Goal: Task Accomplishment & Management: Use online tool/utility

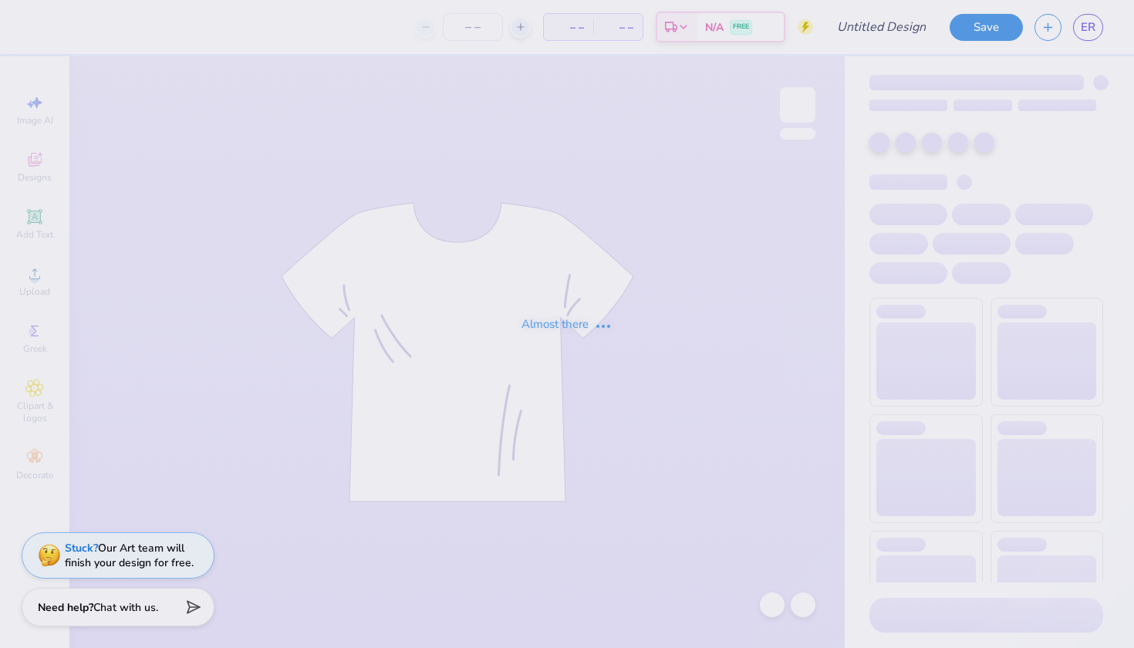
type input "tennis"
type input "20"
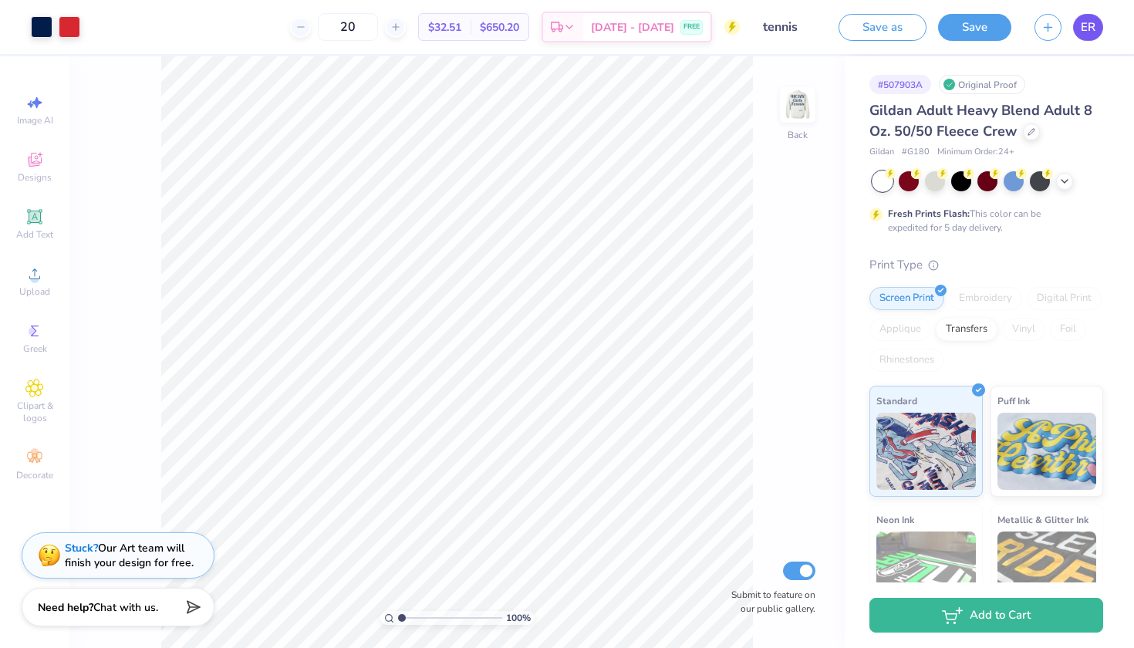
click at [1079, 28] on link "ER" at bounding box center [1088, 27] width 30 height 27
click at [1079, 32] on link "ER" at bounding box center [1088, 27] width 30 height 27
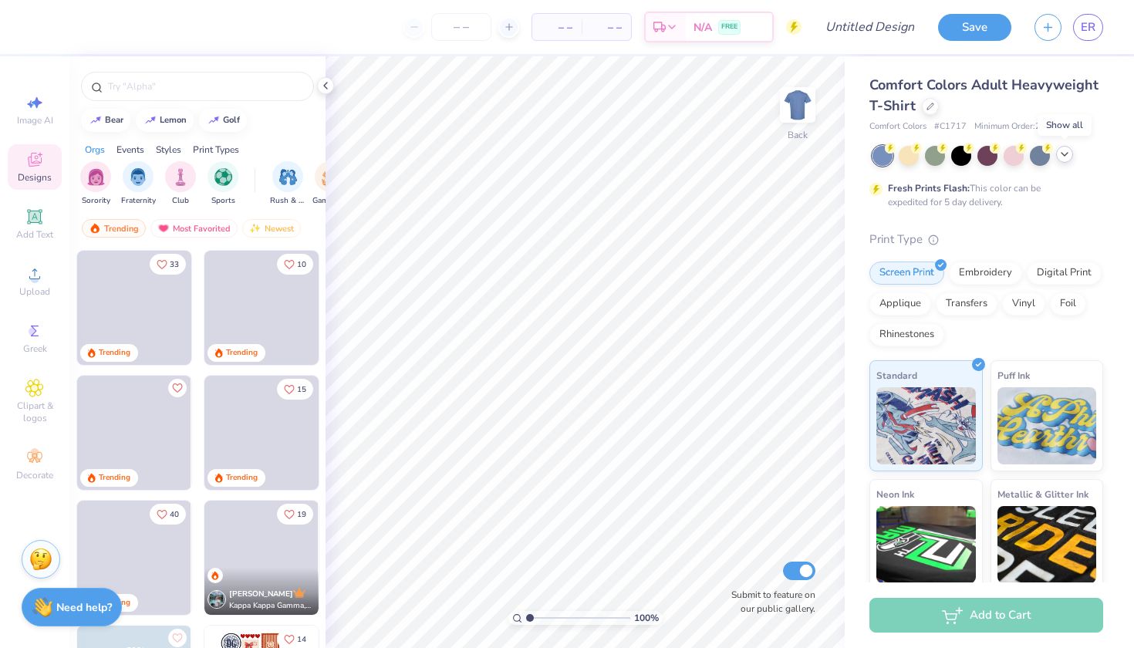
click at [1063, 152] on icon at bounding box center [1064, 154] width 12 height 12
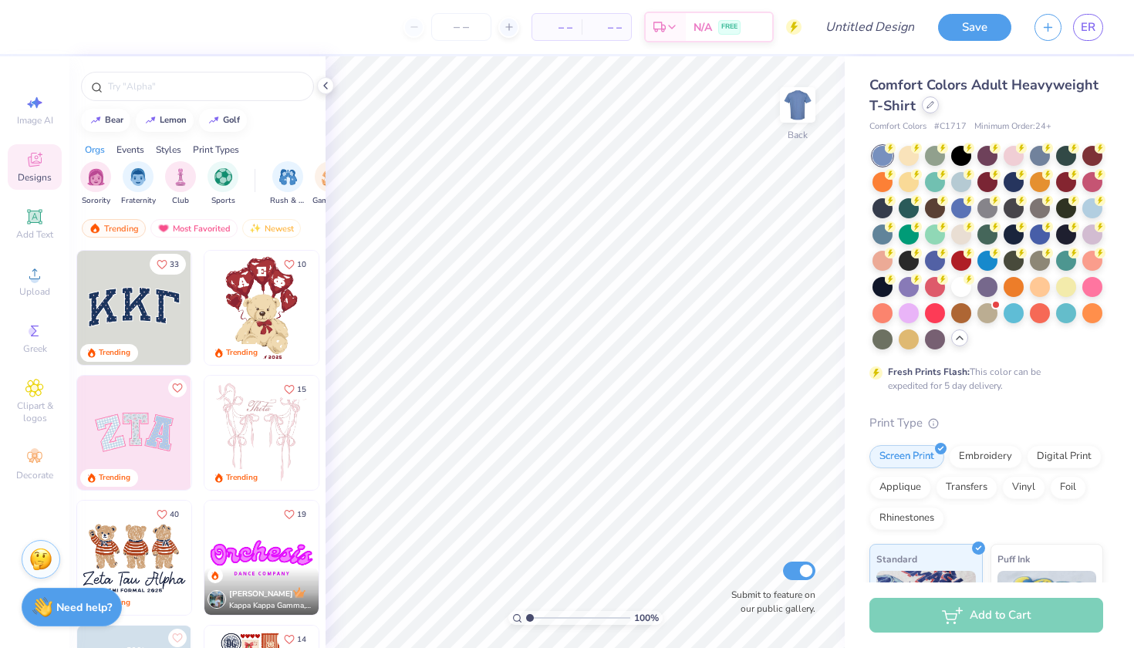
click at [928, 111] on div at bounding box center [930, 104] width 17 height 17
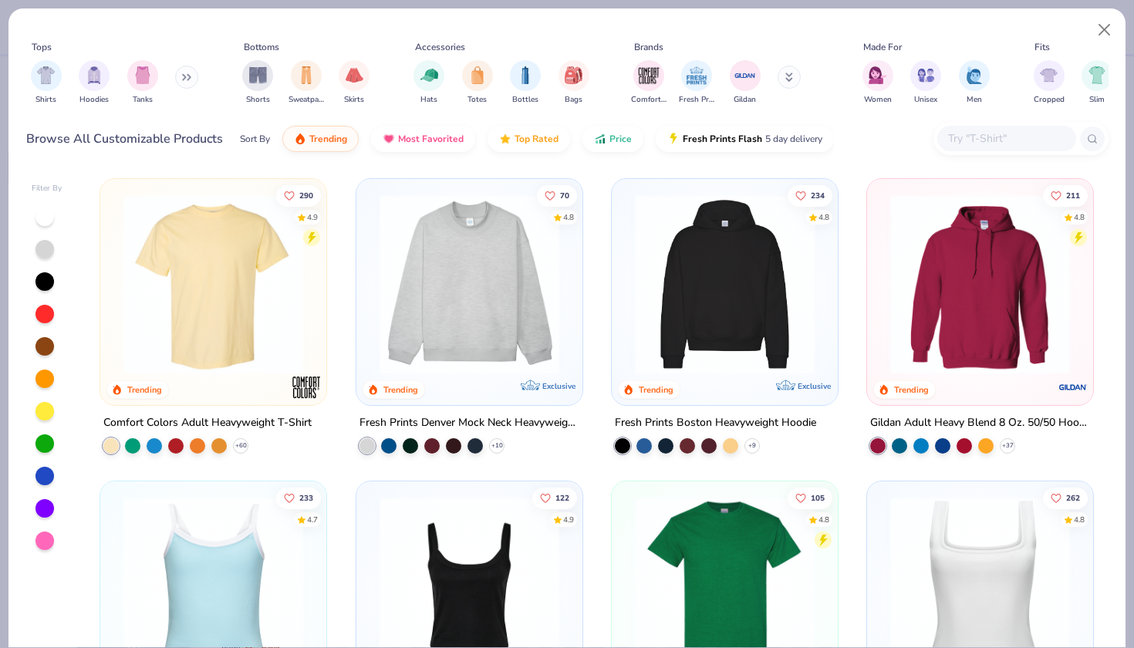
click at [512, 349] on img at bounding box center [469, 284] width 195 height 180
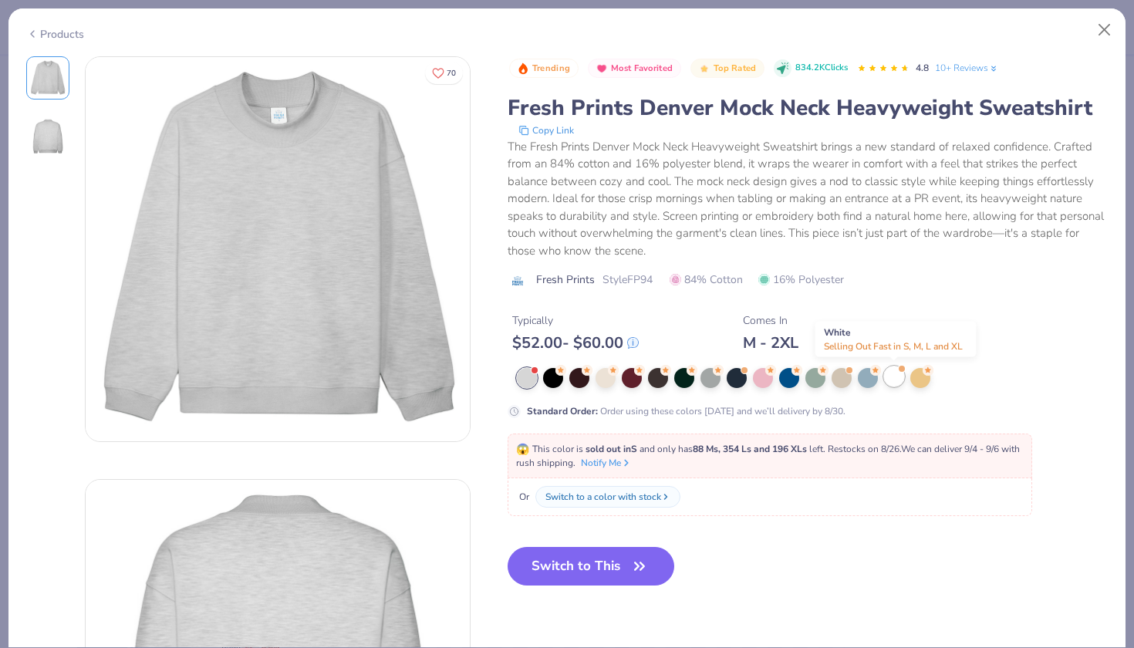
click at [897, 376] on div at bounding box center [894, 376] width 20 height 20
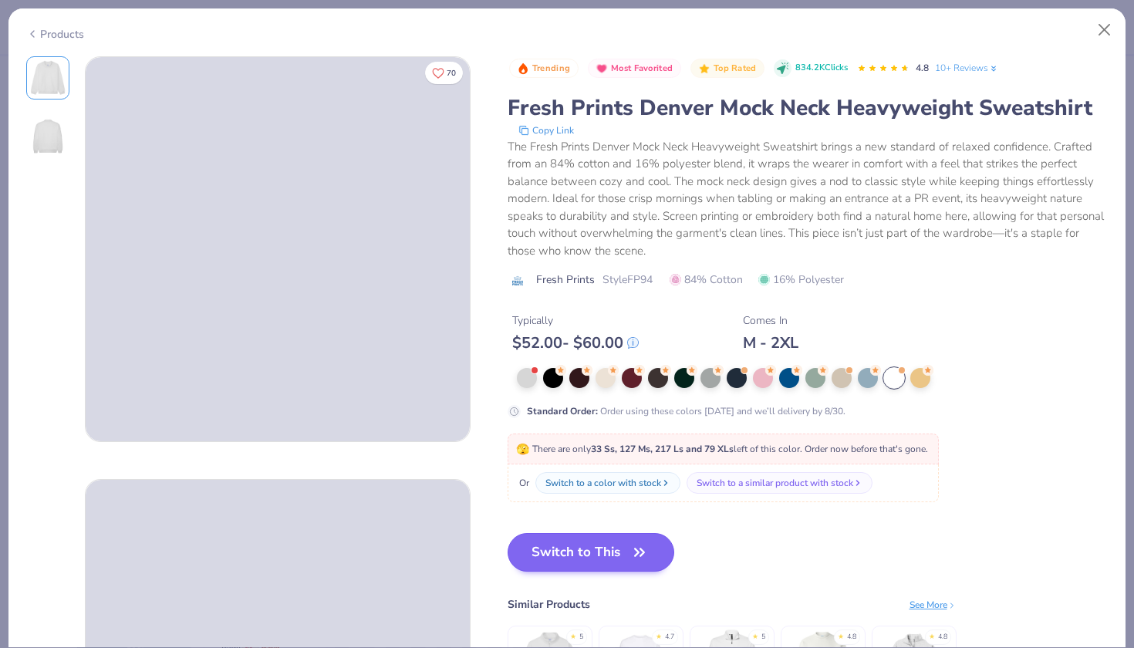
click at [620, 551] on button "Switch to This" at bounding box center [590, 552] width 167 height 39
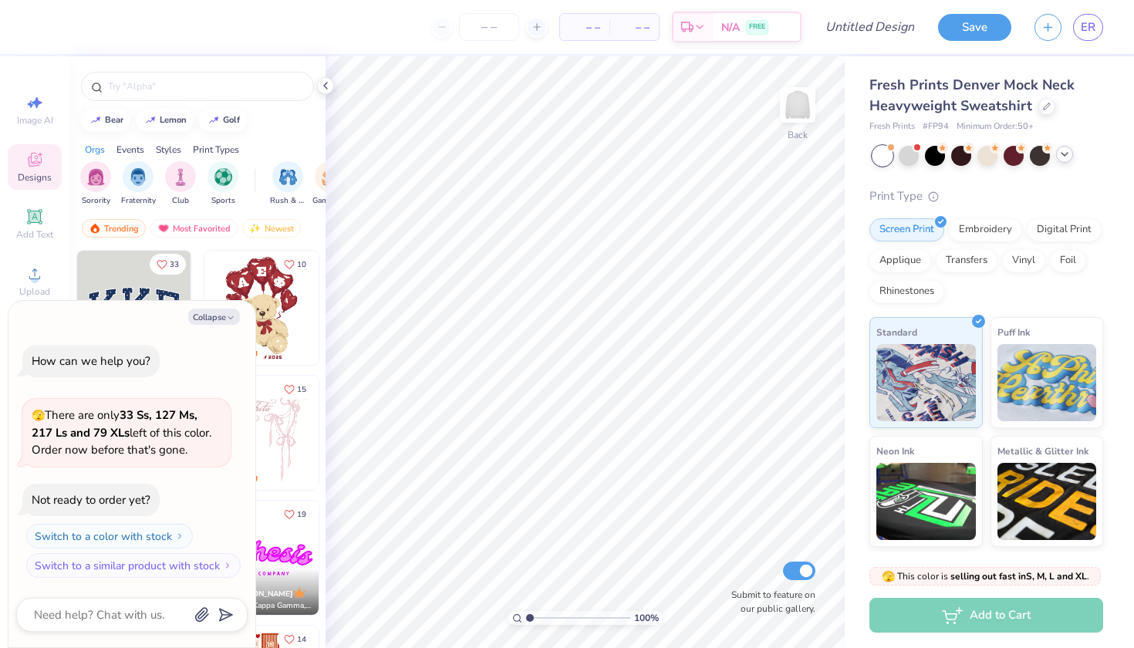
click at [1067, 153] on icon at bounding box center [1064, 154] width 12 height 12
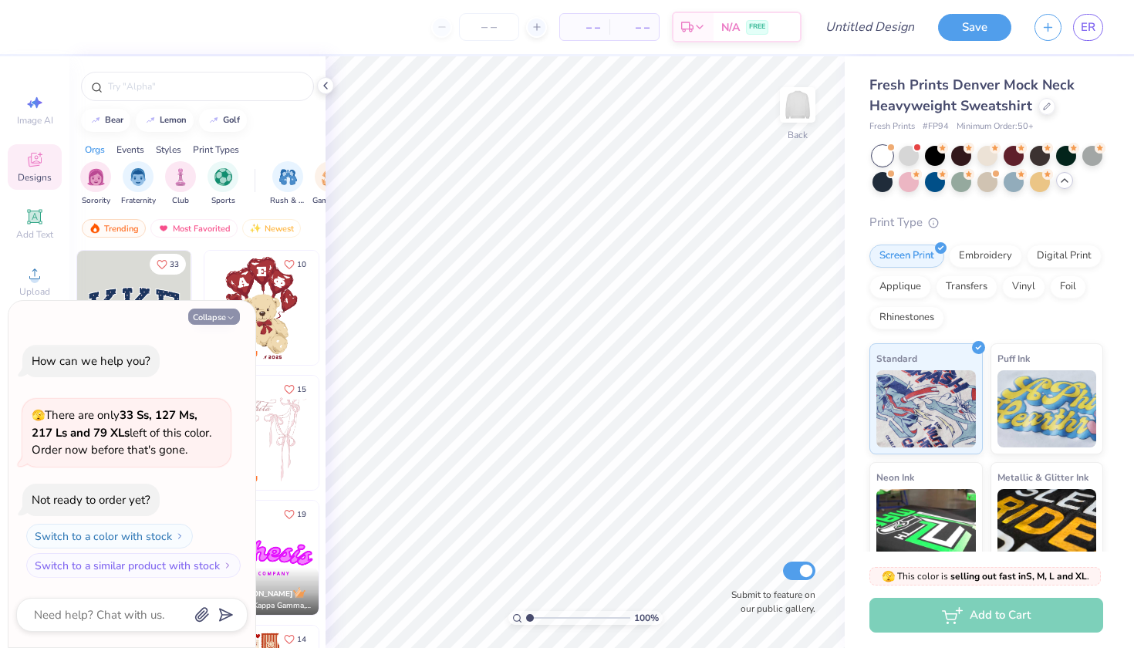
click at [222, 311] on button "Collapse" at bounding box center [214, 316] width 52 height 16
type textarea "x"
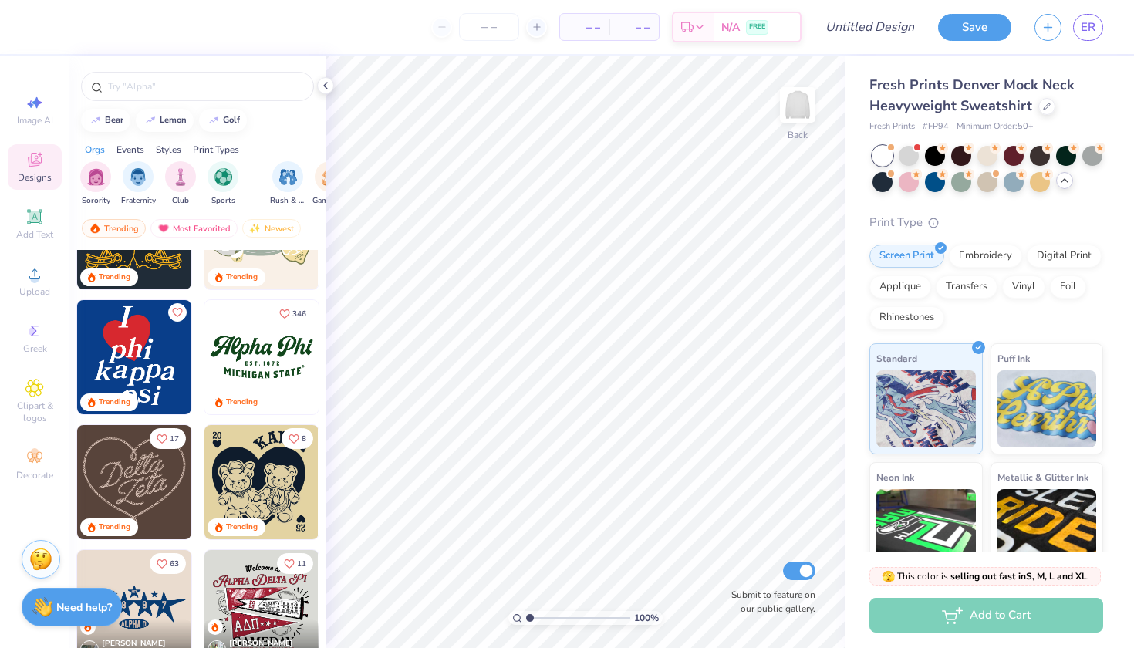
scroll to position [574, 0]
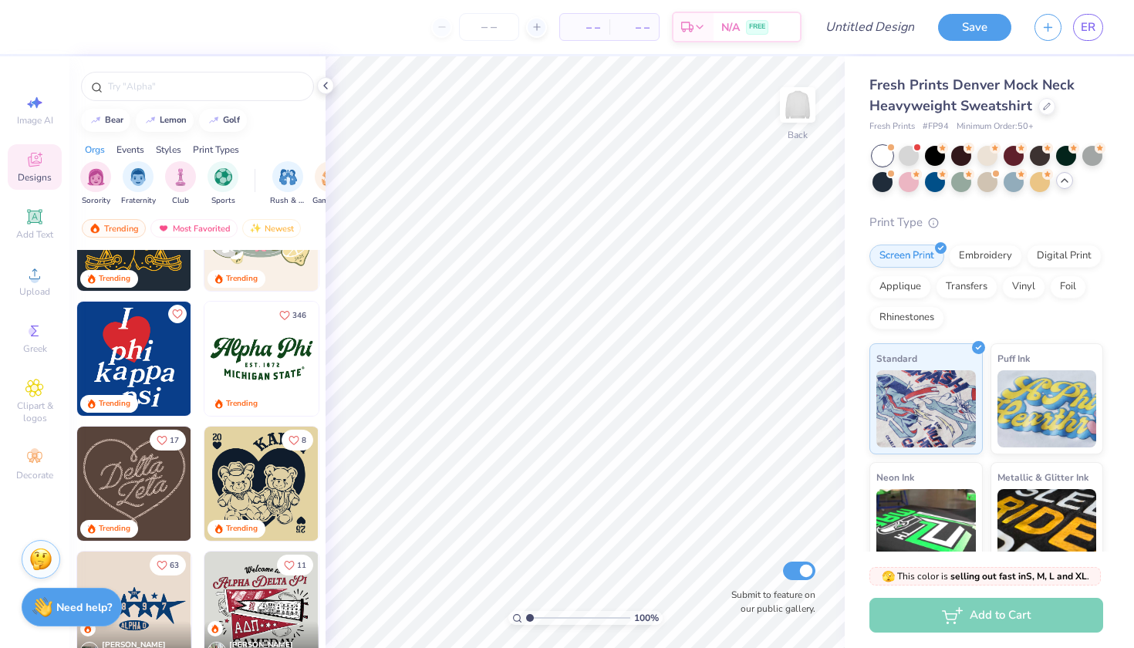
click at [144, 347] on img at bounding box center [134, 359] width 114 height 114
type input "13.02"
type input "7.32"
type input "9.35"
type input "6.83"
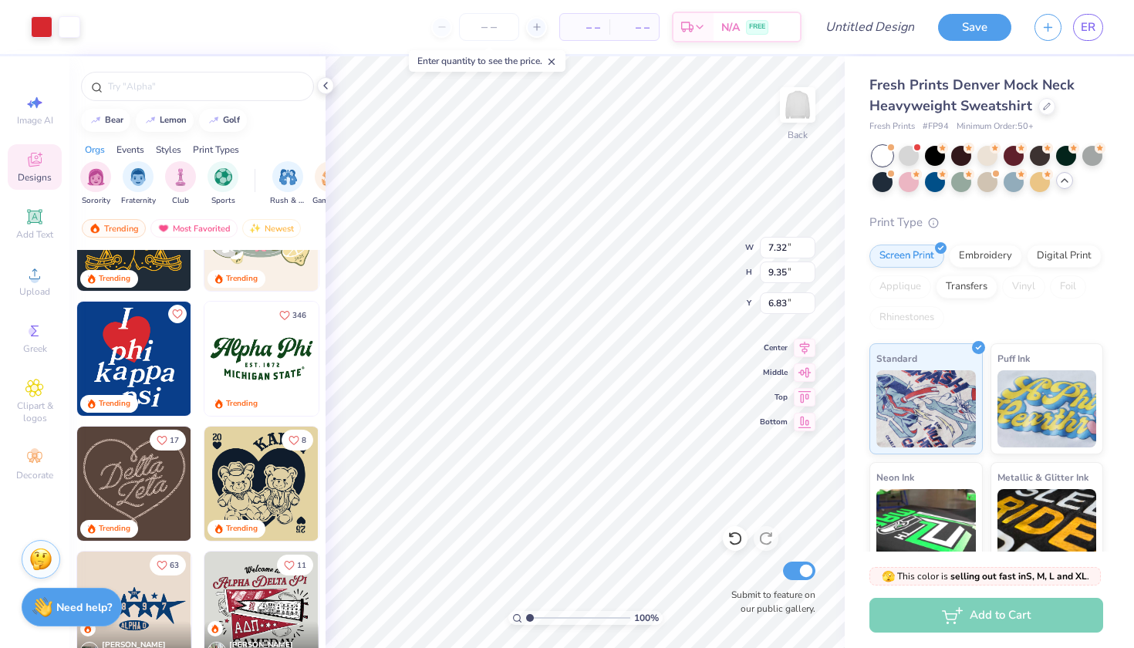
type input "11.92"
type input "15.23"
type input "0.95"
click at [736, 530] on div "100 % Back W 11.92 11.92 " H 15.23 15.23 " Y 0.95 0.95 " Center Middle Top Bott…" at bounding box center [584, 352] width 519 height 592
type input "13.56"
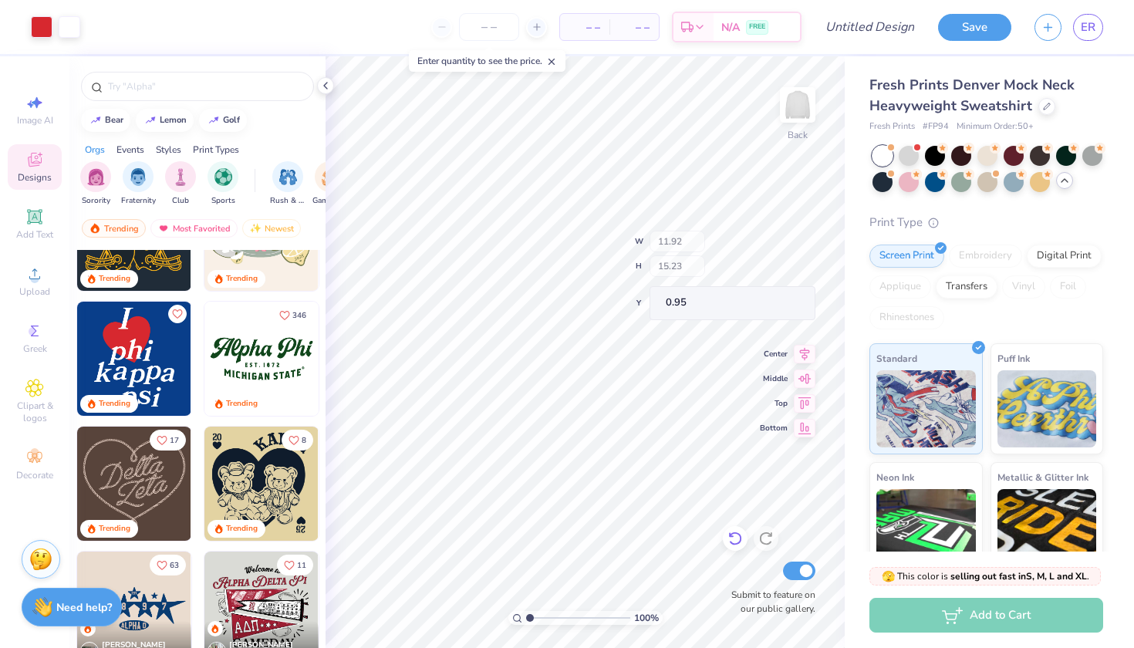
type input "17.34"
type input "0.99"
click at [90, 594] on div "Need help? Chat with us." at bounding box center [72, 604] width 100 height 39
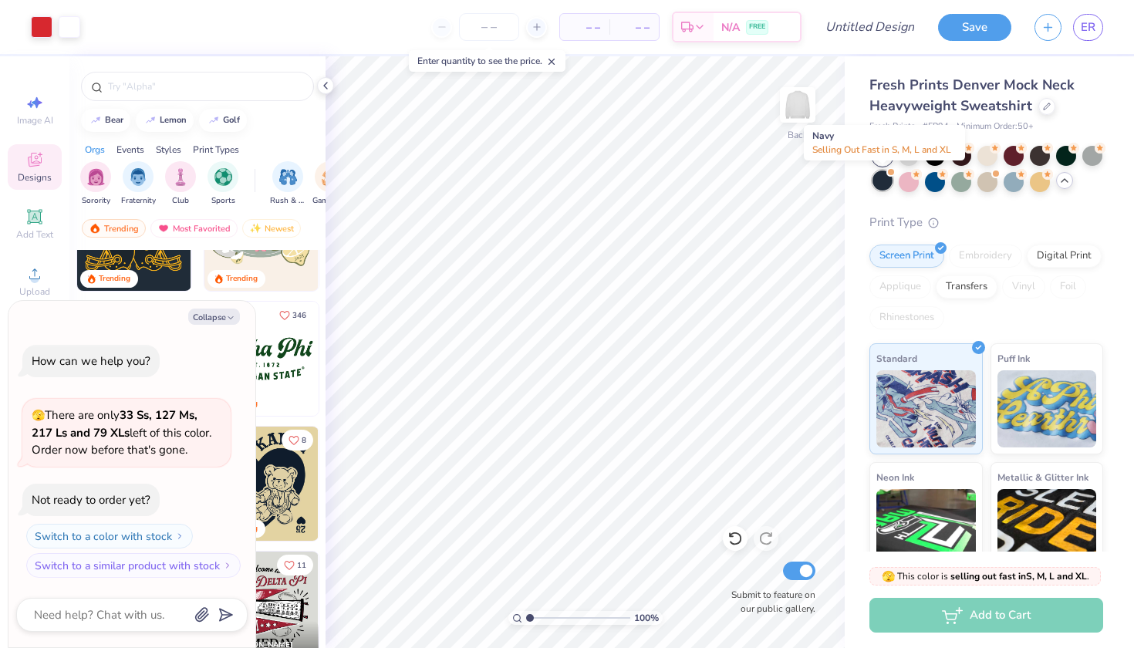
click at [879, 178] on div at bounding box center [882, 180] width 20 height 20
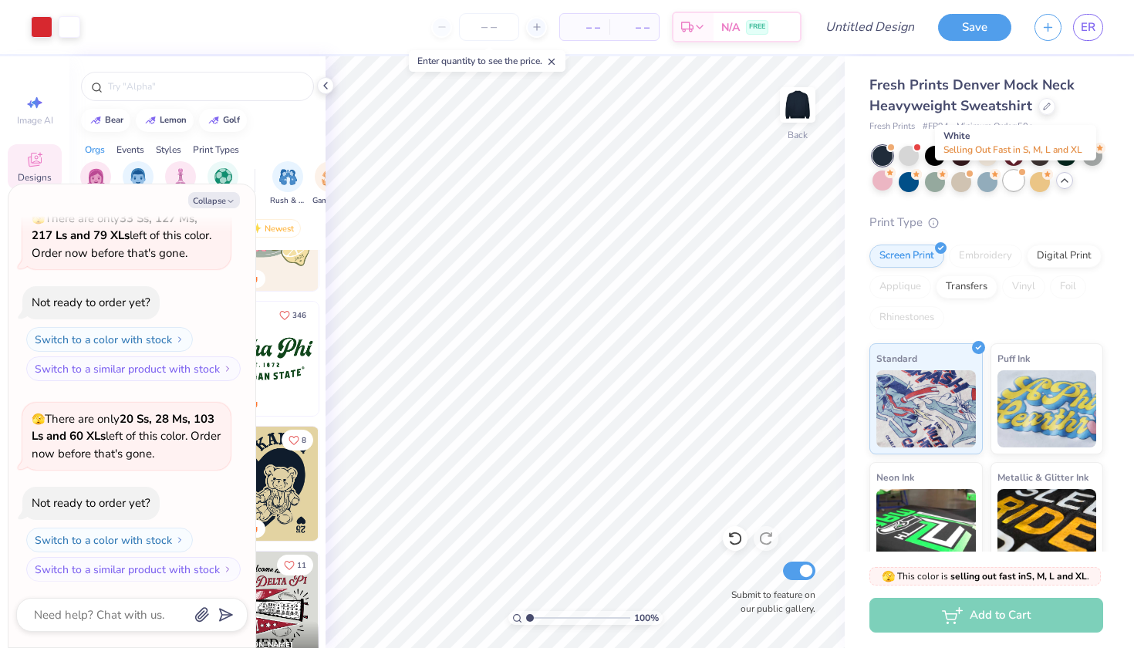
click at [1016, 180] on div at bounding box center [1013, 180] width 20 height 20
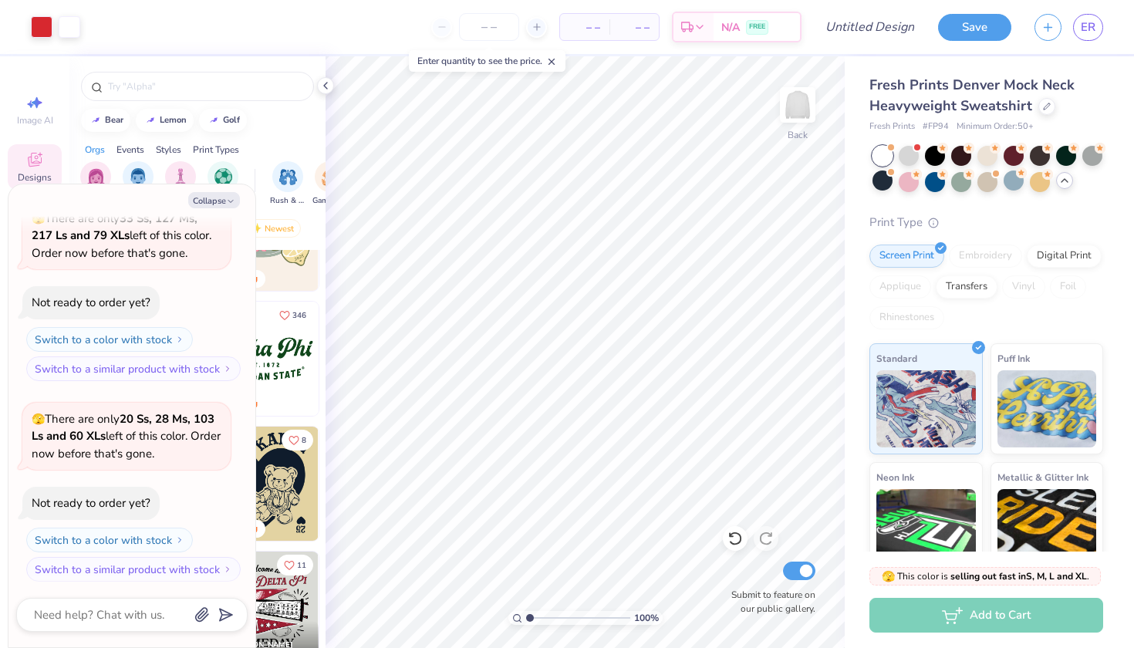
scroll to position [280, 0]
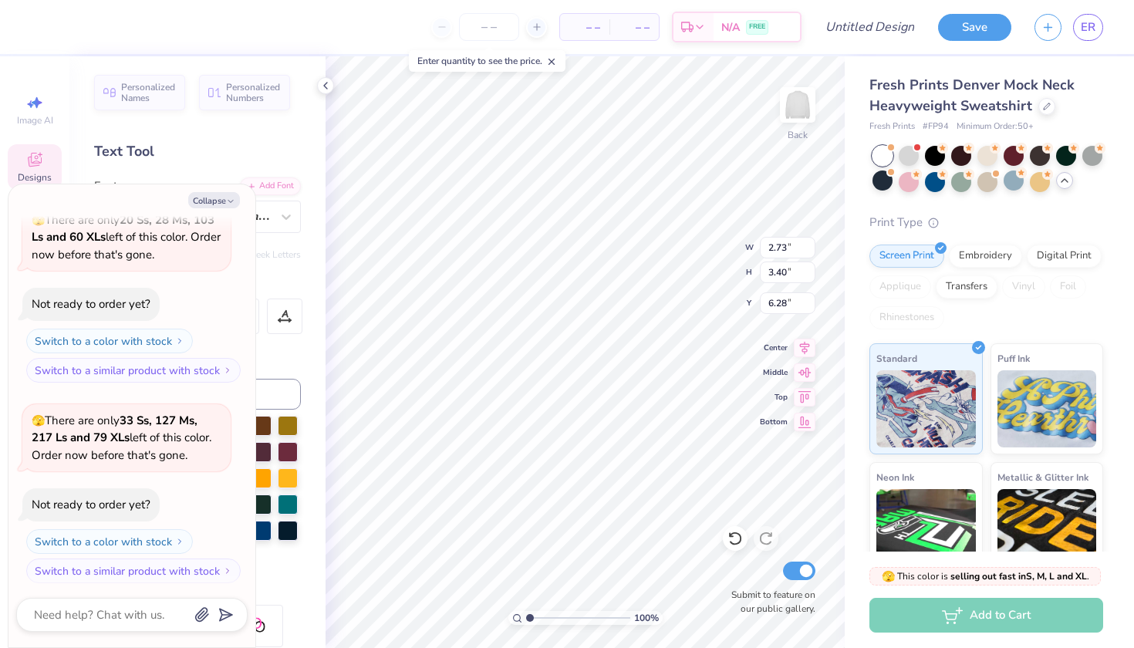
type textarea "x"
type input "3.00"
type input "3.12"
type input "7.56"
type textarea "x"
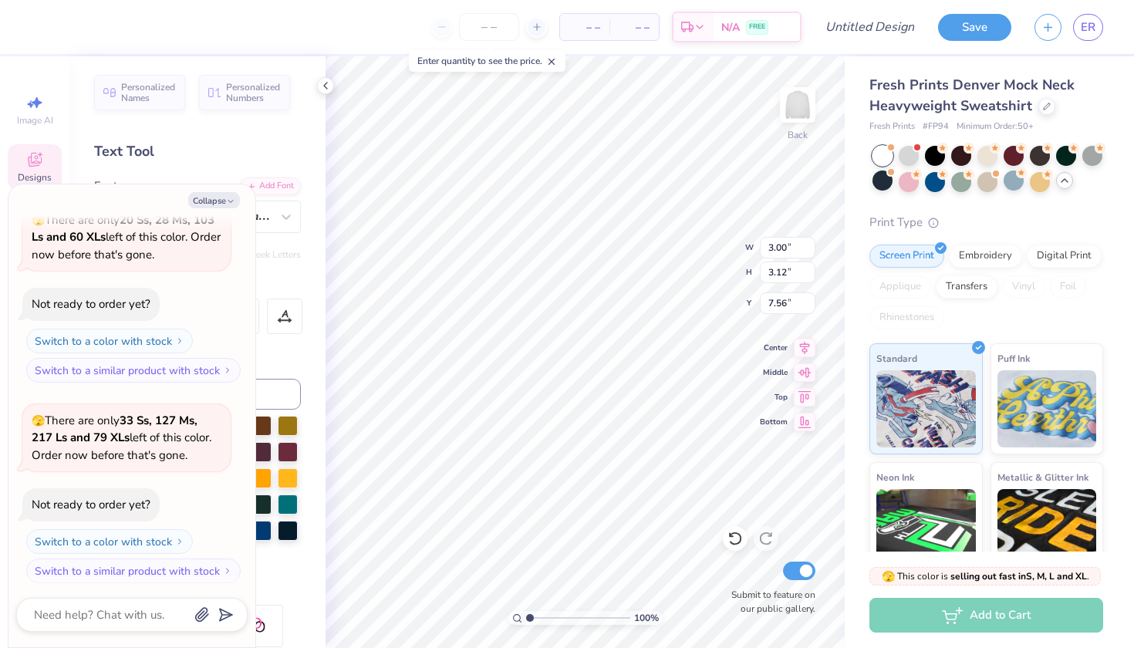
type textarea "Hp"
type textarea "x"
type textarea "p"
type textarea "x"
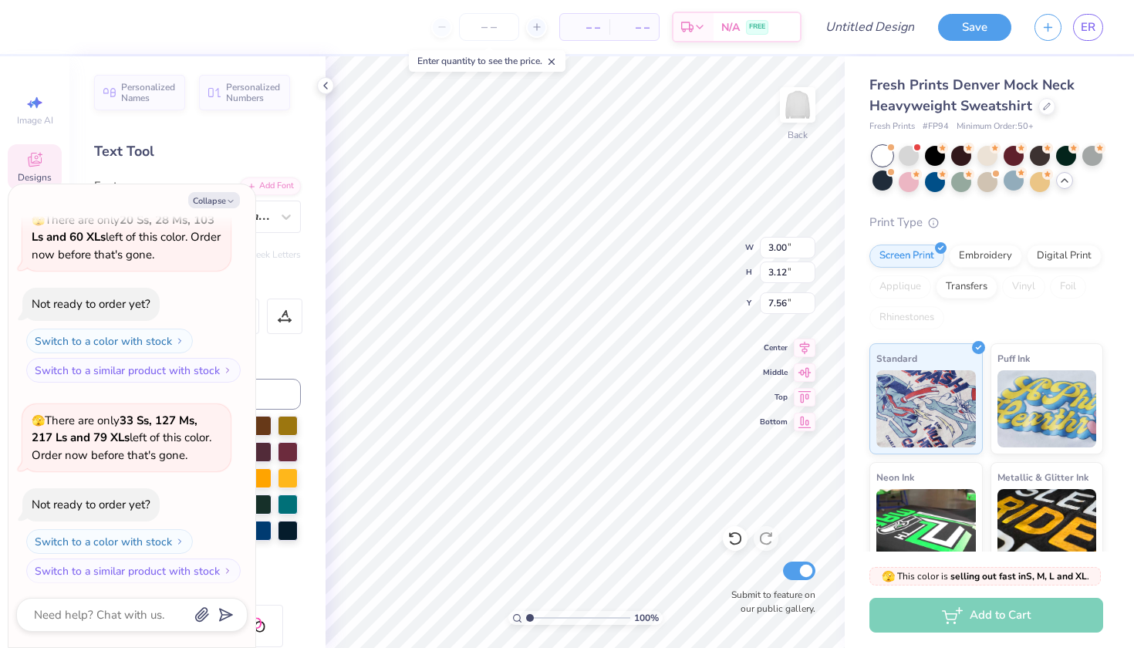
type textarea "H"
type textarea "x"
type input "2.73"
type input "3.40"
type input "6.28"
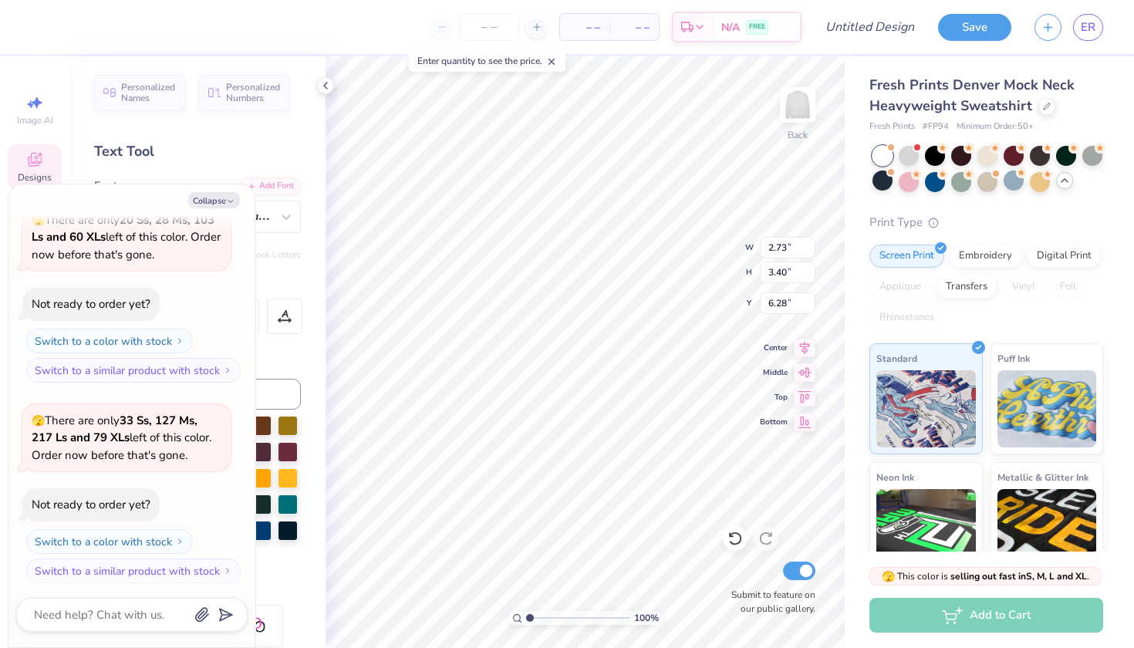
type textarea "x"
type input "4.40"
type input "3.33"
type input "7.46"
type textarea "x"
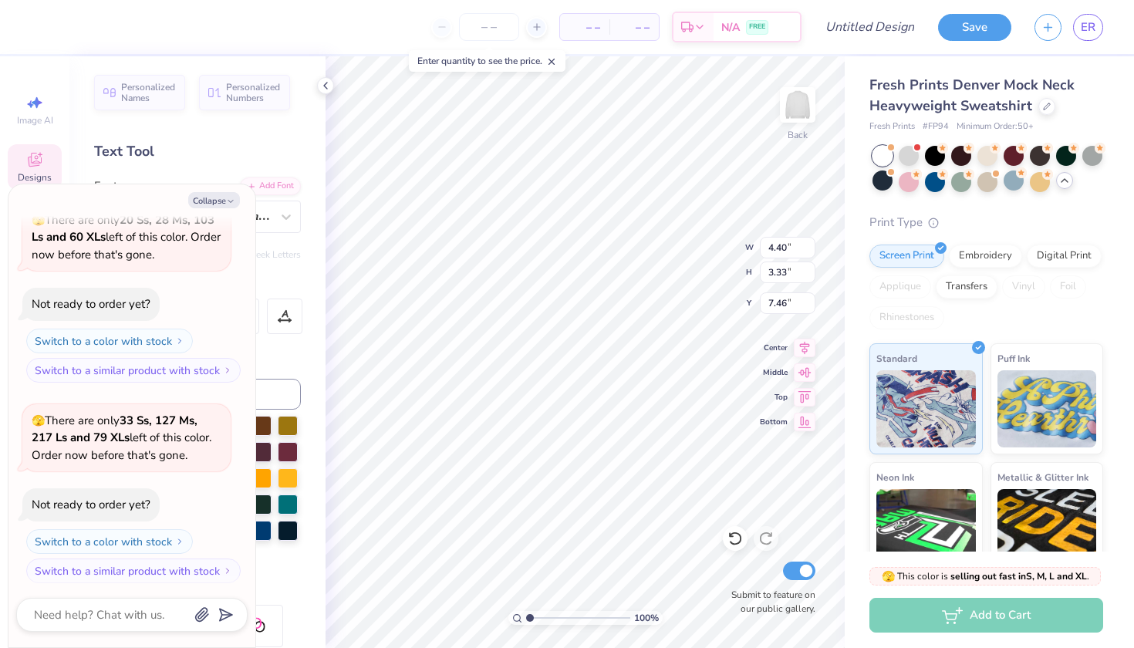
type textarea "Hh"
type textarea "x"
type textarea "H"
type textarea "x"
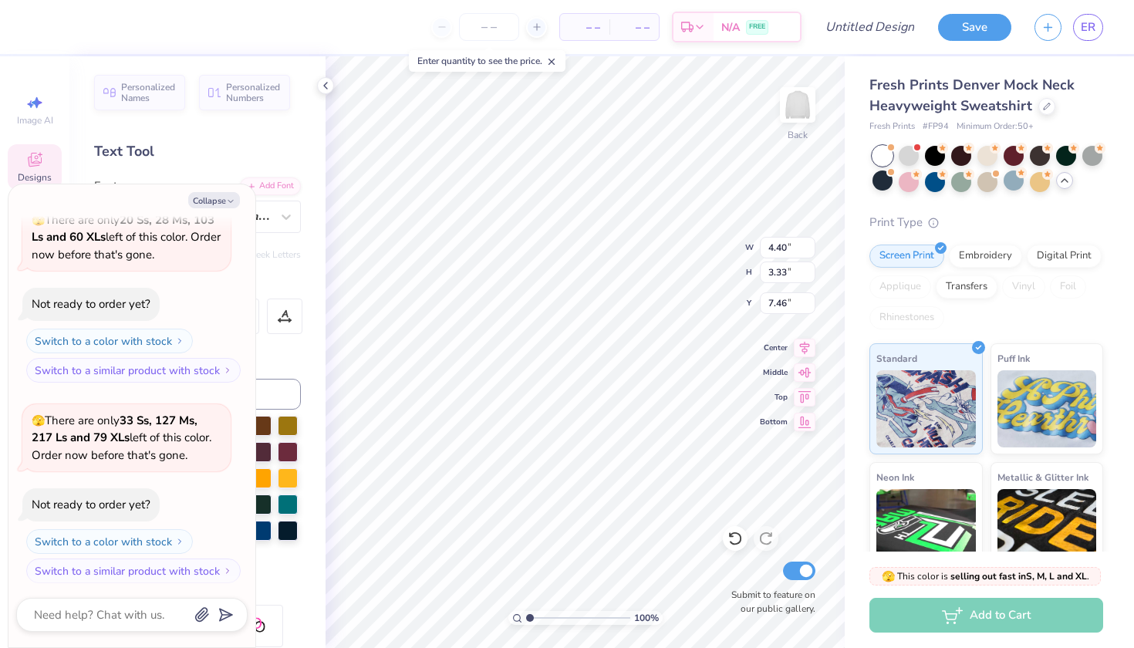
type textarea "h"
type textarea "x"
type input "2.73"
type input "3.40"
type input "6.28"
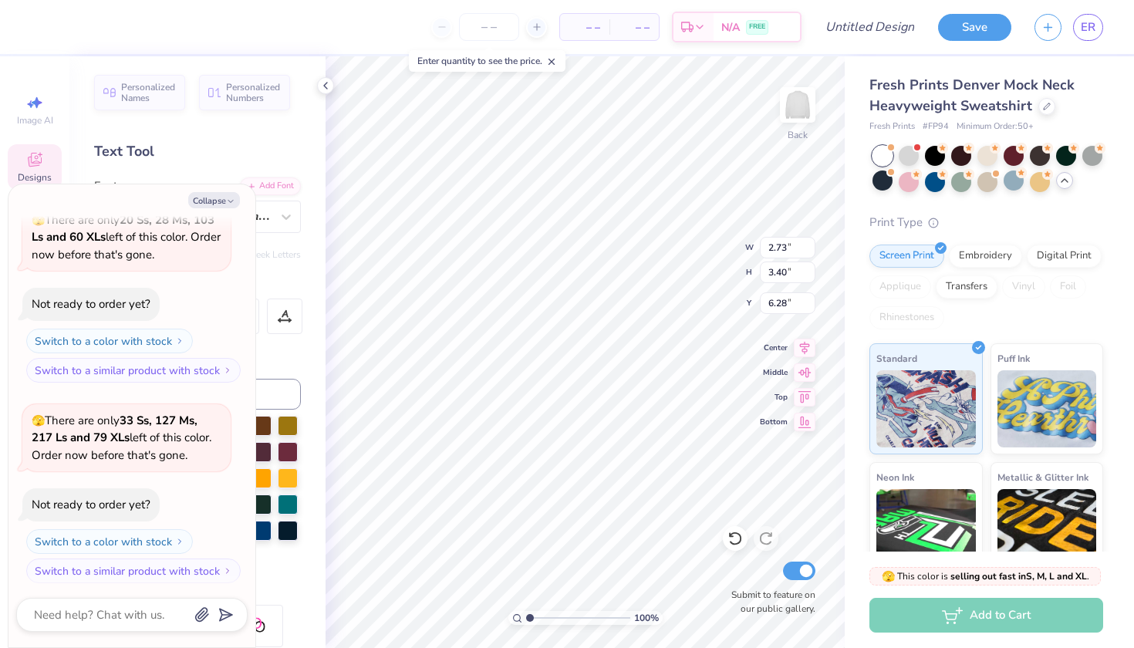
type textarea "x"
type textarea "c"
type textarea "x"
type input "1.80"
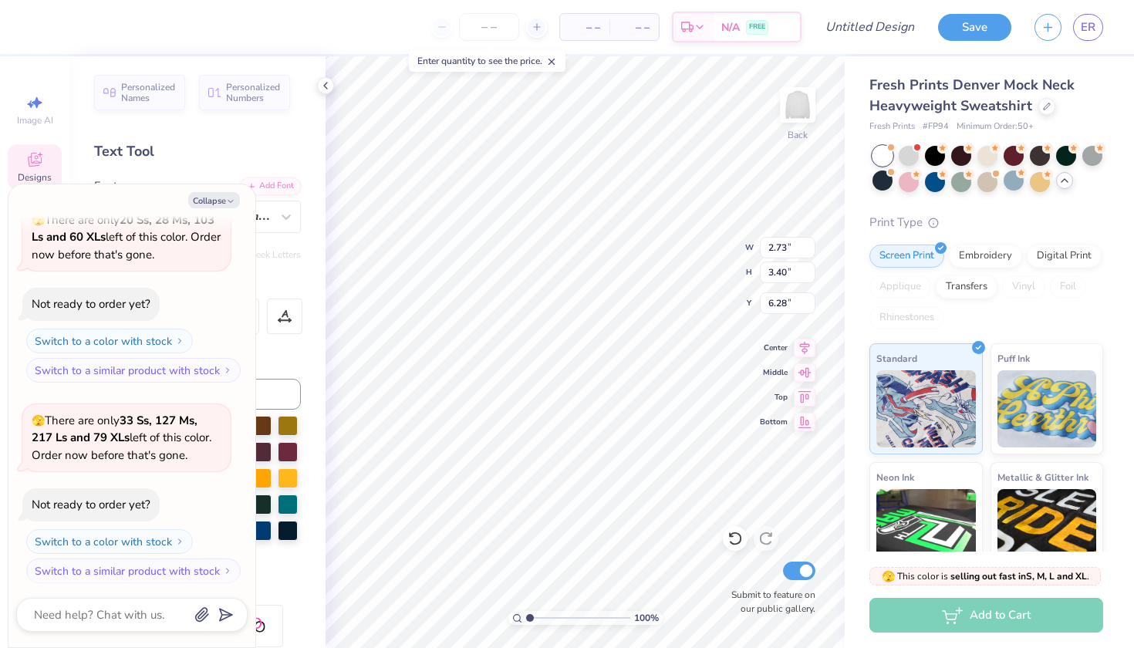
type input "3.55"
type input "6.47"
type textarea "x"
type textarea "h"
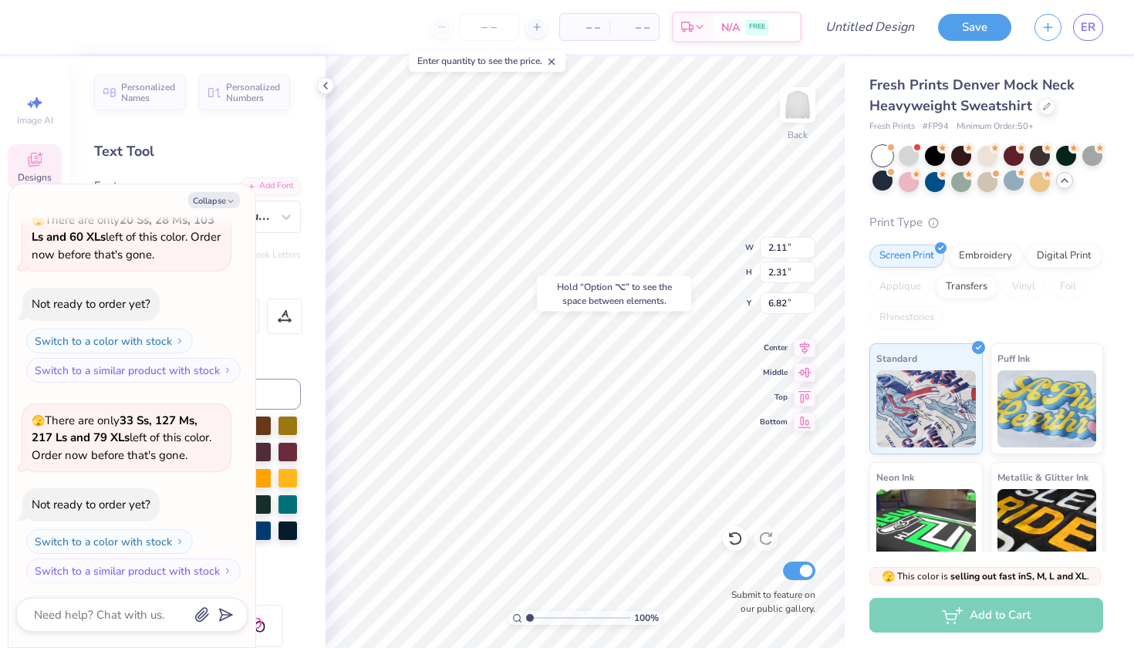
type textarea "x"
type input "7.09"
type textarea "x"
type input "6.81"
type textarea "x"
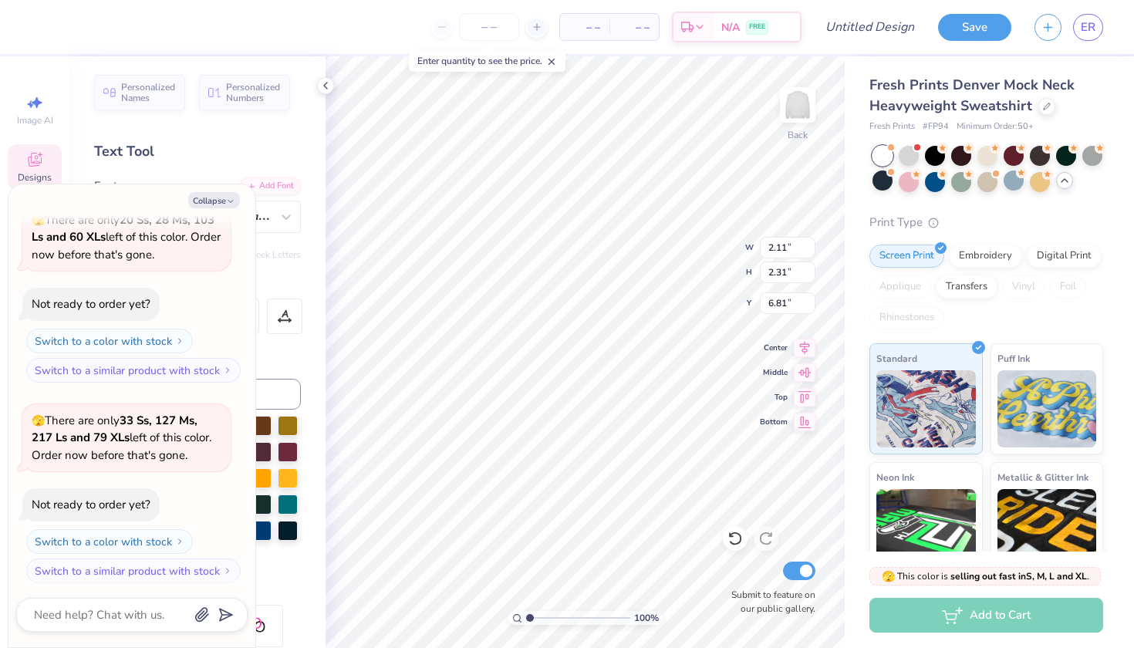
type input "2.93"
type input "3.65"
type input "6.42"
type textarea "x"
type input "6.81"
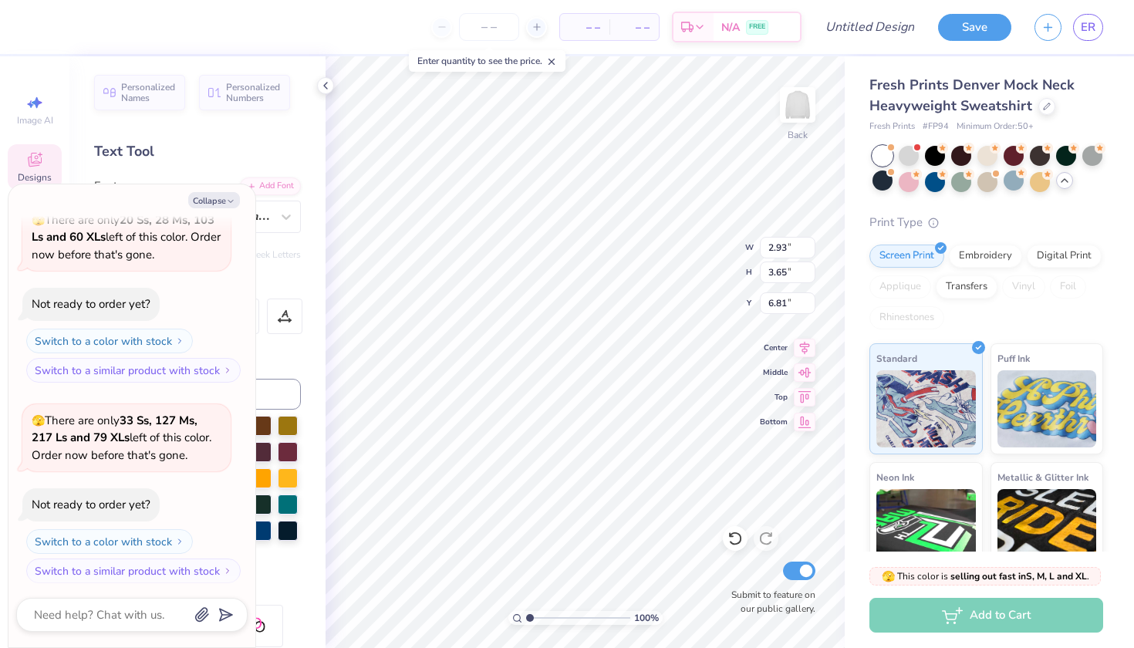
type textarea "x"
type input "7.17"
click at [595, 294] on li "Copy" at bounding box center [636, 298] width 121 height 30
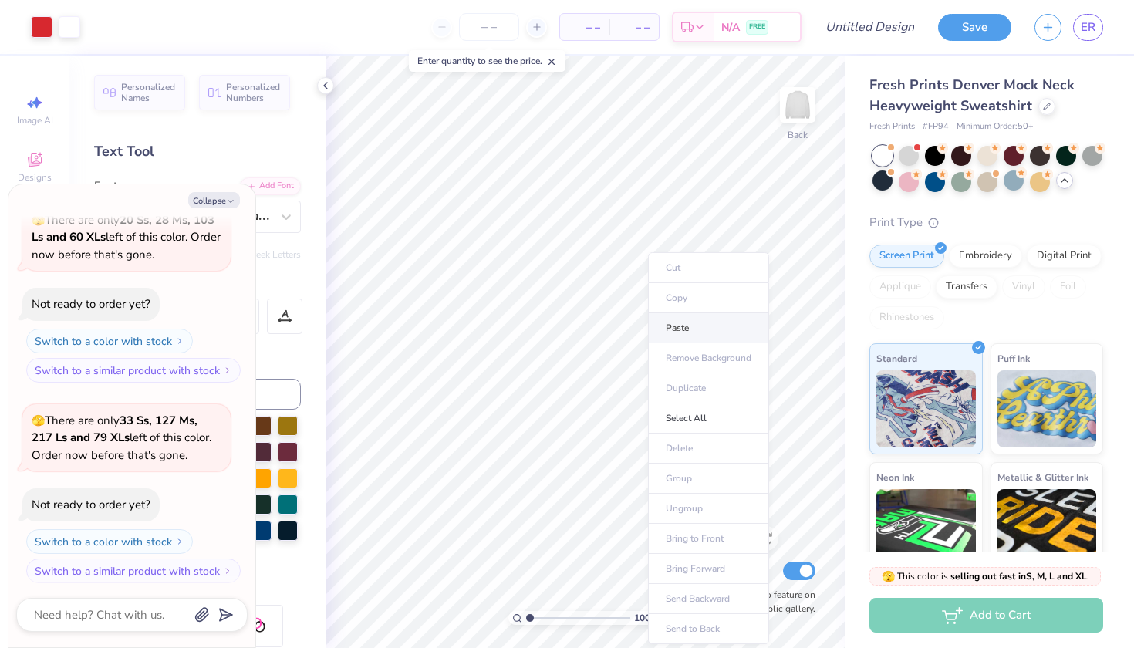
click at [660, 327] on li "Paste" at bounding box center [708, 328] width 121 height 30
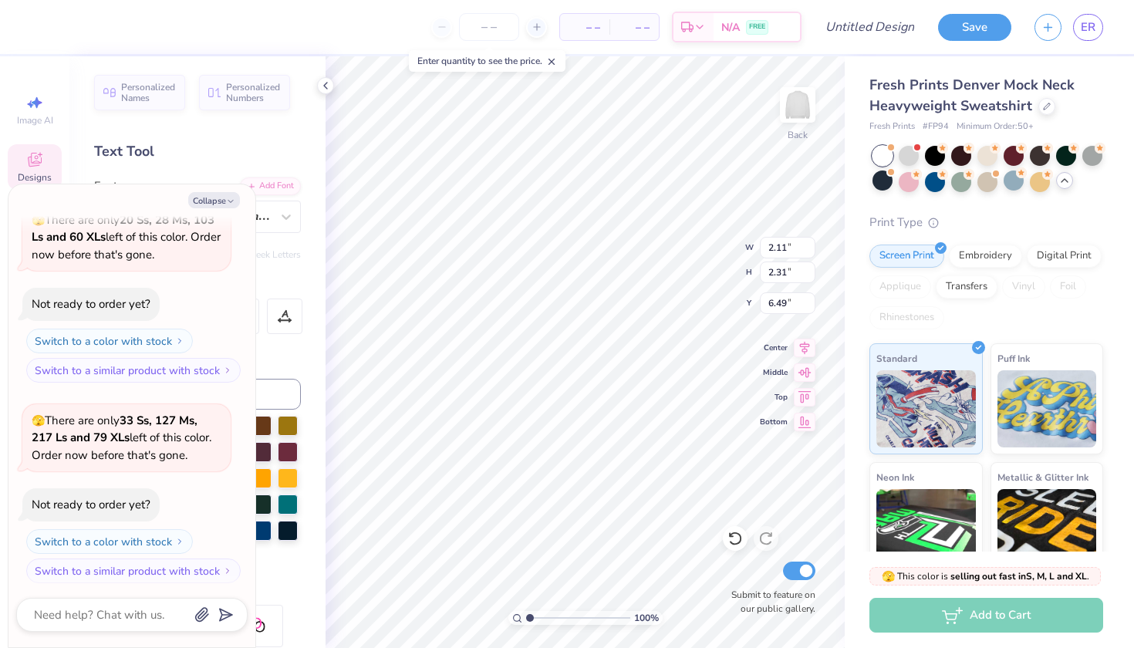
type textarea "x"
type input "7.42"
type textarea "x"
type textarea "s"
type textarea "x"
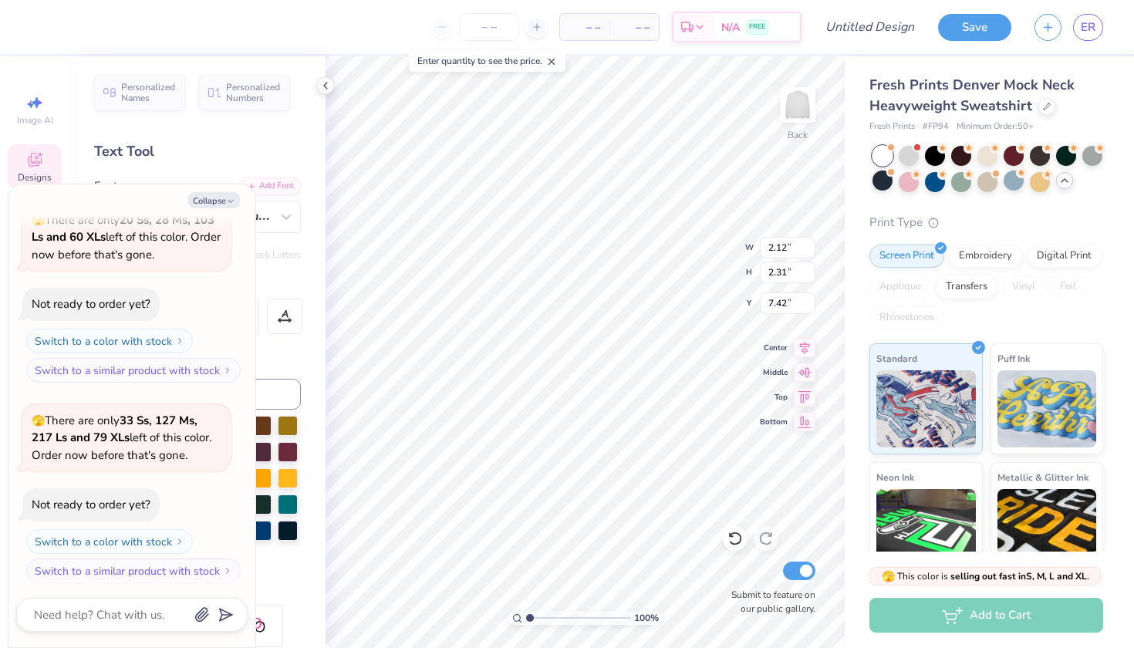
type input "7.17"
type textarea "x"
type input "7.42"
type textarea "x"
type input "7.17"
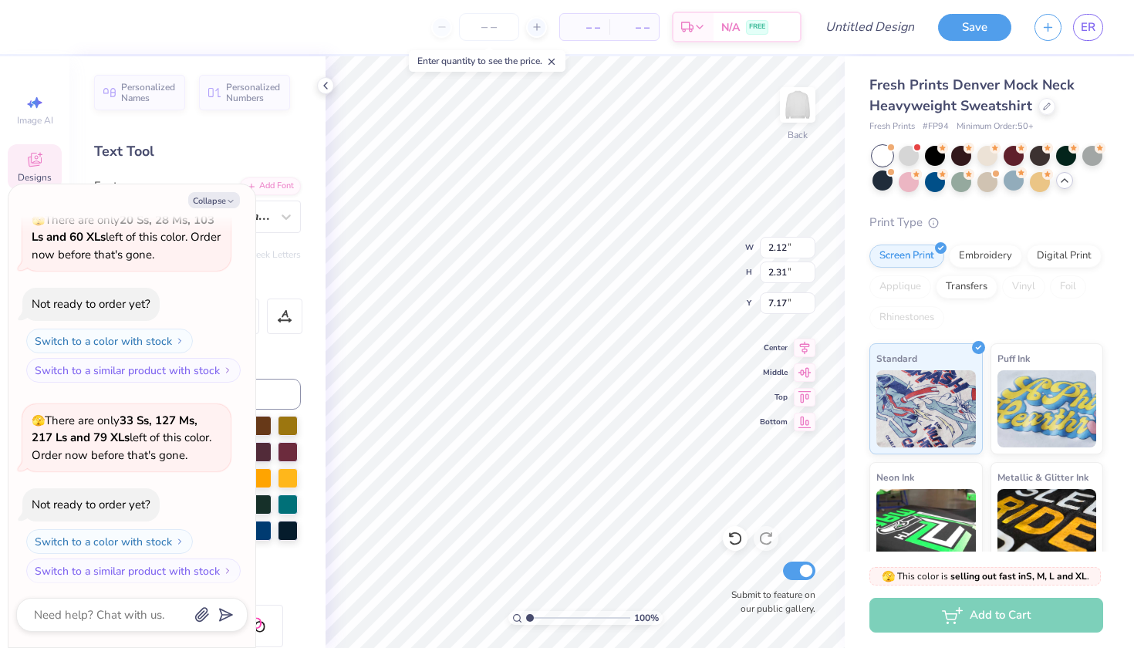
type textarea "x"
type input "6.81"
type textarea "x"
type input "2.93"
type input "3.65"
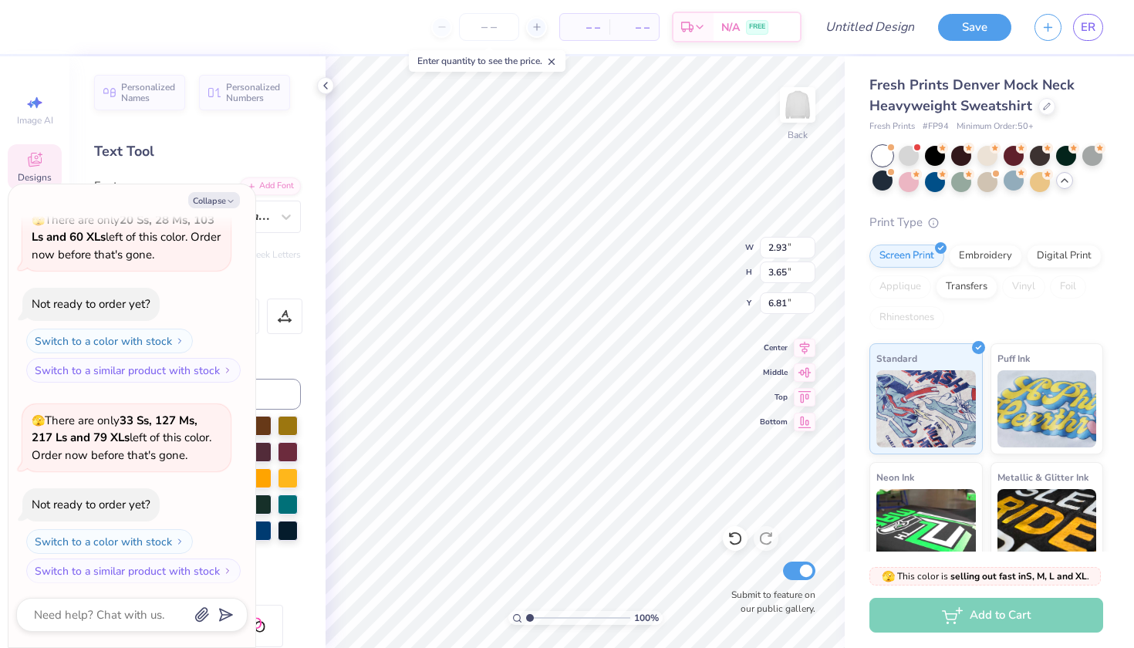
type input "7.17"
type textarea "x"
type input "7.30"
type textarea "x"
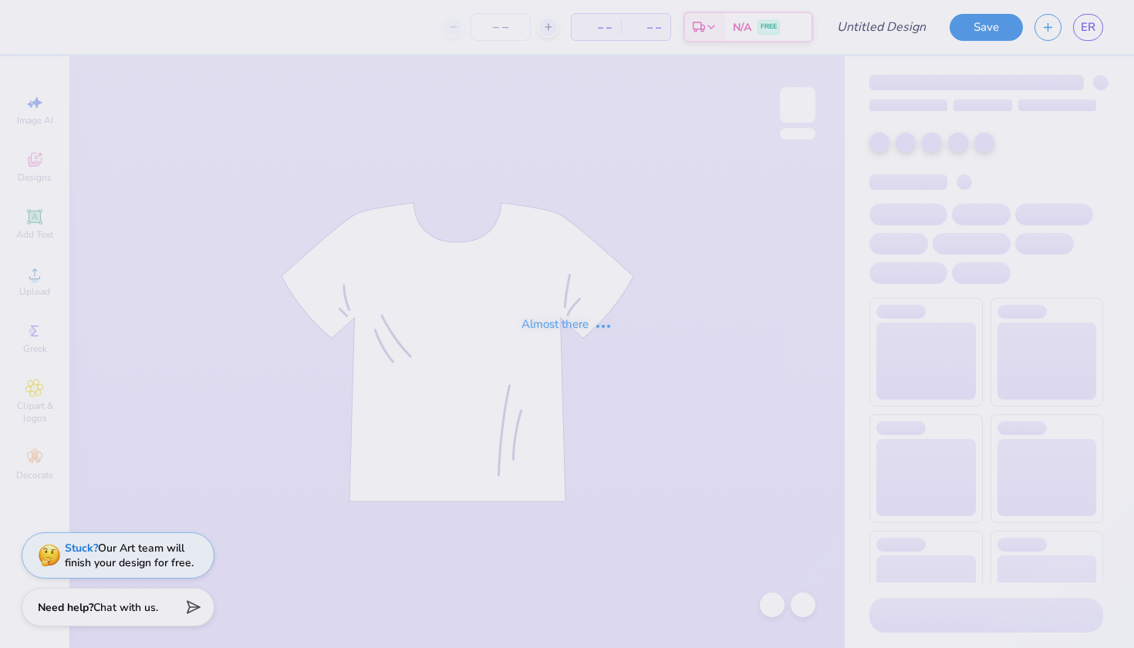
type input "tennis"
type input "50"
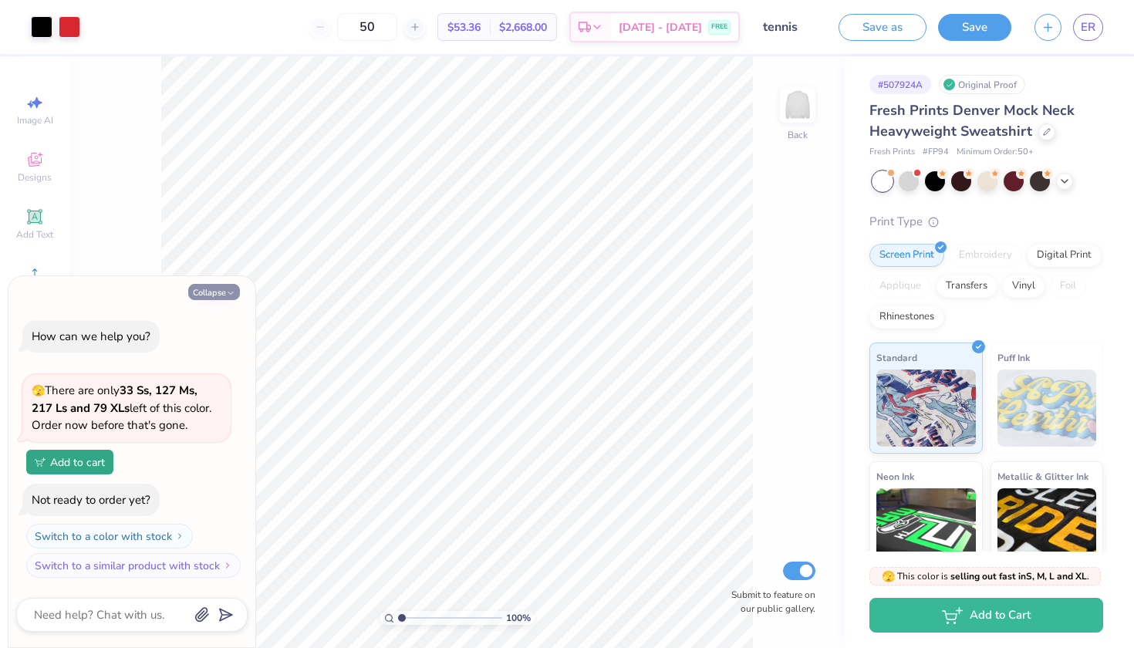
click at [233, 293] on icon "button" at bounding box center [230, 292] width 9 height 9
type textarea "x"
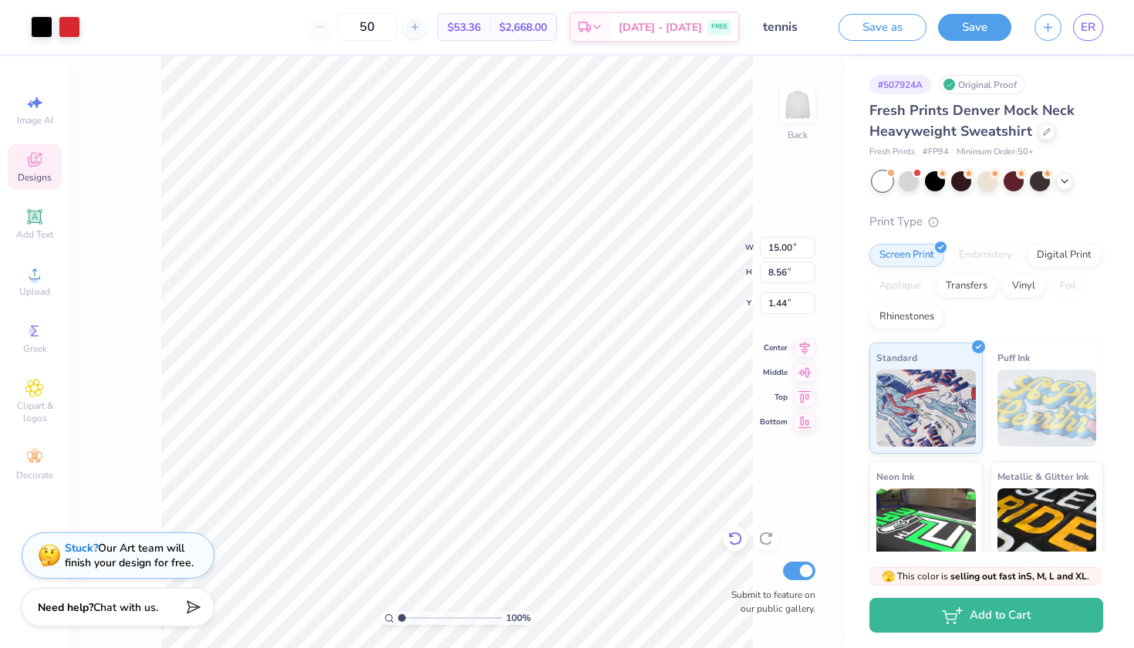
click at [731, 538] on icon at bounding box center [734, 538] width 15 height 15
type input "1.15"
click at [731, 538] on icon at bounding box center [734, 538] width 15 height 15
click at [765, 327] on div "100 % Back Submit to feature on our public gallery." at bounding box center [456, 352] width 775 height 592
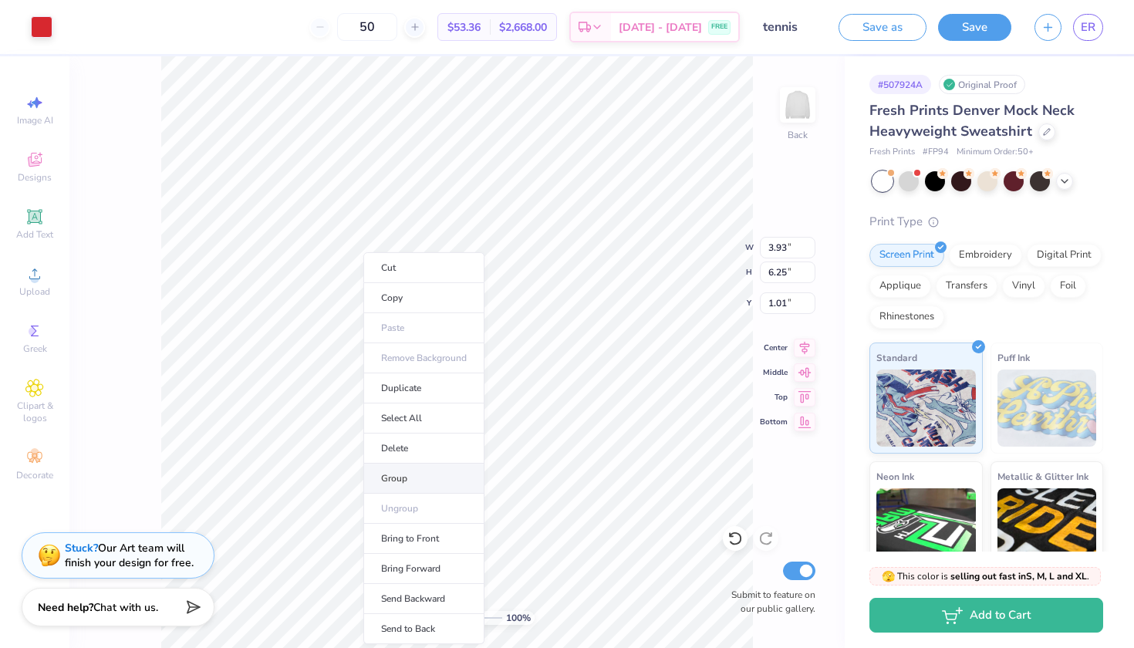
click at [403, 482] on li "Group" at bounding box center [423, 479] width 121 height 30
click at [420, 263] on li "Copy" at bounding box center [437, 269] width 121 height 30
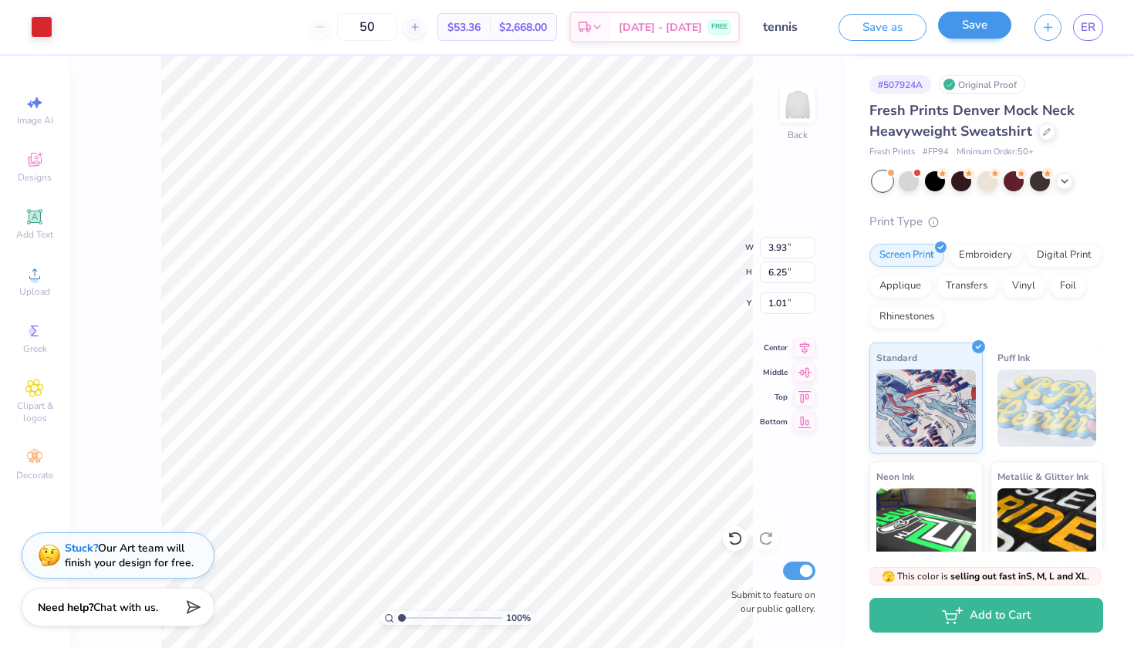
click at [974, 26] on button "Save" at bounding box center [974, 25] width 73 height 27
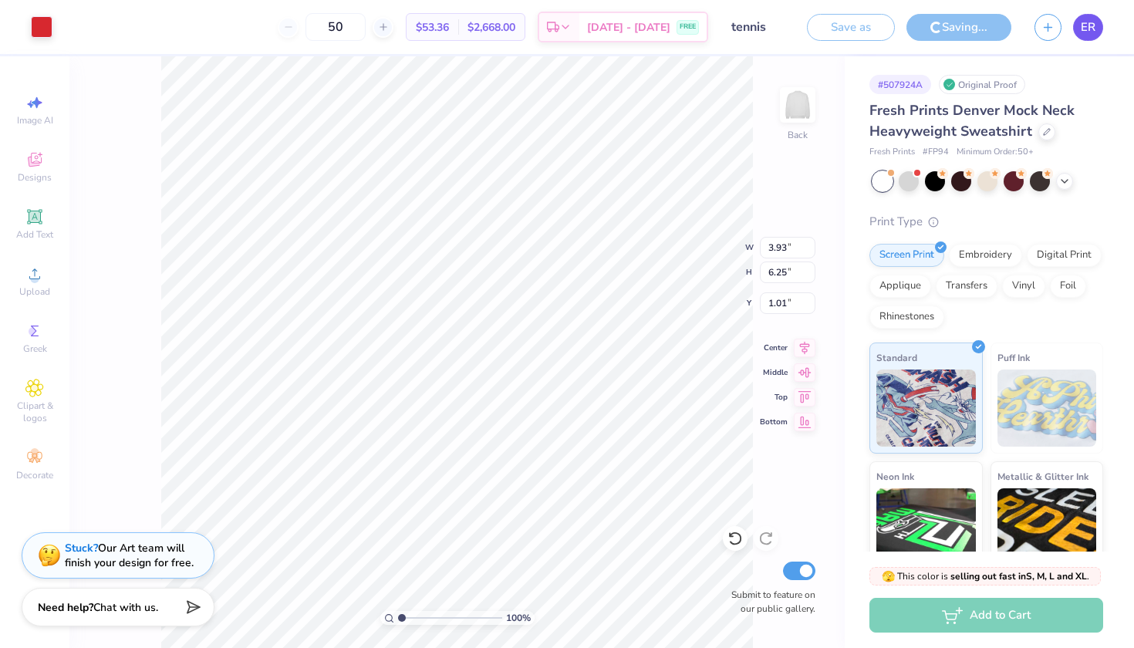
click at [1084, 28] on span "ER" at bounding box center [1088, 28] width 15 height 18
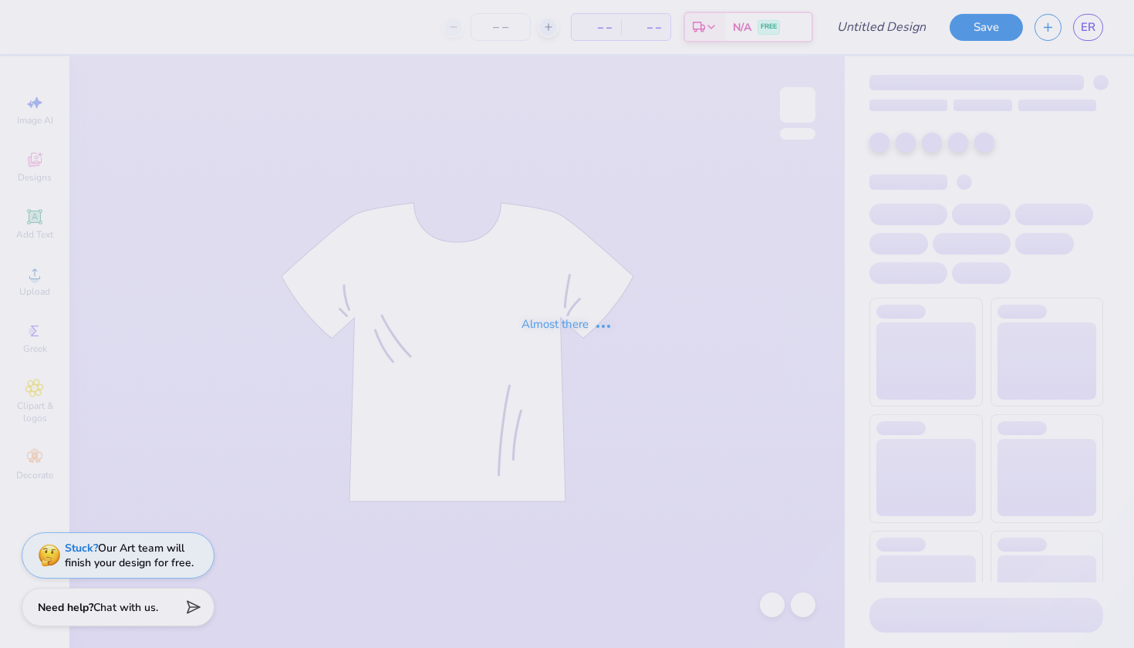
type input "20"
type input "parke tennis hoodie"
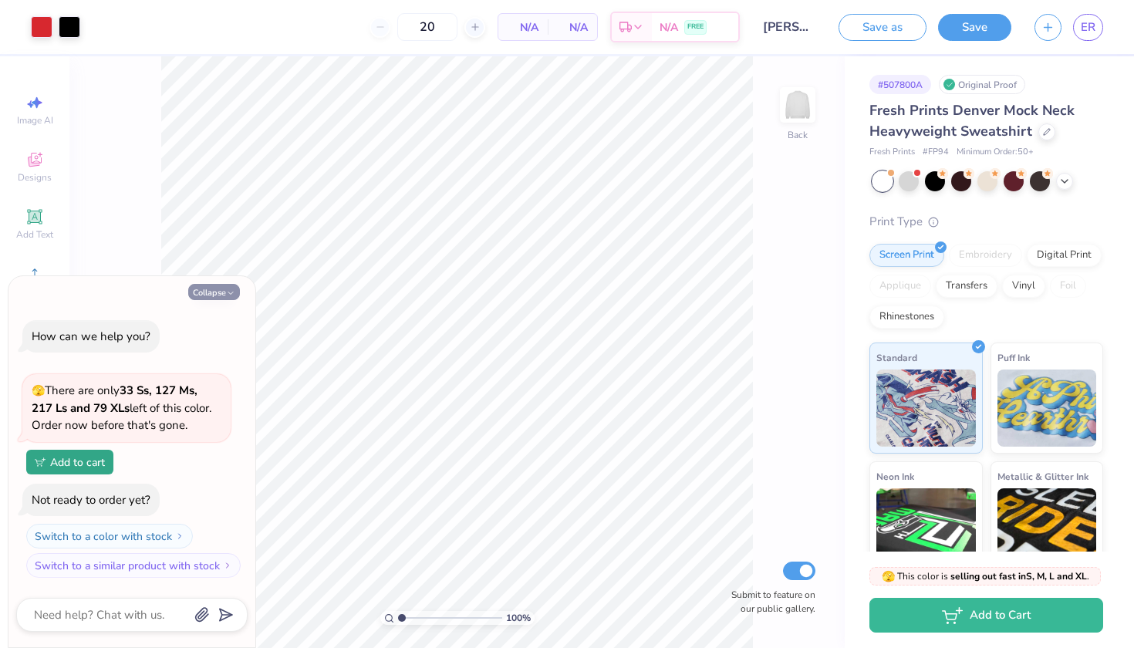
click at [218, 289] on button "Collapse" at bounding box center [214, 292] width 52 height 16
type textarea "x"
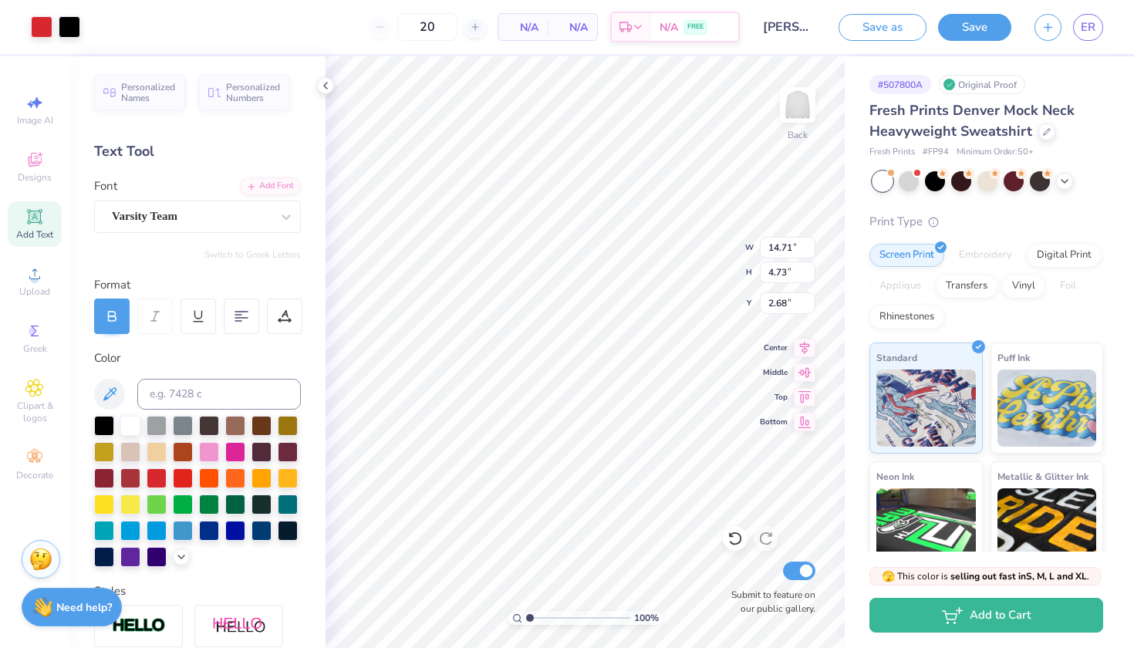
type input "3.00"
click at [797, 98] on img at bounding box center [798, 105] width 62 height 62
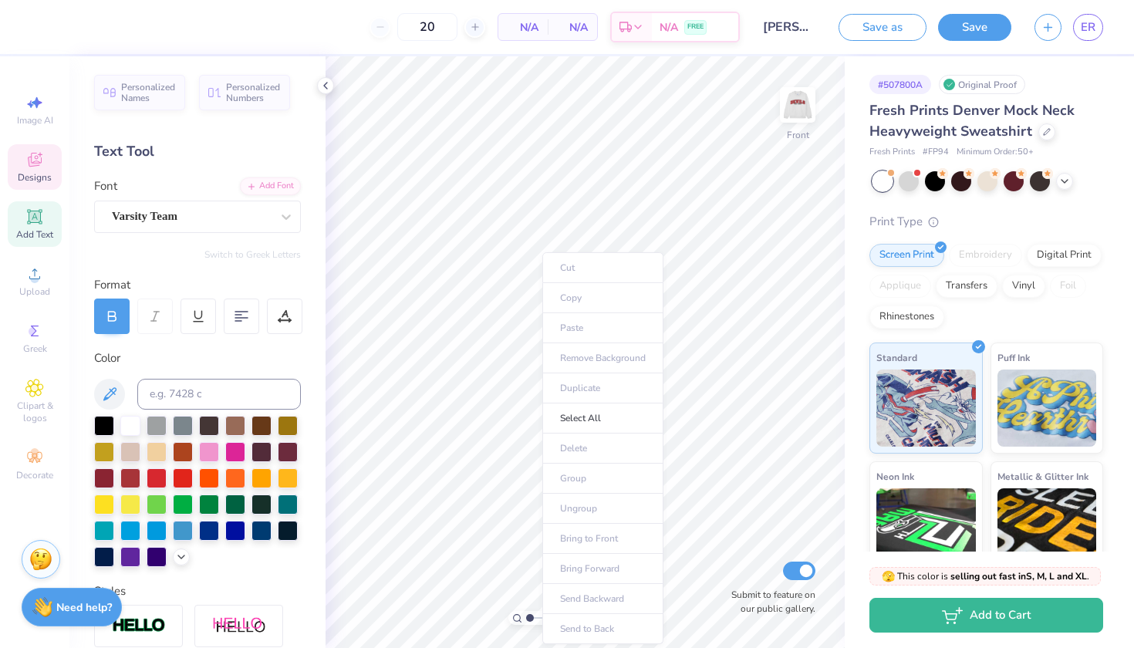
click at [38, 170] on div "Designs" at bounding box center [35, 167] width 54 height 46
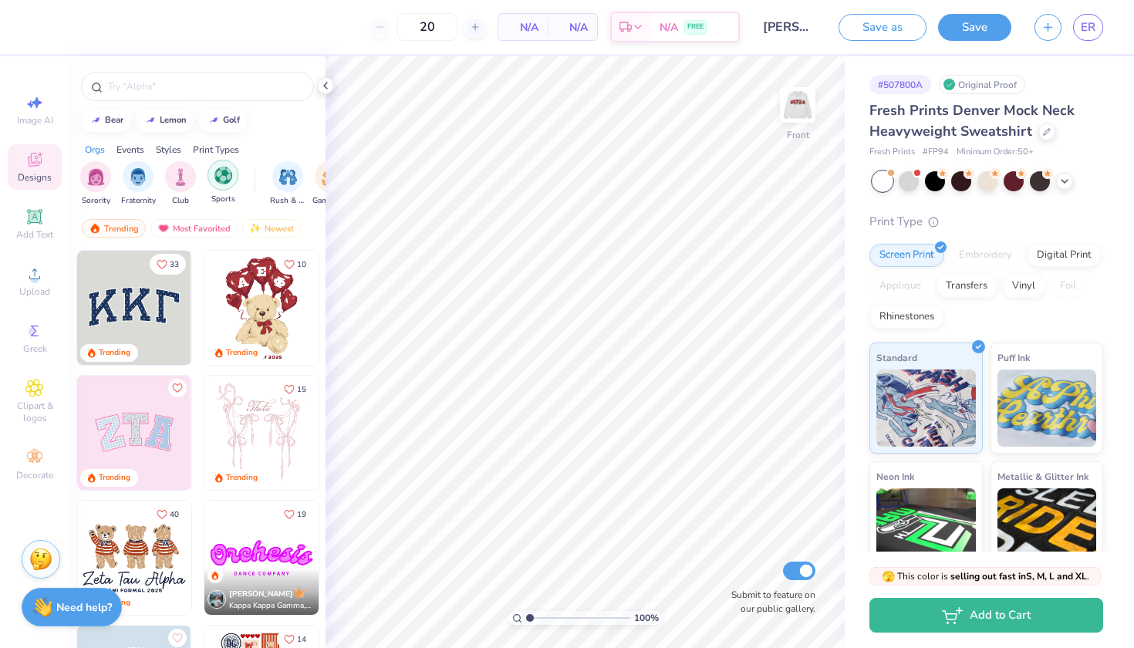
click at [230, 180] on img "filter for Sports" at bounding box center [223, 176] width 18 height 18
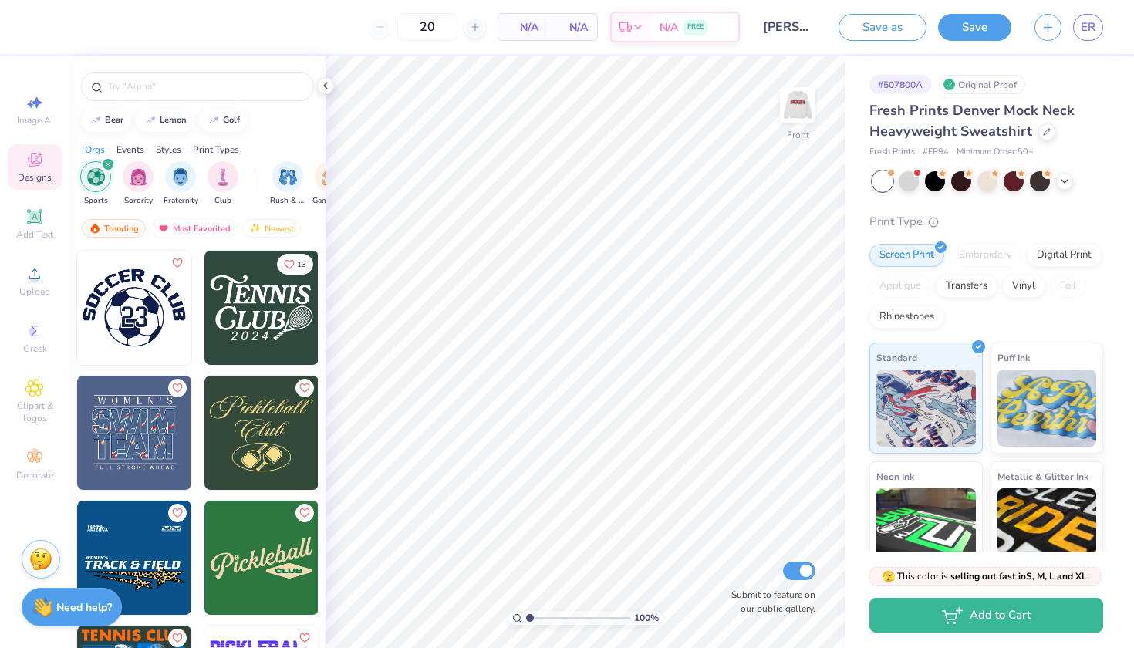
click at [281, 282] on img at bounding box center [261, 308] width 114 height 114
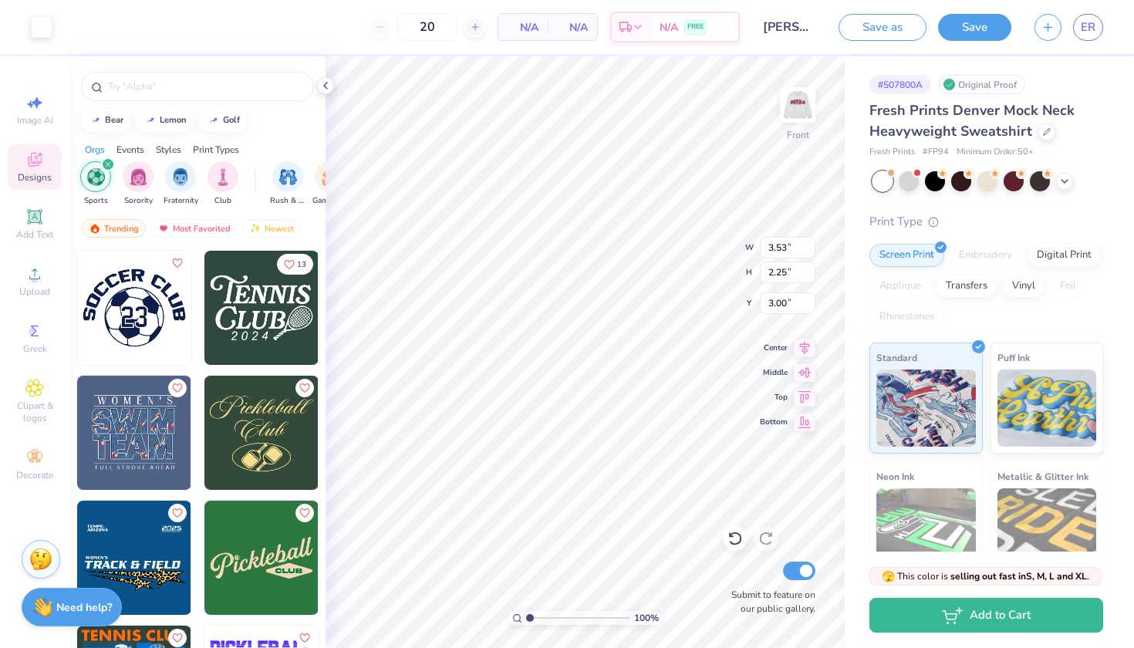
type input "17.49"
type input "10.17"
type input "6.48"
type input "13.26"
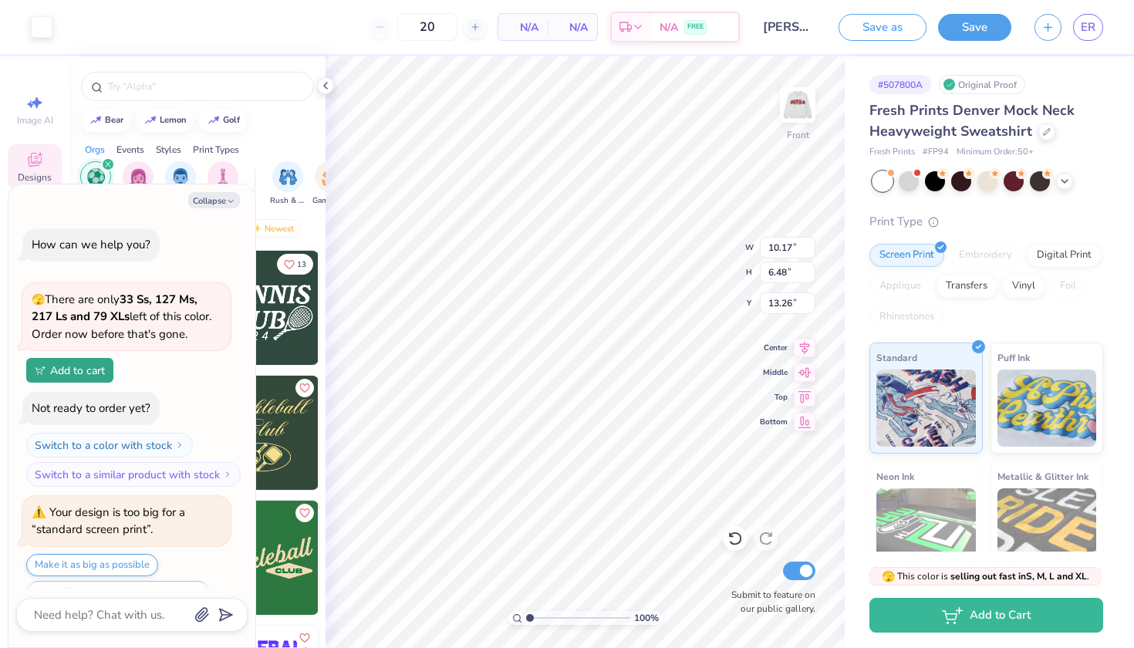
scroll to position [34, 0]
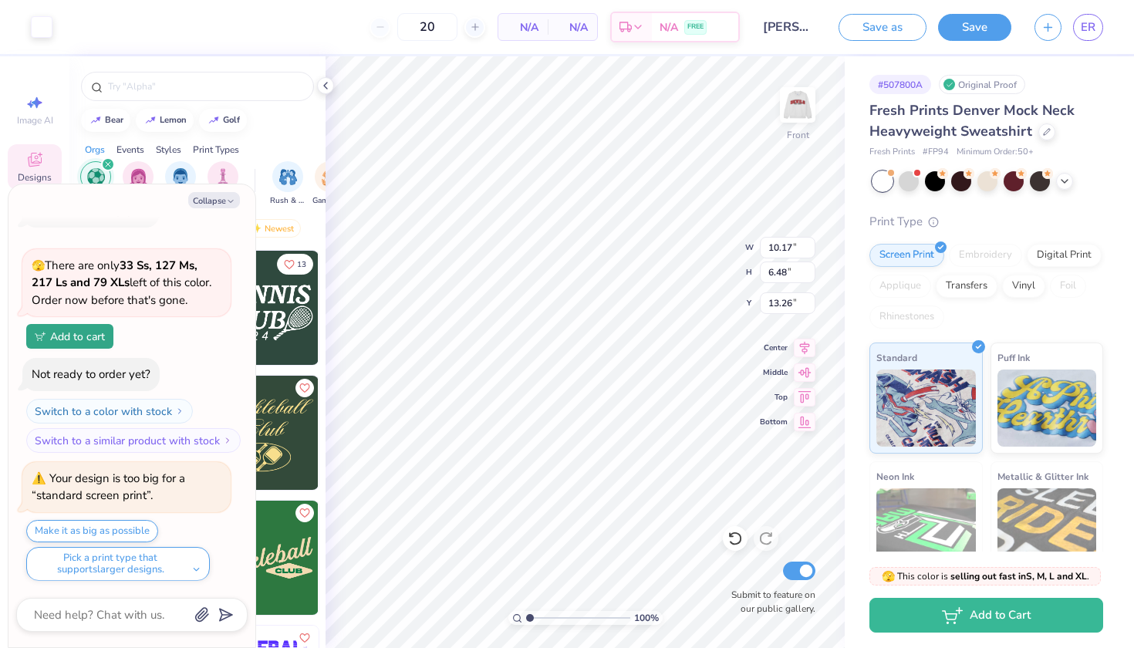
type textarea "x"
type input "14.30"
type input "9.10"
type input "10.64"
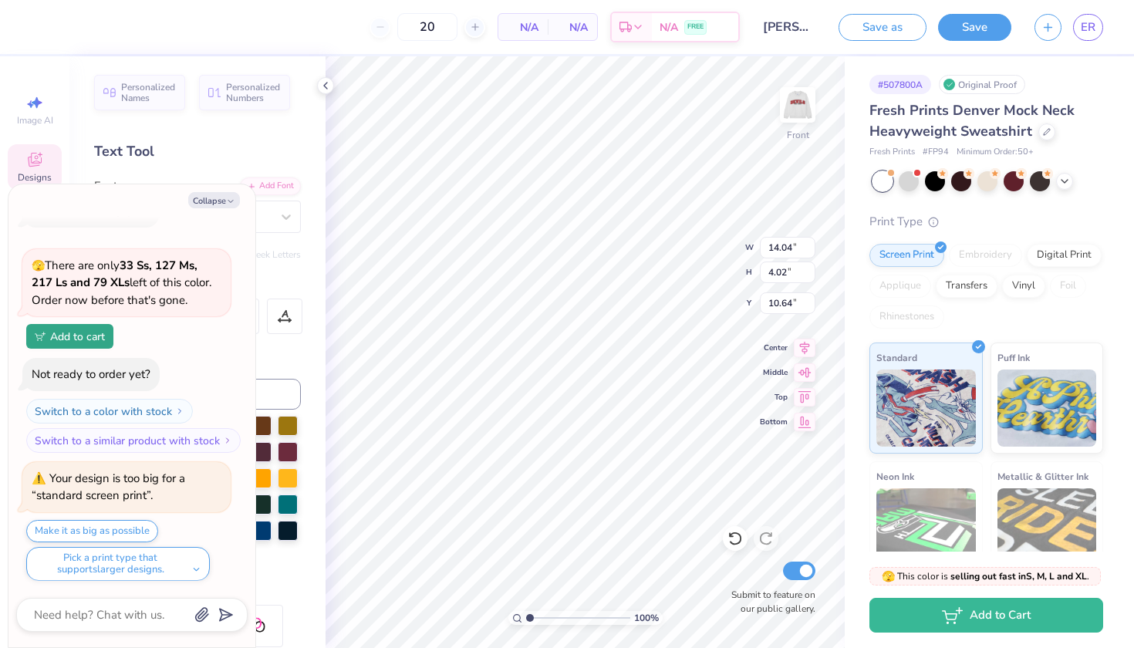
type textarea "x"
type textarea "\"
type textarea "x"
type textarea "Cub"
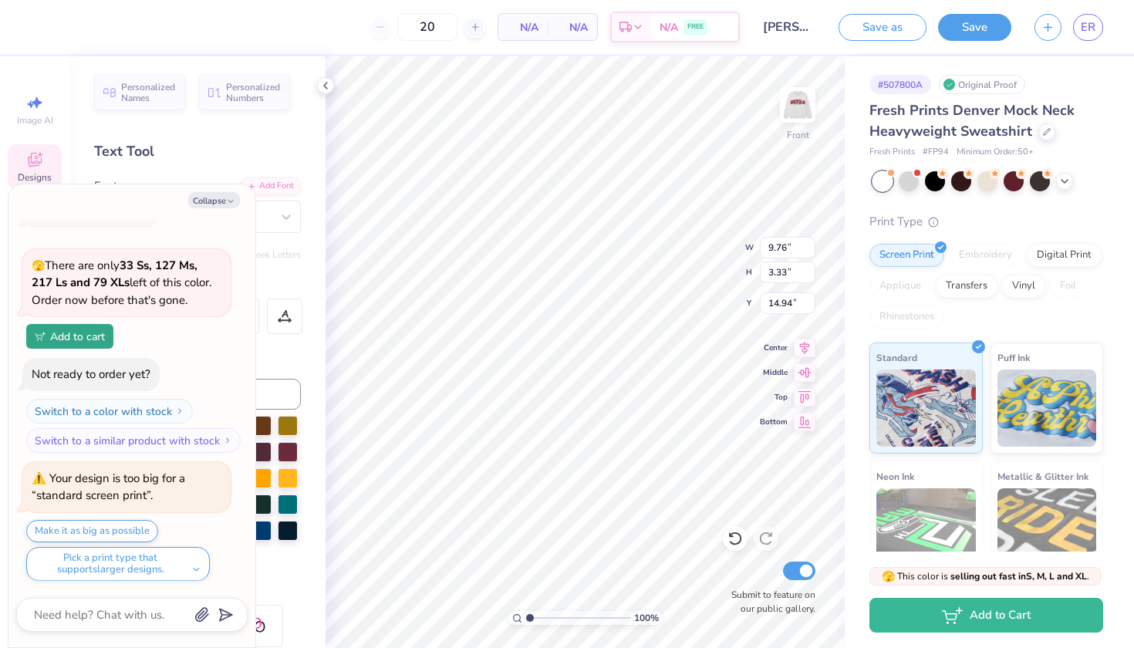
type textarea "x"
type input "18.49"
type textarea "x"
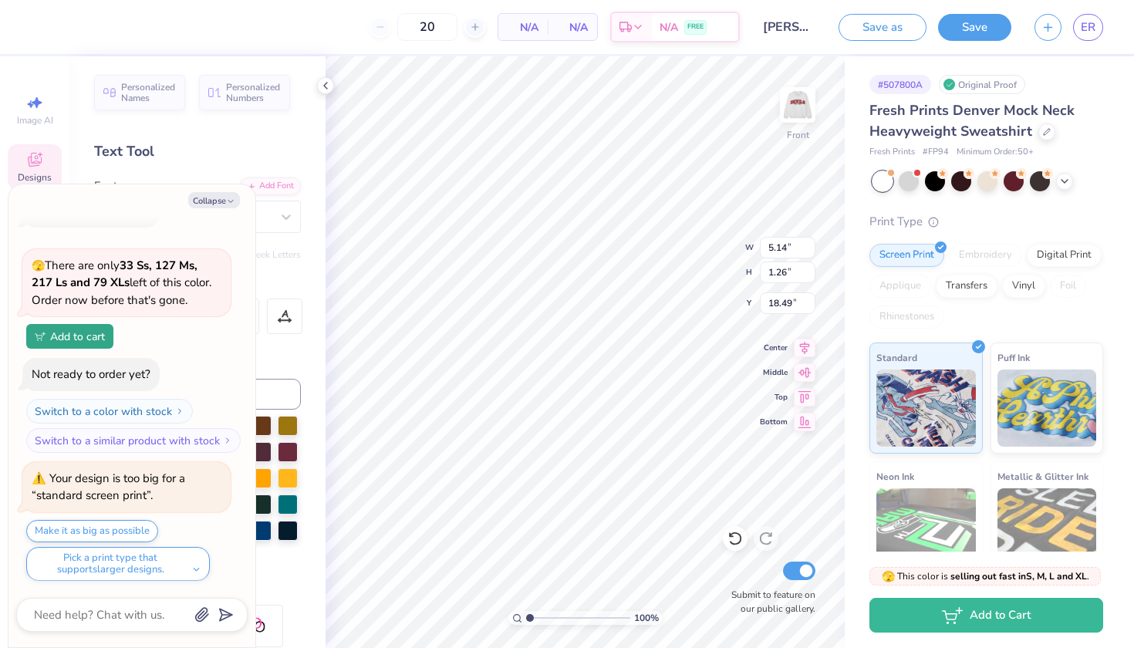
scroll to position [0, 0]
type textarea "2"
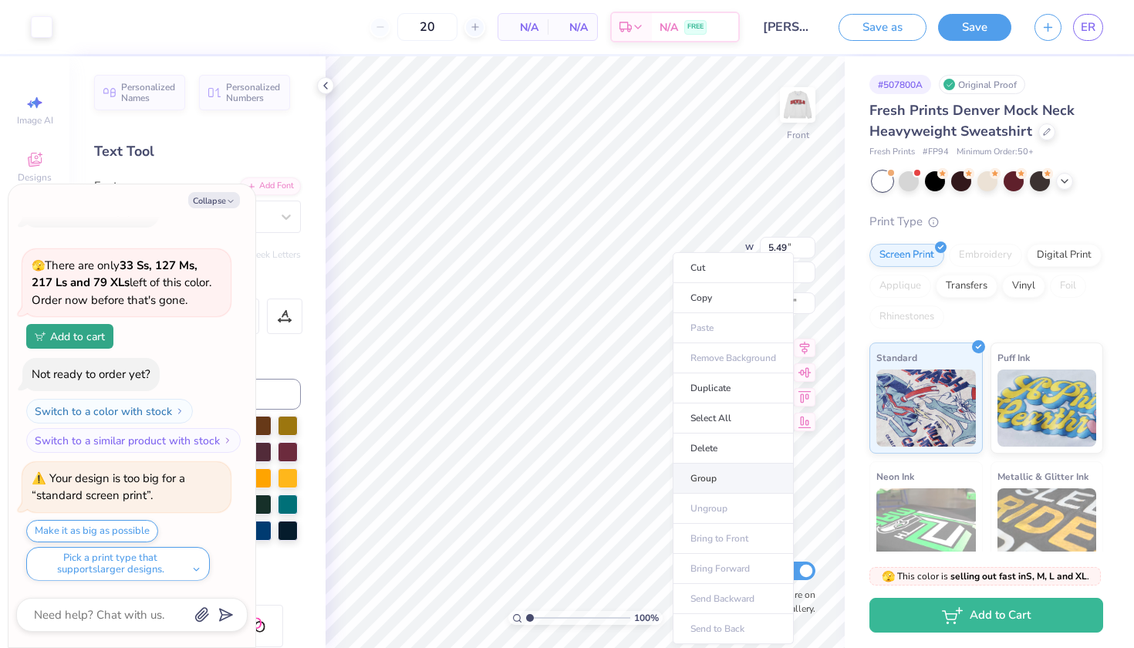
click at [700, 478] on li "Group" at bounding box center [733, 479] width 121 height 30
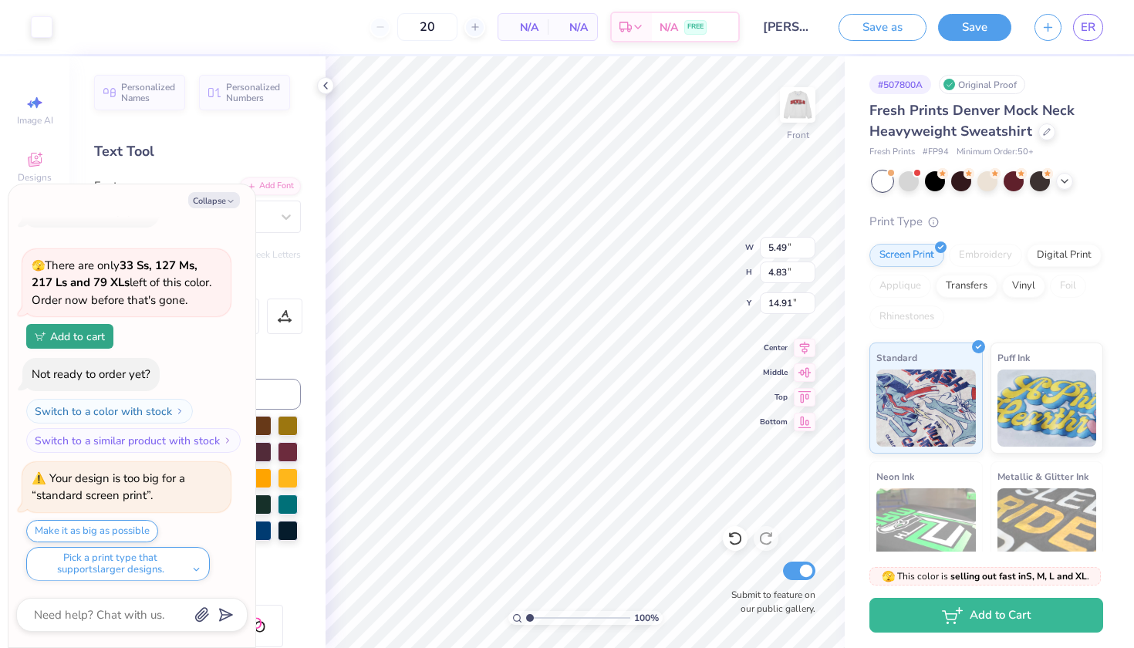
type textarea "x"
type input "15.24"
type textarea "x"
type input "10.86"
type input "9.55"
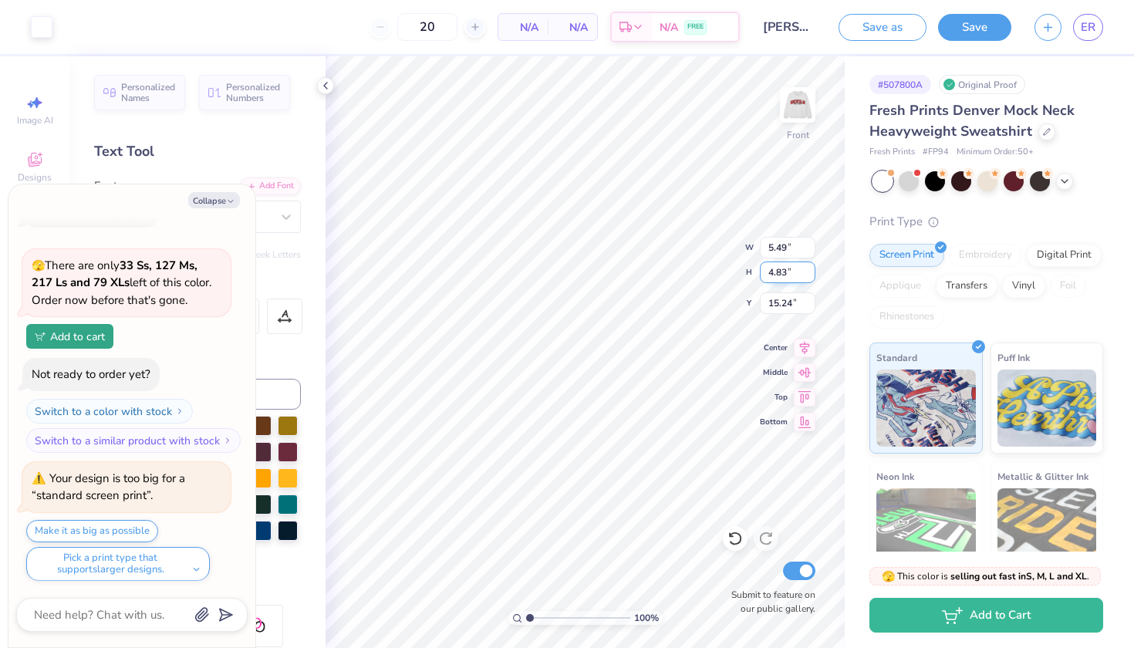
type input "10.52"
type textarea "x"
type input "12.25"
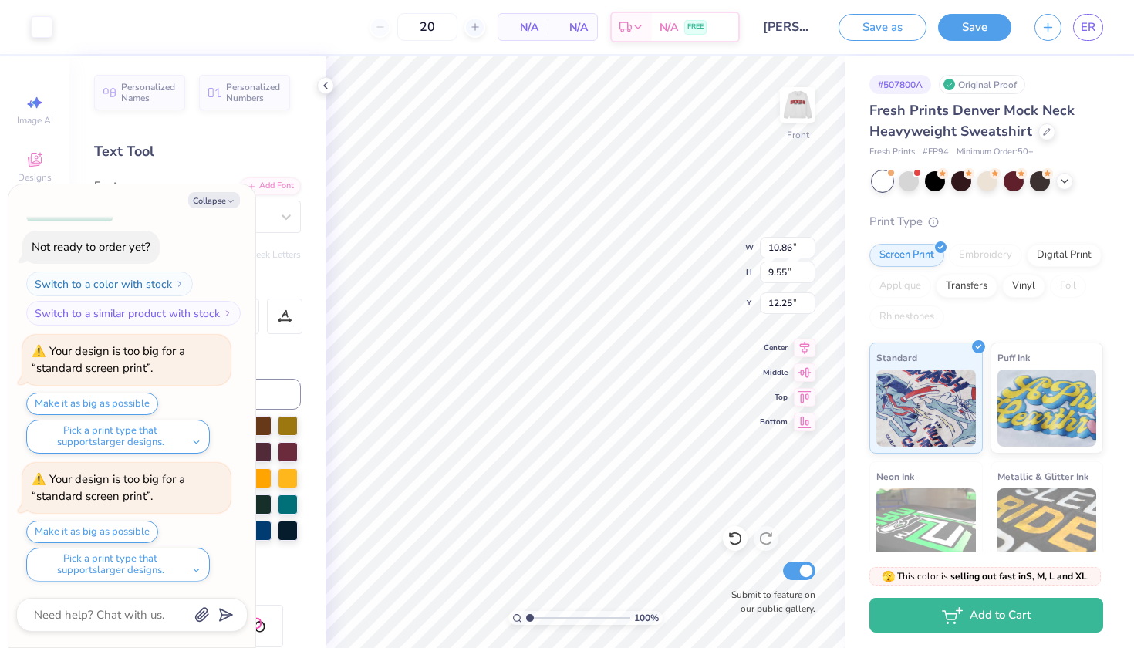
scroll to position [288, 0]
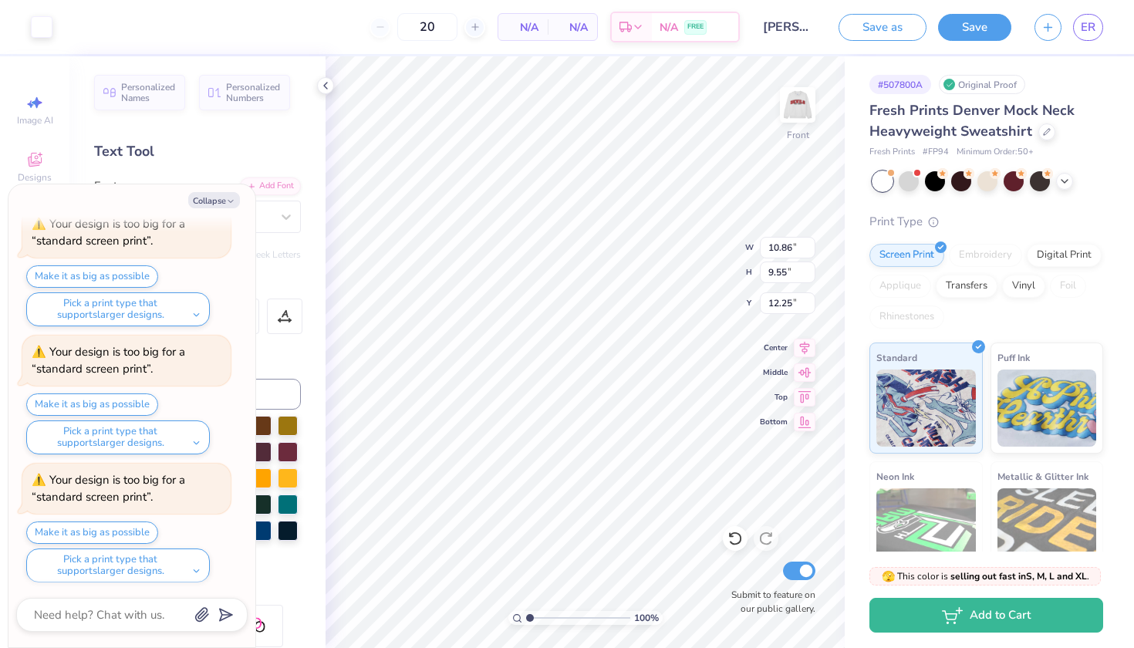
type textarea "x"
type input "12.00"
type textarea "x"
type input "13.95"
type input "12.27"
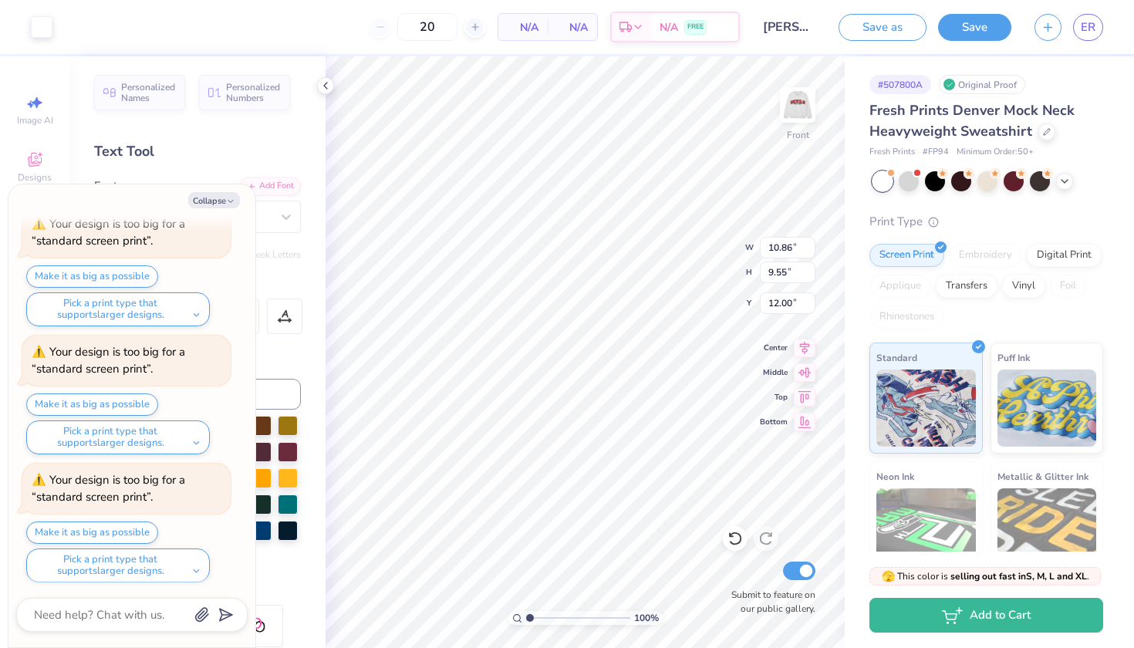
type input "9.28"
click at [116, 525] on button "Make it as big as possible" at bounding box center [92, 532] width 132 height 22
type textarea "x"
type input "15.00"
type input "13.20"
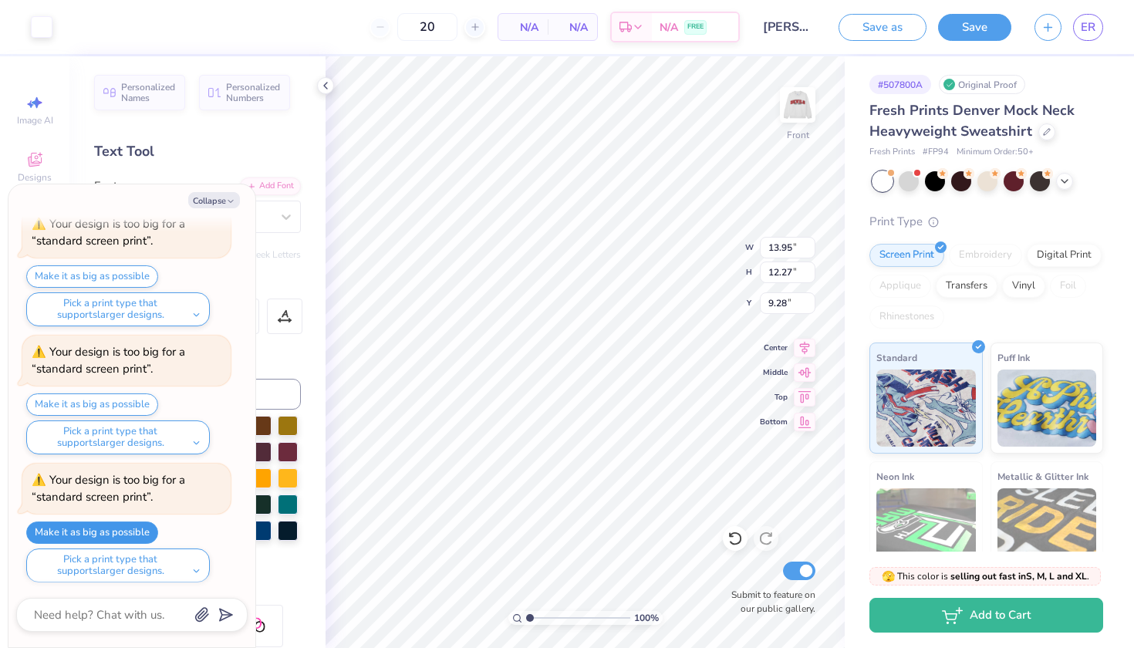
type input "8.61"
type textarea "x"
type input "8.65"
type textarea "x"
type input "10.80"
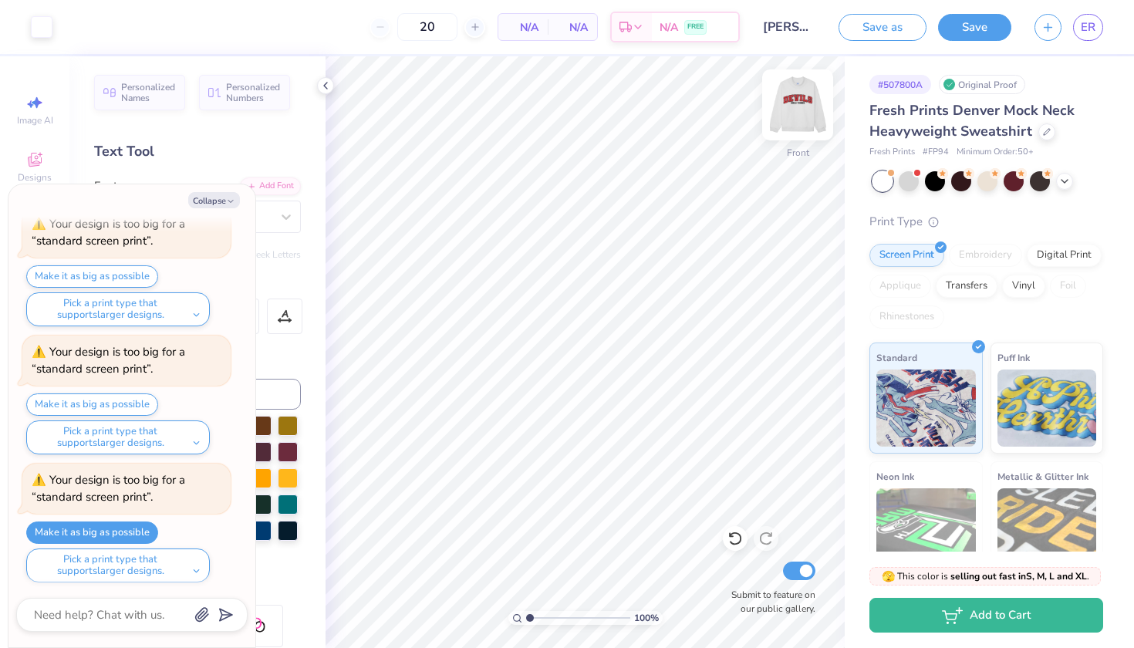
click at [804, 107] on img at bounding box center [798, 105] width 62 height 62
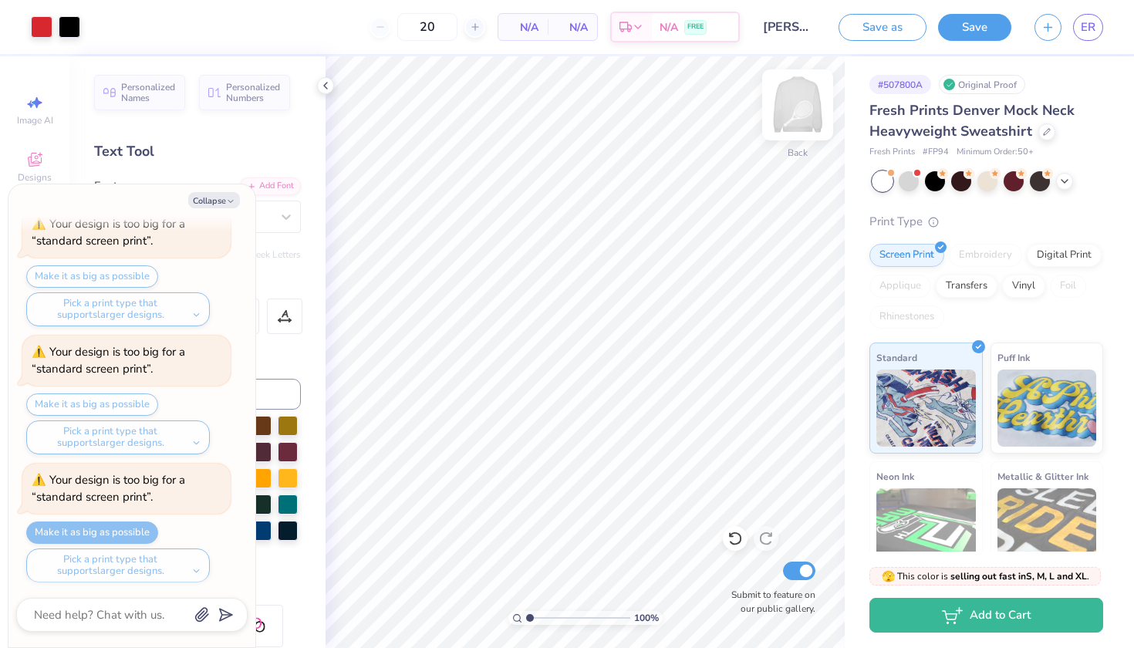
click at [804, 108] on img at bounding box center [798, 105] width 62 height 62
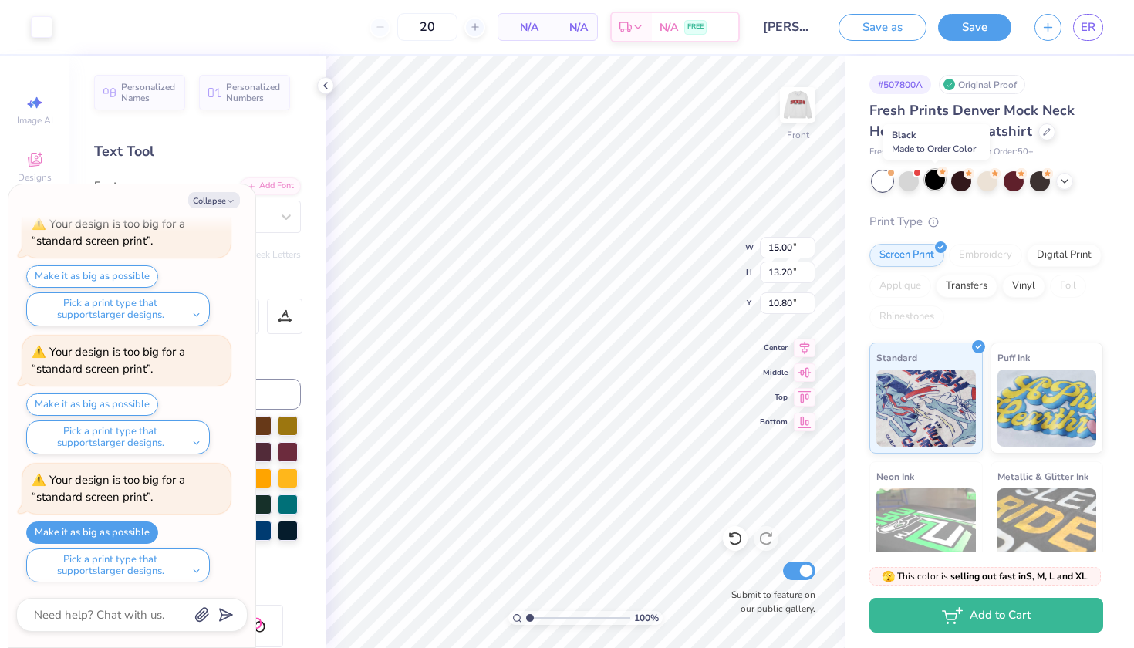
click at [934, 179] on div at bounding box center [935, 180] width 20 height 20
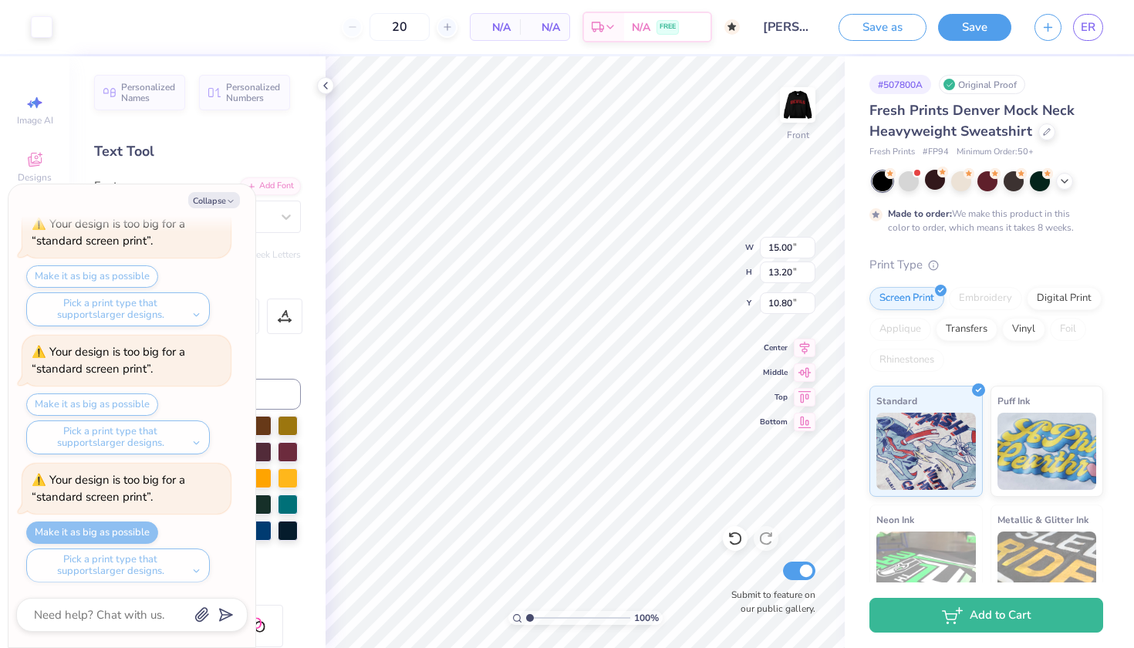
scroll to position [416, 0]
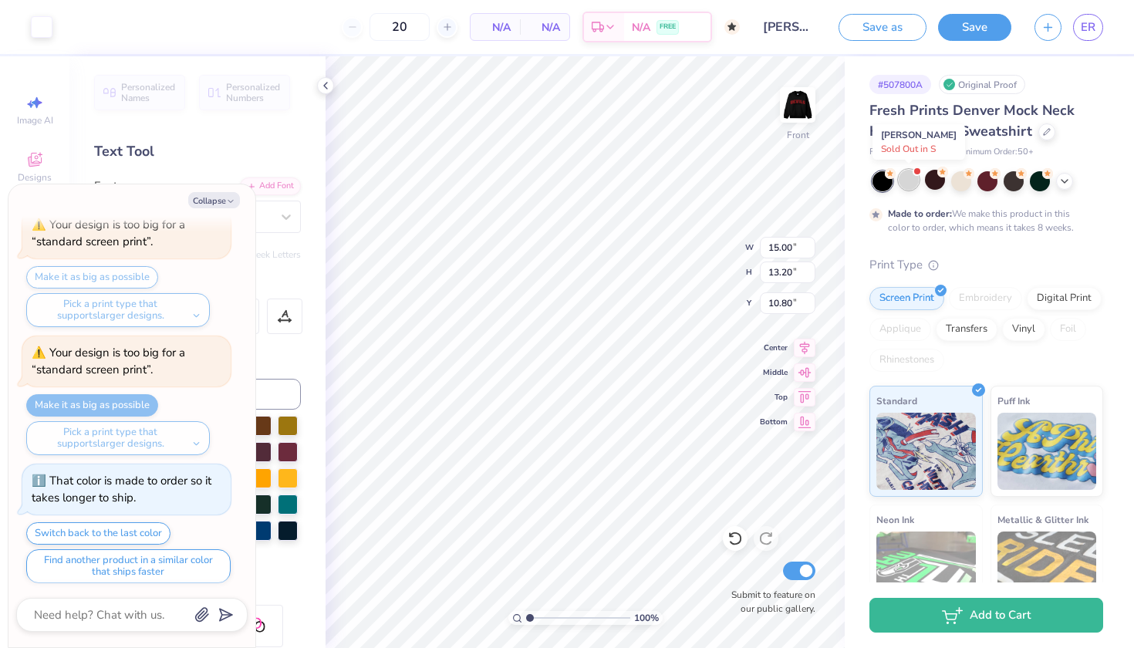
click at [912, 177] on div at bounding box center [908, 180] width 20 height 20
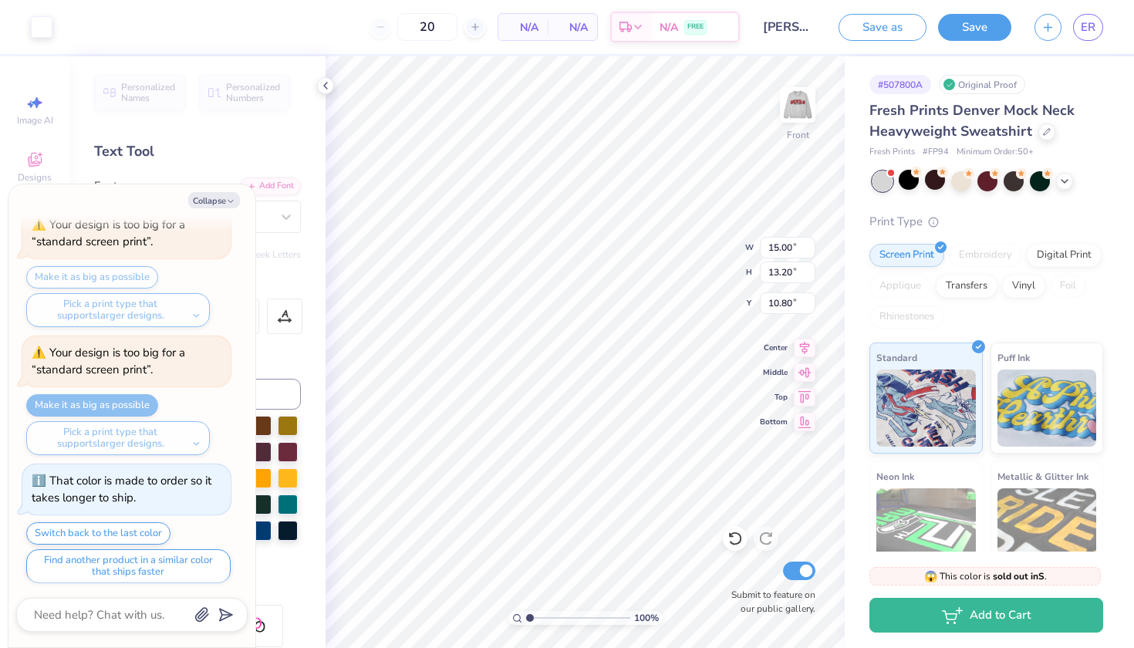
scroll to position [732, 0]
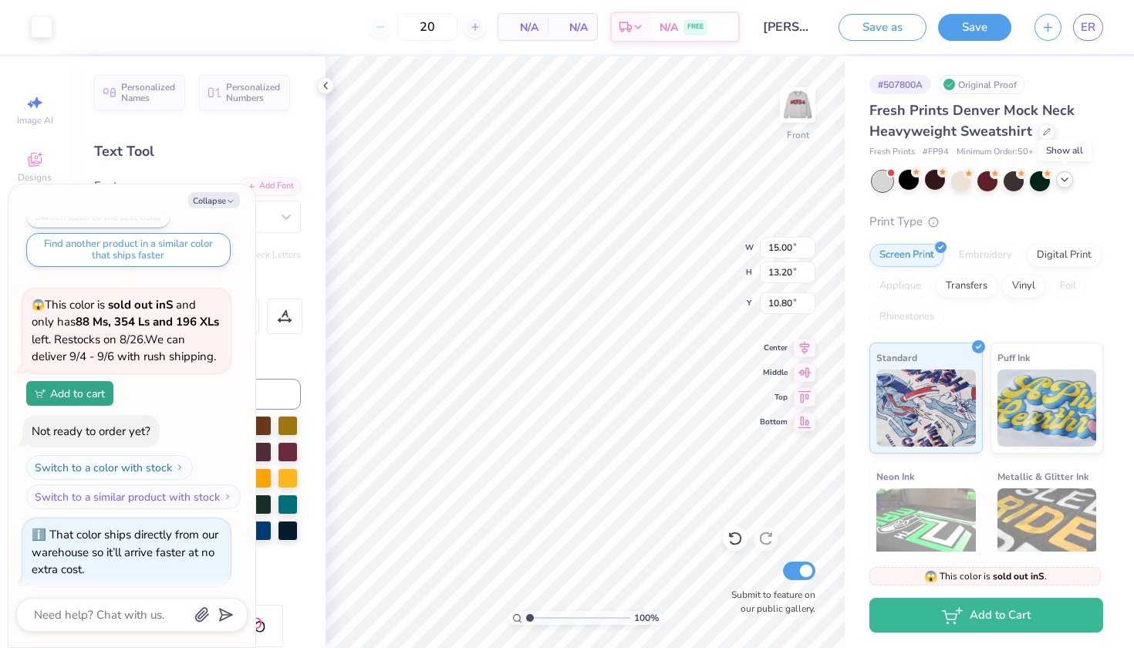
click at [1068, 174] on icon at bounding box center [1064, 180] width 12 height 12
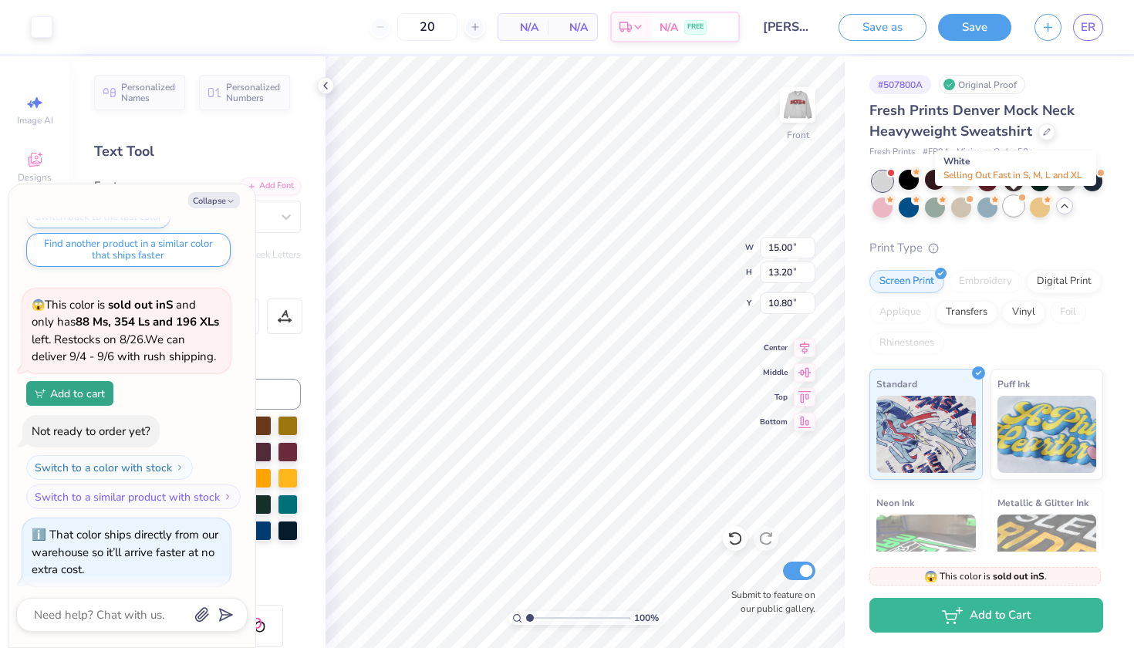
click at [1015, 201] on div at bounding box center [1013, 206] width 20 height 20
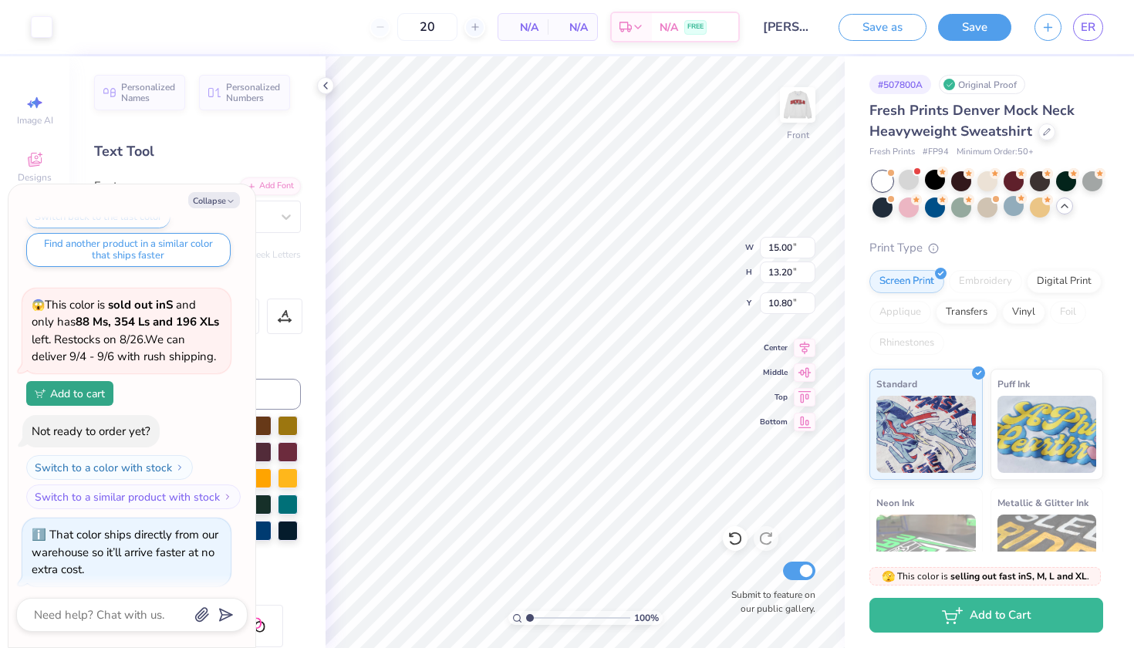
scroll to position [956, 0]
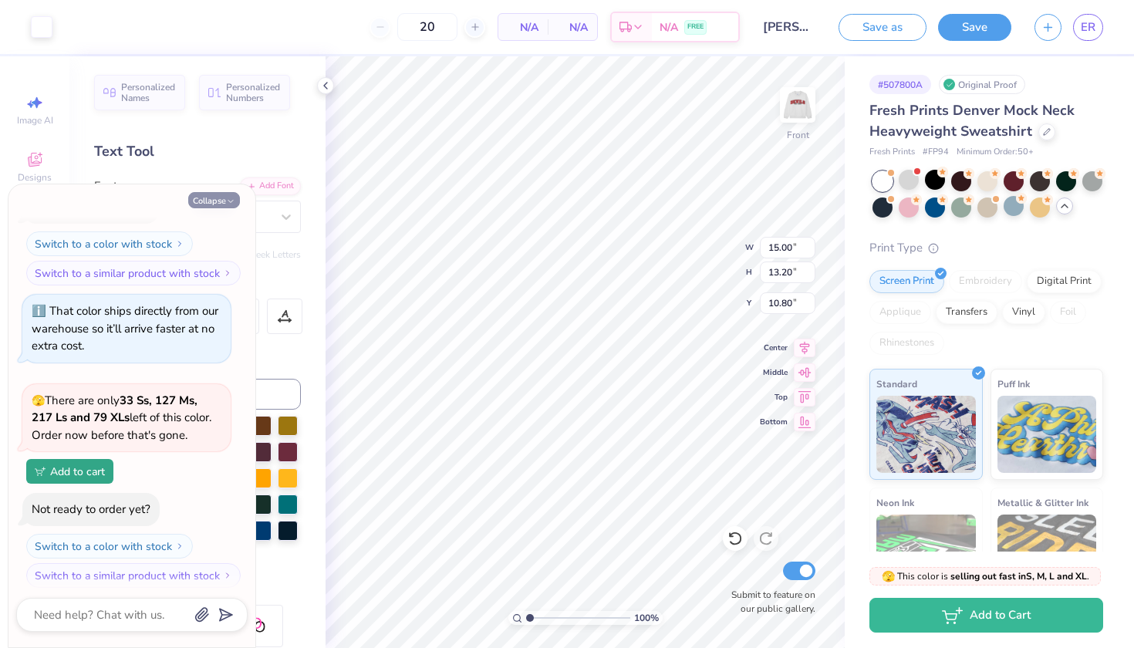
click at [224, 196] on button "Collapse" at bounding box center [214, 200] width 52 height 16
type textarea "x"
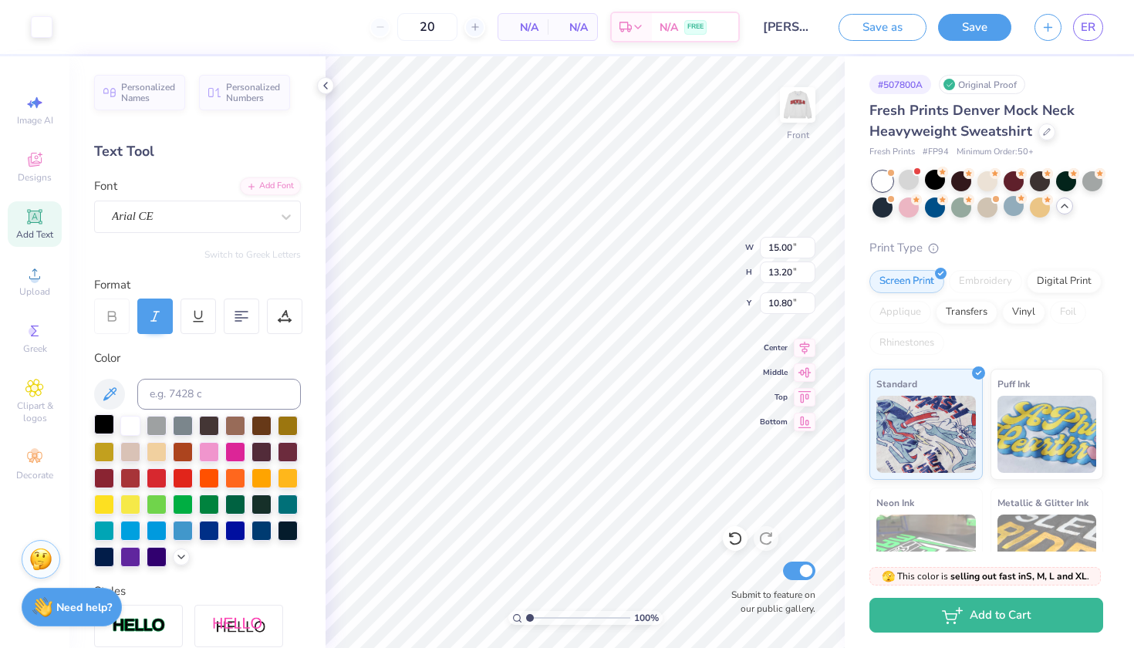
click at [105, 426] on div at bounding box center [104, 424] width 20 height 20
click at [48, 25] on div at bounding box center [42, 26] width 22 height 22
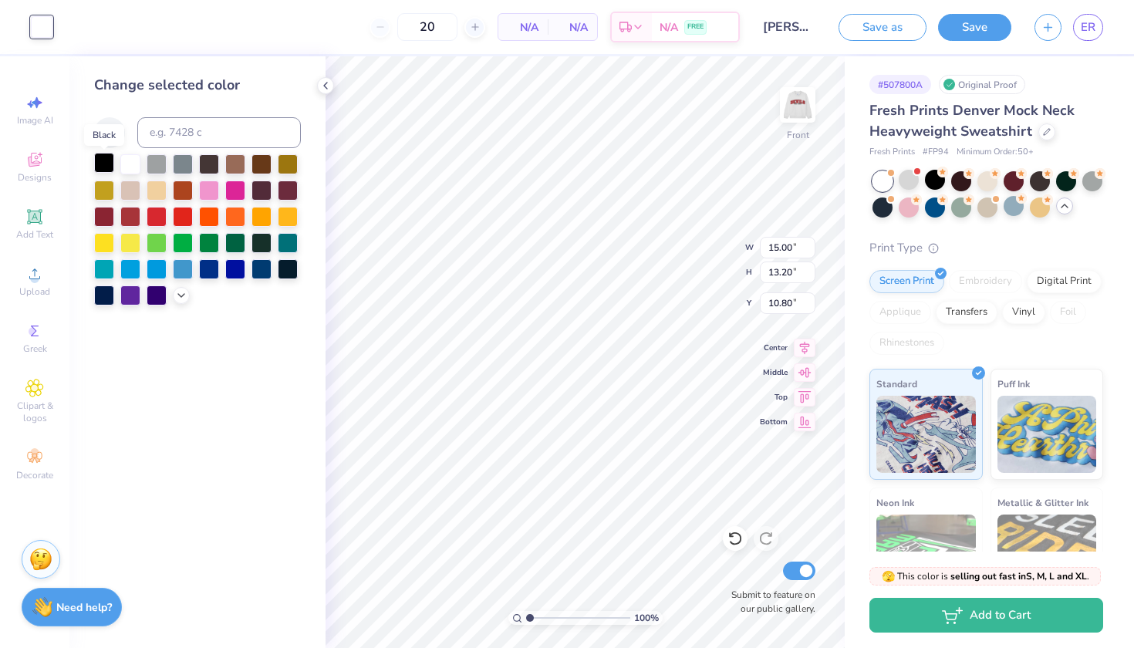
click at [105, 166] on div at bounding box center [104, 163] width 20 height 20
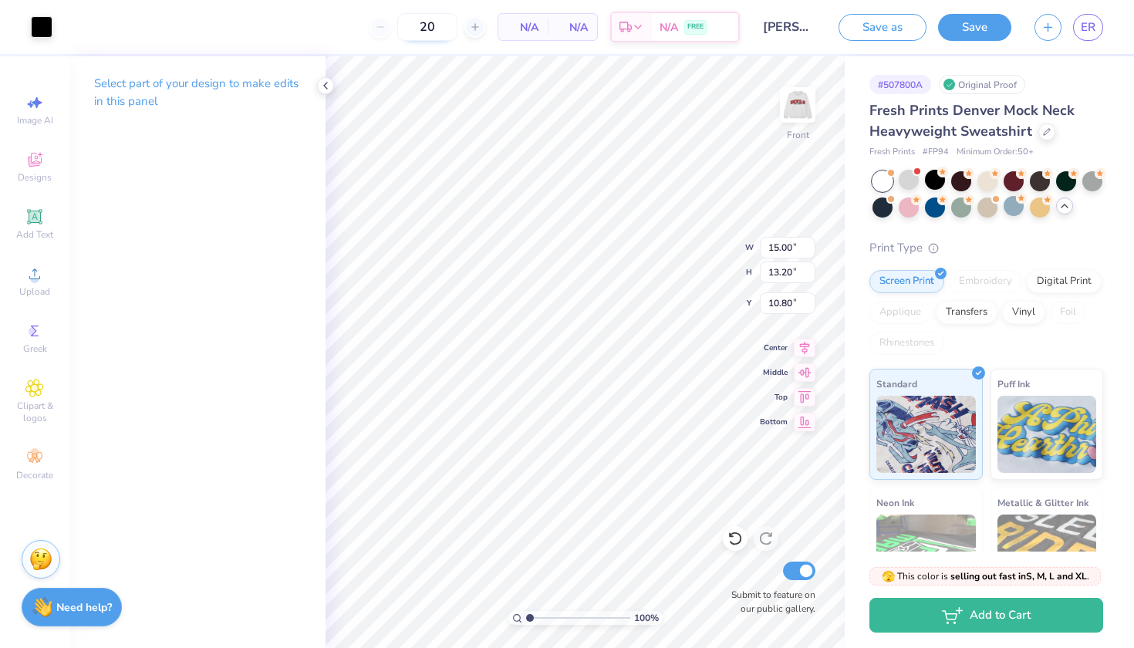
type input "8.73"
type input "7.68"
type input "3.00"
click at [37, 164] on icon at bounding box center [35, 162] width 12 height 10
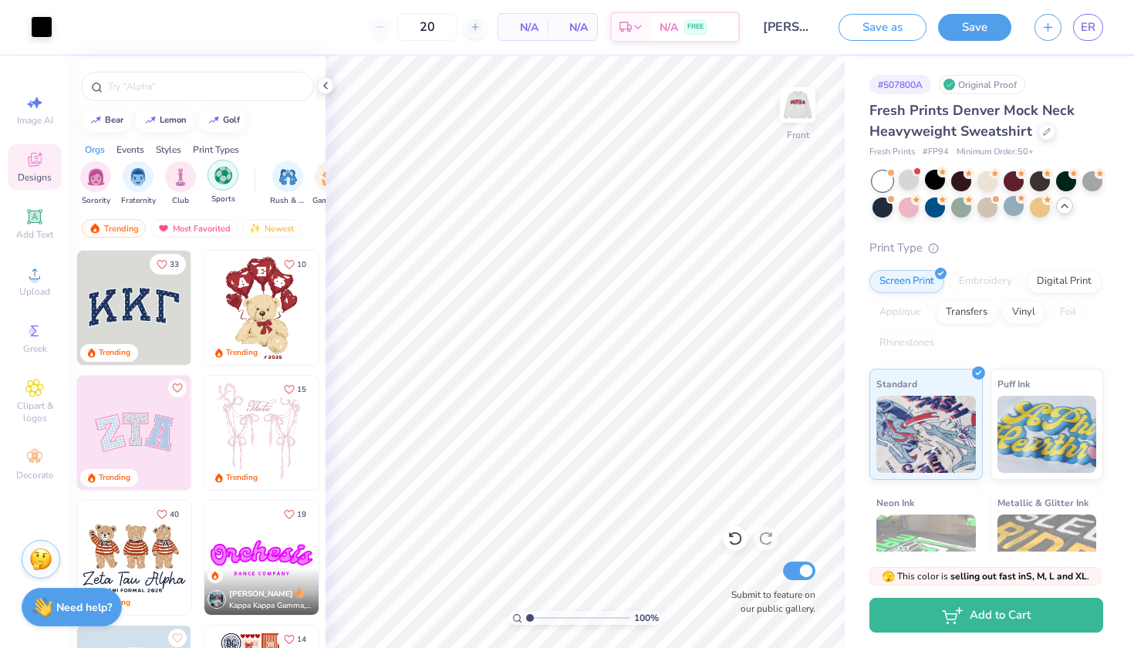
click at [224, 176] on img "filter for Sports" at bounding box center [223, 176] width 18 height 18
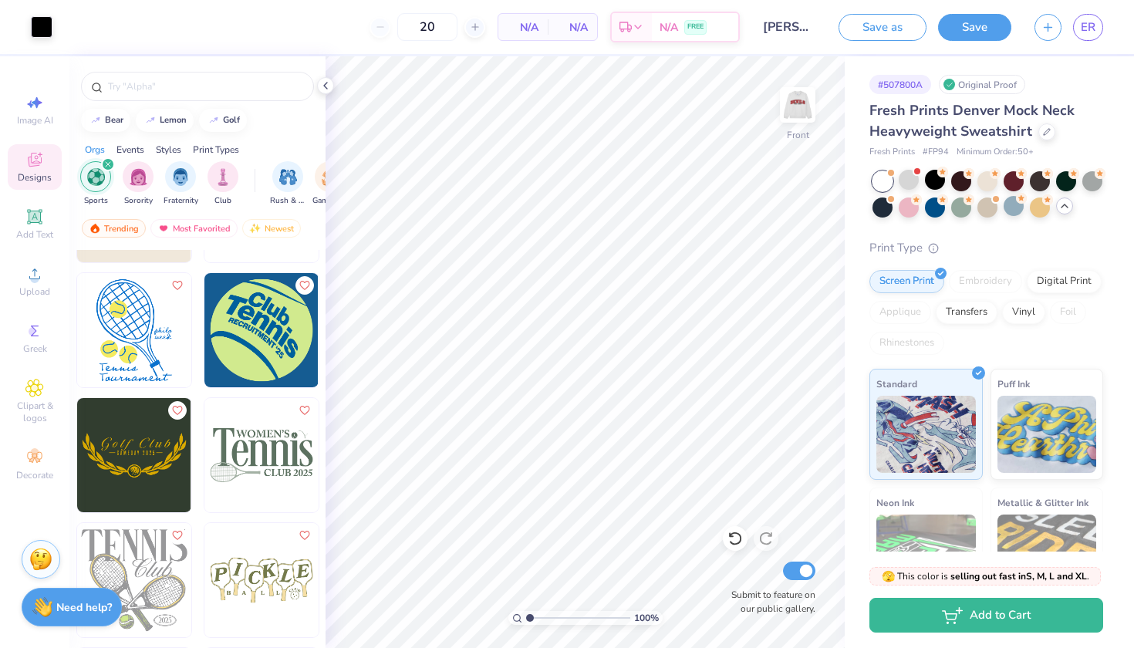
scroll to position [2350, 0]
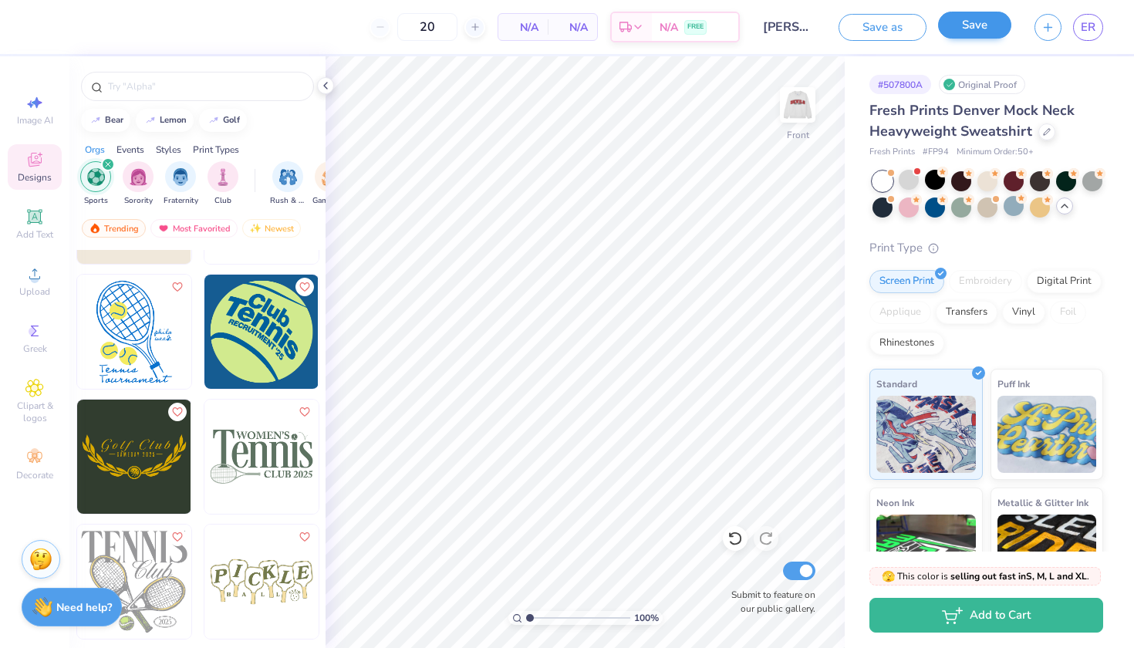
click at [978, 38] on button "Save" at bounding box center [974, 25] width 73 height 27
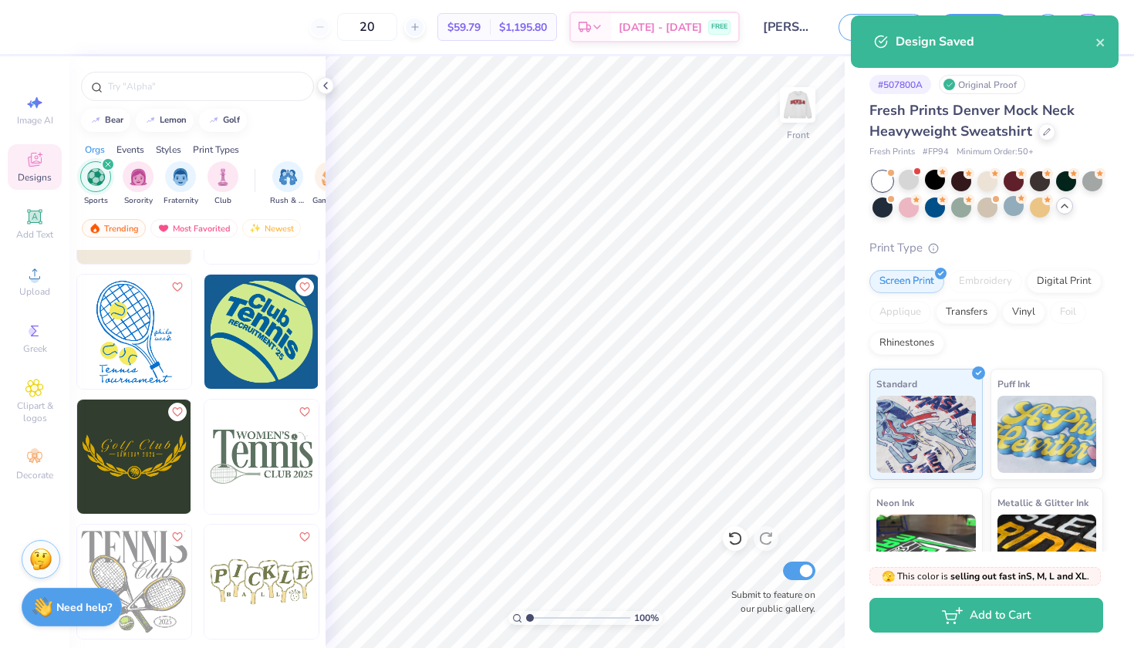
select select "Member apparel for registered Student Organization / Department / School"
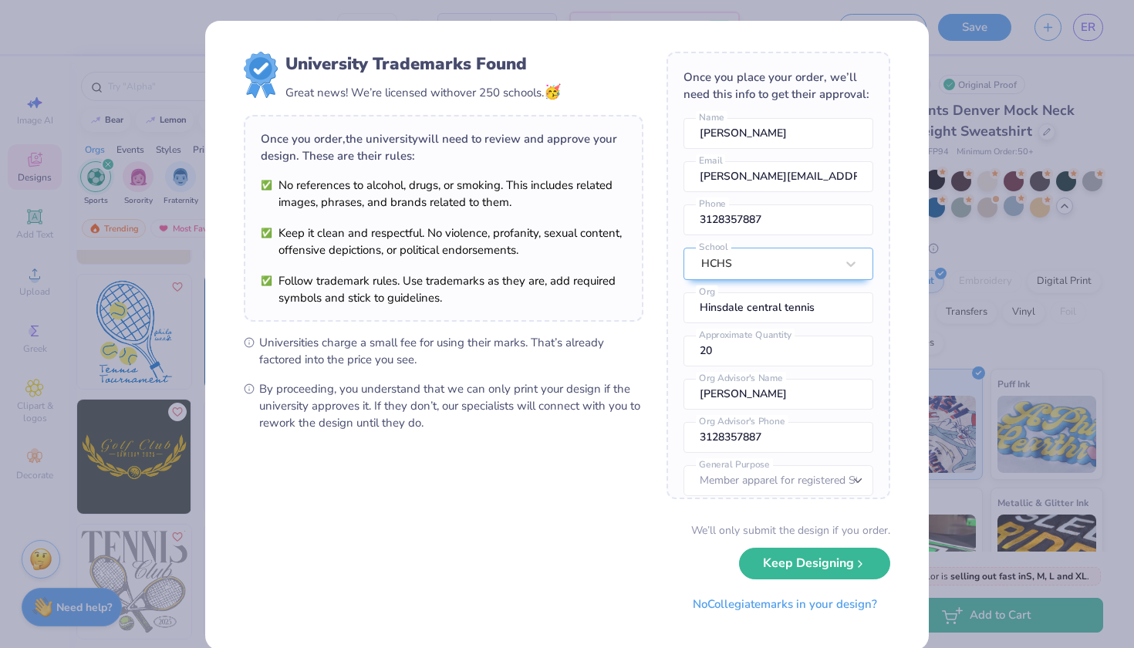
click at [899, 200] on div "University Trademarks Found Great news! We’re licensed with over 250 schools. 🥳…" at bounding box center [566, 335] width 723 height 629
click at [821, 566] on button "Keep Designing" at bounding box center [814, 560] width 151 height 32
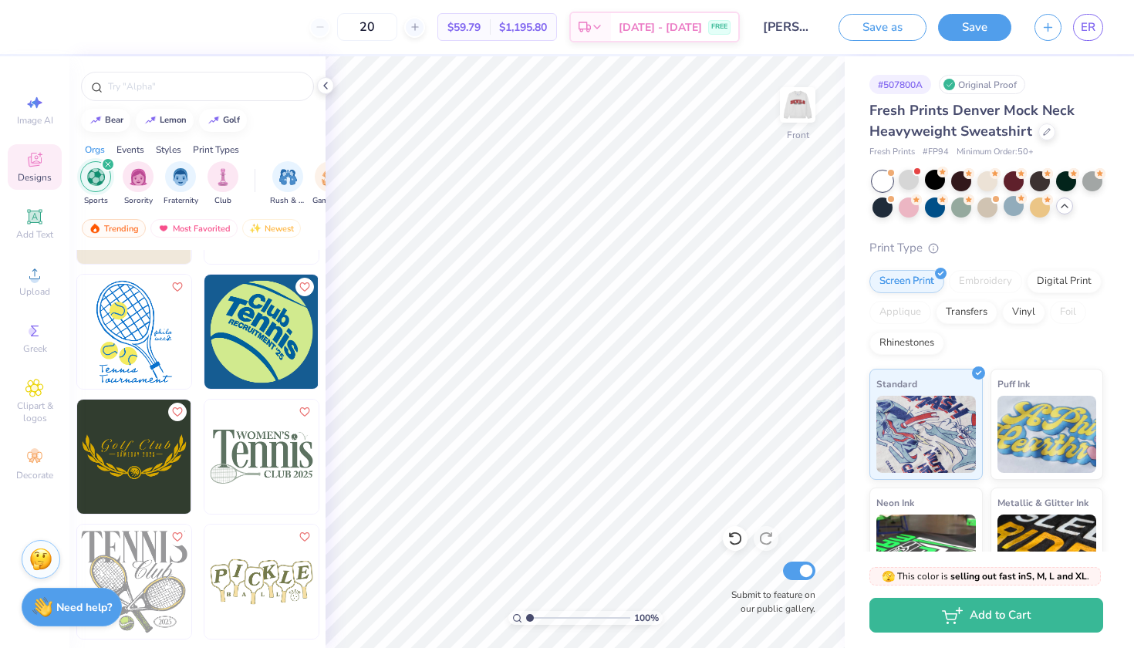
click at [984, 44] on div "Save as Save ER" at bounding box center [985, 27] width 295 height 54
click at [984, 33] on button "Save" at bounding box center [974, 25] width 73 height 27
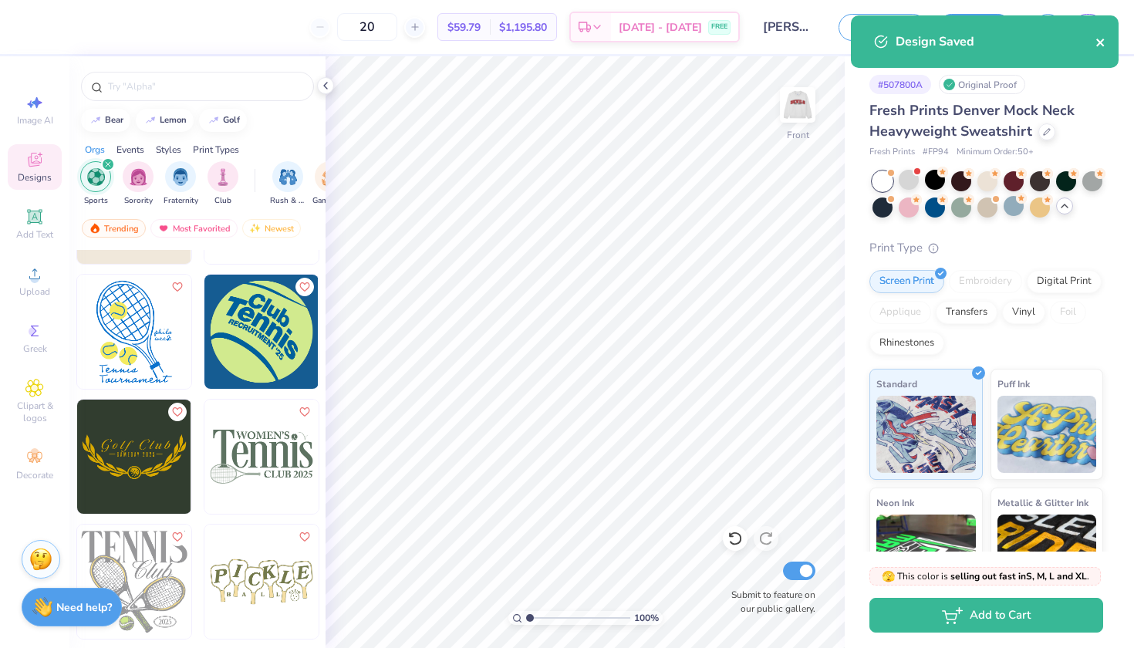
click at [1101, 41] on icon "close" at bounding box center [1100, 43] width 8 height 8
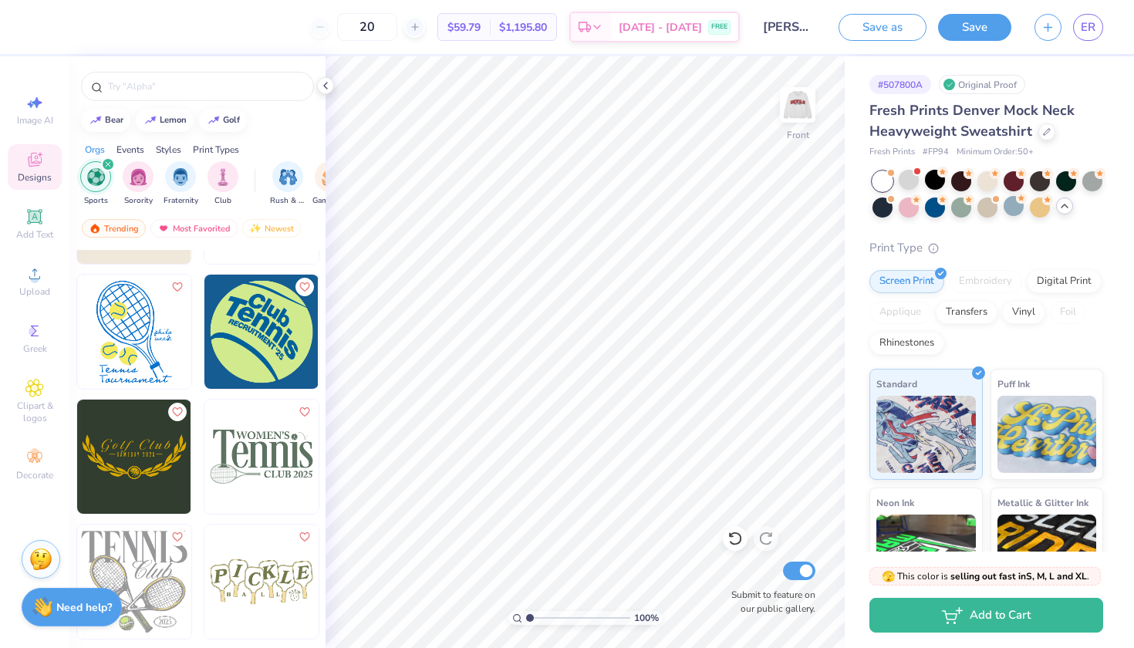
click at [1087, 19] on div "Design Saved" at bounding box center [985, 15] width 274 height 6
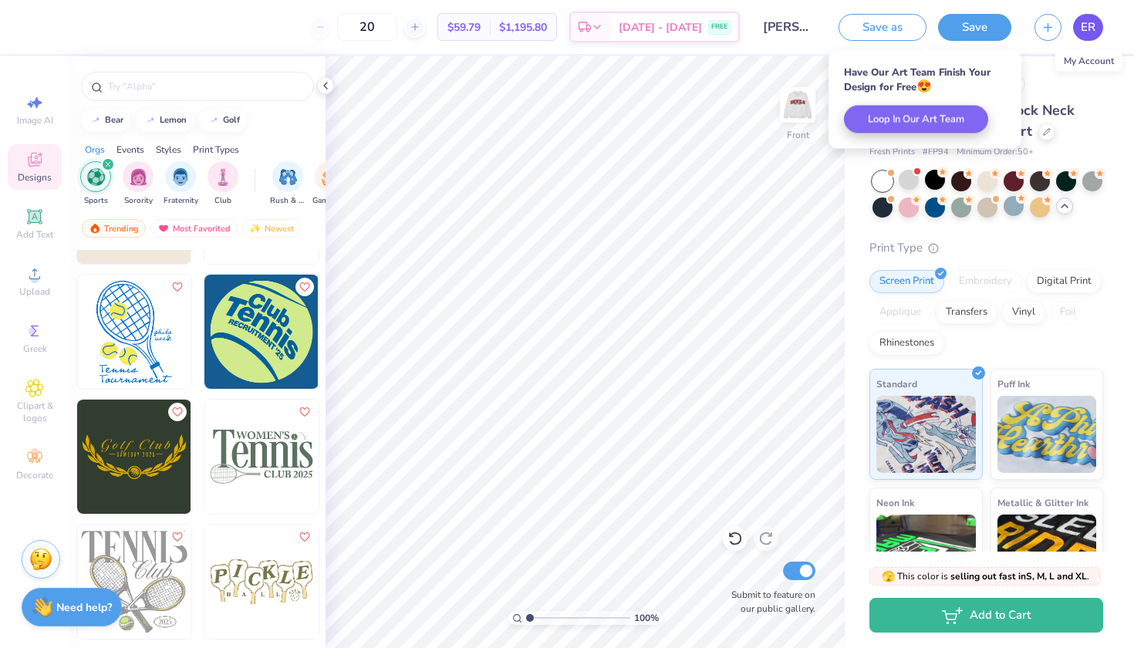
click at [1097, 32] on link "ER" at bounding box center [1088, 27] width 30 height 27
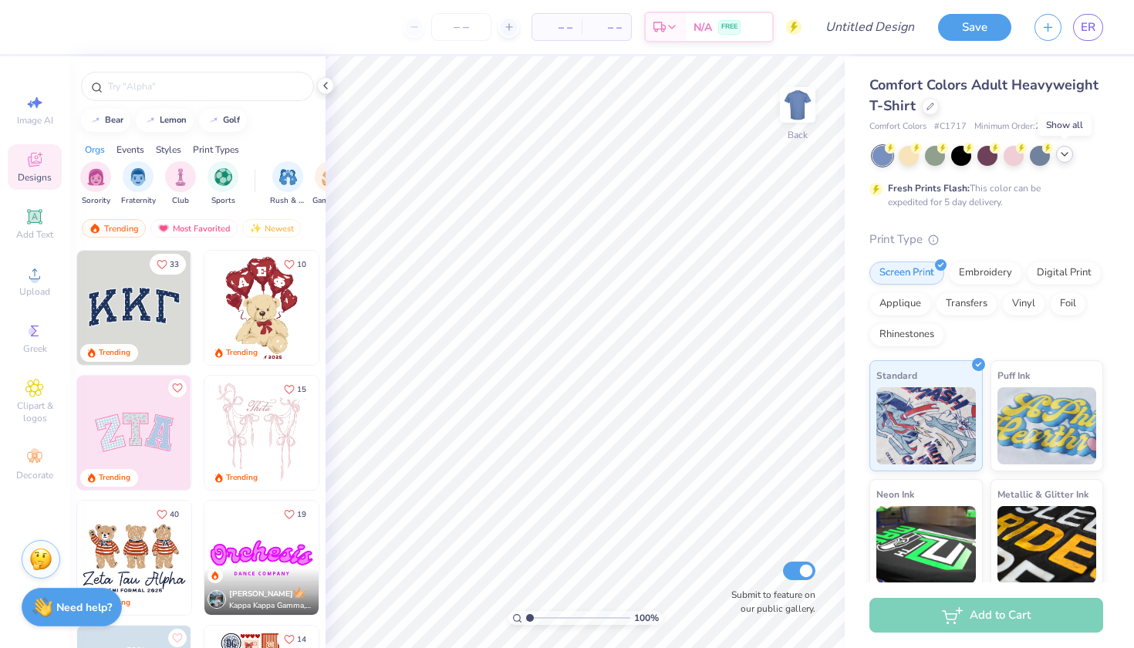
click at [1064, 153] on icon at bounding box center [1064, 154] width 12 height 12
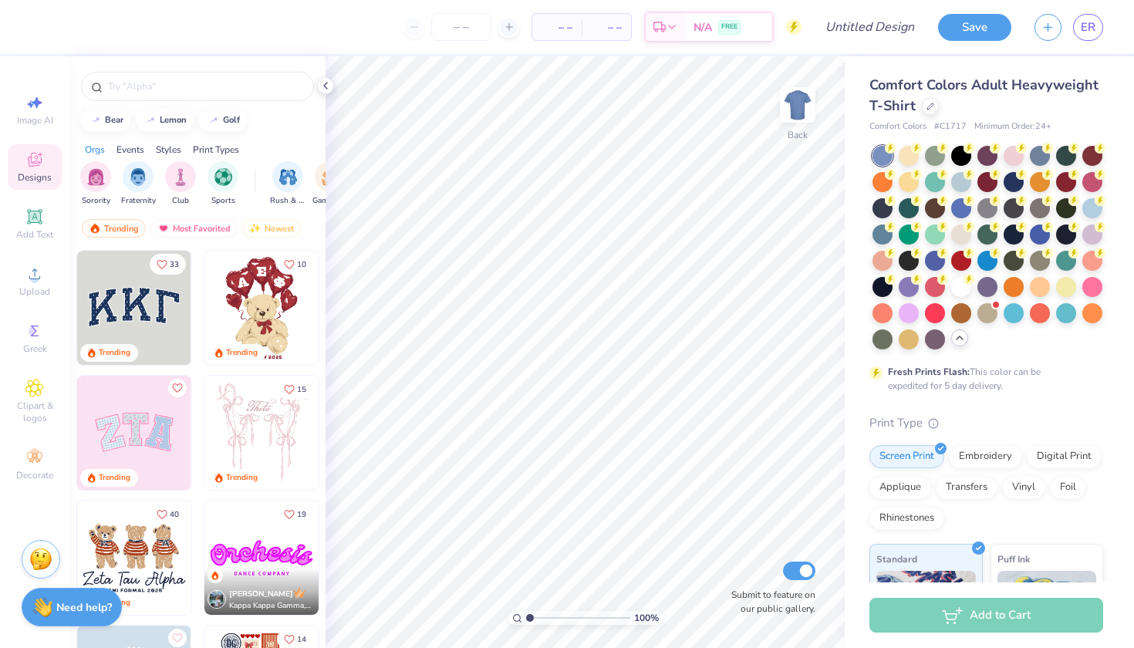
click at [987, 93] on span "Comfort Colors Adult Heavyweight T-Shirt" at bounding box center [983, 95] width 229 height 39
click at [932, 106] on icon at bounding box center [930, 105] width 8 height 8
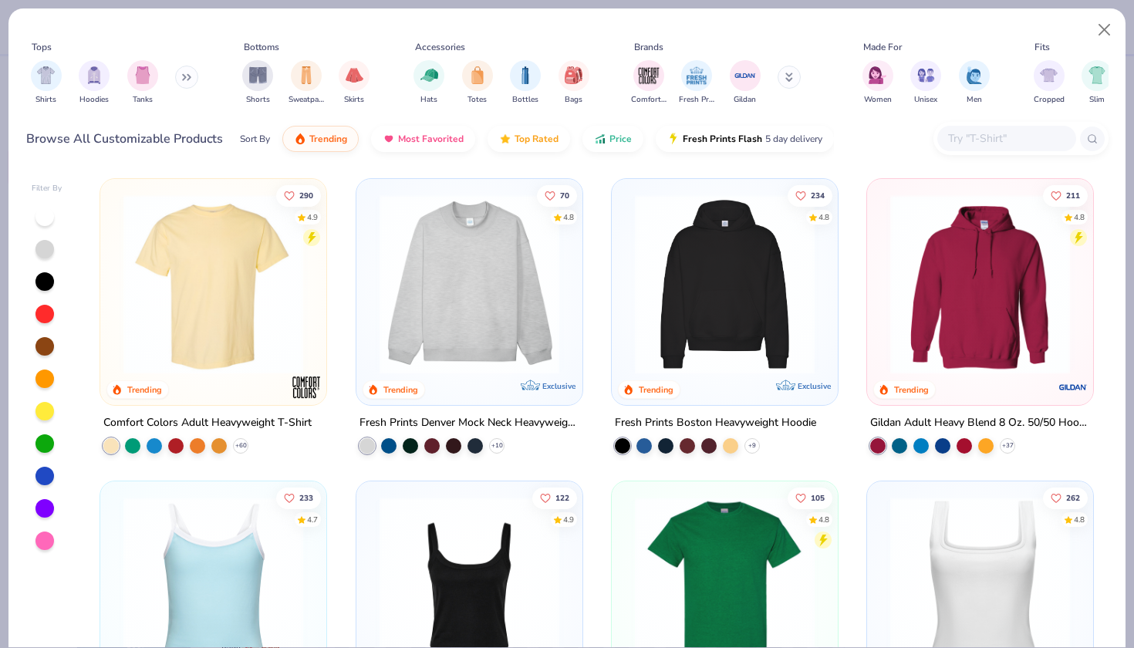
click at [986, 143] on input "text" at bounding box center [1005, 139] width 119 height 18
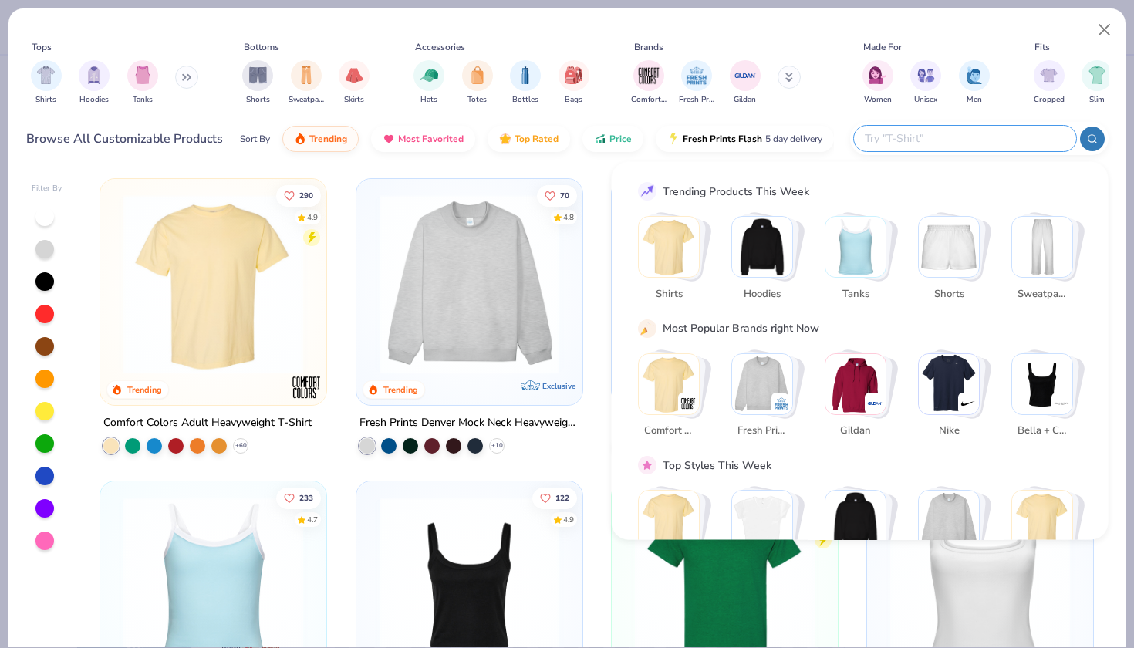
click at [143, 150] on div "Browse All Customizable Products Sort By Trending Most Favorited Top Rated Pric…" at bounding box center [430, 138] width 808 height 43
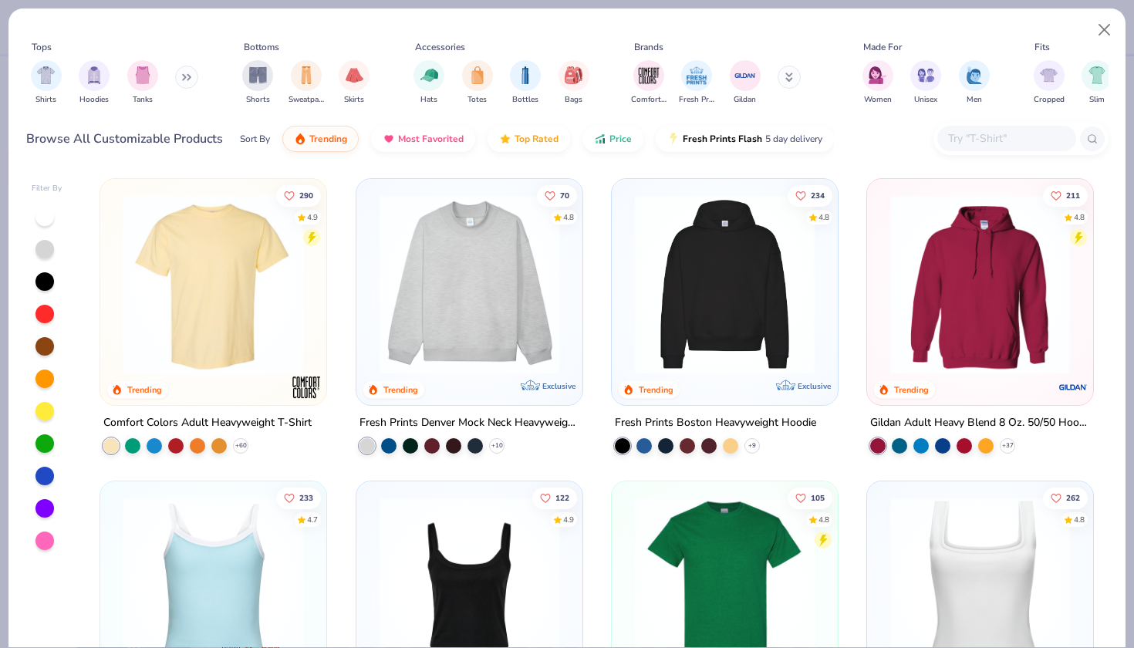
click at [975, 324] on img at bounding box center [979, 284] width 195 height 180
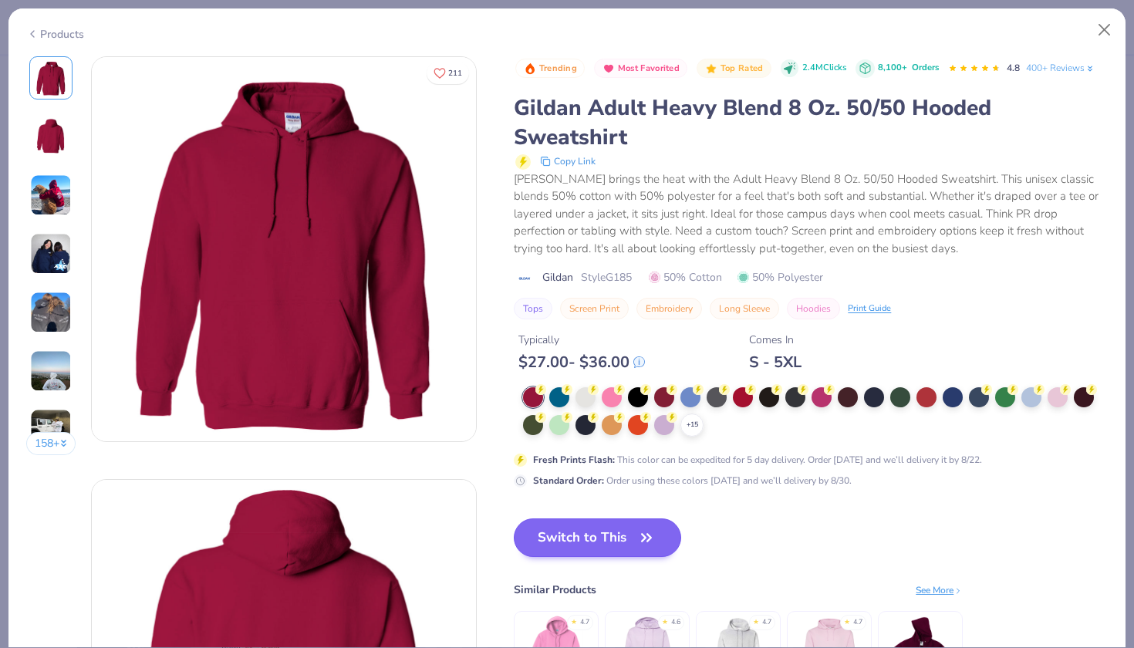
click at [651, 537] on icon "button" at bounding box center [646, 537] width 9 height 7
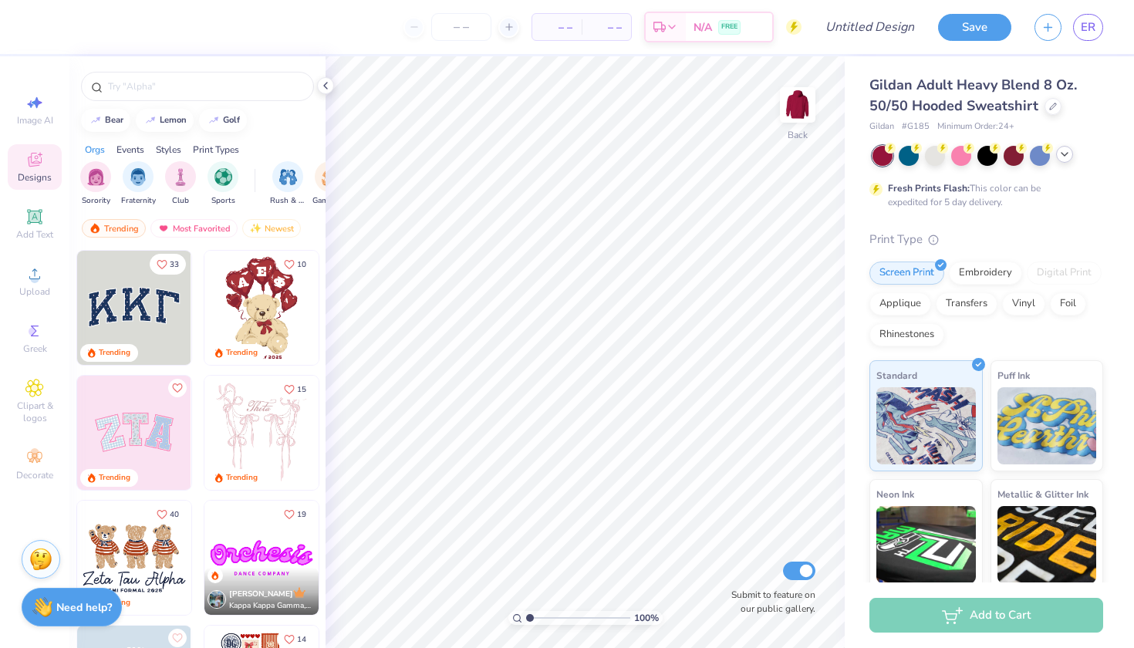
click at [1060, 152] on icon at bounding box center [1064, 154] width 12 height 12
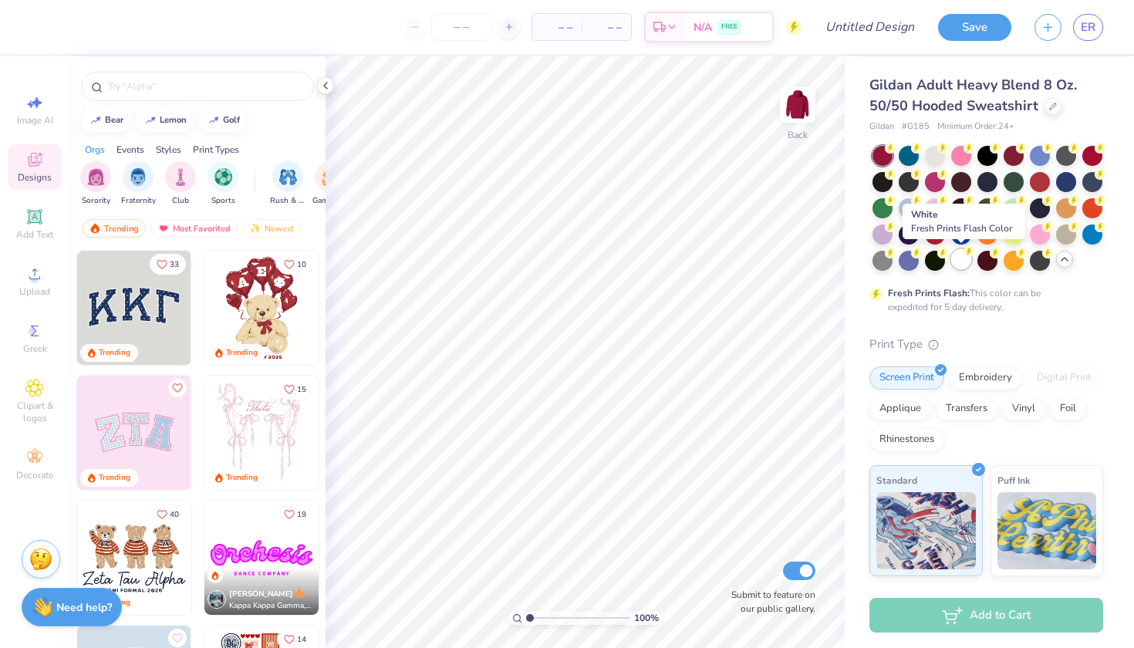
click at [959, 260] on div at bounding box center [961, 259] width 20 height 20
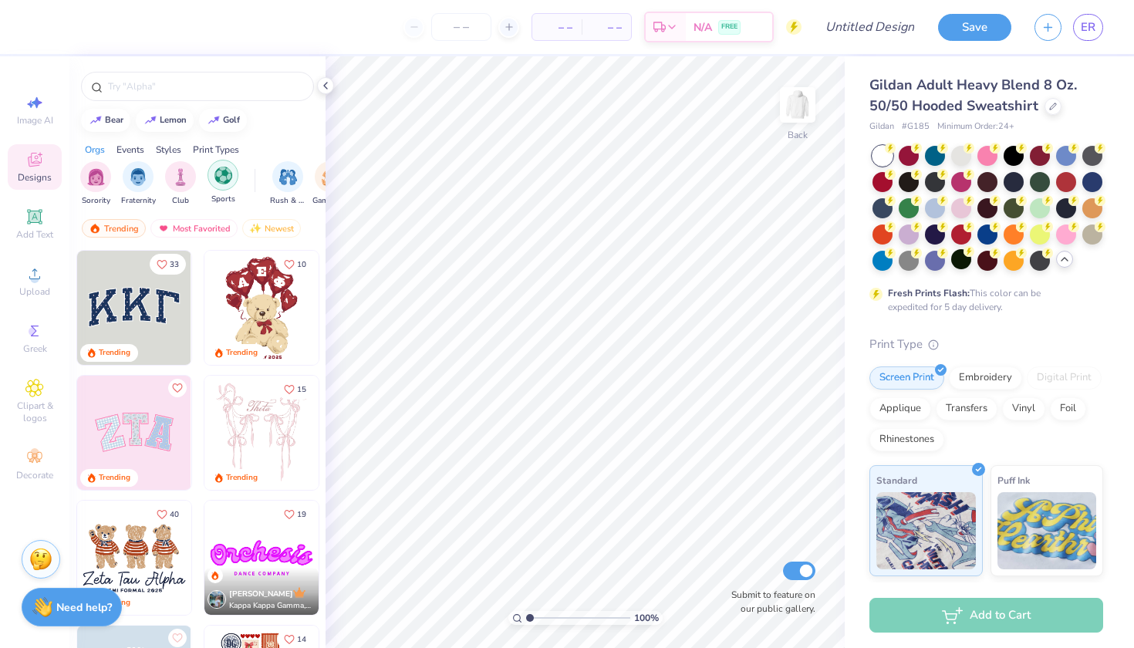
click at [217, 174] on img "filter for Sports" at bounding box center [223, 176] width 18 height 18
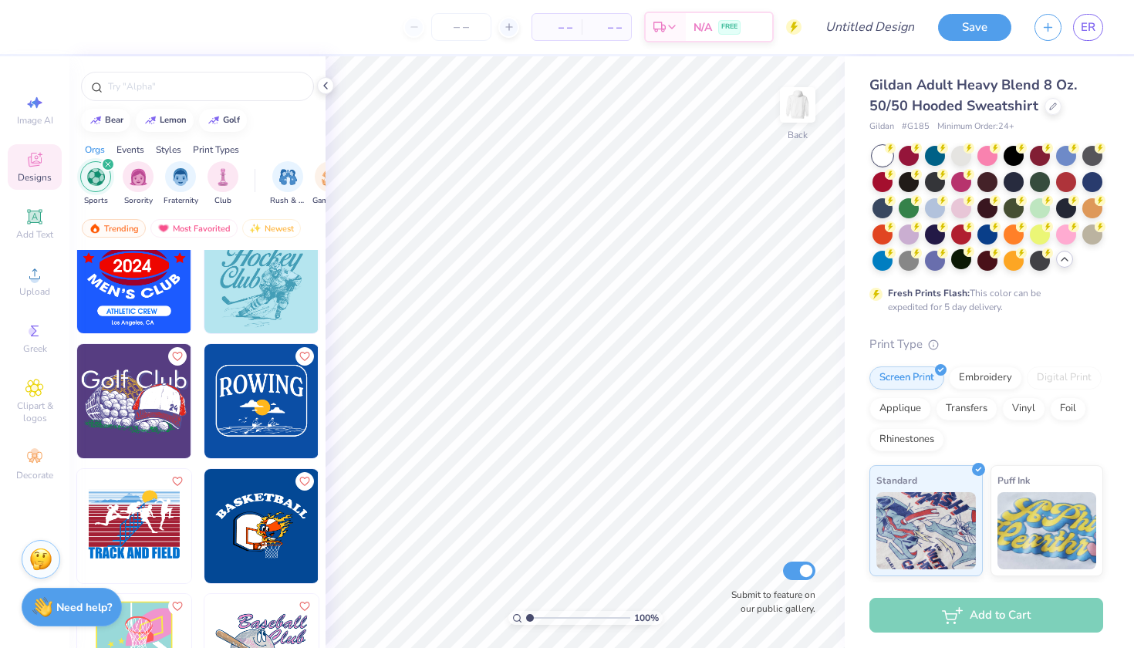
scroll to position [4562, 0]
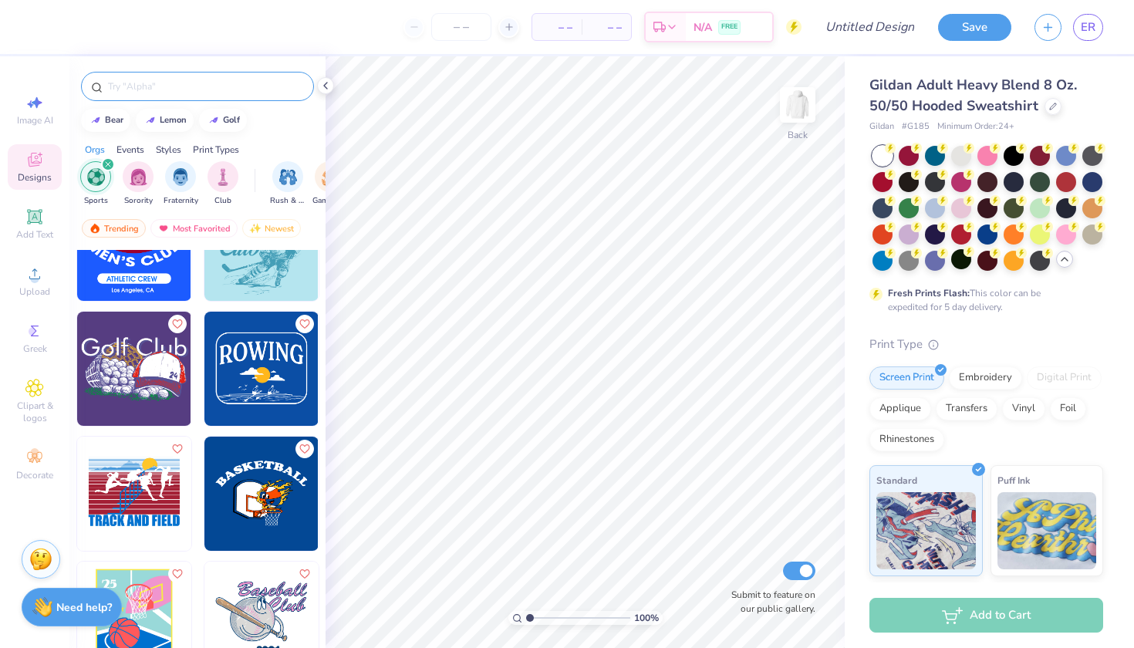
click at [231, 89] on input "text" at bounding box center [204, 86] width 197 height 15
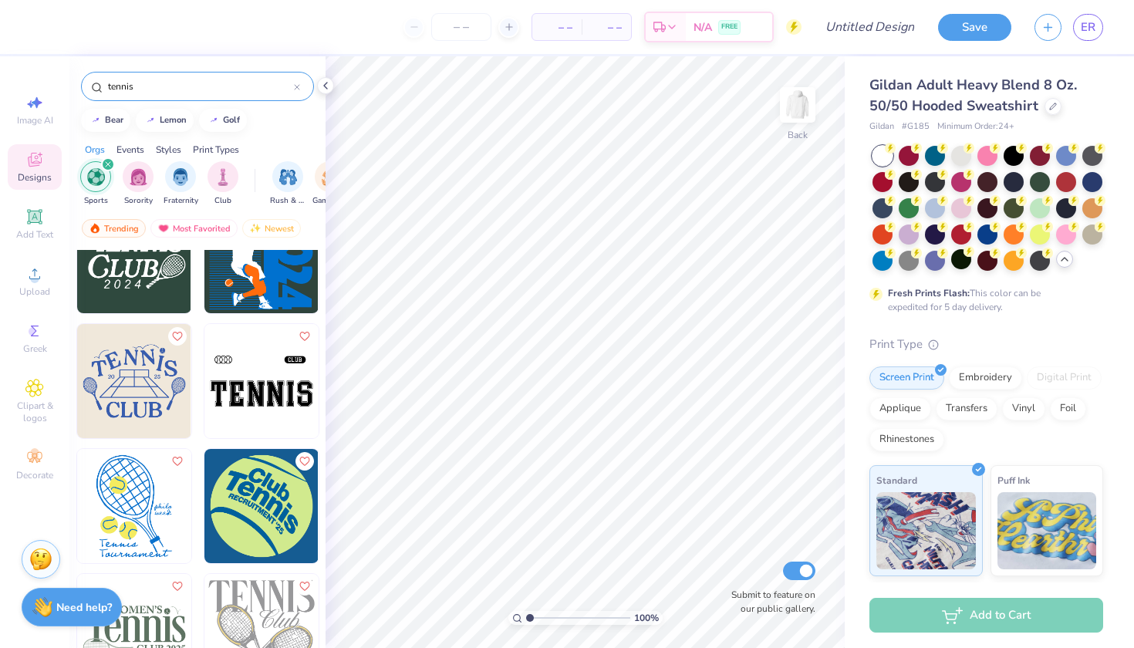
scroll to position [54, 0]
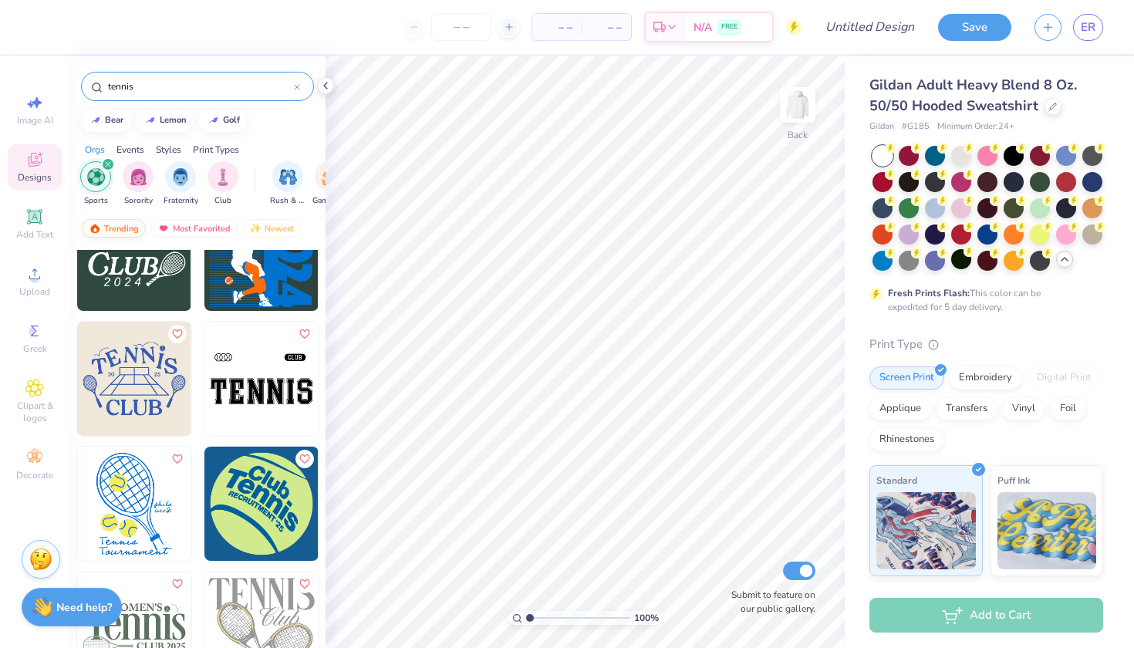
type input "tennis"
click at [123, 228] on div "Trending" at bounding box center [114, 228] width 64 height 19
click at [100, 227] on img at bounding box center [95, 228] width 12 height 11
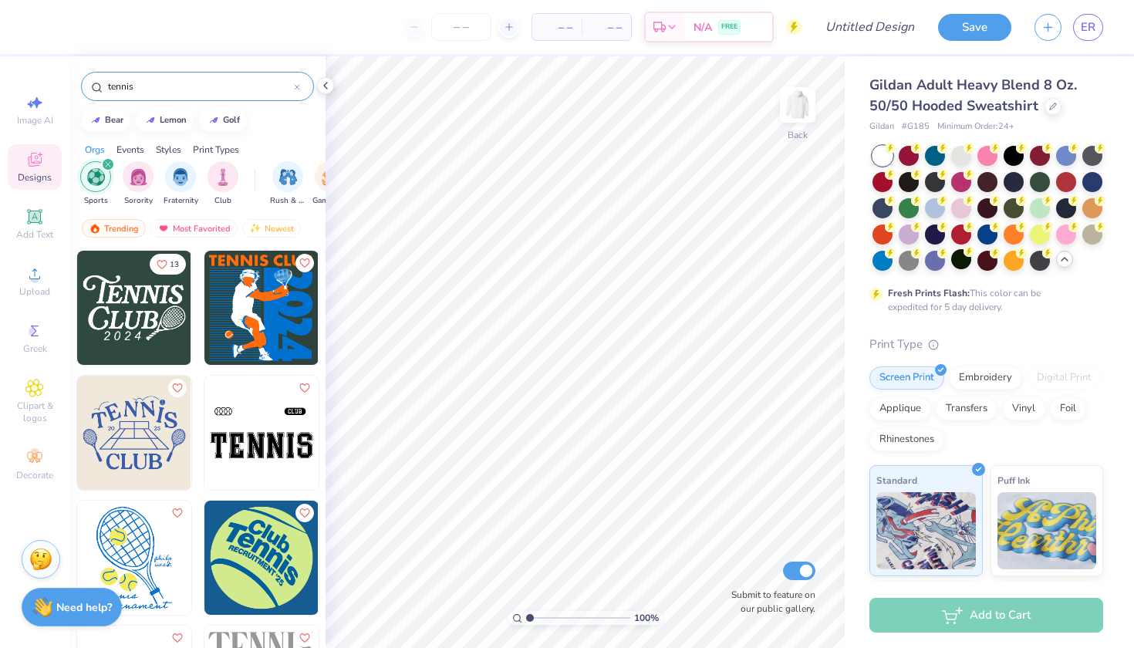
scroll to position [0, 0]
click at [134, 228] on div "Trending" at bounding box center [114, 228] width 64 height 19
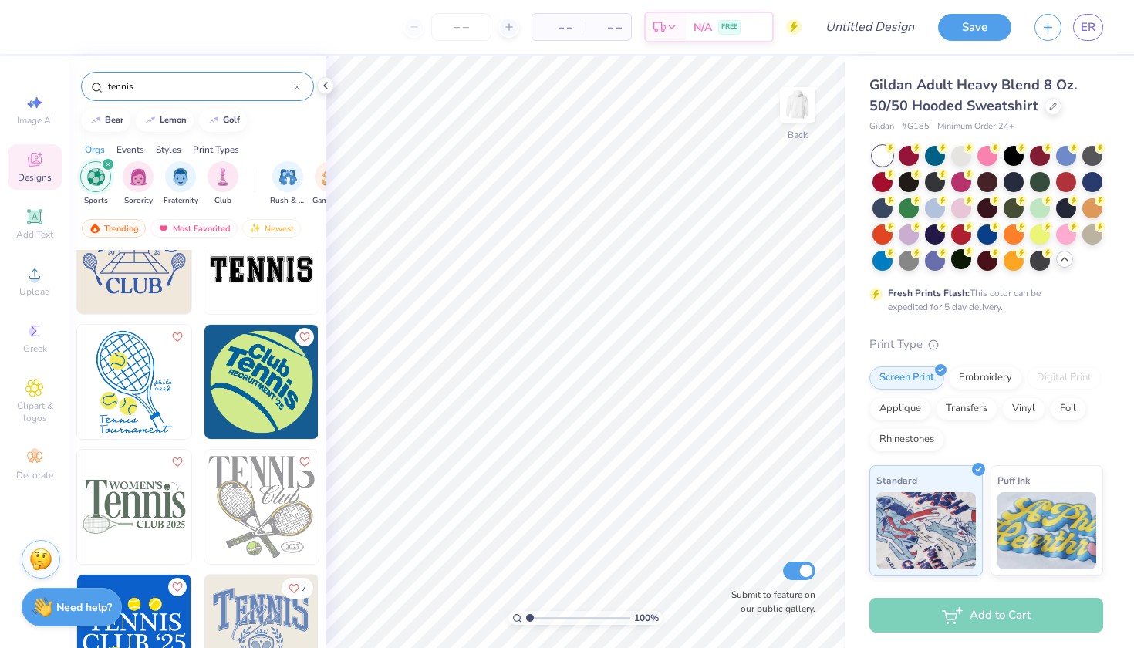
scroll to position [172, 0]
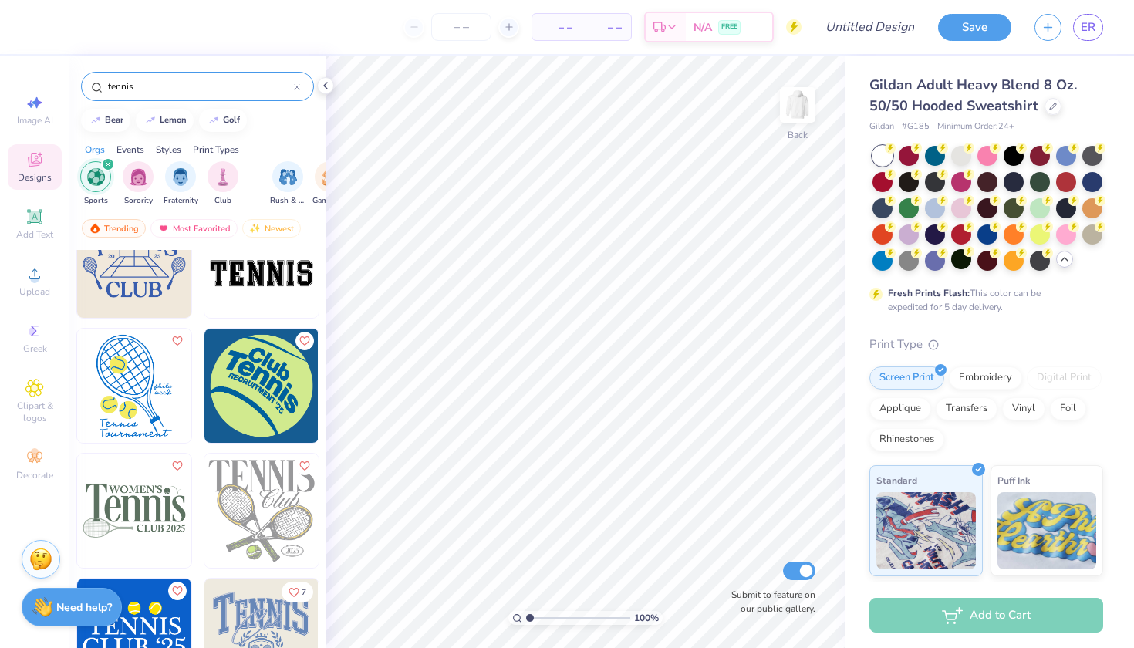
click at [159, 413] on img at bounding box center [134, 386] width 114 height 114
click at [1049, 107] on icon at bounding box center [1053, 105] width 8 height 8
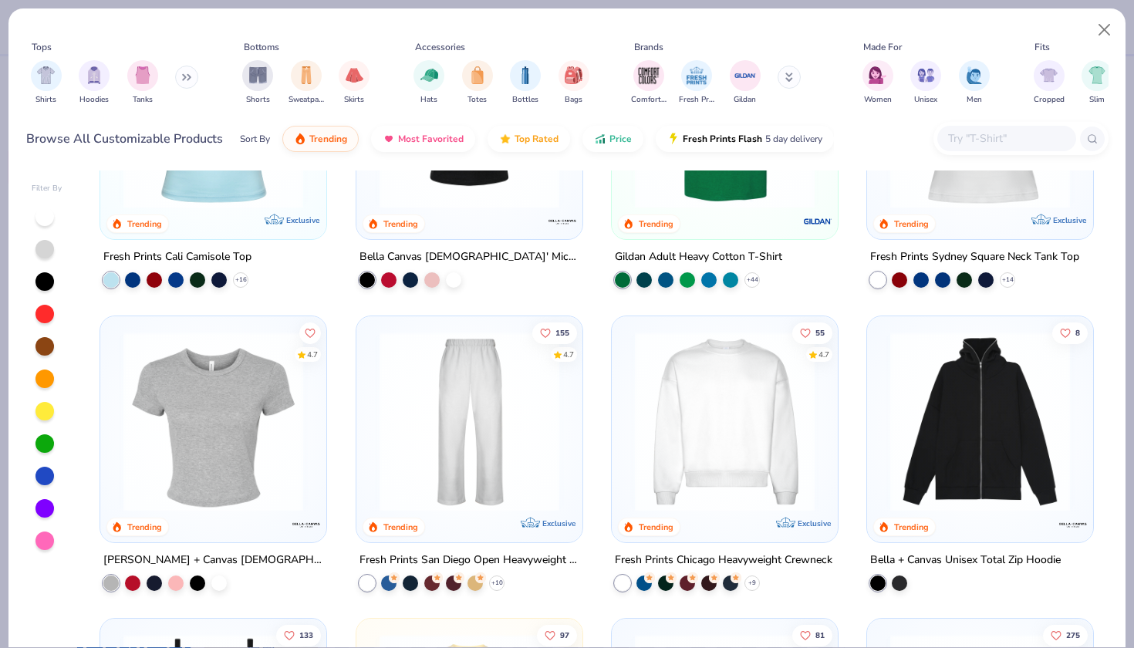
scroll to position [473, 0]
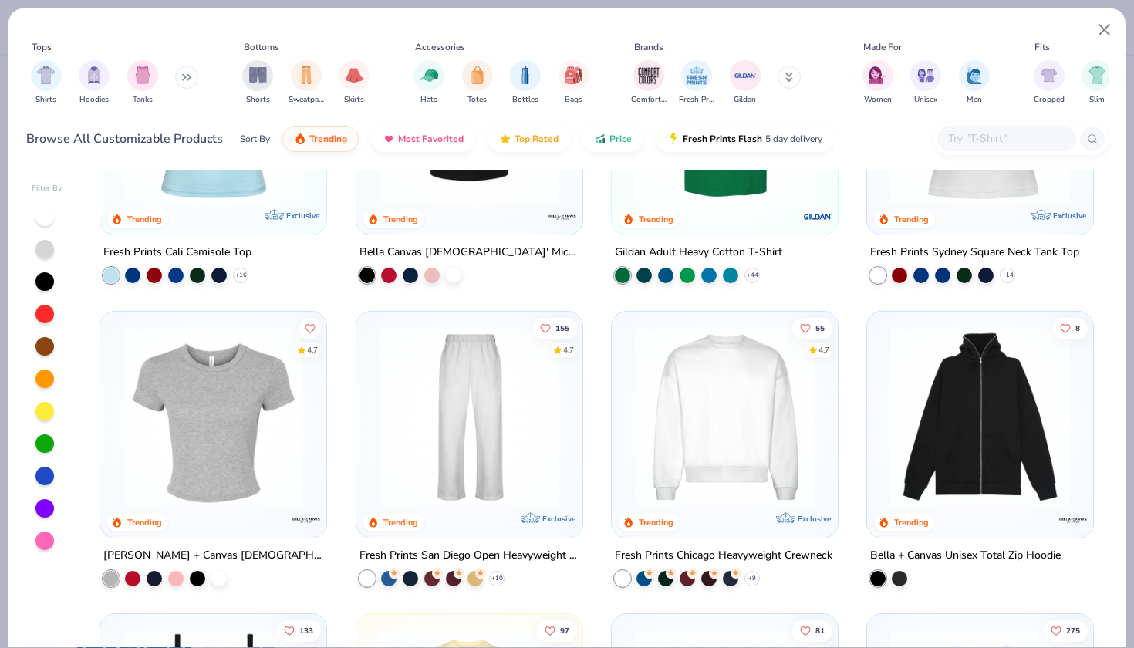
click at [724, 401] on img at bounding box center [724, 416] width 195 height 180
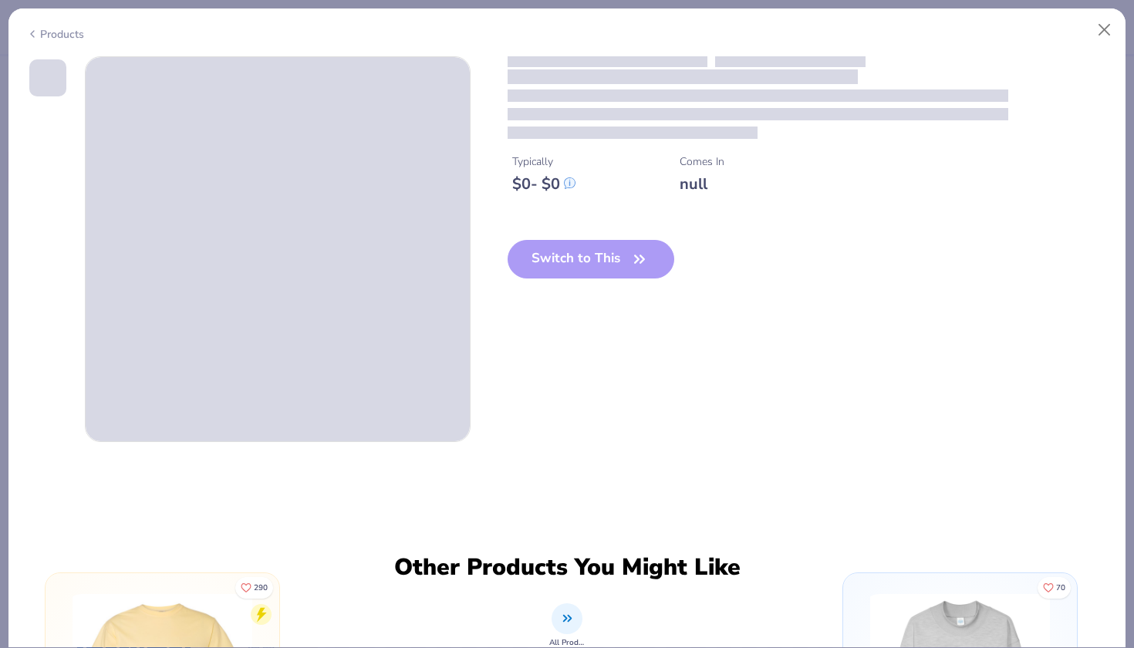
click at [631, 248] on div "Switch to This" at bounding box center [590, 271] width 167 height 63
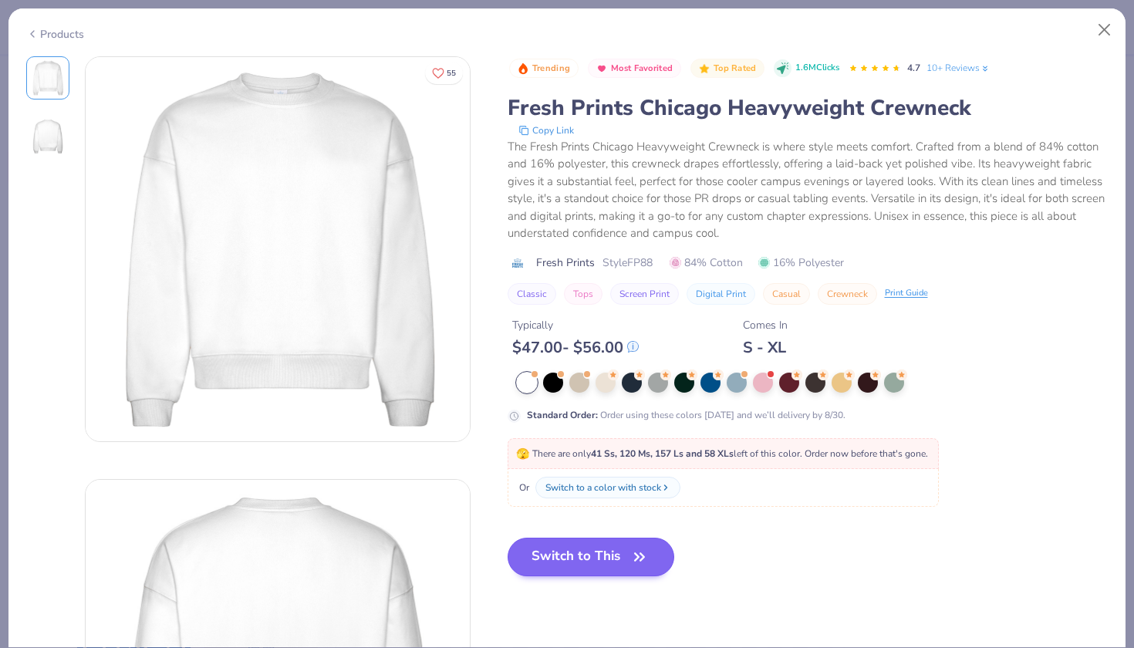
click at [582, 553] on button "Switch to This" at bounding box center [590, 557] width 167 height 39
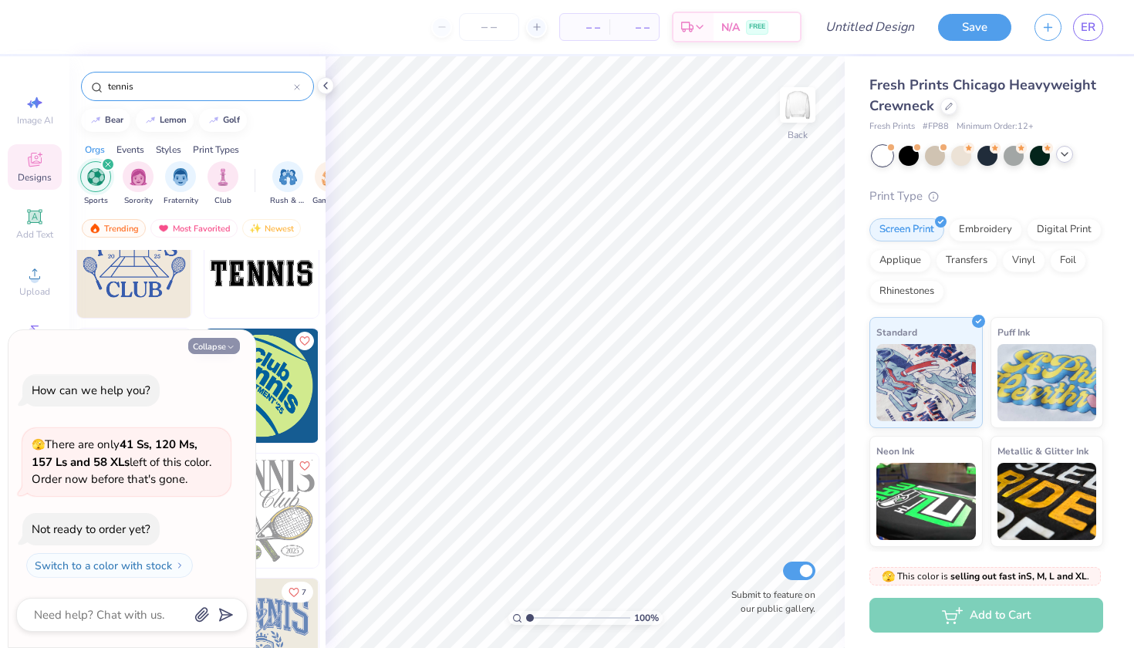
click at [211, 352] on button "Collapse" at bounding box center [214, 346] width 52 height 16
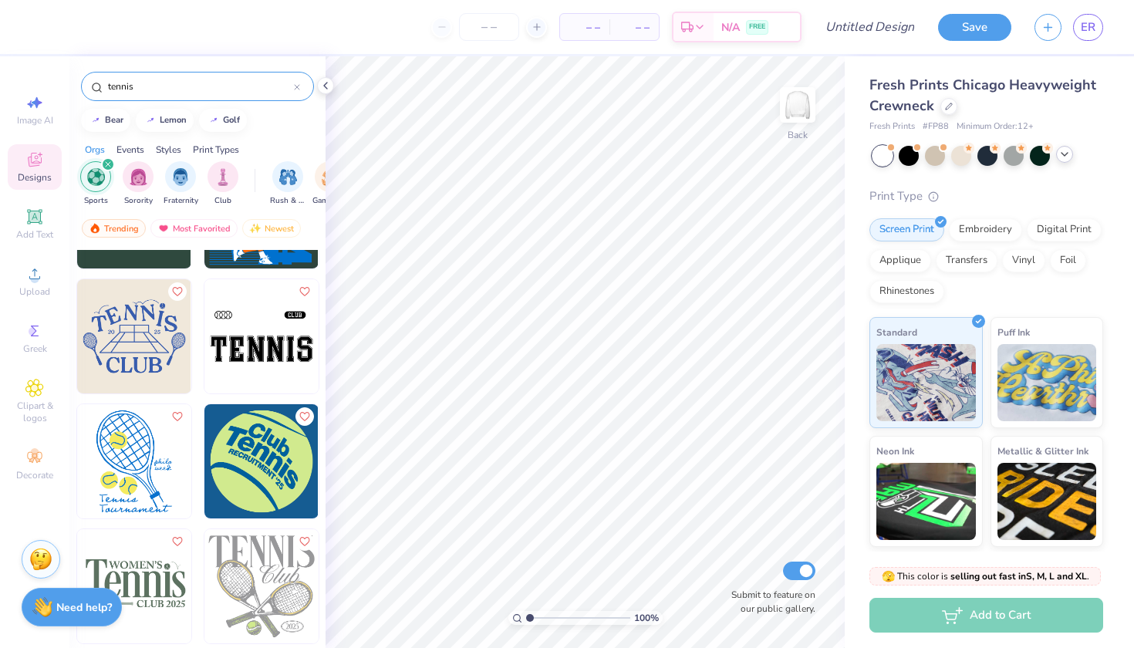
scroll to position [130, 0]
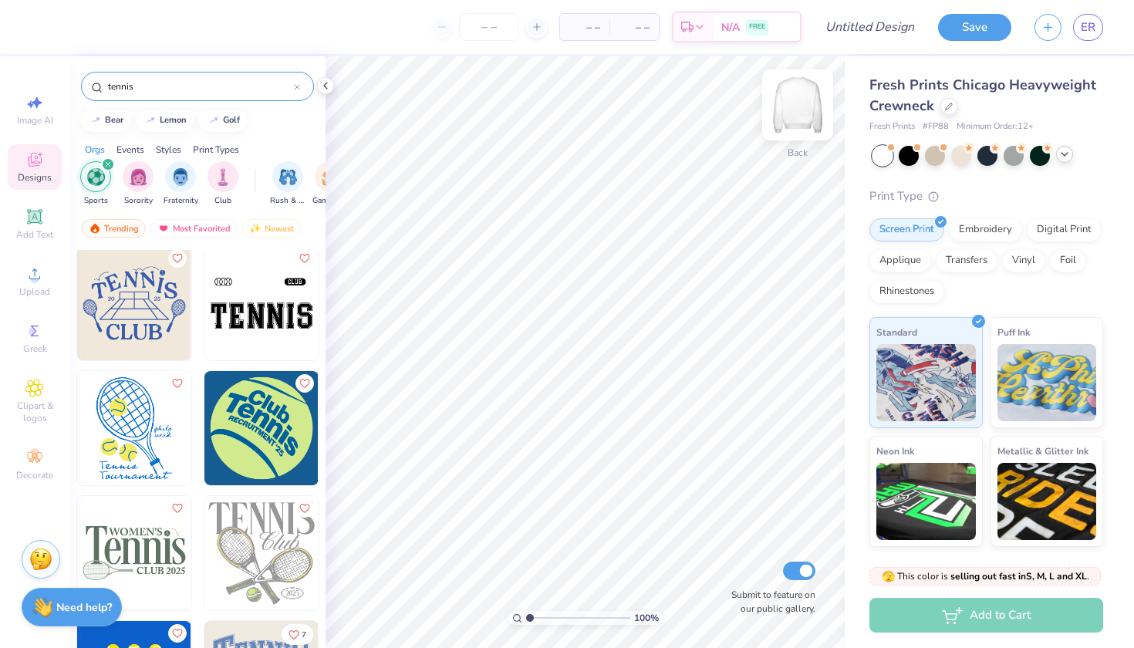
click at [809, 113] on img at bounding box center [798, 105] width 62 height 62
click at [147, 407] on img at bounding box center [134, 428] width 114 height 114
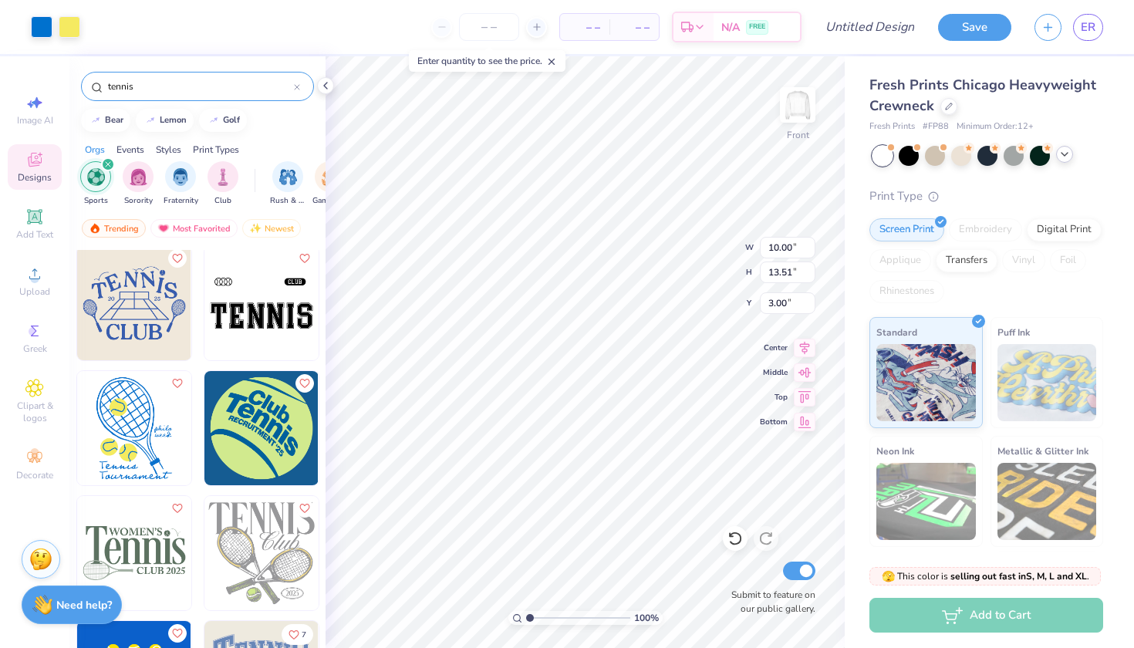
click at [82, 598] on div "Need help? Chat with us." at bounding box center [72, 604] width 100 height 39
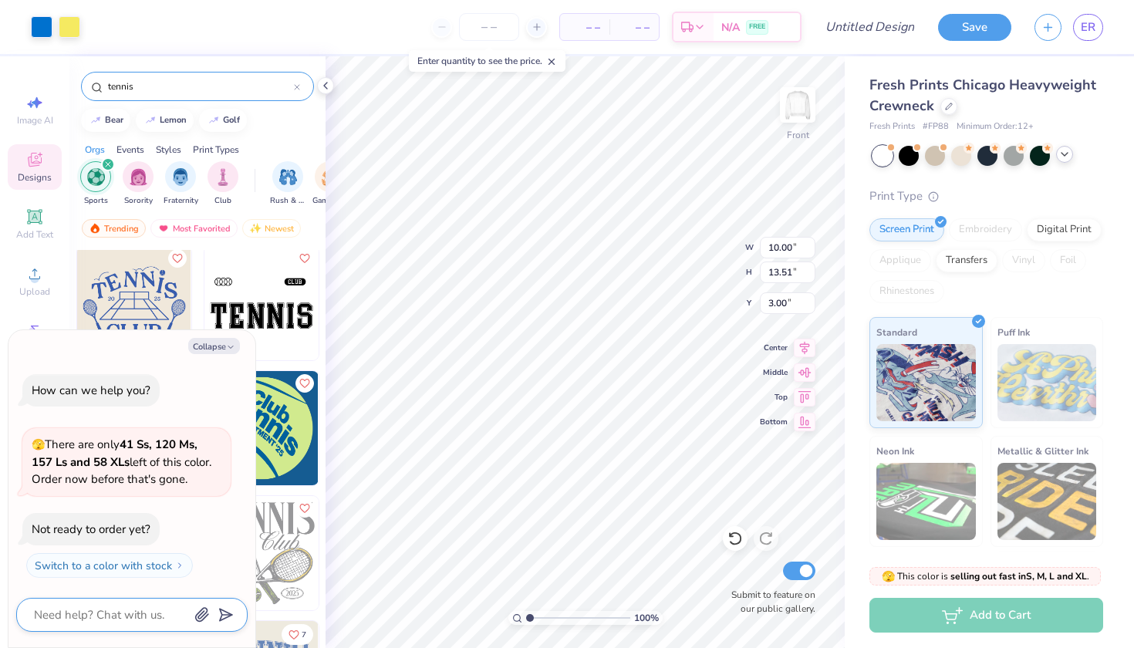
click at [130, 608] on textarea at bounding box center [110, 615] width 157 height 20
type textarea "x"
type textarea "b"
type textarea "x"
type textarea "be"
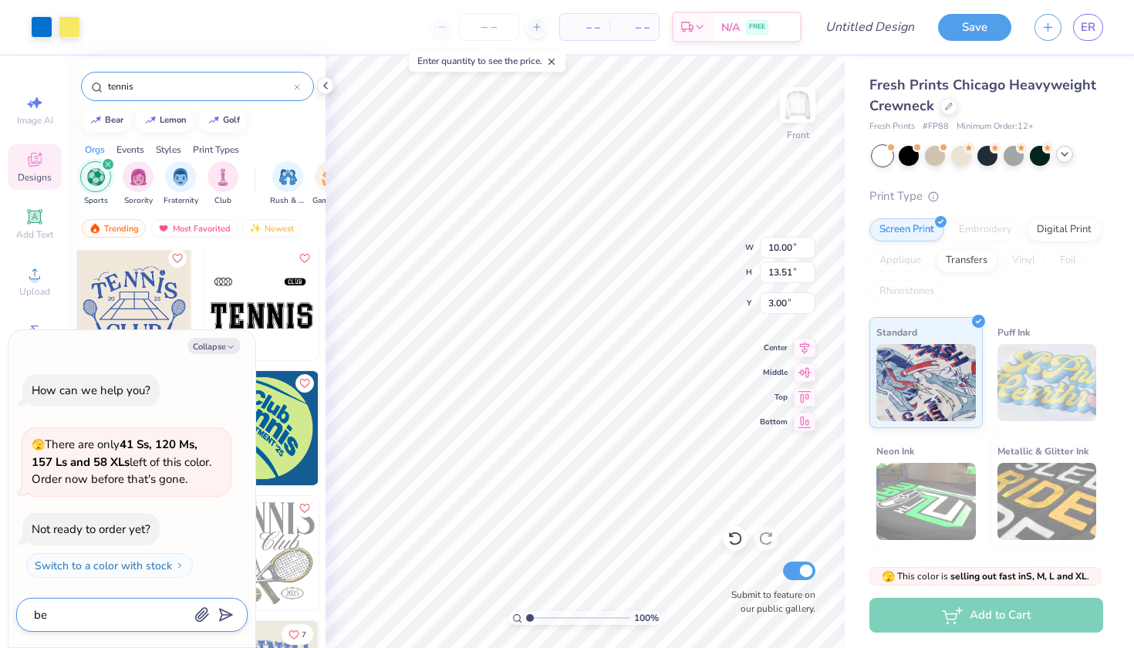
type textarea "x"
type textarea "bek"
type textarea "x"
type textarea "beki"
type textarea "x"
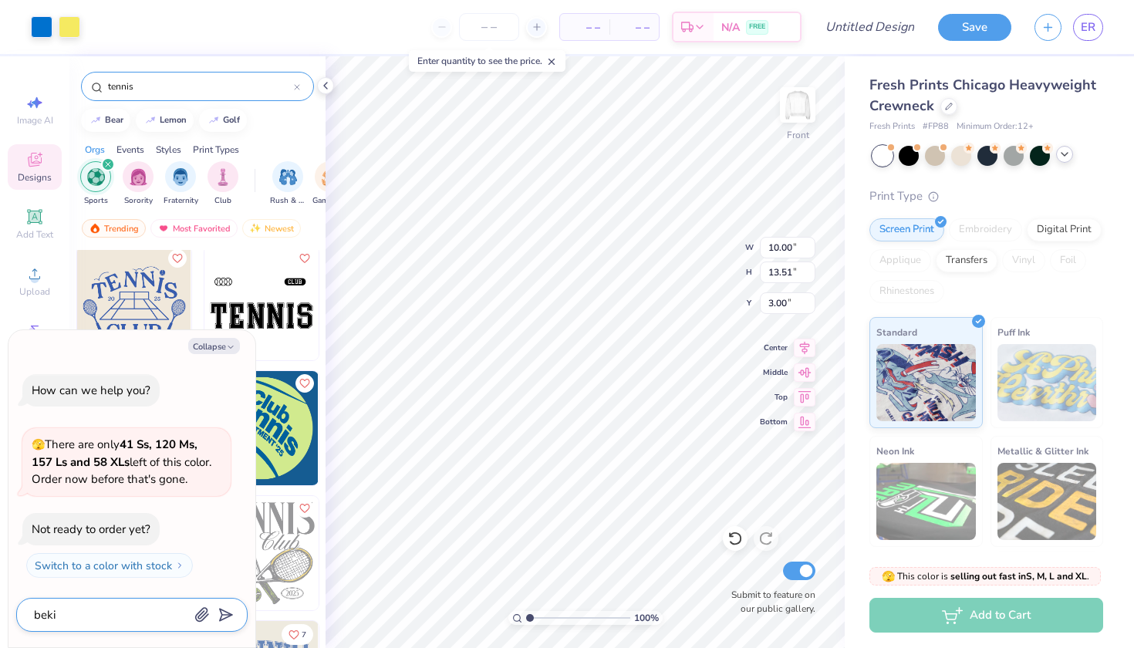
type textarea "bek"
type textarea "x"
type textarea "be"
type textarea "x"
type textarea "b"
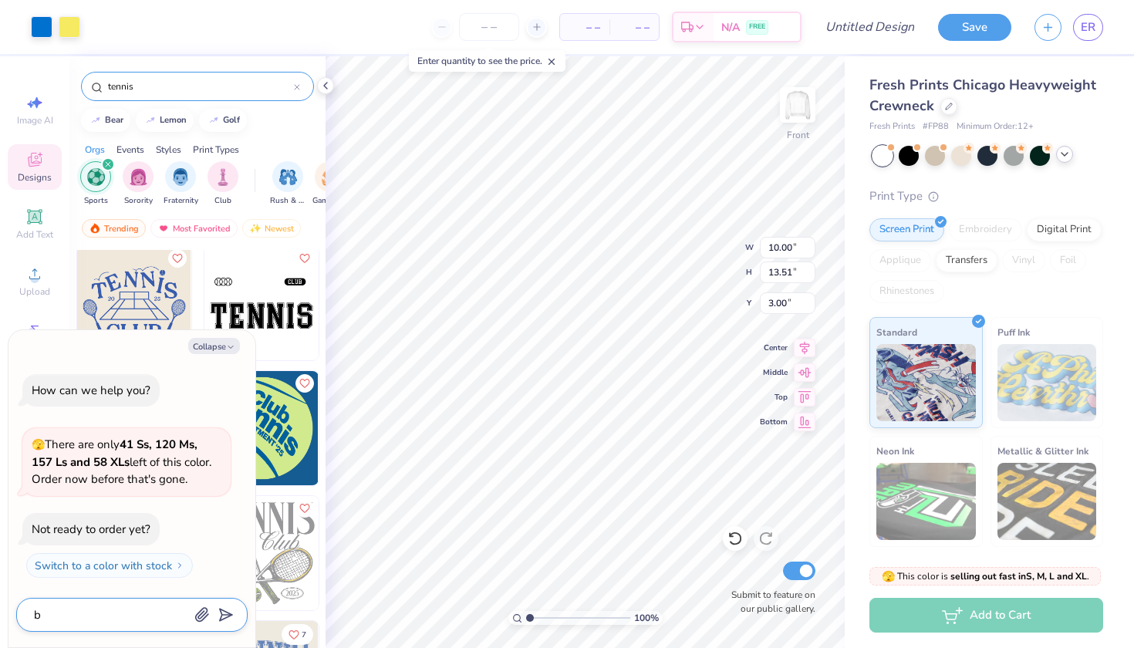
type textarea "x"
type textarea "m"
type textarea "x"
type textarea "ma"
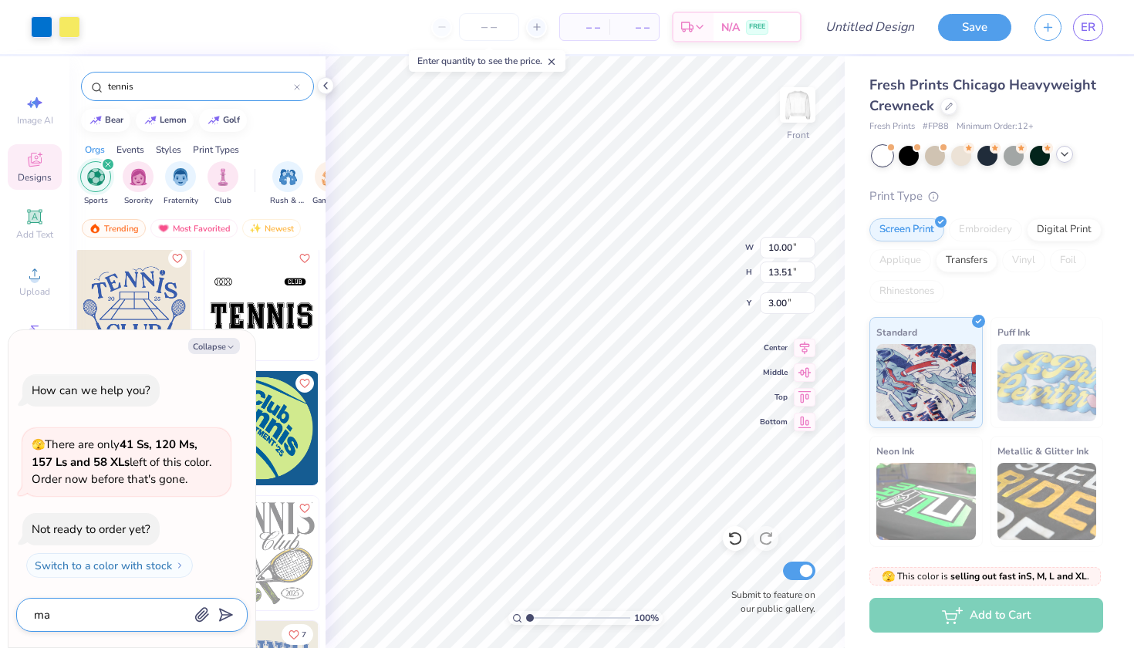
type textarea "x"
type textarea "mak"
type textarea "x"
type textarea "make"
type textarea "x"
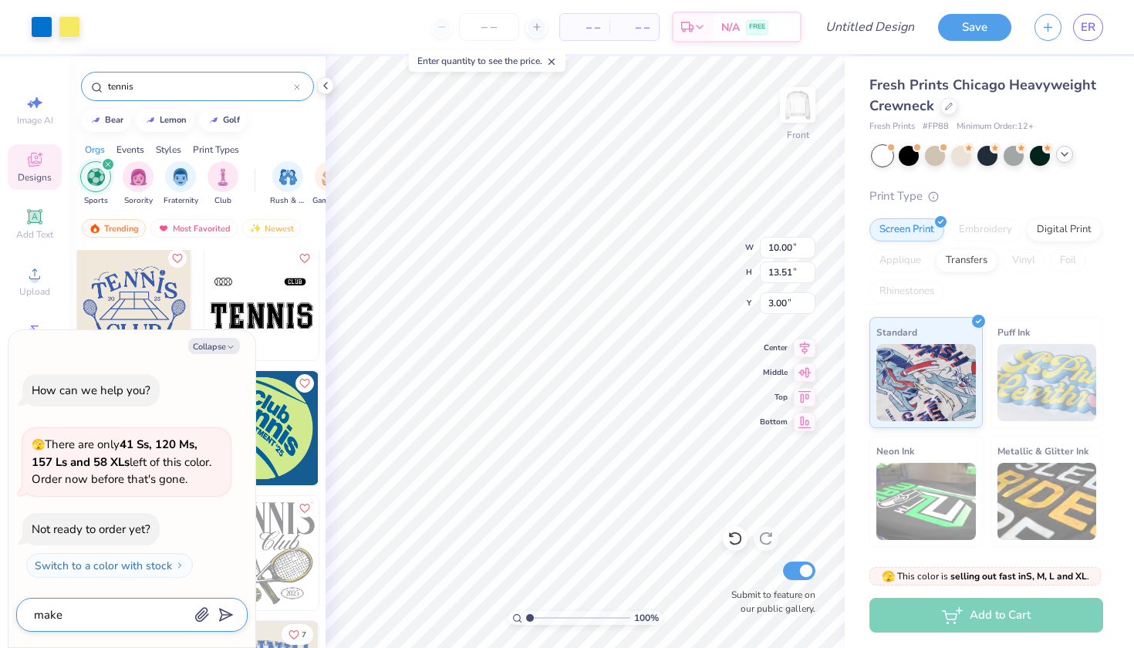
type textarea "make"
type textarea "x"
type textarea "make t"
type textarea "x"
type textarea "make th"
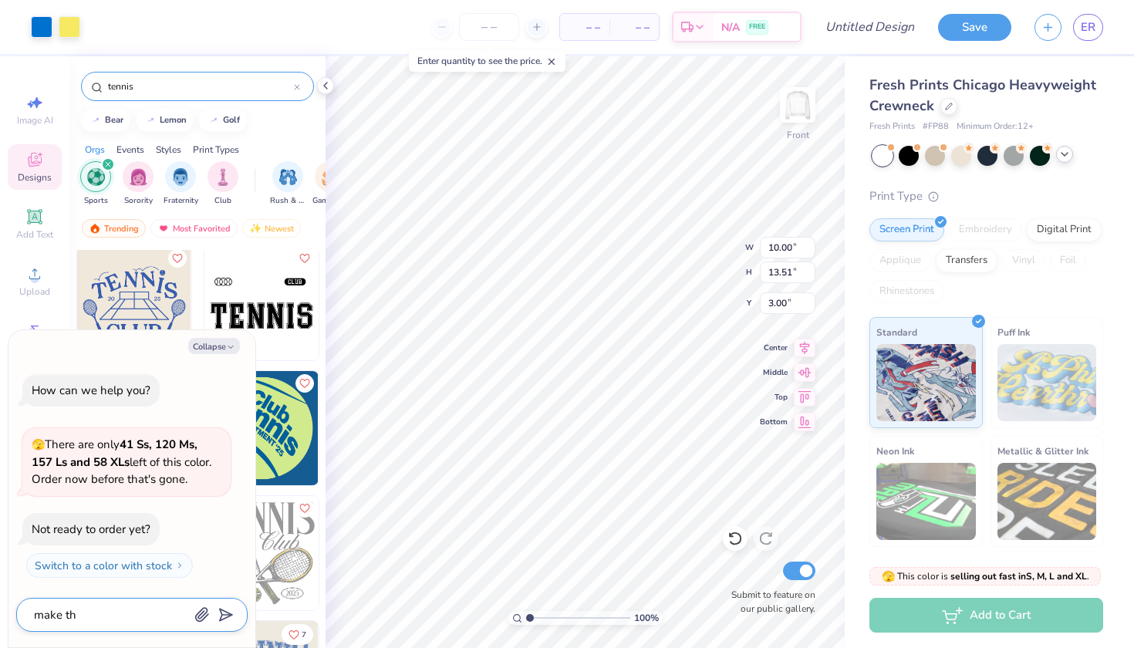
type textarea "x"
type textarea "make thi"
type textarea "x"
type textarea "make this"
type textarea "x"
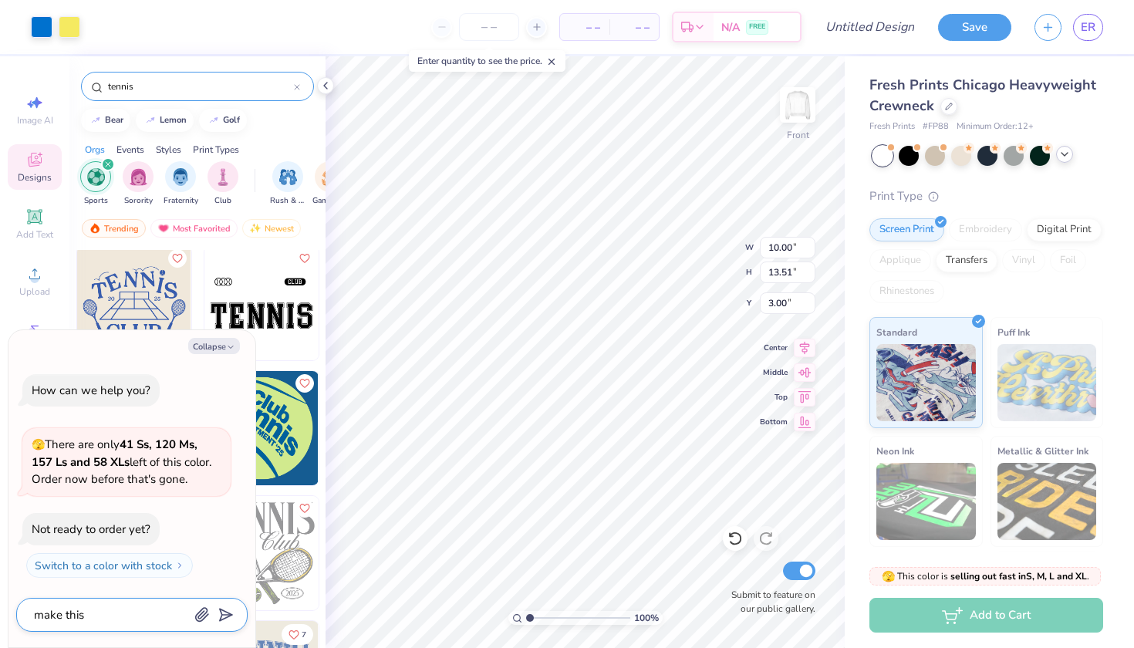
type textarea "make this"
type textarea "x"
type textarea "make this b"
type textarea "x"
type textarea "make this bi"
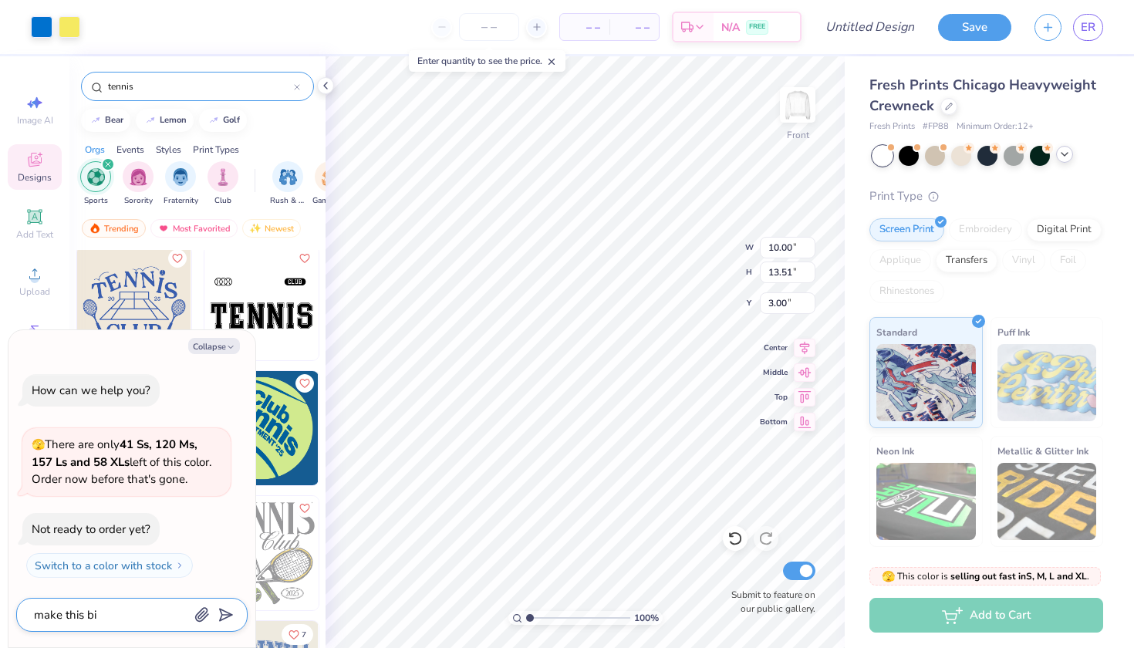
type textarea "x"
type textarea "make this big"
type textarea "x"
type textarea "make this bigg"
type textarea "x"
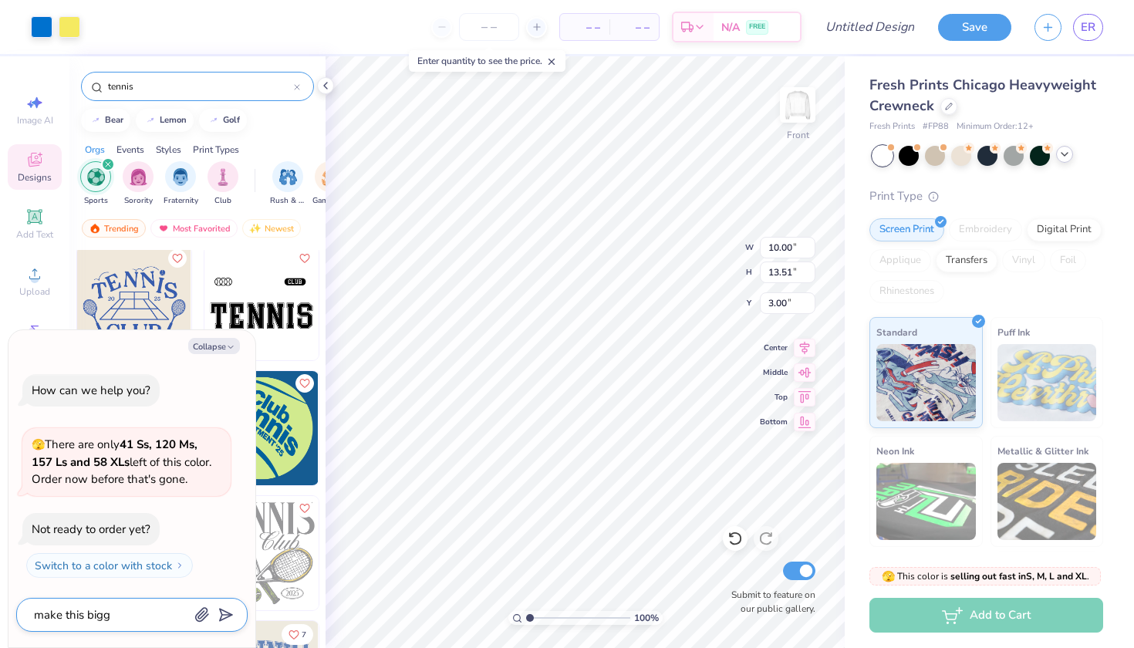
type textarea "make this bigge"
type textarea "x"
type textarea "make this bigger"
type textarea "x"
type textarea "make this bigger"
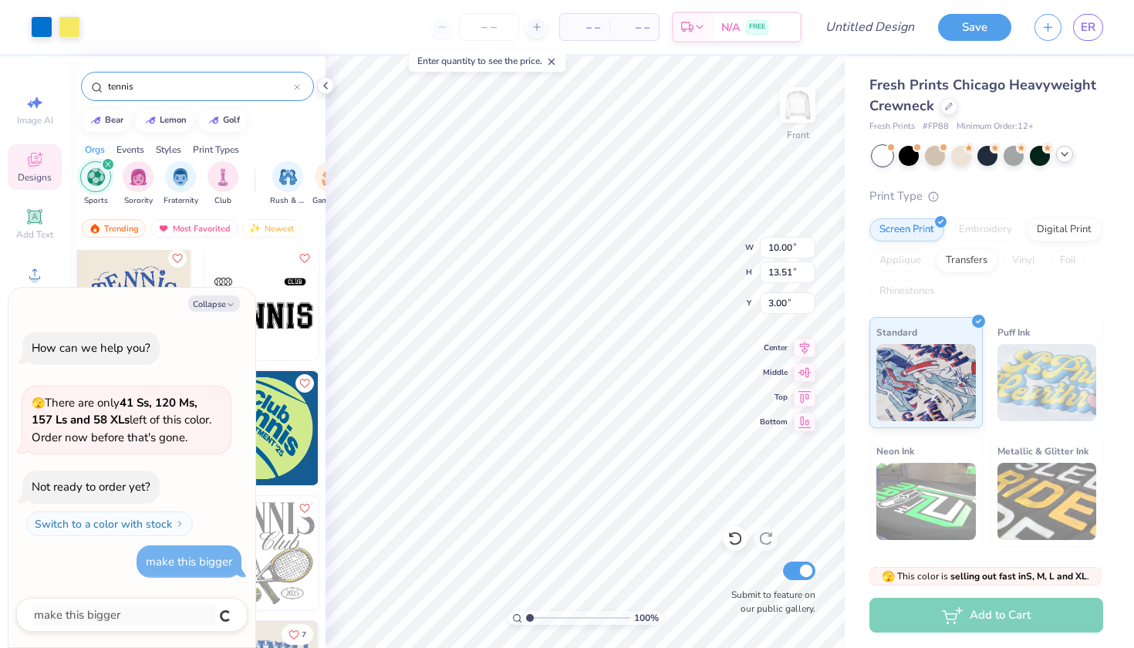
type textarea "x"
type input "3.20"
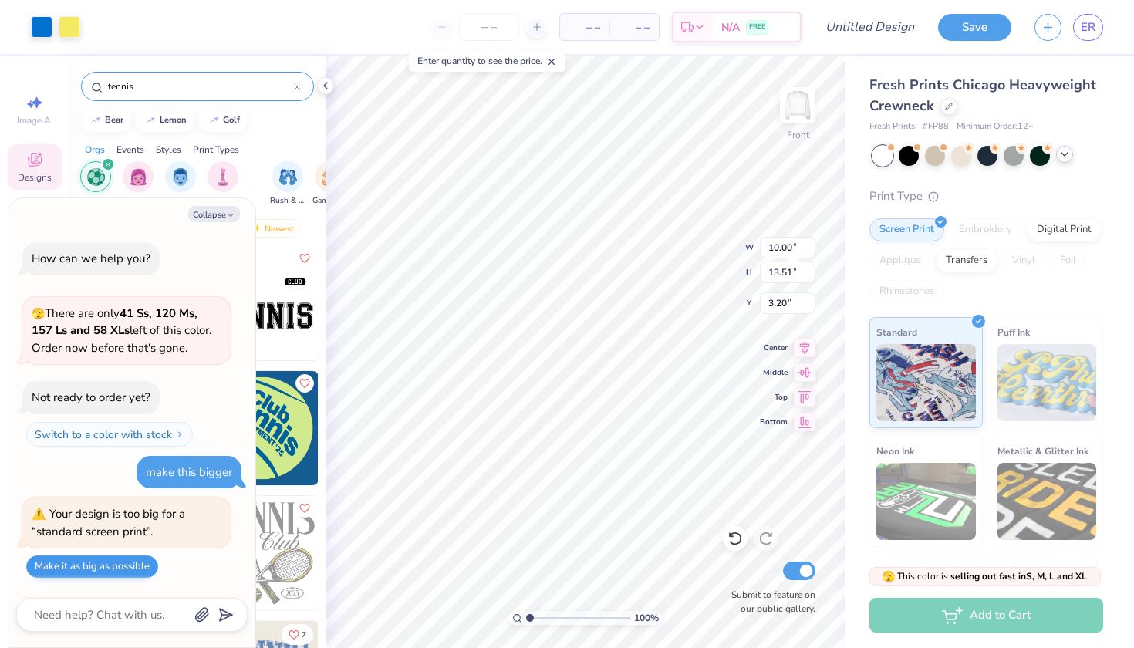
click at [103, 560] on button "Make it as big as possible" at bounding box center [92, 566] width 132 height 22
type textarea "x"
type input "26.08"
type input "23.81"
type input "-2.42"
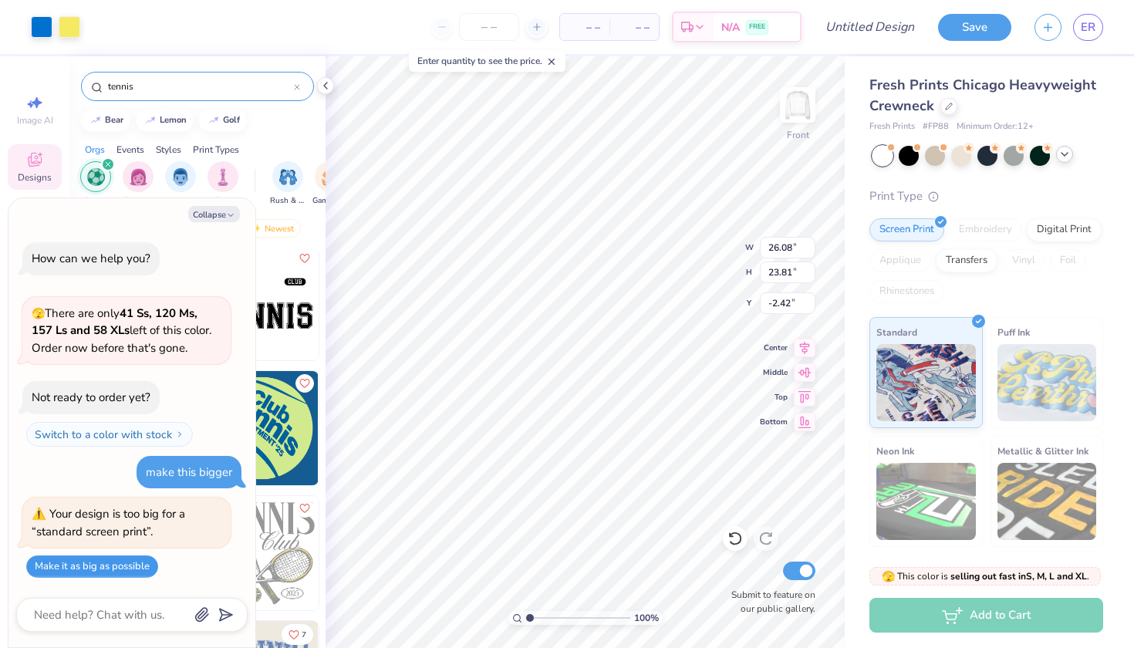
click at [123, 572] on button "Make it as big as possible" at bounding box center [92, 566] width 132 height 22
type textarea "x"
type input "30.59"
type input "23.19"
click at [106, 560] on button "Make it as big as possible" at bounding box center [92, 566] width 132 height 22
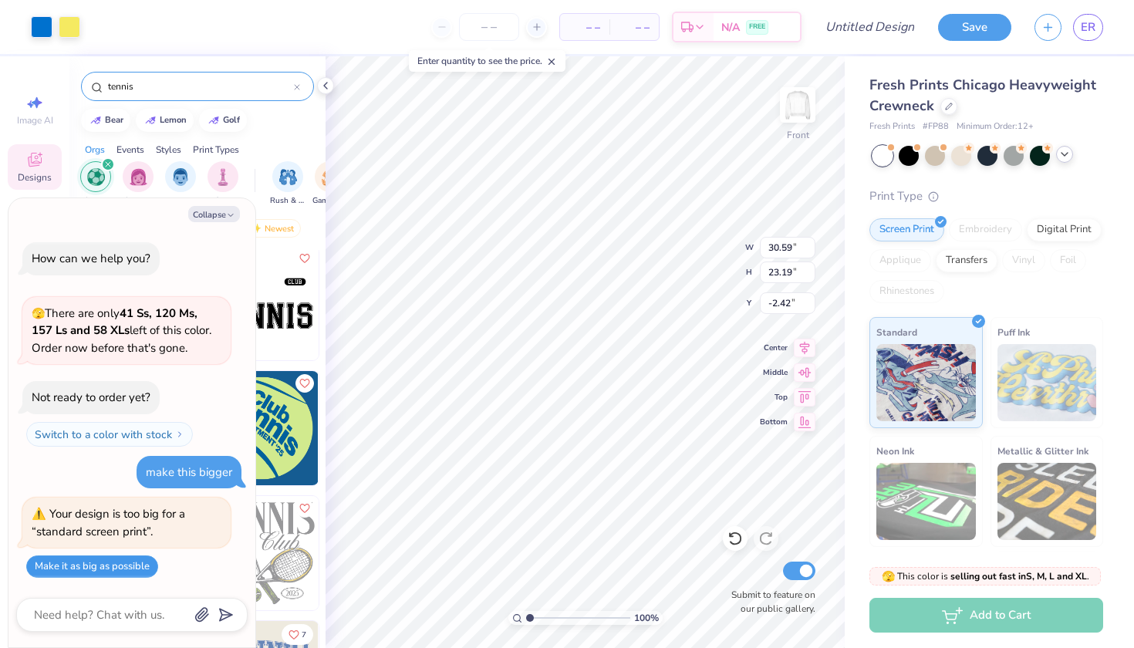
type textarea "x"
type input "36.53"
type input "24.51"
type textarea "x"
type input "10.00"
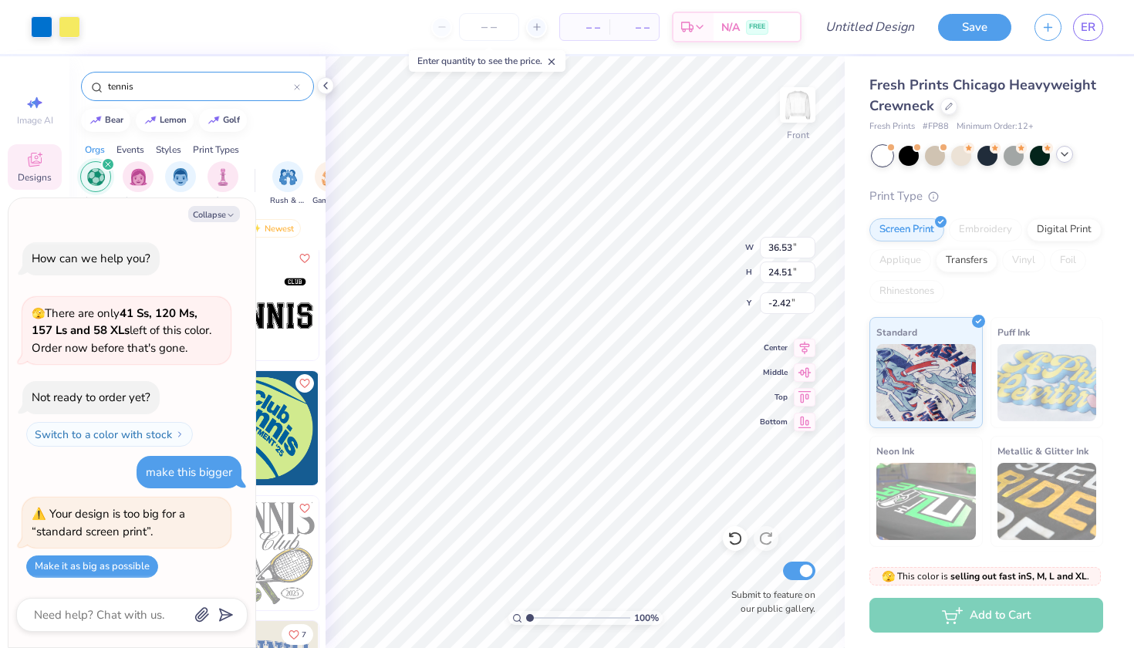
type input "13.51"
type input "3.20"
type textarea "x"
type input "3.00"
click at [120, 563] on button "Make it as big as possible" at bounding box center [92, 566] width 132 height 22
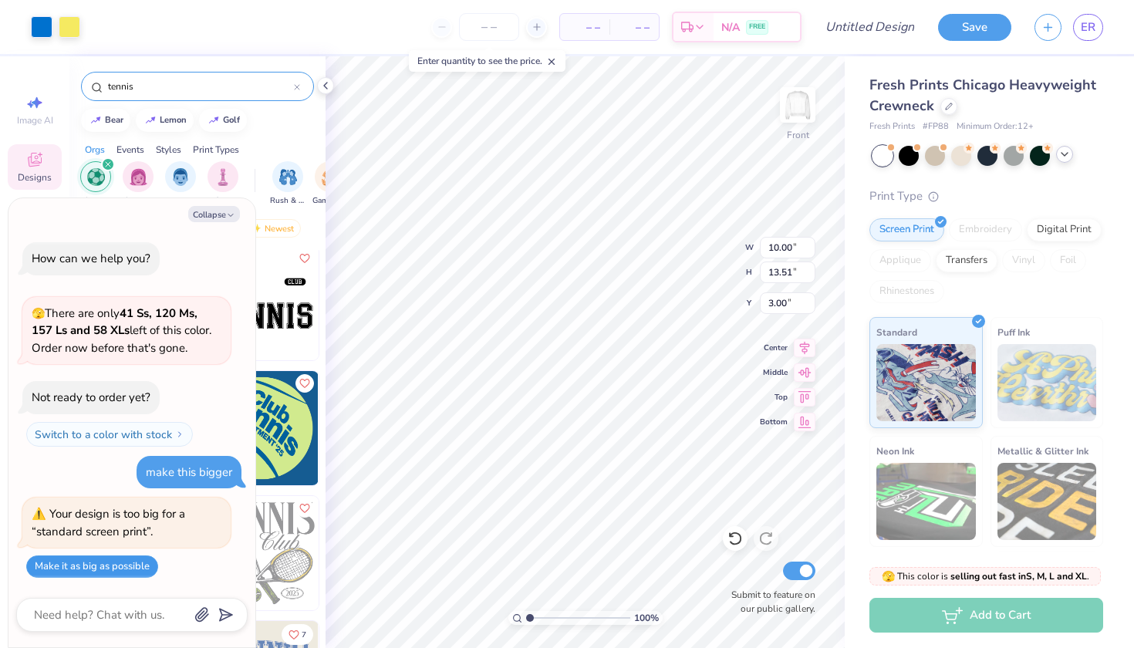
type textarea "x"
type input "43.31"
type input "26.95"
type input "-2.42"
click at [120, 573] on button "Make it as big as possible" at bounding box center [92, 566] width 132 height 22
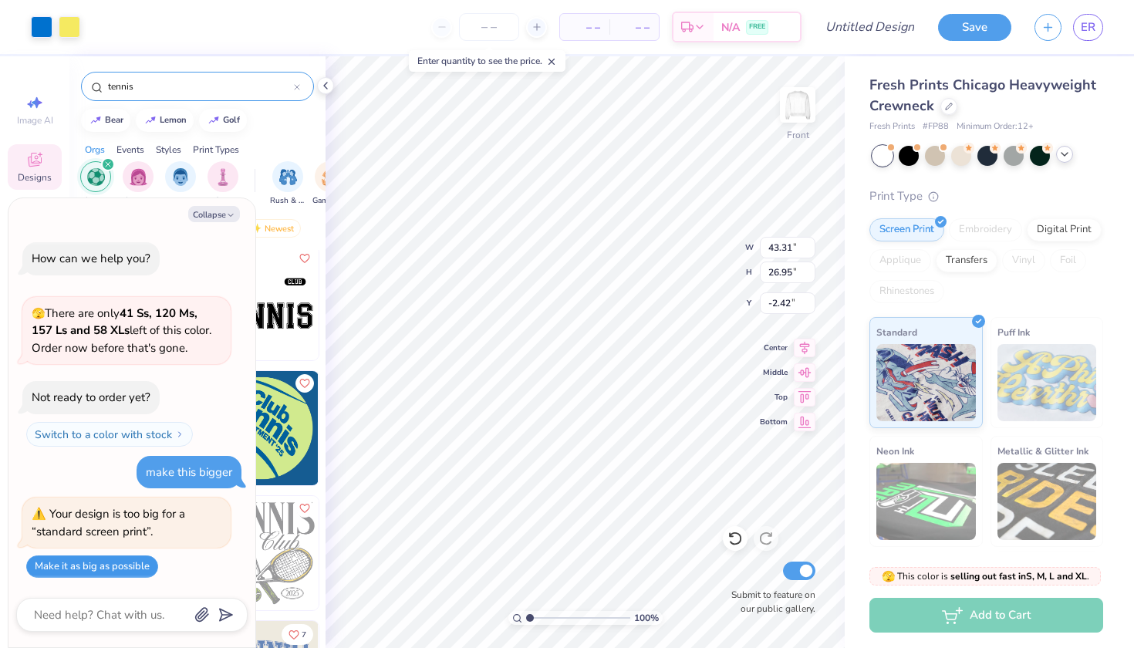
type textarea "x"
type input "50.37"
type input "29.79"
click at [120, 573] on button "Make it as big as possible" at bounding box center [92, 566] width 132 height 22
type textarea "x"
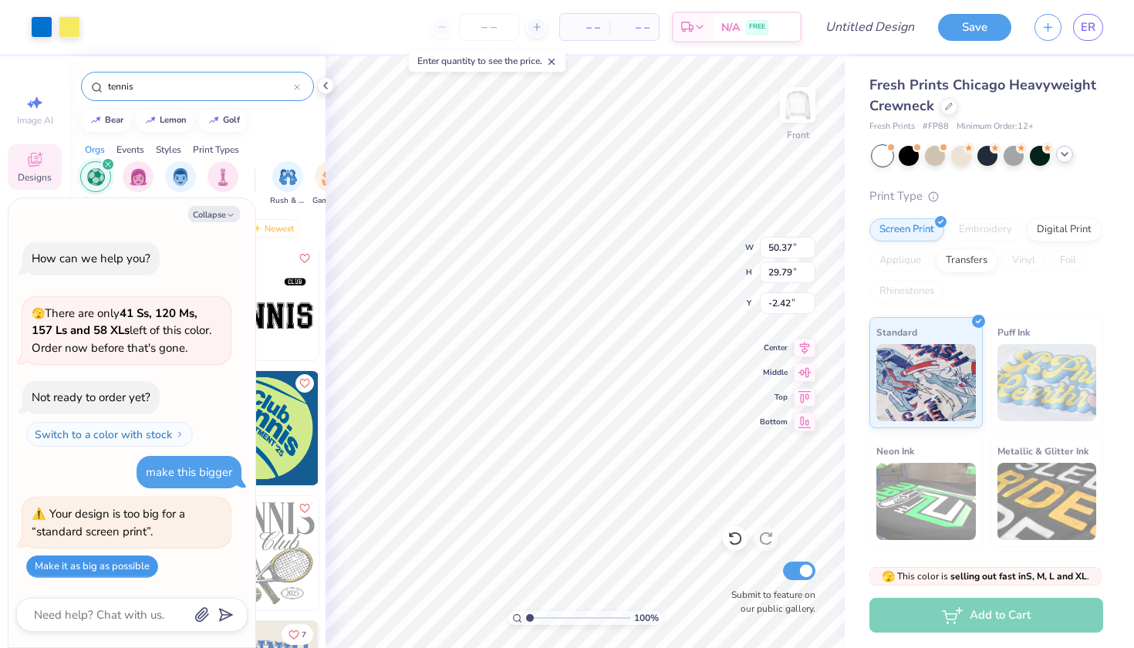
type input "57.49"
type input "32.70"
click at [122, 562] on button "Make it as big as possible" at bounding box center [92, 566] width 132 height 22
type textarea "x"
type input "64.63"
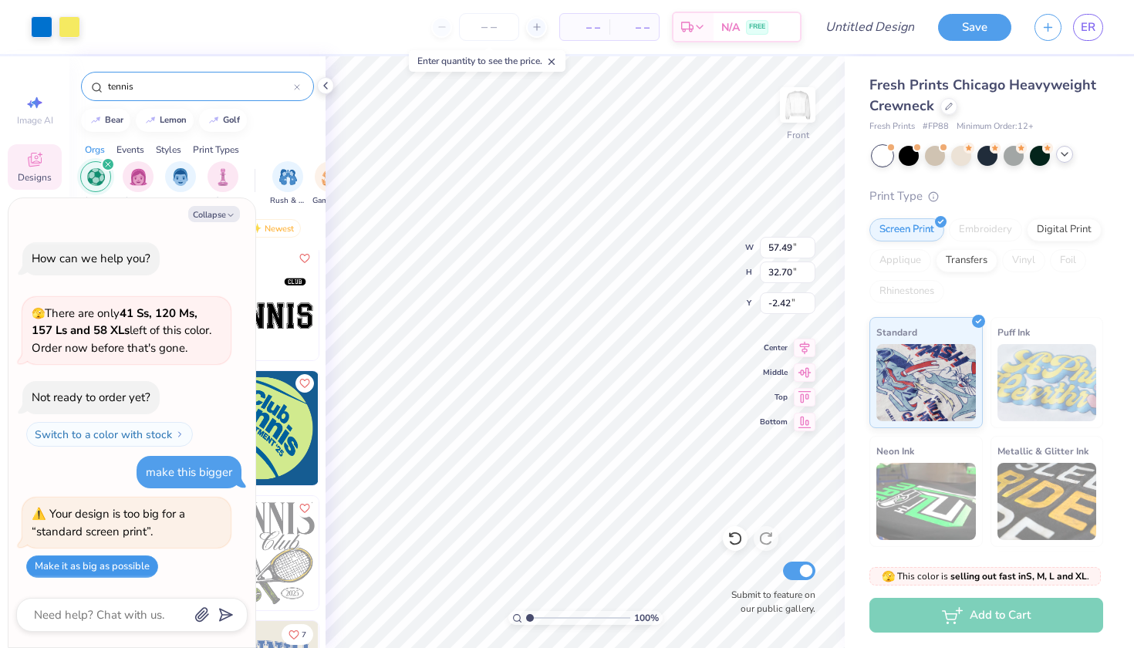
type input "35.62"
click at [122, 562] on button "Make it as big as possible" at bounding box center [92, 566] width 132 height 22
type textarea "x"
type input "71.76"
type input "38.55"
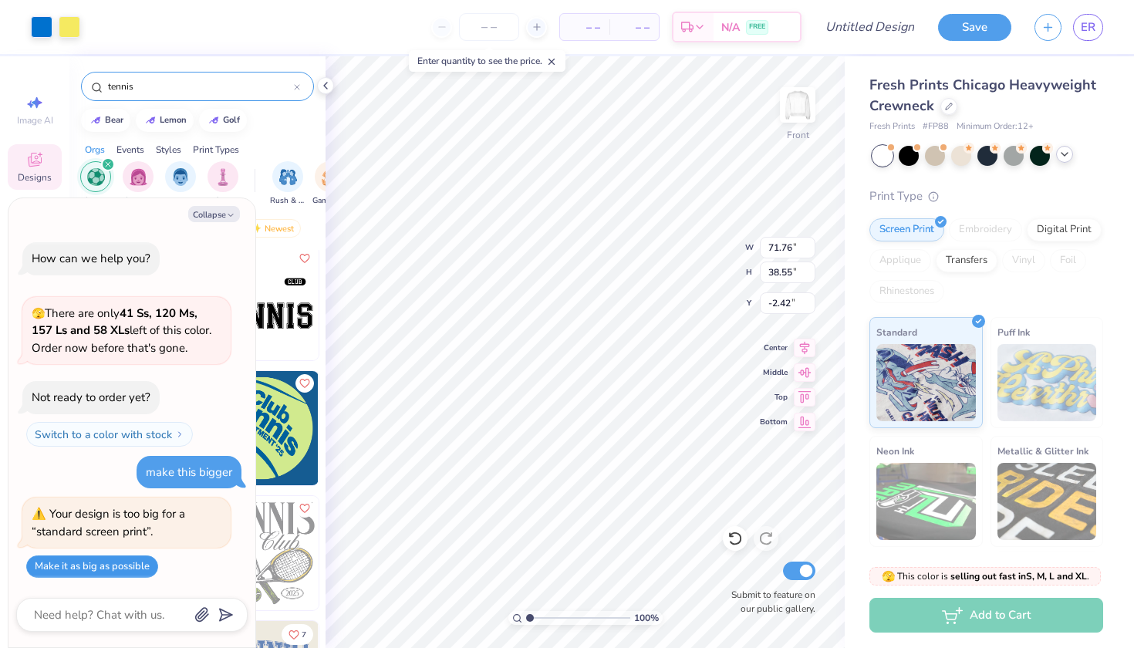
click at [122, 562] on button "Make it as big as possible" at bounding box center [92, 566] width 132 height 22
type textarea "x"
type input "78.89"
type input "41.47"
type textarea "x"
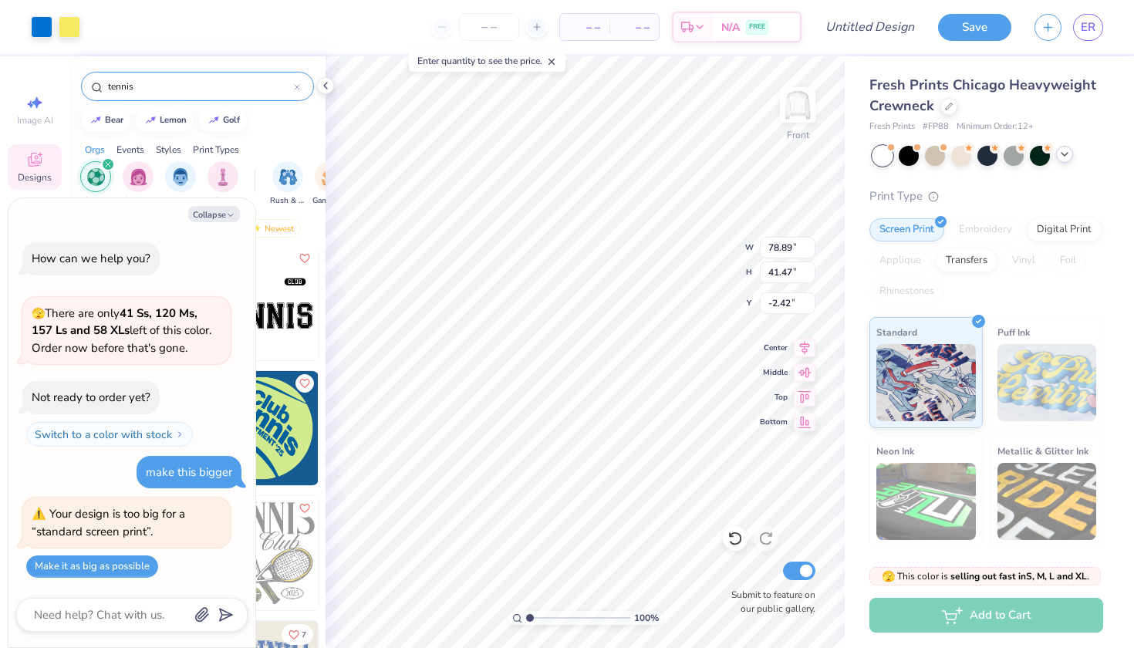
type input "10.00"
type input "13.51"
type input "3.00"
type textarea "x"
type input "4.75"
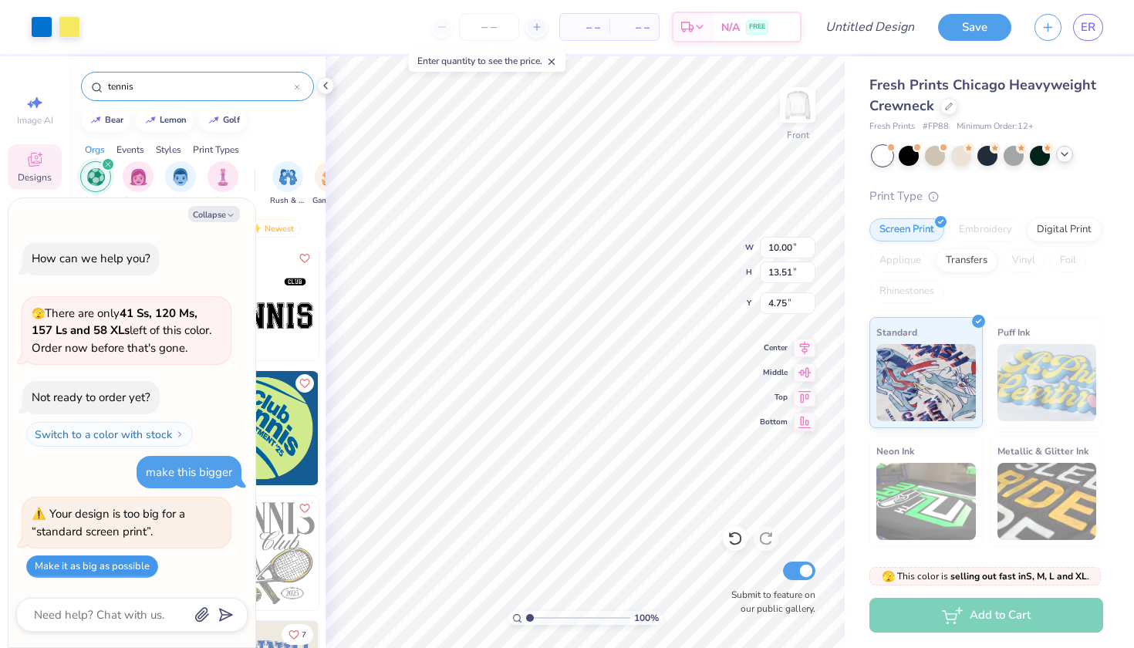
click at [105, 567] on button "Make it as big as possible" at bounding box center [92, 566] width 132 height 22
type textarea "x"
type input "86.02"
type input "44.39"
type input "-2.42"
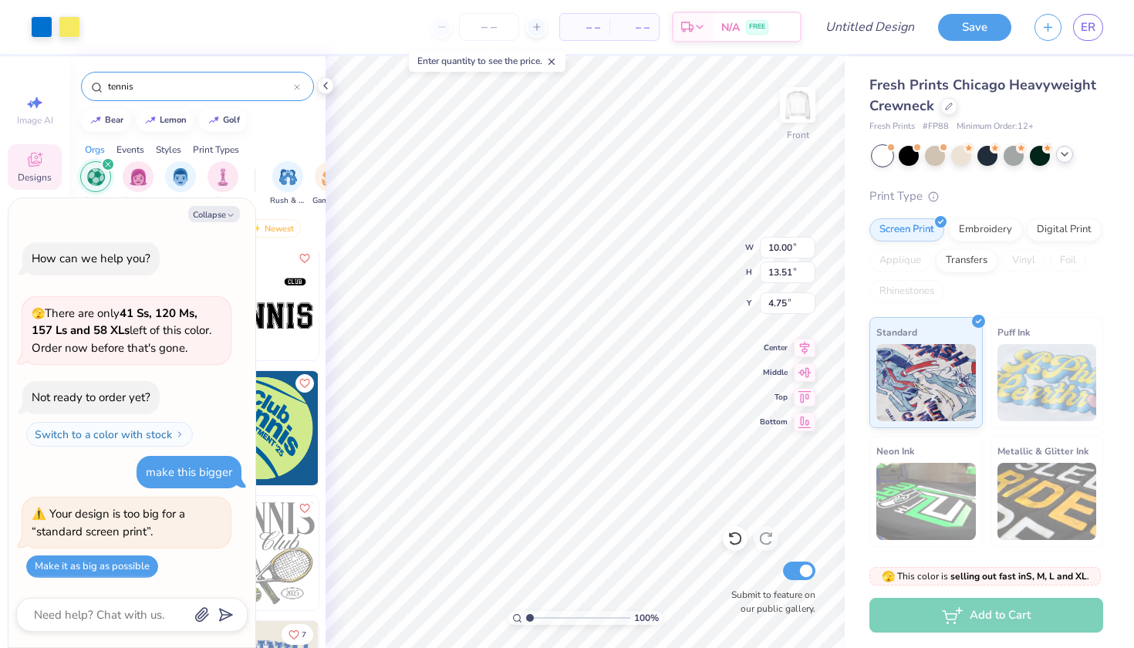
type textarea "x"
type input "5.08"
type input "6.86"
type input "11.39"
click at [99, 566] on button "Make it as big as possible" at bounding box center [92, 566] width 132 height 22
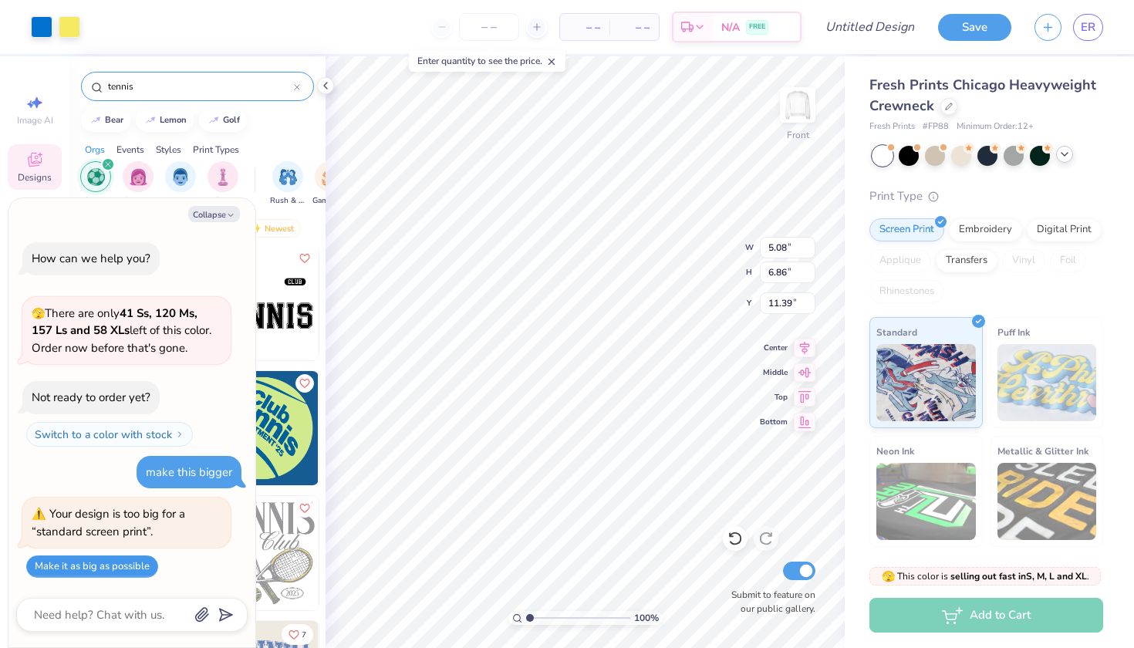
type textarea "x"
type input "93.15"
type input "47.32"
type input "-2.42"
click at [99, 566] on button "Make it as big as possible" at bounding box center [92, 566] width 132 height 22
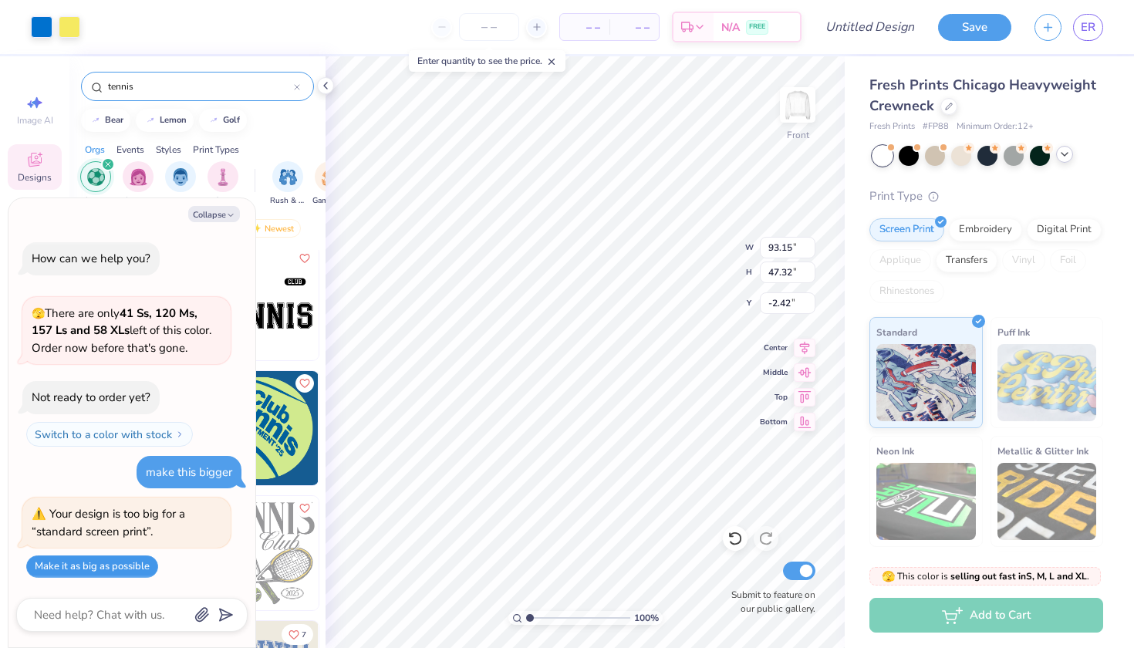
type textarea "x"
type input "100.28"
type input "50.24"
click at [99, 566] on button "Make it as big as possible" at bounding box center [92, 566] width 132 height 22
type textarea "x"
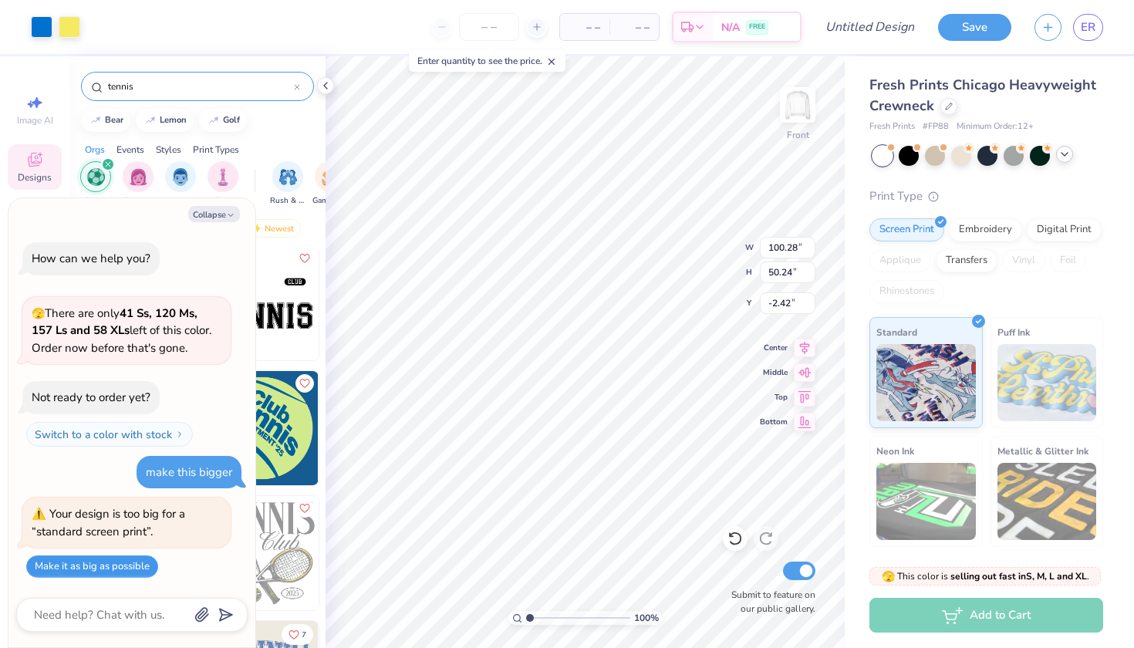
type input "107.41"
type input "53.17"
click at [99, 566] on button "Make it as big as possible" at bounding box center [92, 566] width 132 height 22
type textarea "x"
type input "114.55"
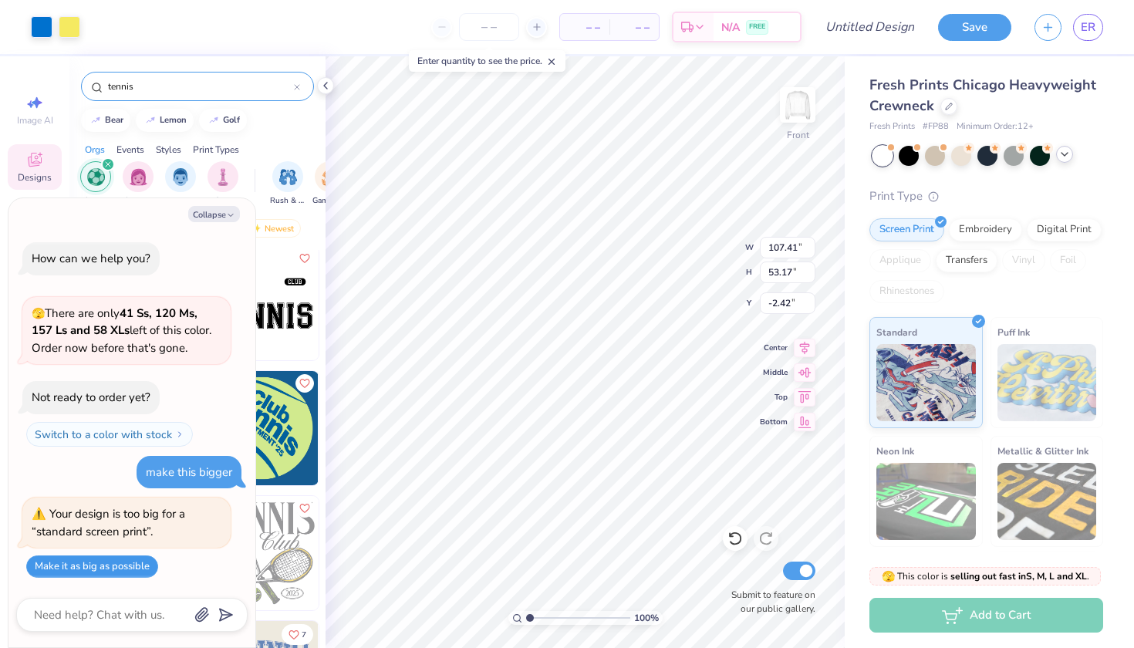
type input "56.09"
click at [99, 566] on button "Make it as big as possible" at bounding box center [92, 566] width 132 height 22
type textarea "x"
type input "121.68"
type input "59.02"
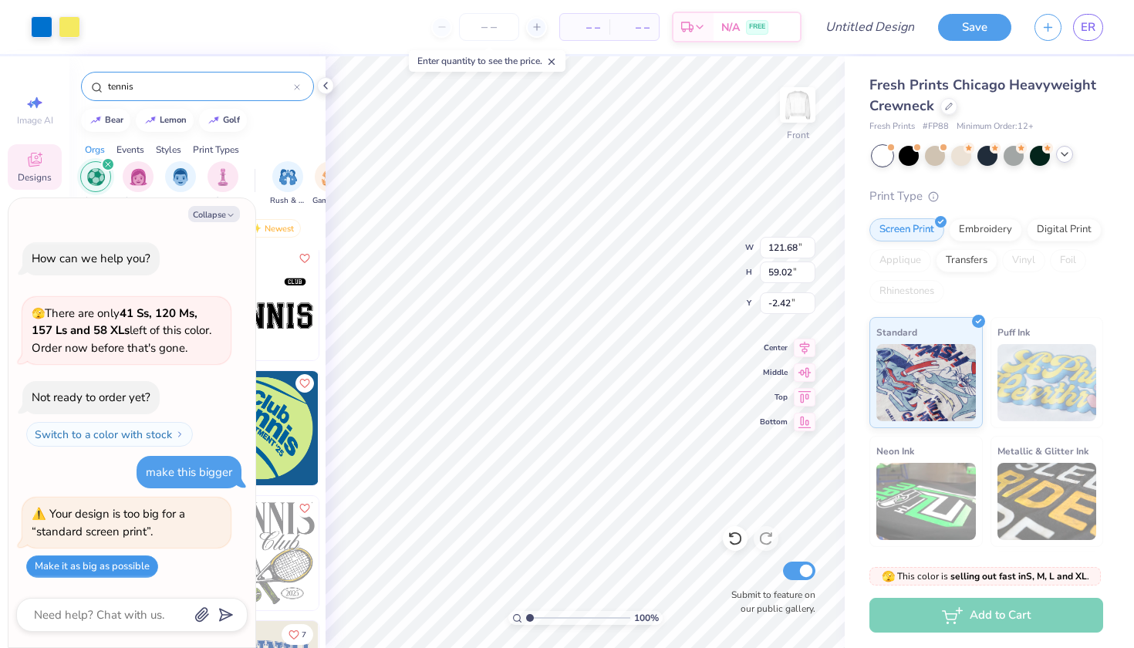
click at [99, 566] on button "Make it as big as possible" at bounding box center [92, 566] width 132 height 22
type textarea "x"
type input "128.81"
type input "61.94"
click at [103, 565] on button "Make it as big as possible" at bounding box center [92, 566] width 132 height 22
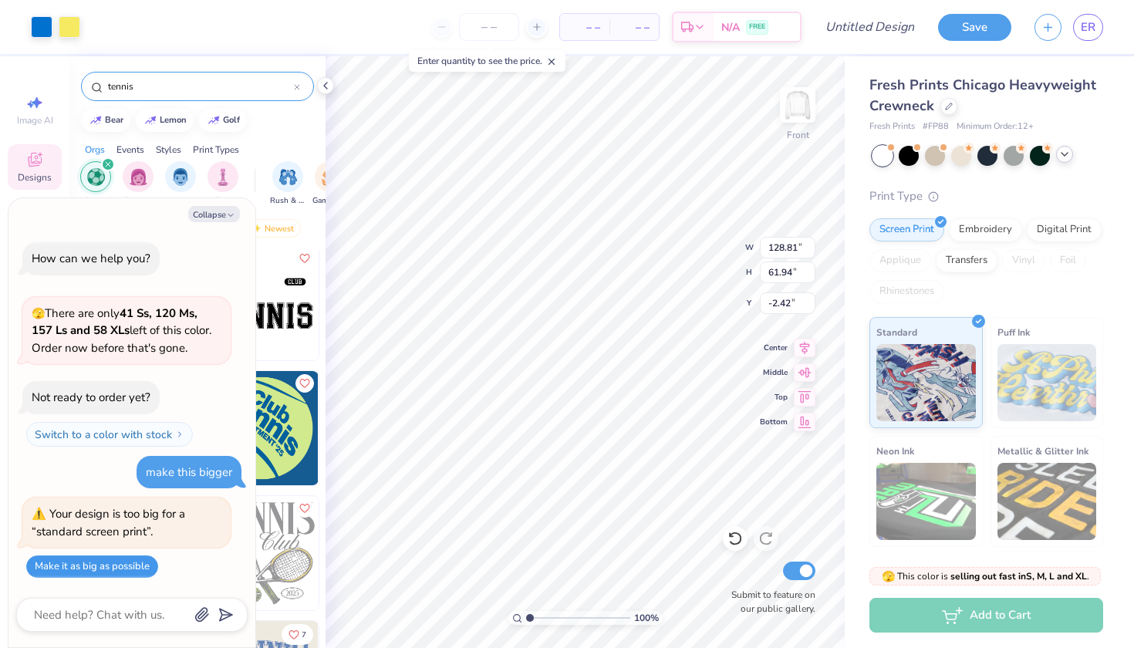
type textarea "x"
type input "135.94"
type input "64.86"
click at [103, 565] on button "Make it as big as possible" at bounding box center [92, 566] width 132 height 22
type textarea "x"
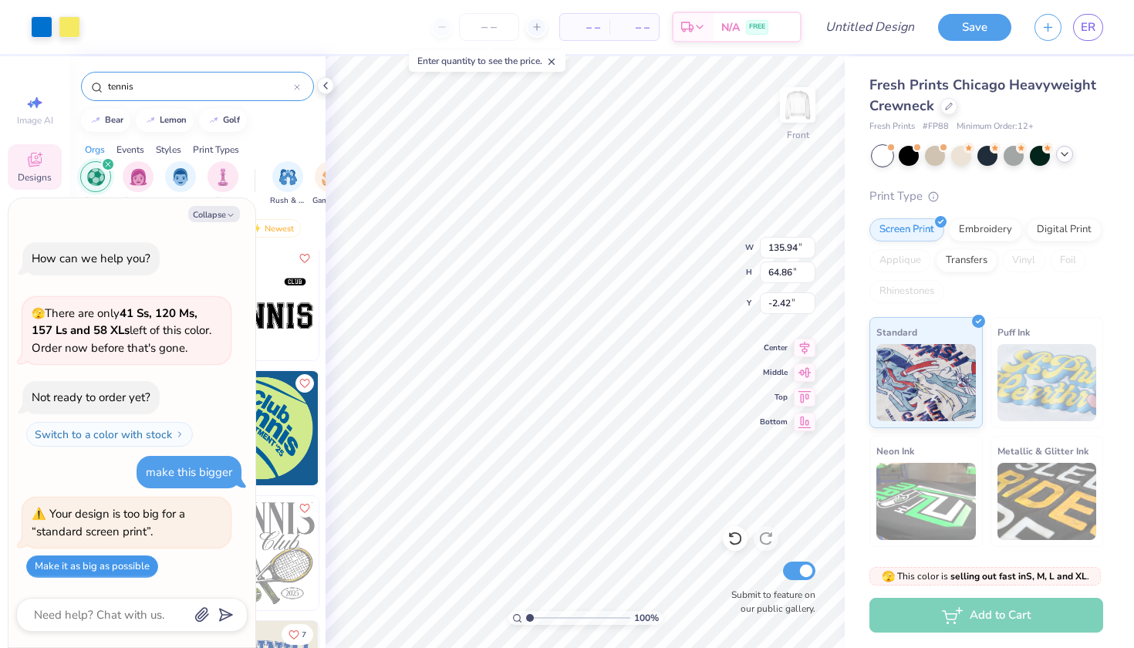
type input "143.07"
type input "67.79"
click at [103, 565] on button "Make it as big as possible" at bounding box center [92, 566] width 132 height 22
type textarea "x"
type input "150.20"
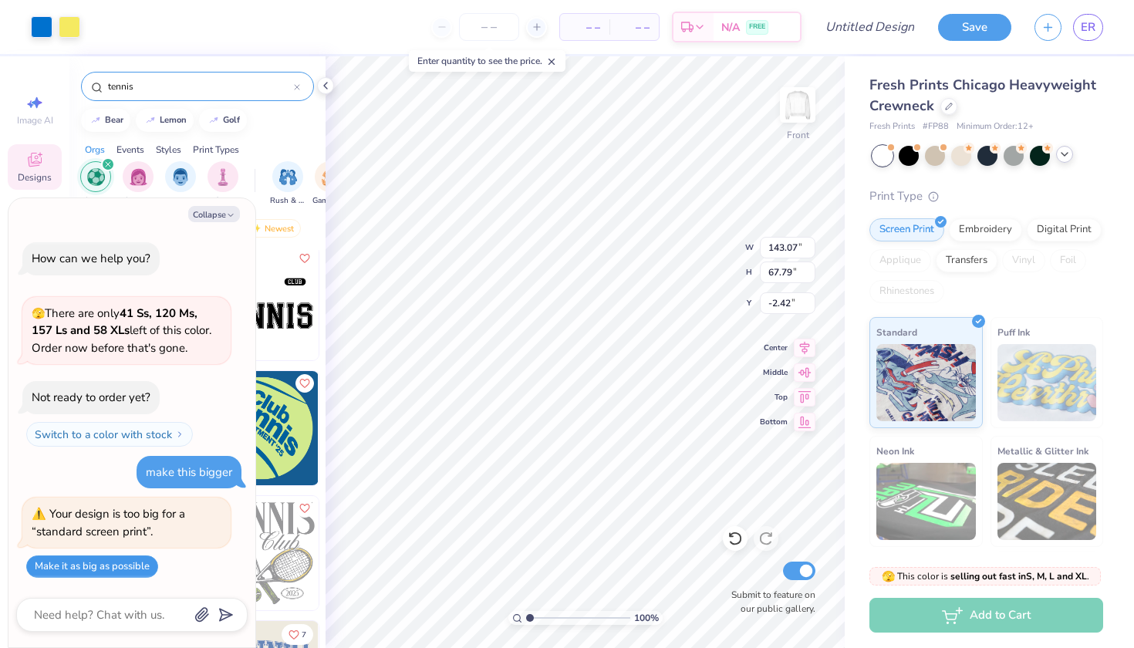
type input "70.71"
click at [103, 565] on button "Make it as big as possible" at bounding box center [92, 566] width 132 height 22
type textarea "x"
type input "157.34"
type input "73.64"
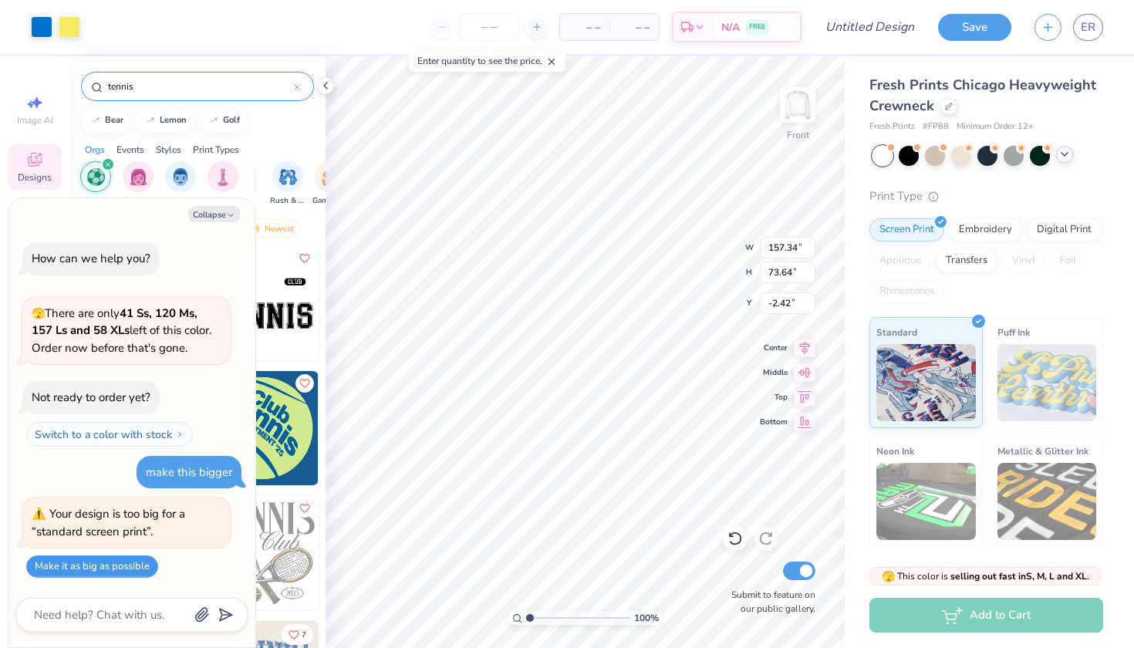
click at [103, 565] on button "Make it as big as possible" at bounding box center [92, 566] width 132 height 22
type textarea "x"
type input "164.47"
type input "76.56"
click at [219, 219] on button "Collapse" at bounding box center [214, 214] width 52 height 16
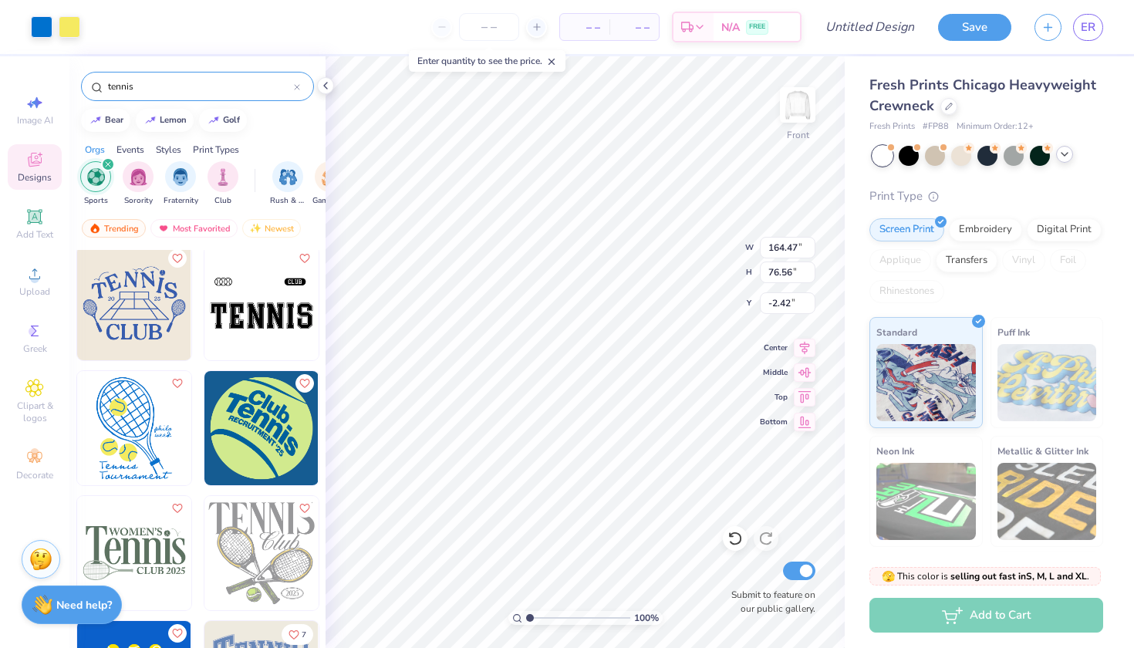
click at [62, 602] on strong "Need help?" at bounding box center [84, 605] width 56 height 15
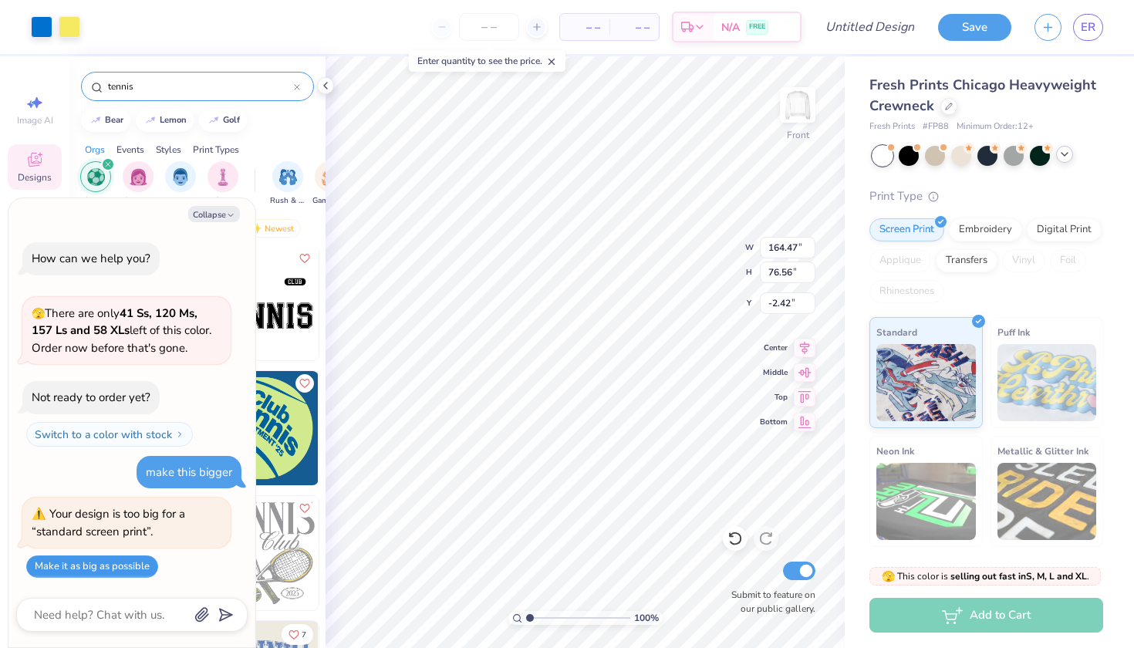
click at [86, 559] on button "Make it as big as possible" at bounding box center [92, 566] width 132 height 22
type textarea "x"
type input "171.60"
type input "79.49"
type textarea "x"
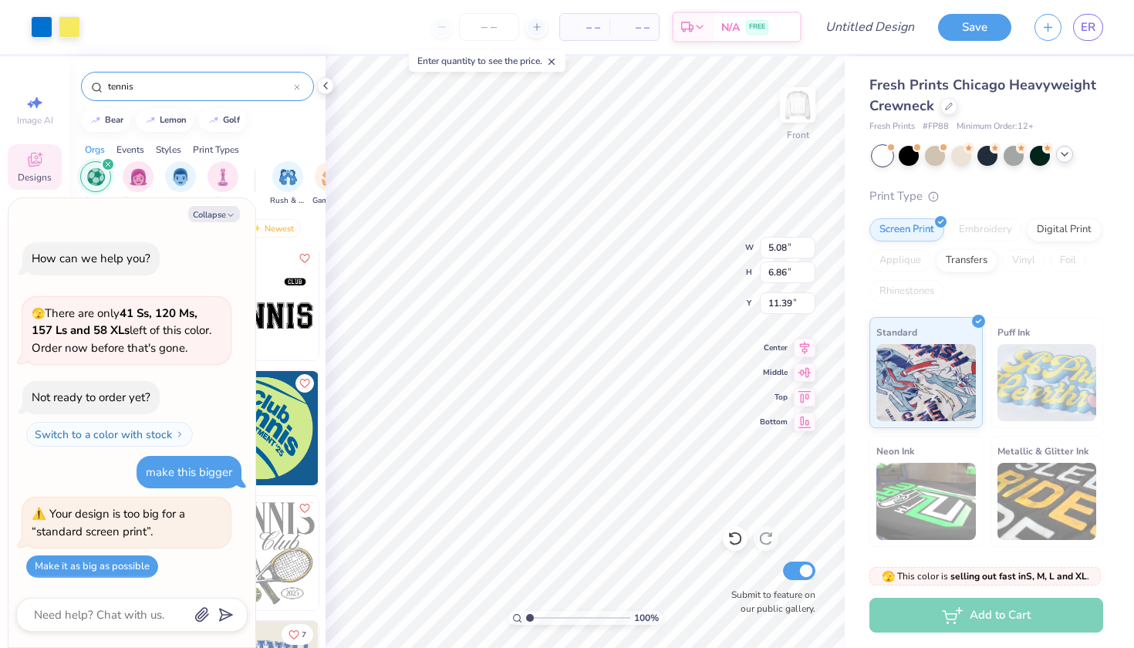
type input "11.44"
type input "15.45"
type input "2.81"
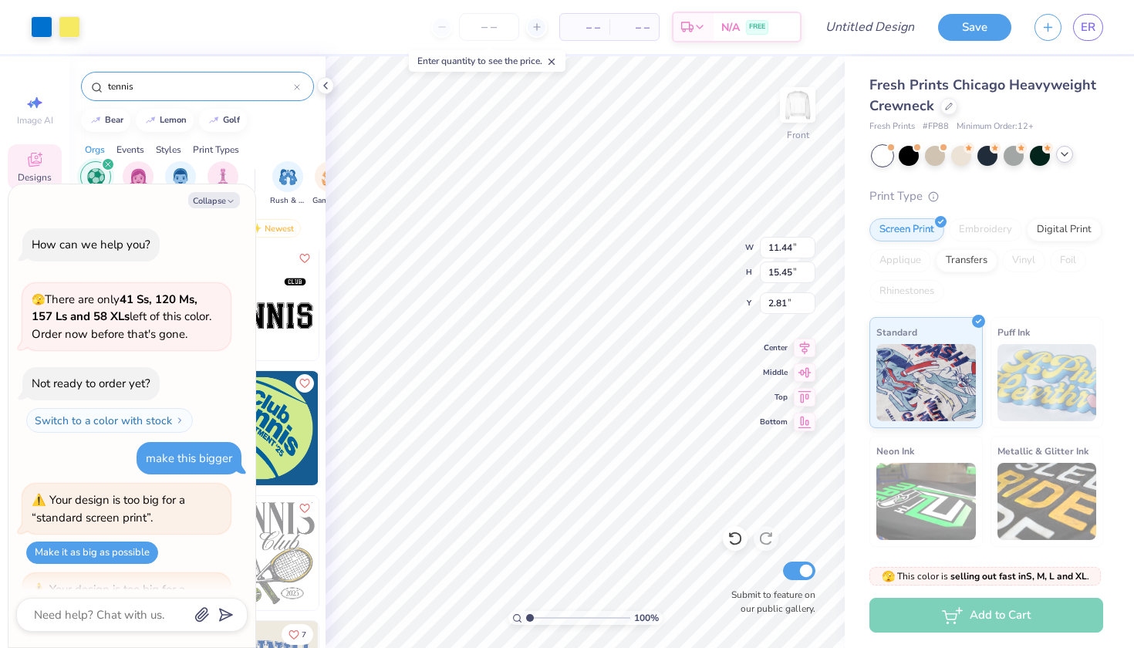
scroll to position [110, 0]
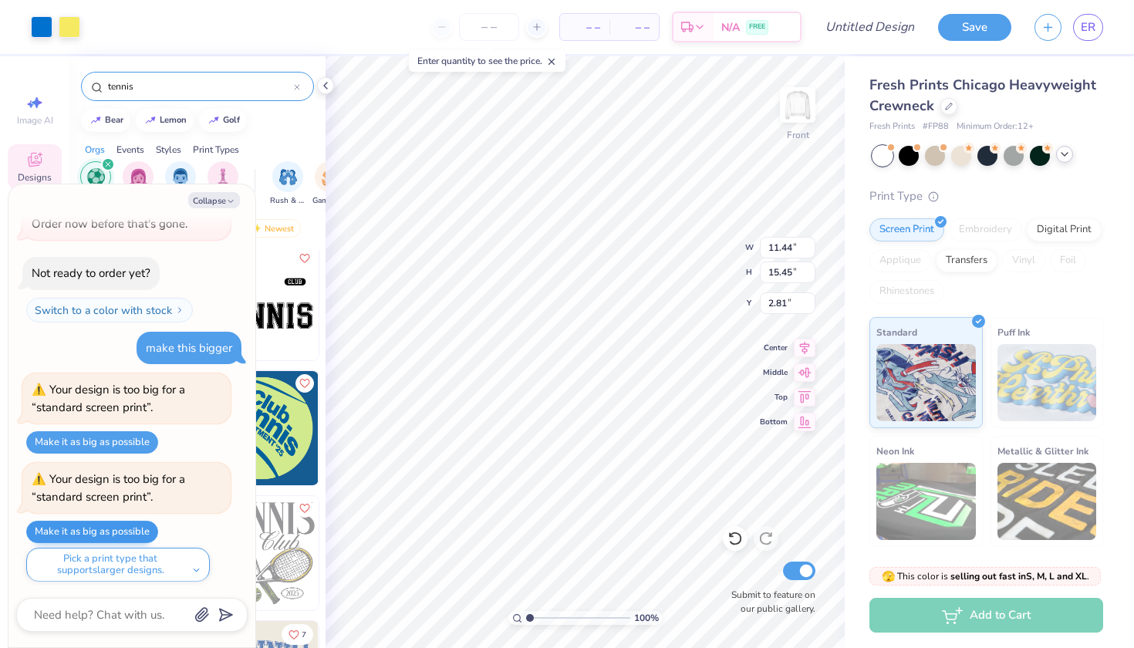
click at [116, 528] on button "Make it as big as possible" at bounding box center [92, 532] width 132 height 22
type textarea "x"
type input "28.17"
type input "22.57"
type input "-2.44"
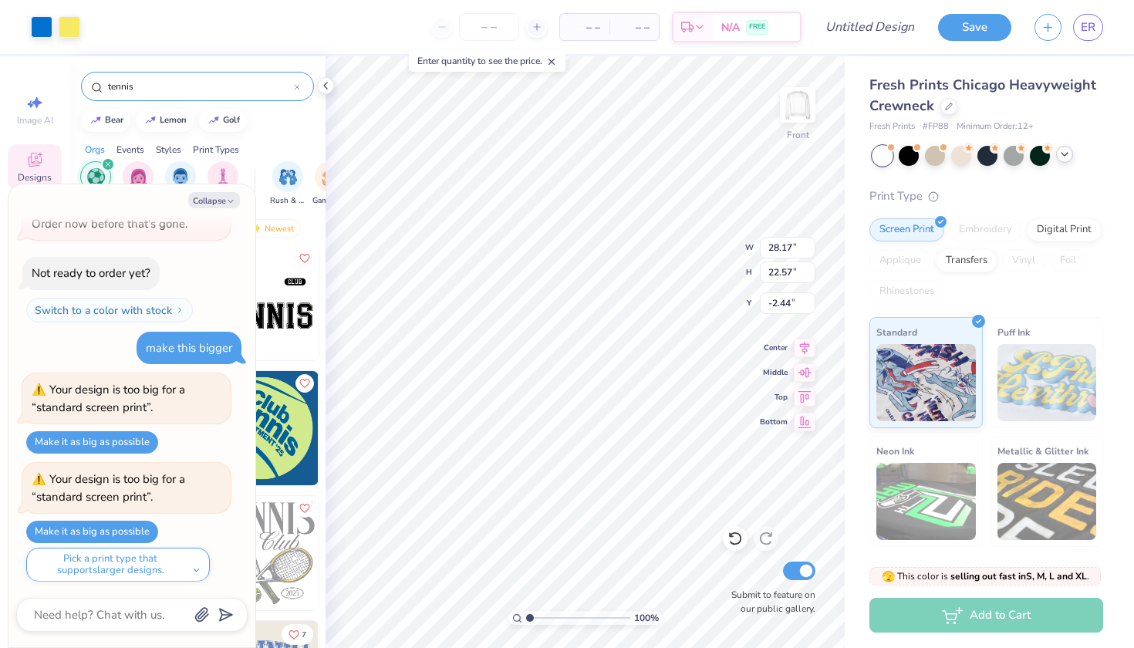
type textarea "x"
type input "11.44"
type input "15.45"
type input "2.81"
type textarea "x"
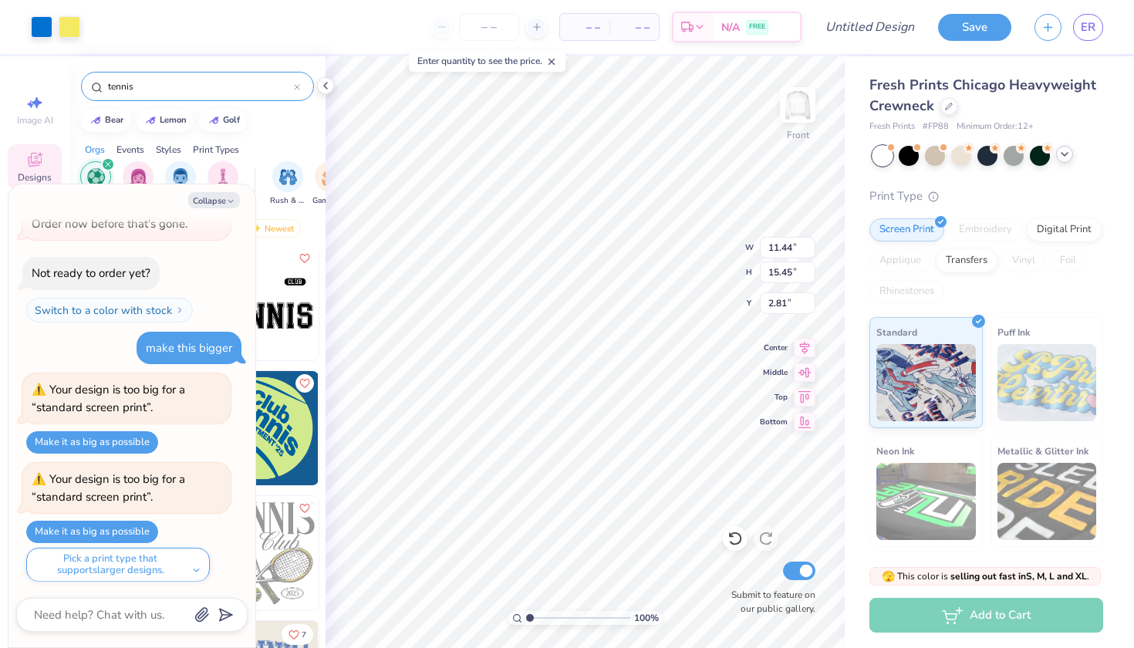
type input "4.01"
click at [806, 351] on icon at bounding box center [805, 345] width 22 height 19
click at [788, 343] on div "Center" at bounding box center [788, 345] width 56 height 19
click at [805, 371] on icon at bounding box center [804, 371] width 13 height 10
type textarea "x"
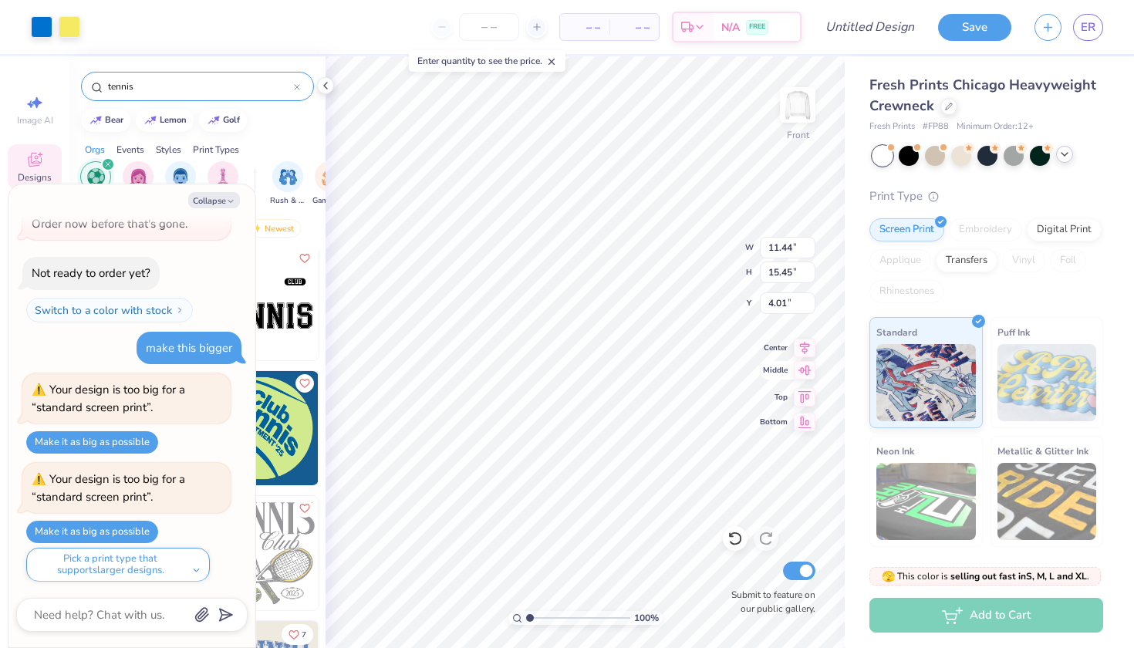
type input "3.78"
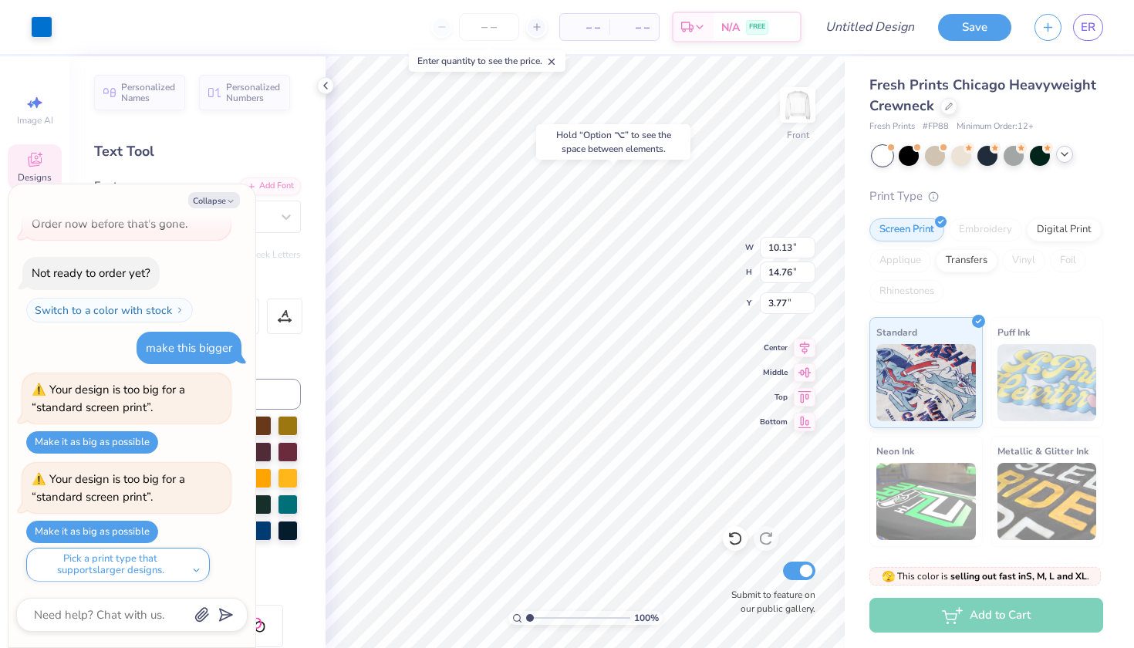
type textarea "x"
type input "3.84"
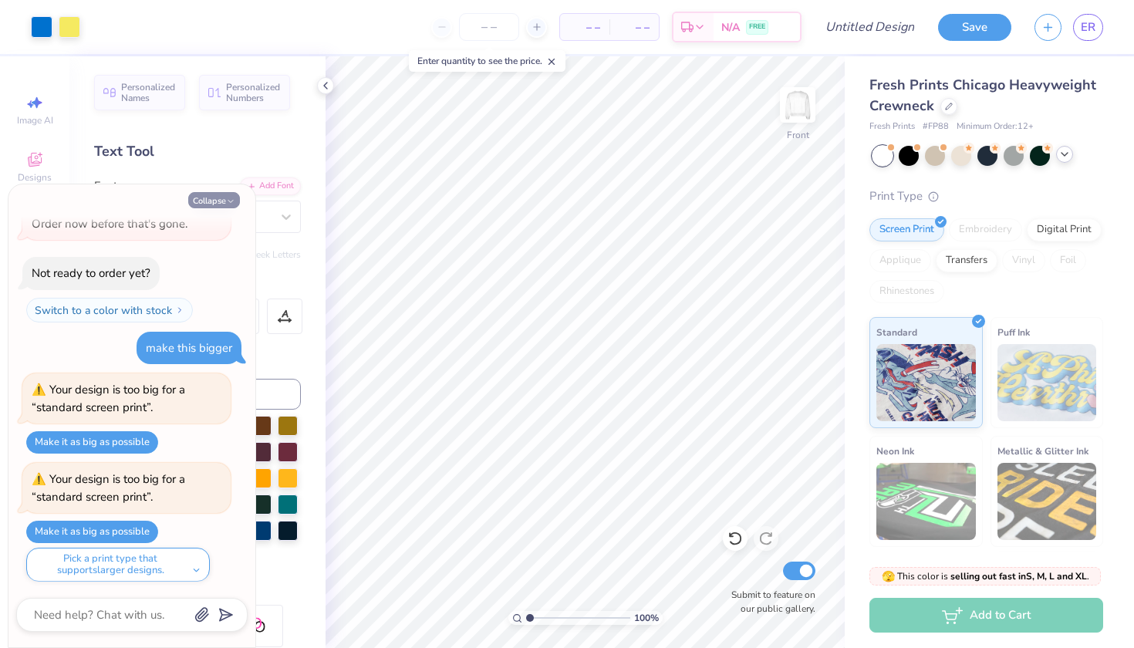
drag, startPoint x: 217, startPoint y: 197, endPoint x: 217, endPoint y: 207, distance: 10.0
click at [217, 197] on button "Collapse" at bounding box center [214, 200] width 52 height 16
type textarea "x"
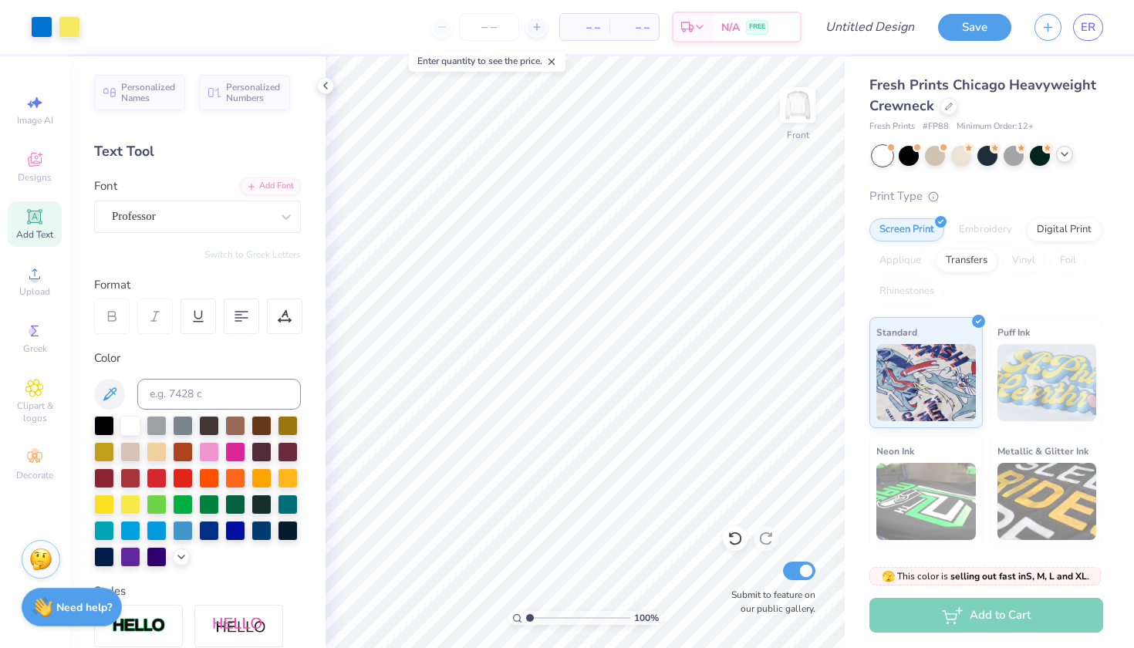
click at [49, 13] on div "Art colors" at bounding box center [40, 27] width 80 height 54
click at [48, 25] on div at bounding box center [42, 26] width 22 height 22
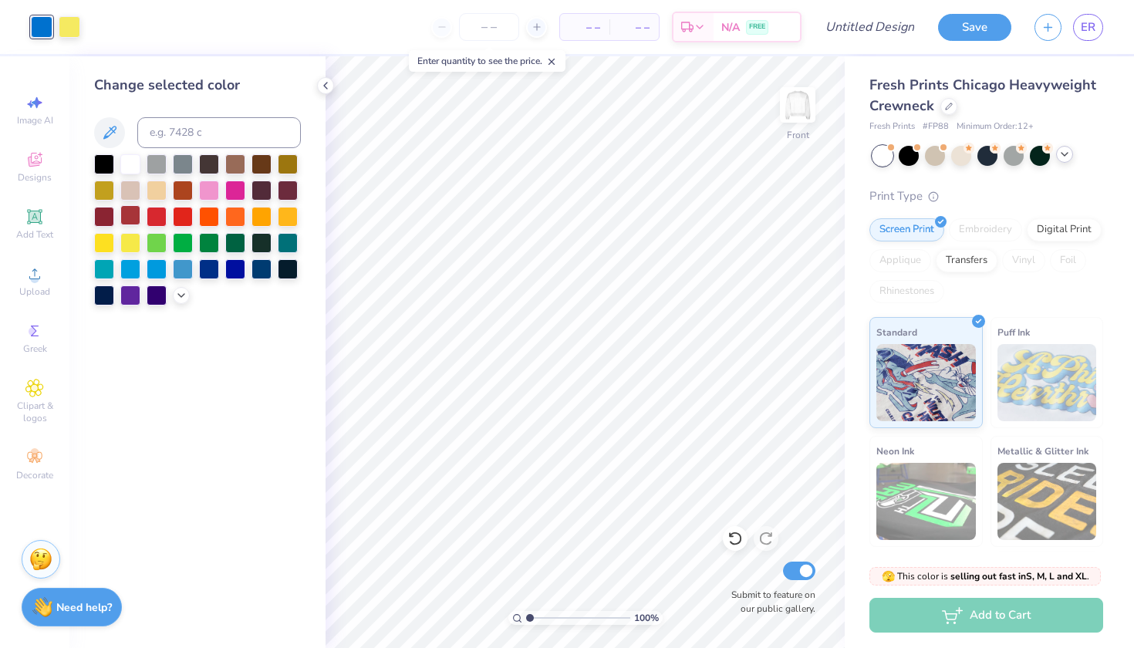
click at [127, 217] on div at bounding box center [130, 215] width 20 height 20
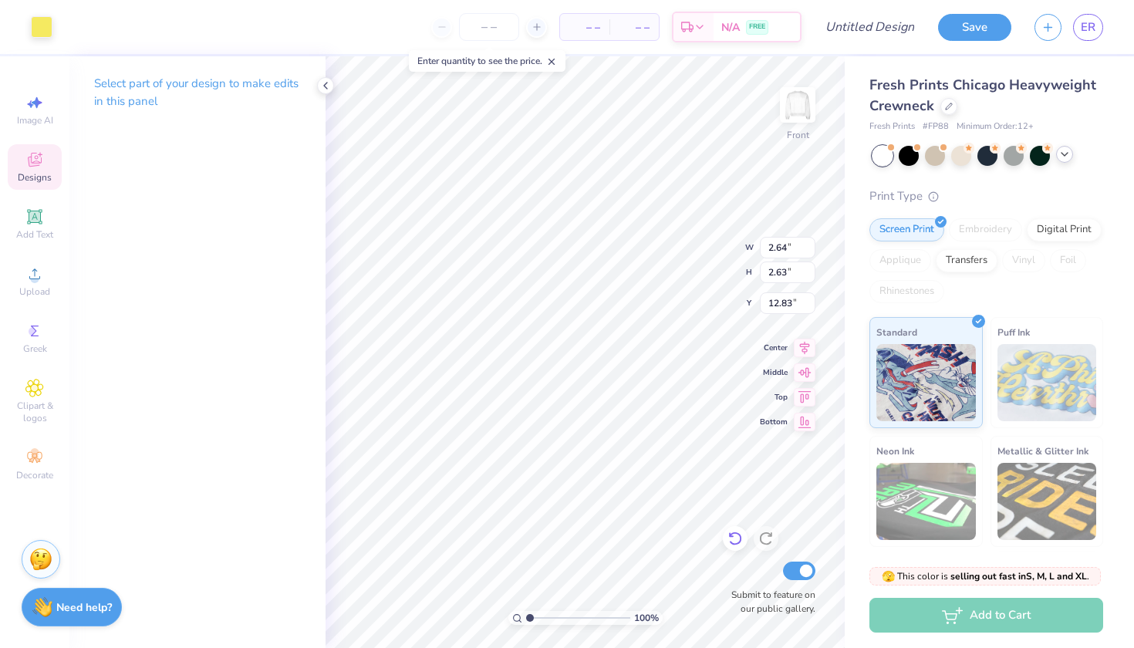
click at [730, 536] on icon at bounding box center [731, 535] width 3 height 3
type input "13.02"
type input "12.83"
click at [51, 26] on div at bounding box center [42, 26] width 22 height 22
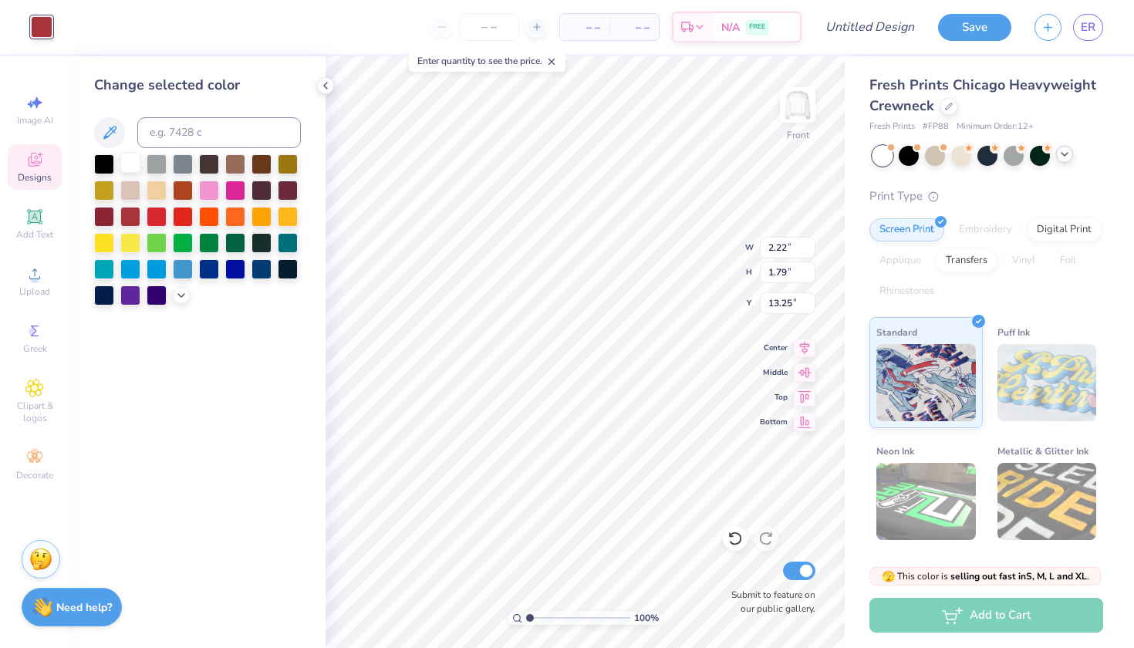
click at [130, 167] on div at bounding box center [130, 163] width 20 height 20
click at [735, 528] on div at bounding box center [735, 538] width 25 height 25
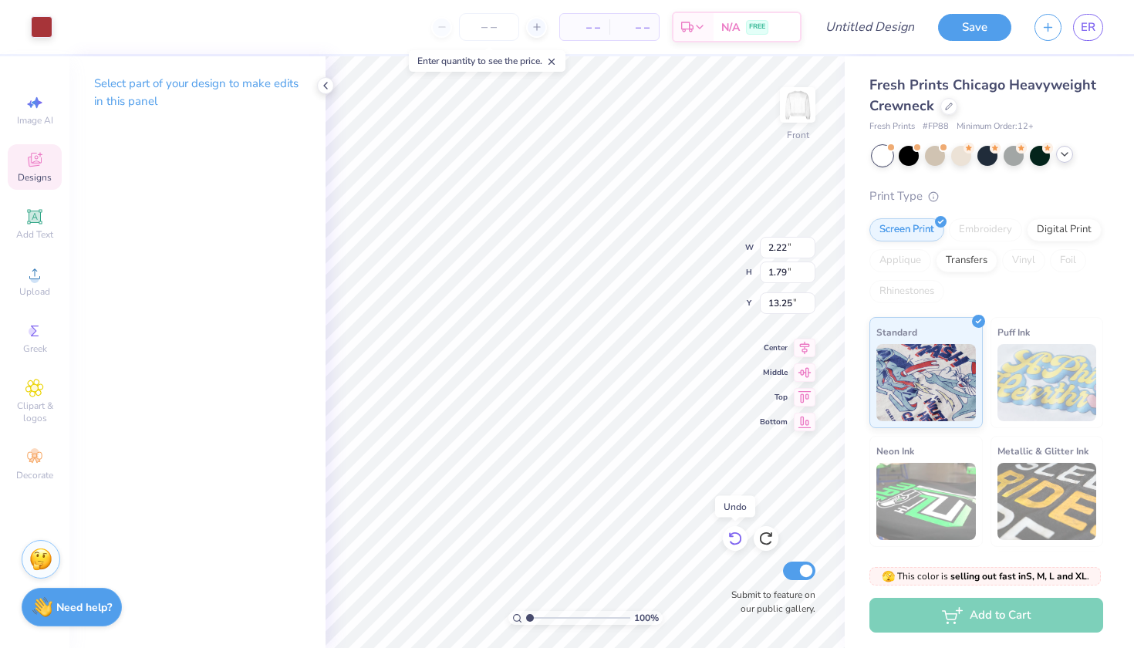
click at [735, 528] on div at bounding box center [735, 538] width 25 height 25
click at [29, 8] on div "Art colors" at bounding box center [26, 27] width 52 height 54
click at [38, 20] on div at bounding box center [42, 26] width 22 height 22
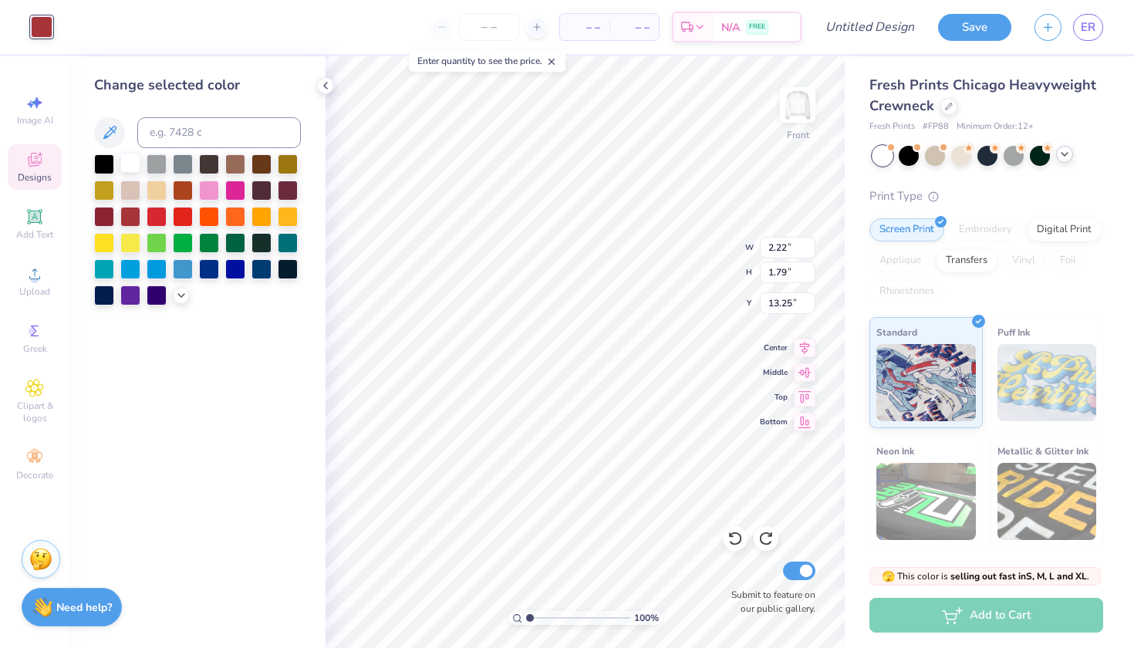
click at [130, 163] on div at bounding box center [130, 163] width 20 height 20
type input "2.71"
type input "2.69"
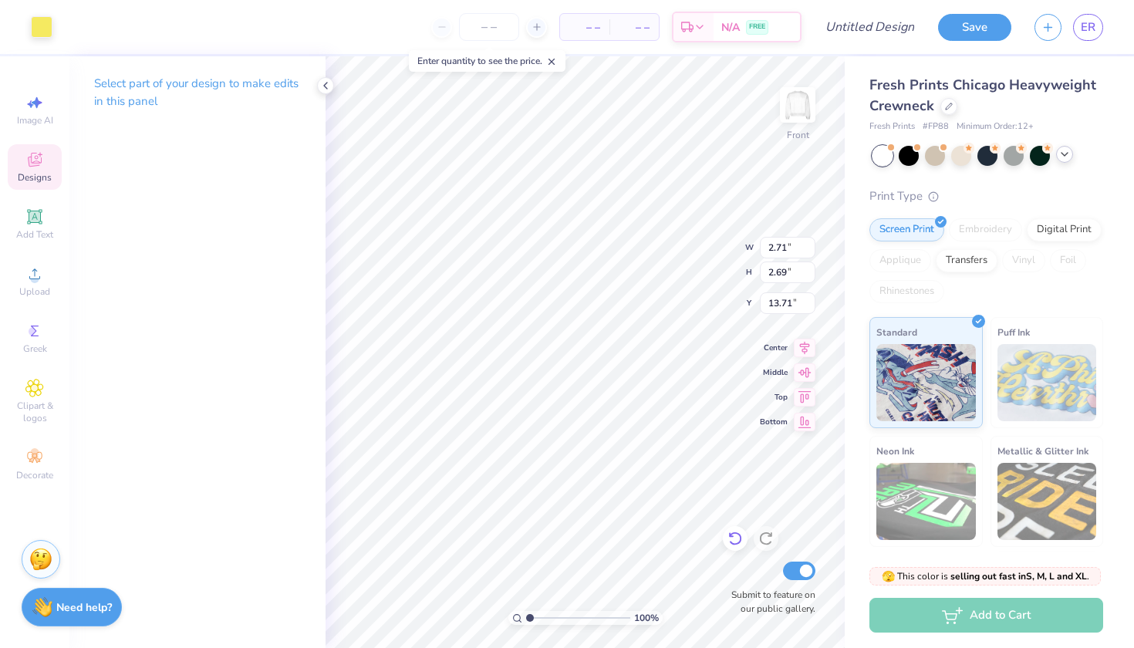
click at [737, 535] on icon at bounding box center [734, 538] width 15 height 15
type input "13.82"
type input "2.69"
type input "2.52"
type input "13.94"
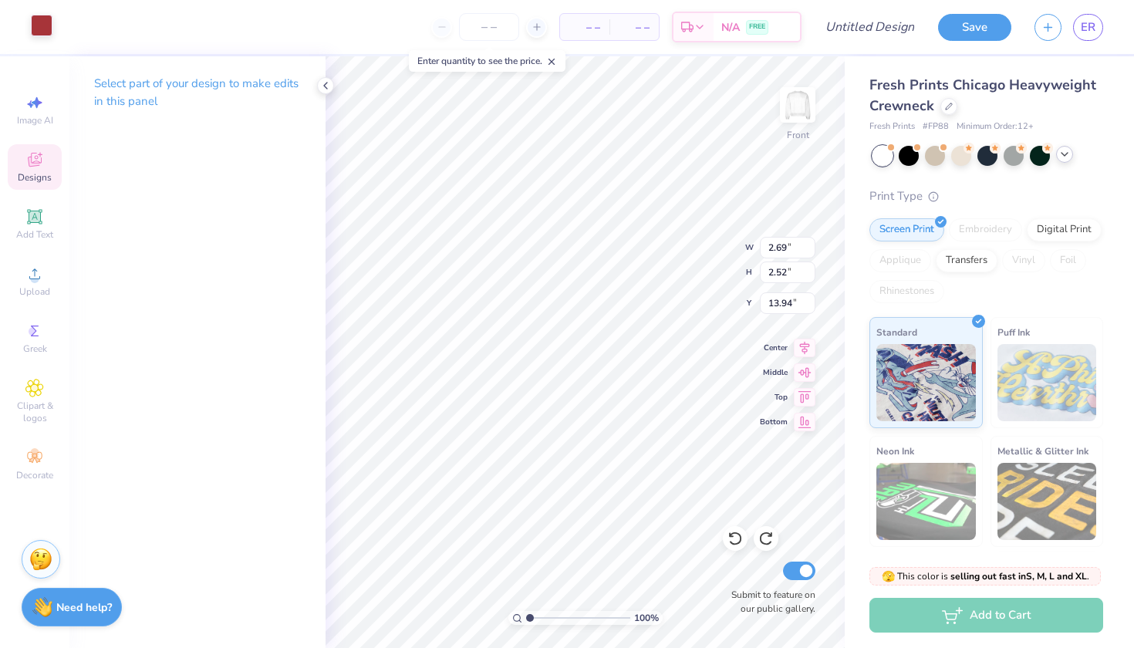
click at [36, 25] on div at bounding box center [42, 26] width 22 height 22
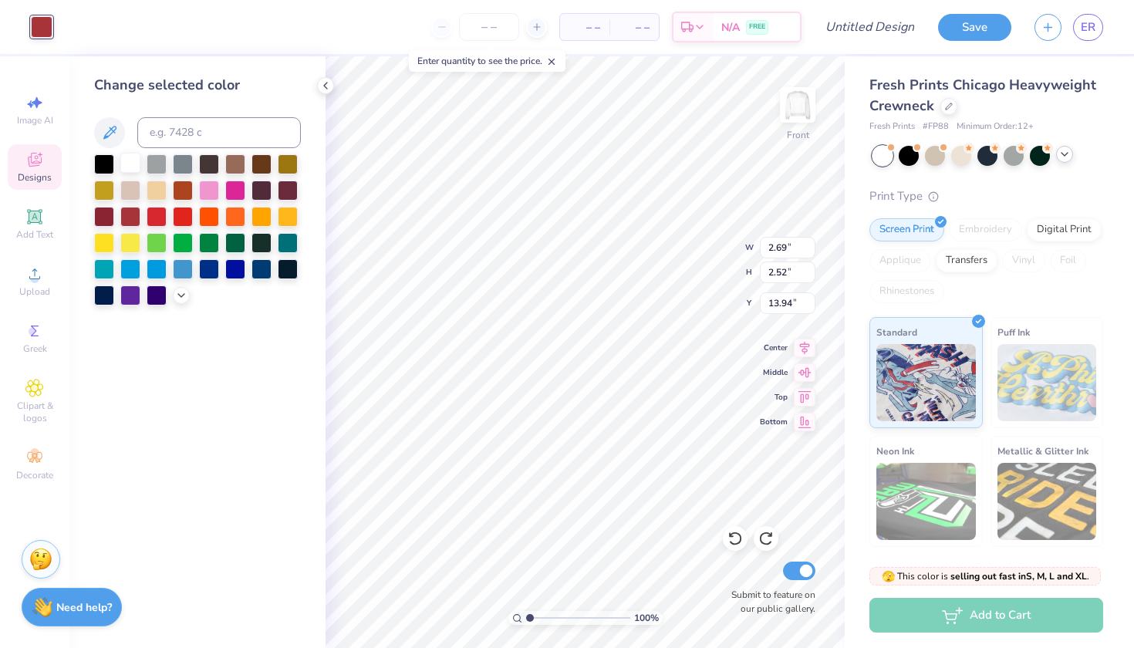
click at [131, 167] on div at bounding box center [130, 163] width 20 height 20
type input "2.16"
type input "1.98"
type input "7.10"
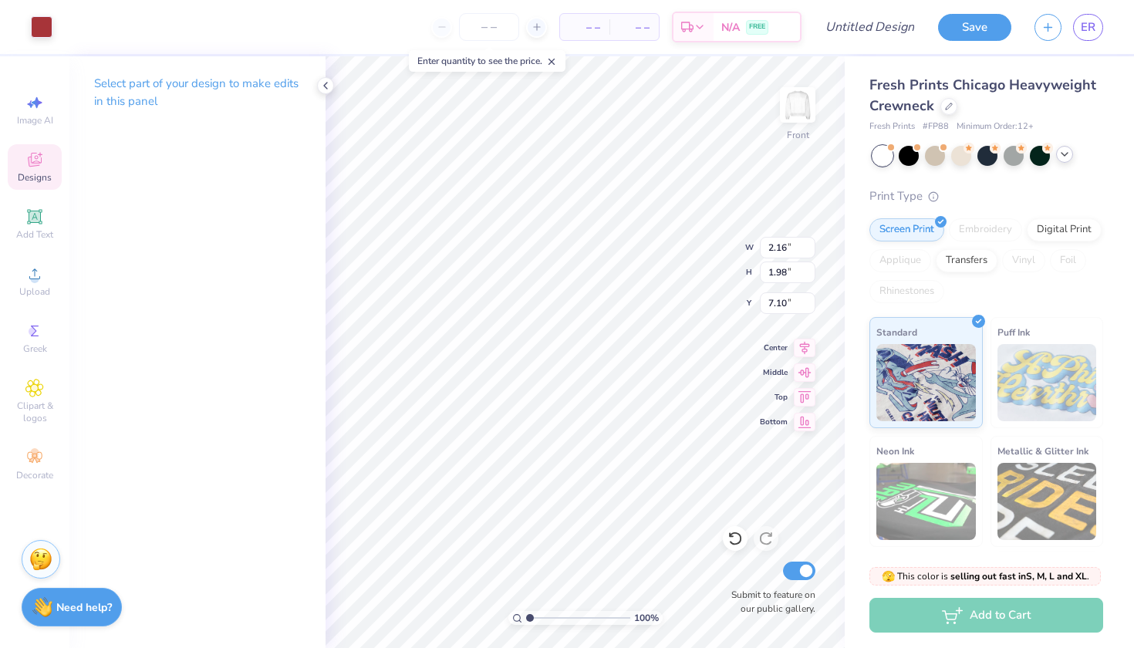
type input "10.13"
type input "14.76"
type input "3.84"
click at [37, 22] on div at bounding box center [42, 26] width 22 height 22
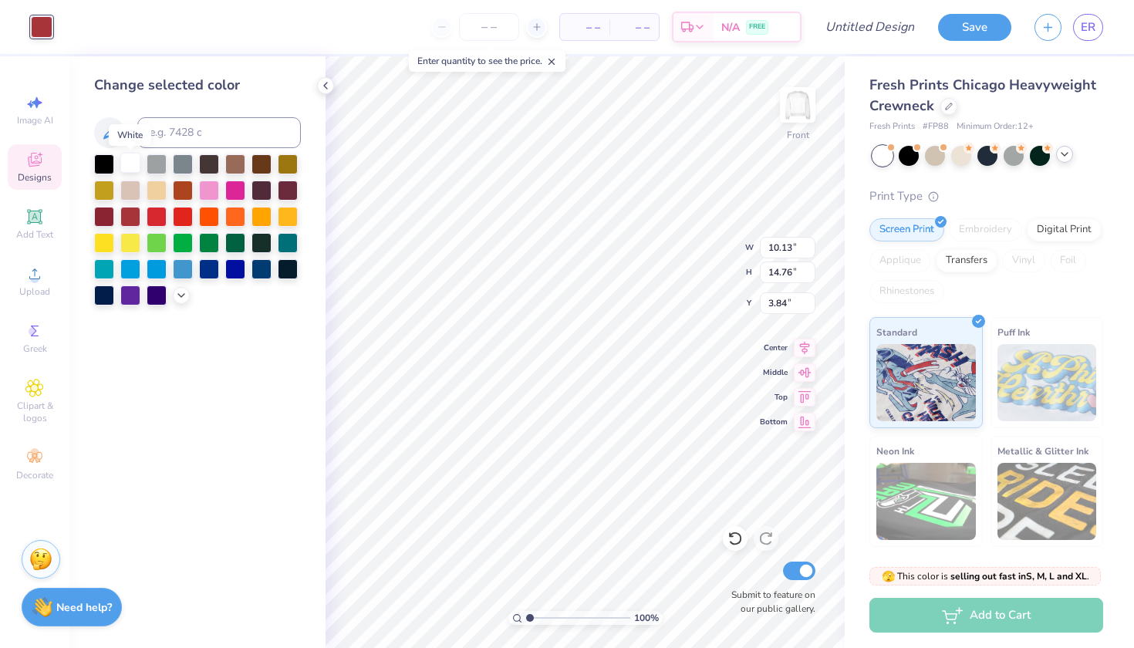
click at [126, 167] on div at bounding box center [130, 163] width 20 height 20
click at [113, 213] on div at bounding box center [104, 215] width 20 height 20
click at [733, 536] on icon at bounding box center [731, 535] width 3 height 3
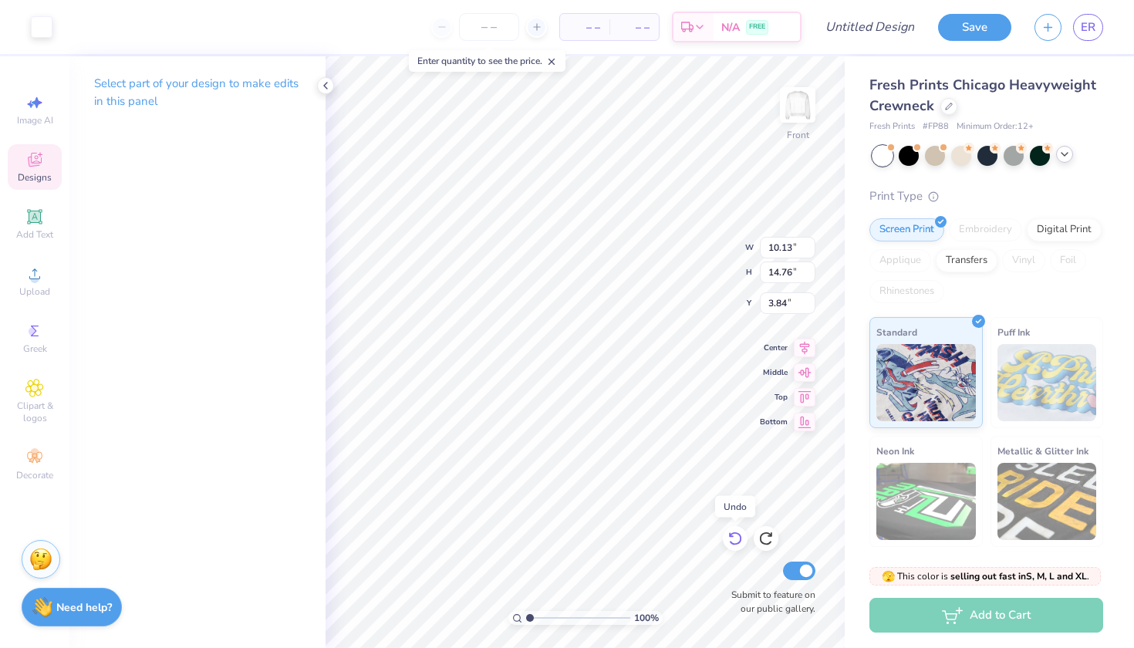
click at [733, 536] on icon at bounding box center [734, 538] width 15 height 15
click at [734, 536] on icon at bounding box center [734, 538] width 15 height 15
type input "2.68"
type input "2.67"
type input "7.00"
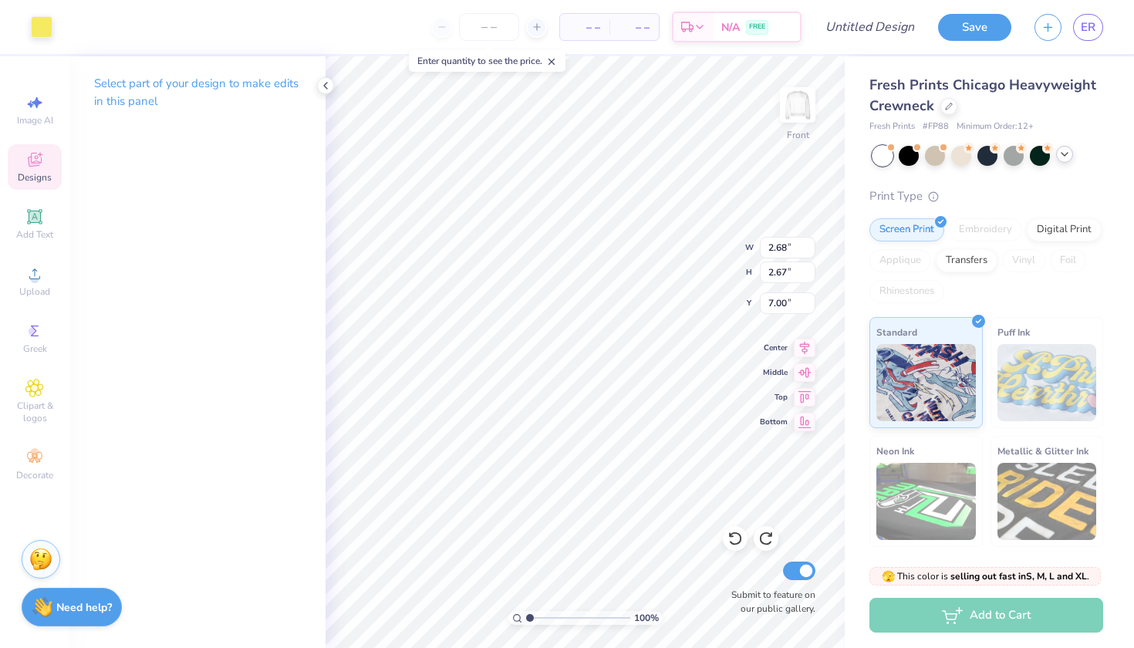
type input "2.16"
type input "1.98"
type input "7.10"
click at [45, 15] on div at bounding box center [42, 26] width 22 height 22
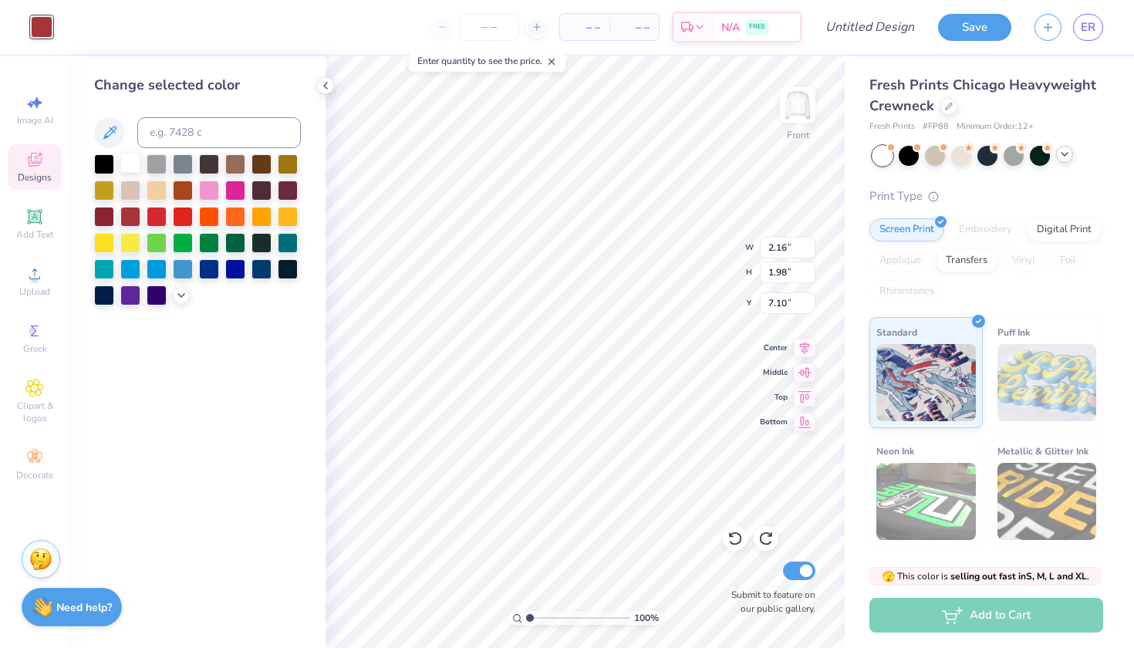
click at [133, 164] on div at bounding box center [130, 163] width 20 height 20
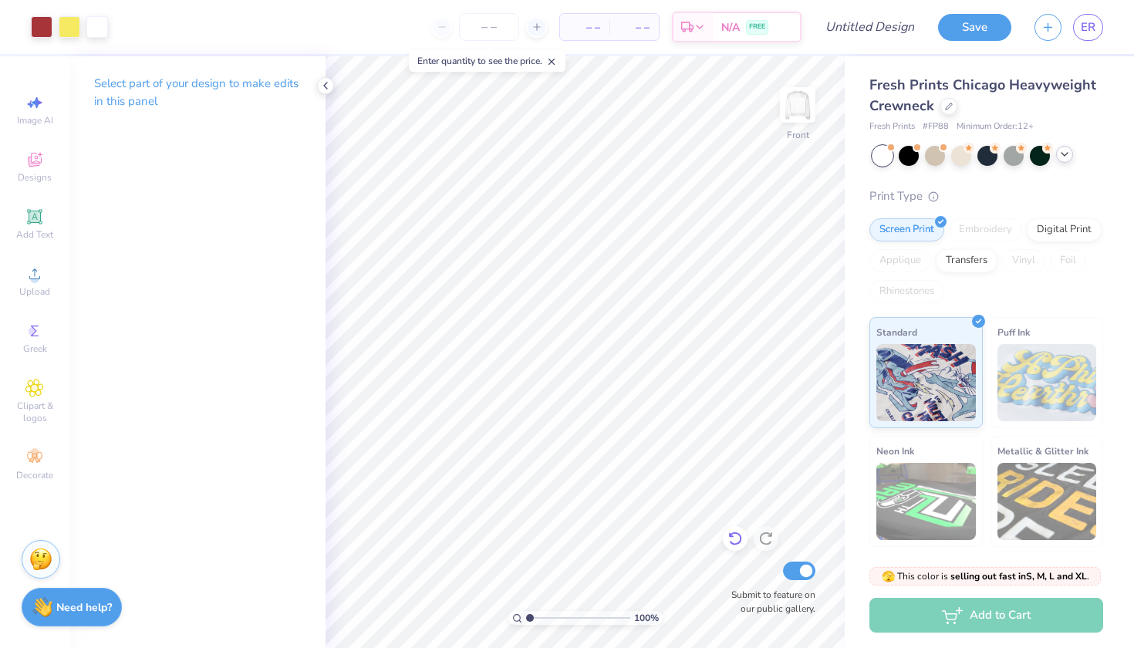
click at [733, 544] on icon at bounding box center [734, 539] width 13 height 14
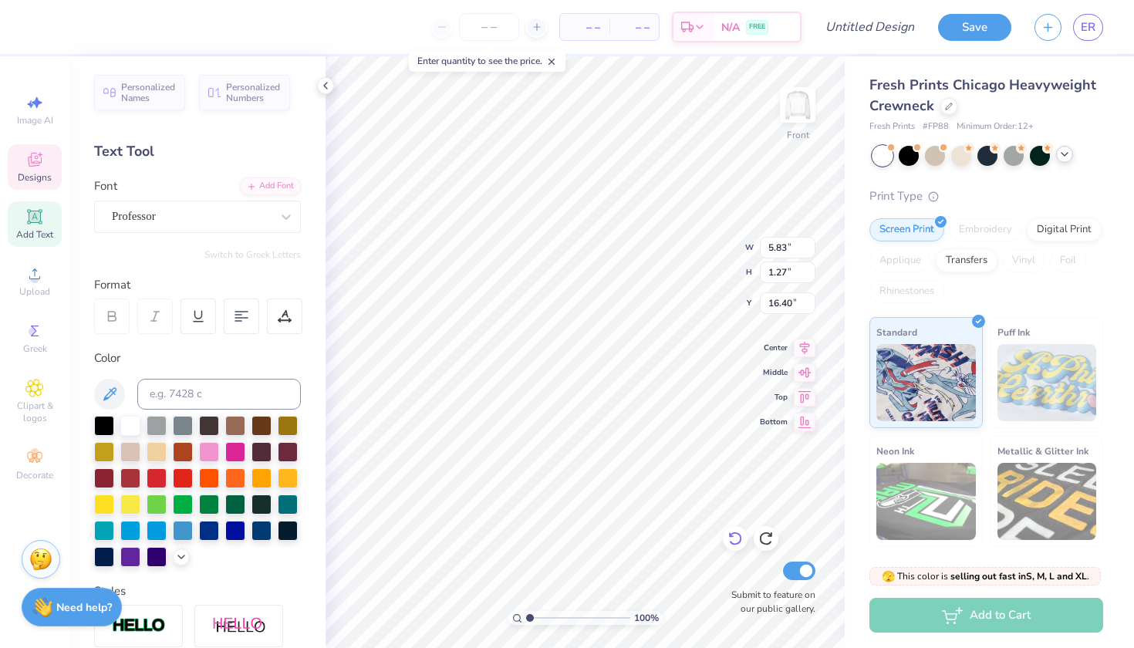
type textarea "Hinsdale"
type textarea "Central"
type input "16.45"
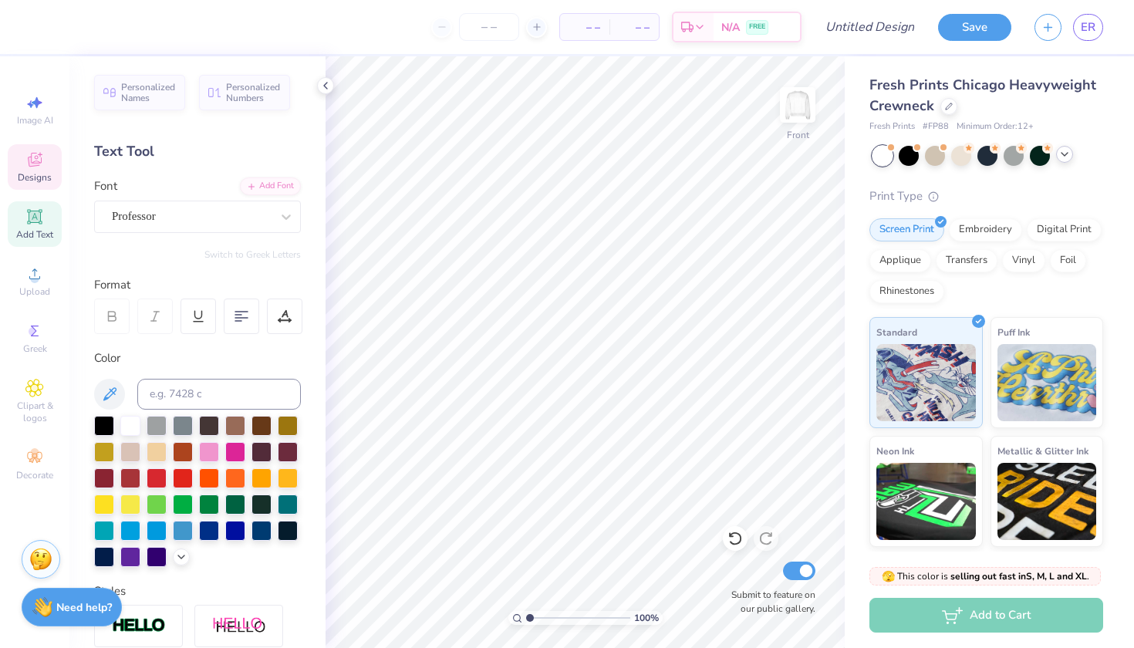
click at [38, 177] on span "Designs" at bounding box center [35, 177] width 34 height 12
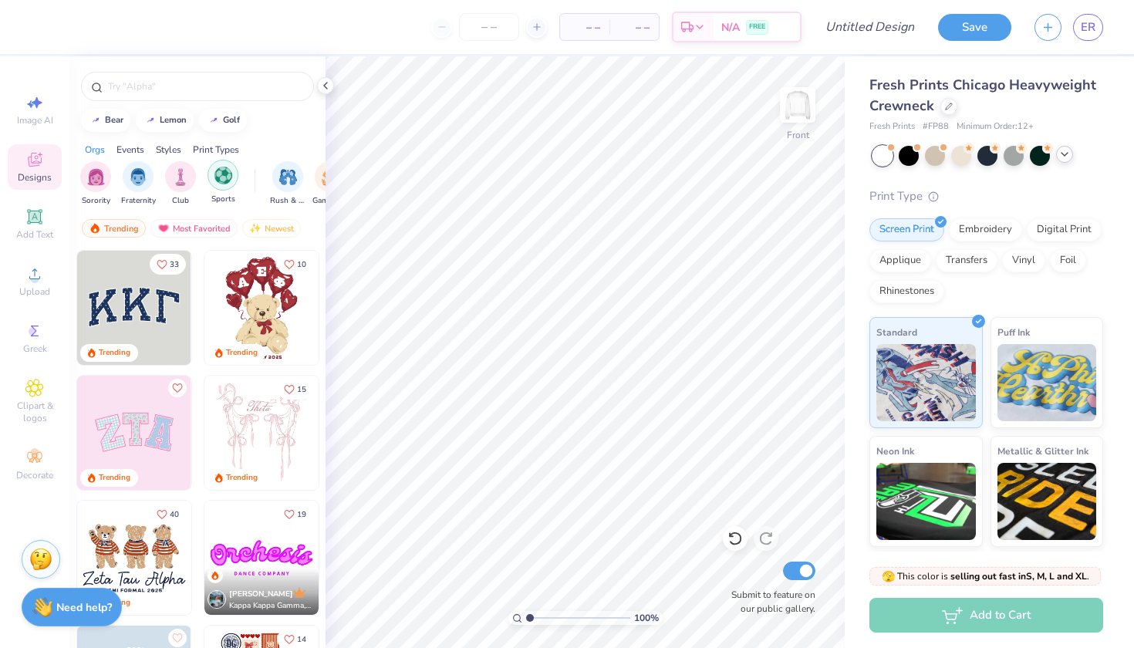
click at [228, 179] on img "filter for Sports" at bounding box center [223, 176] width 18 height 18
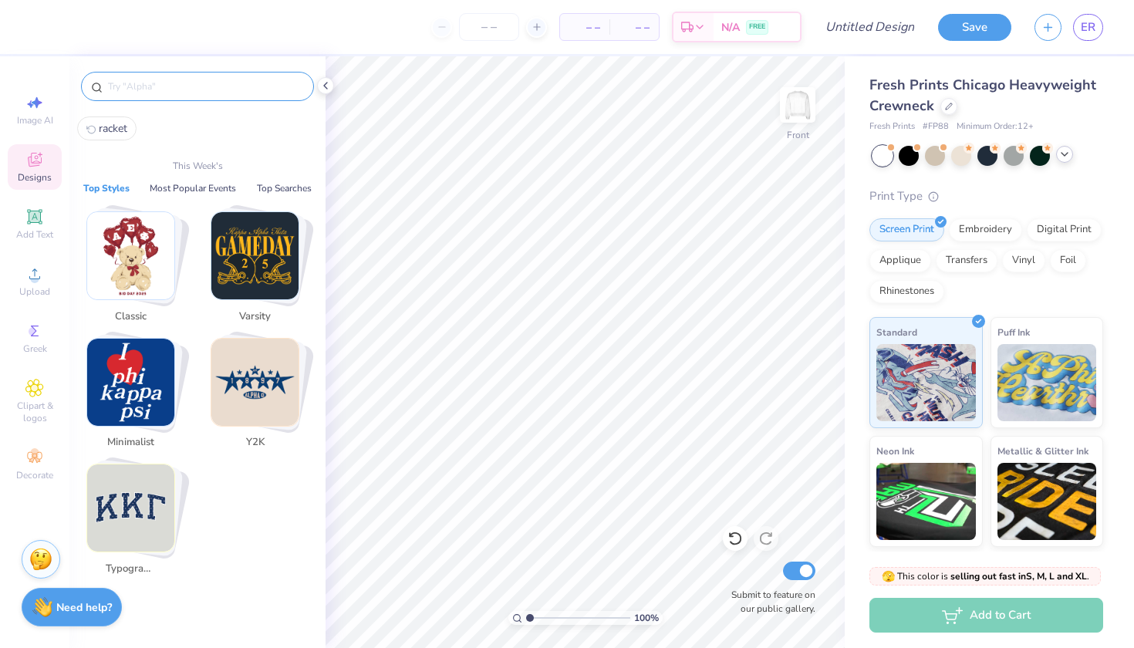
click at [181, 86] on input "text" at bounding box center [204, 86] width 197 height 15
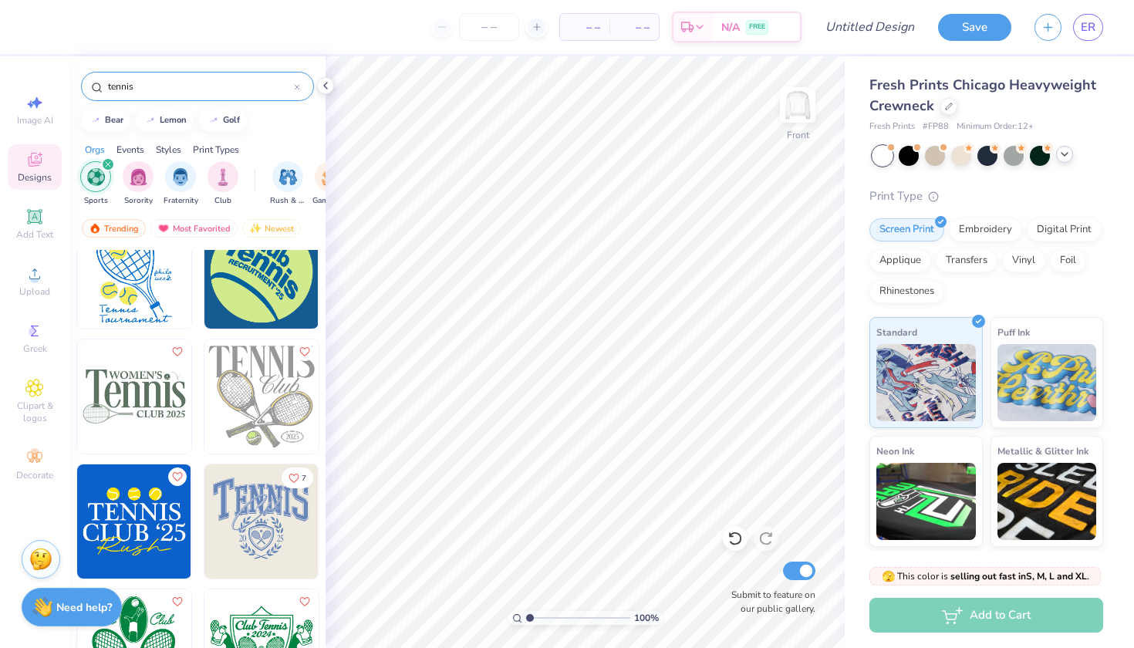
scroll to position [277, 0]
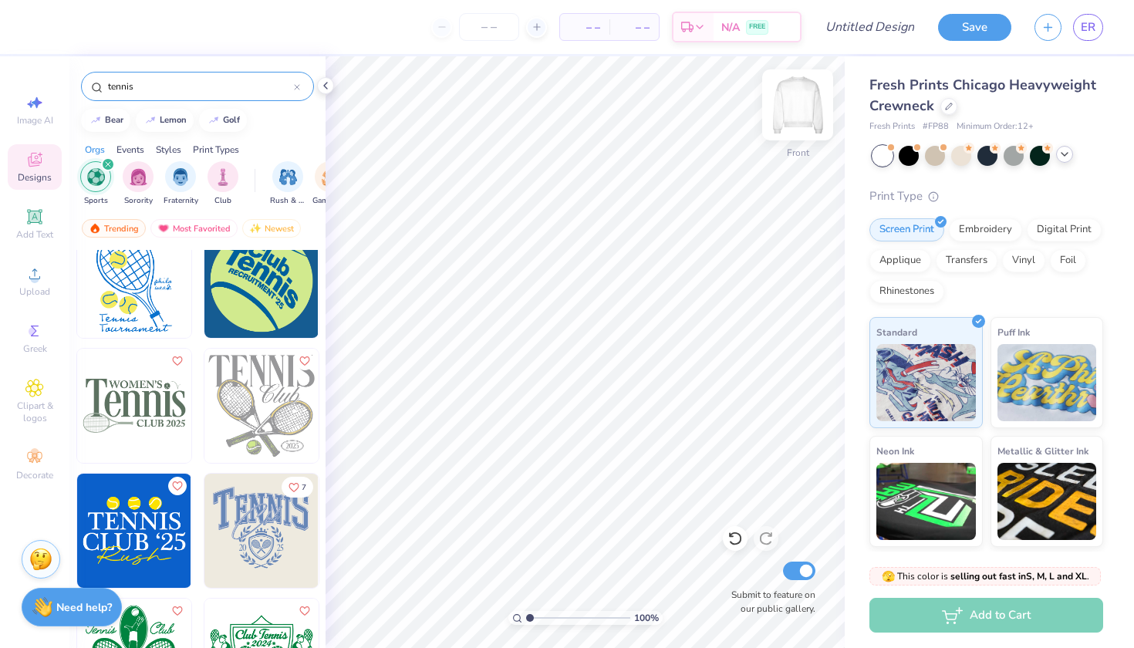
type input "tennis"
click at [805, 96] on img at bounding box center [798, 105] width 62 height 62
click at [152, 396] on img at bounding box center [134, 406] width 114 height 114
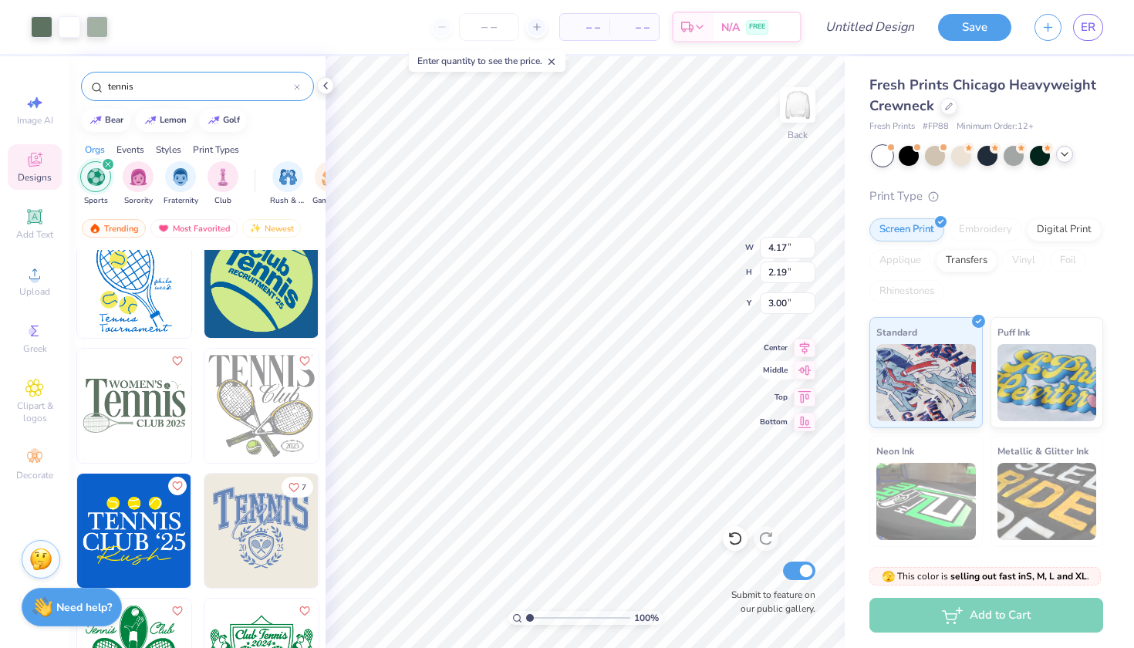
type input "10.33"
type input "5.44"
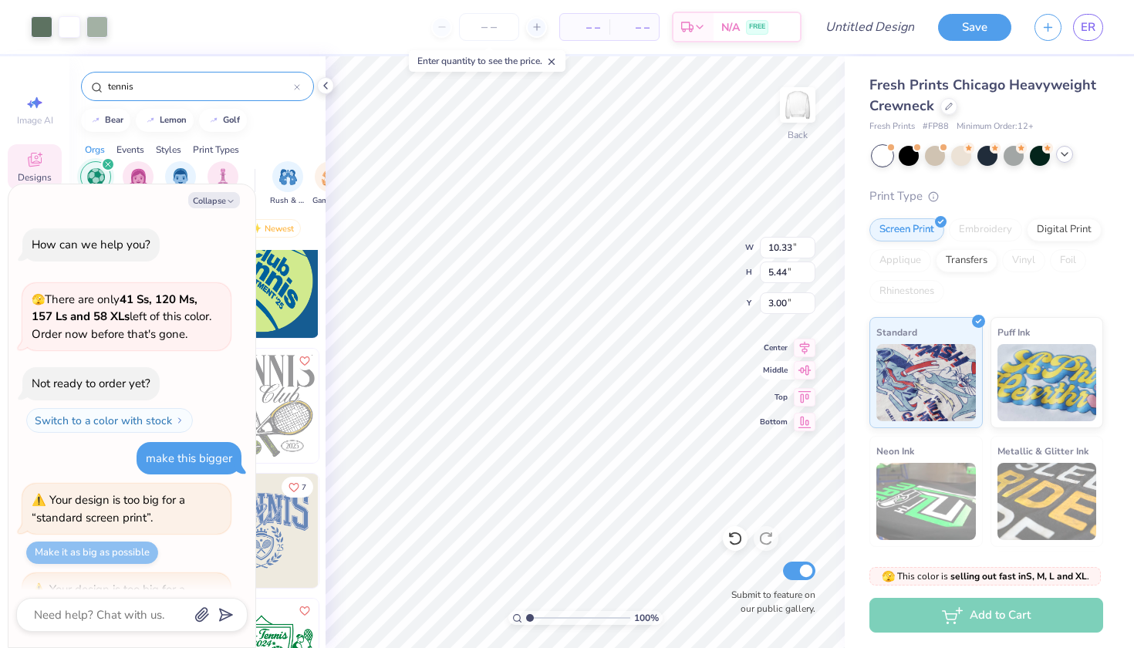
scroll to position [199, 0]
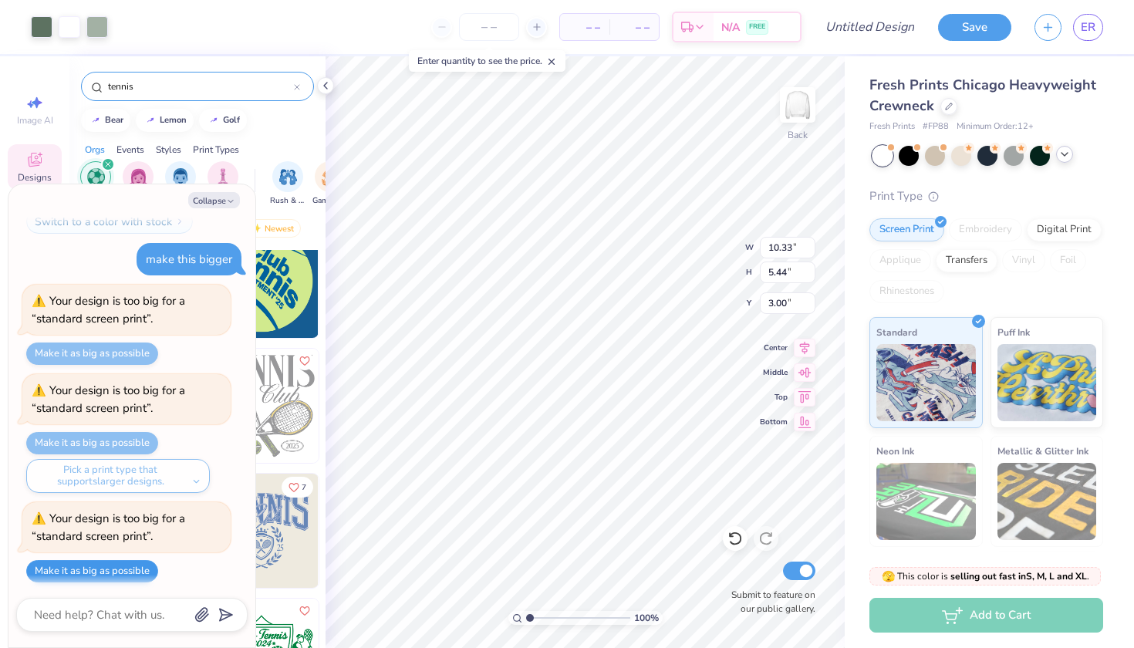
click at [148, 560] on button "Make it as big as possible" at bounding box center [92, 571] width 132 height 22
type textarea "x"
type input "15.00"
type input "7.90"
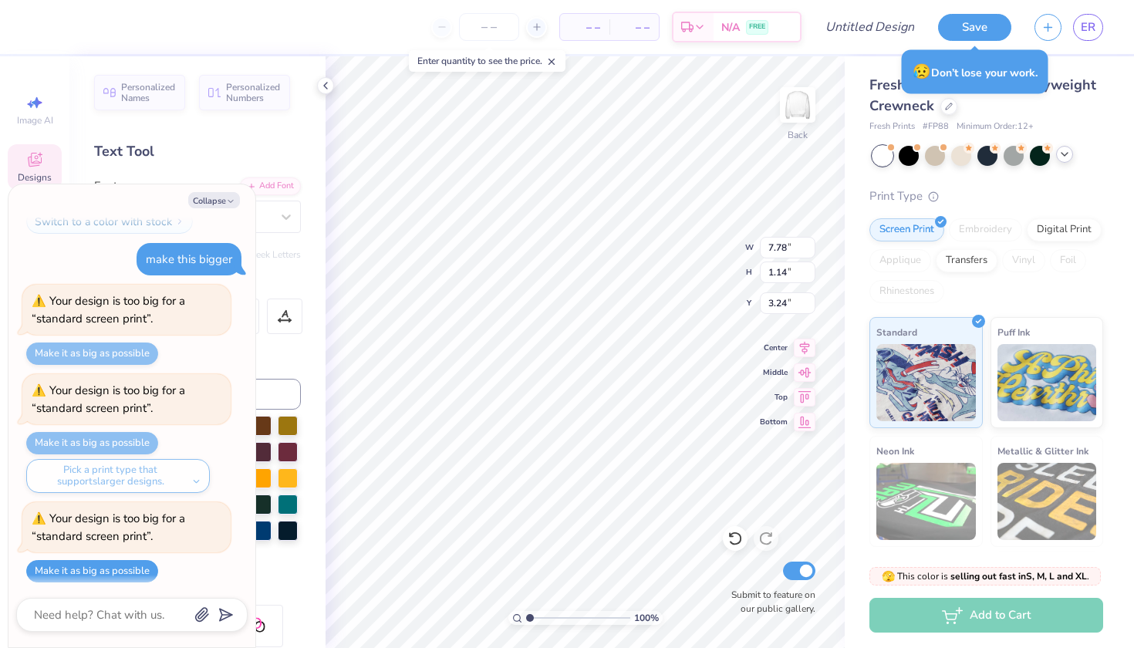
type textarea "x"
type textarea "C"
type textarea "x"
type textarea "Ce"
type textarea "x"
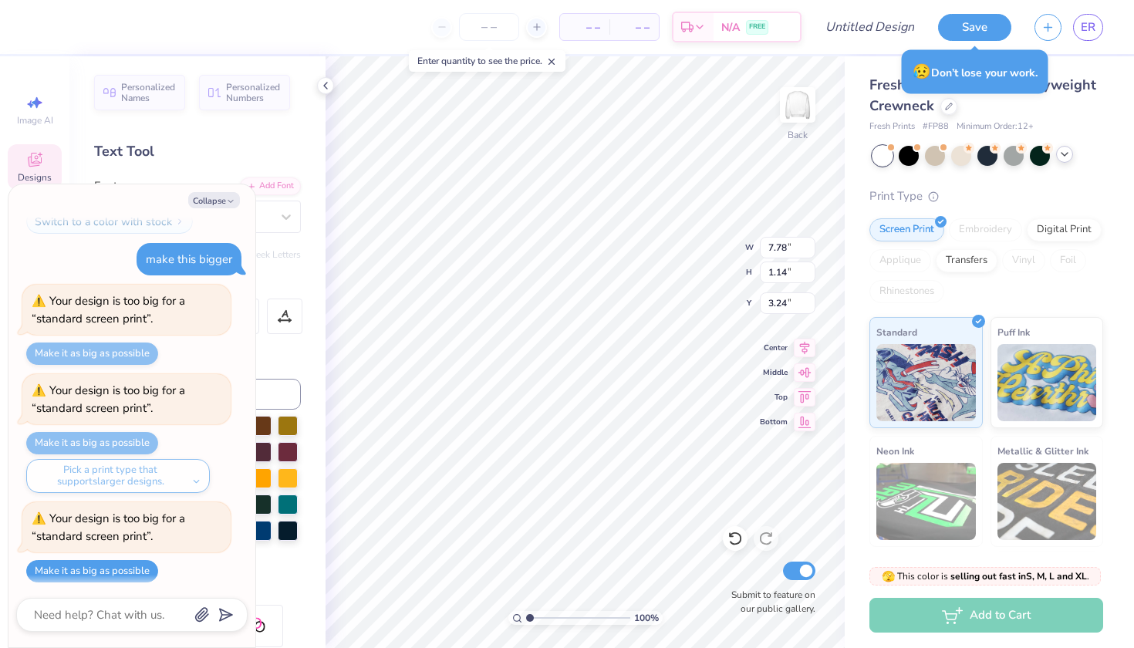
type textarea "Cen"
type textarea "x"
type textarea "Cent"
type textarea "x"
type textarea "Centr"
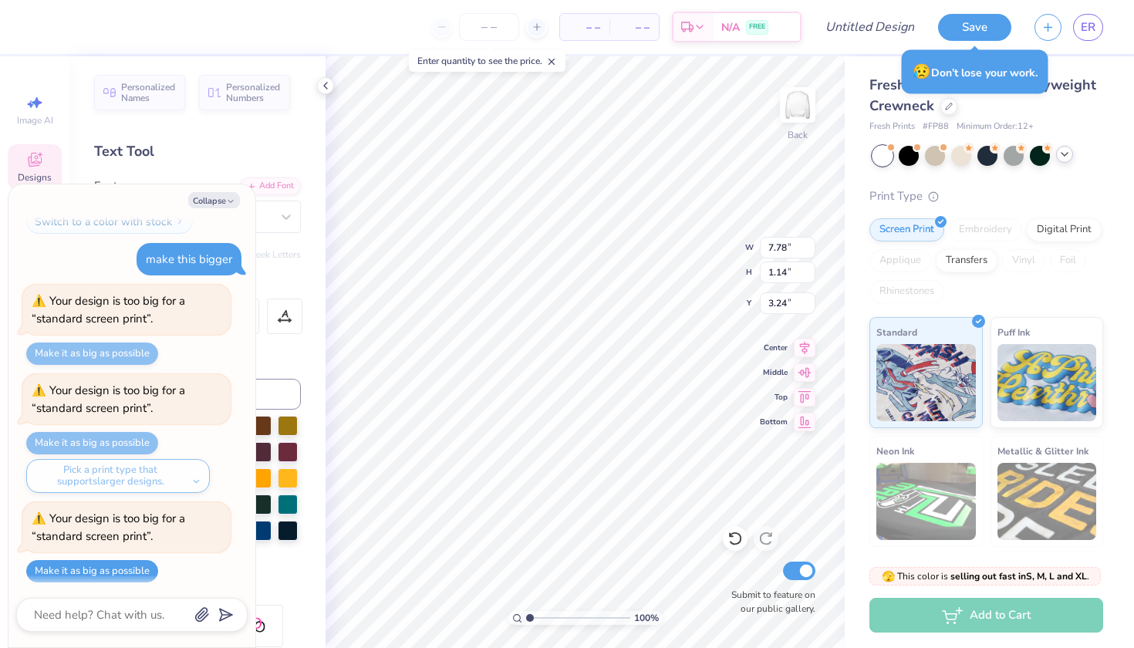
type textarea "x"
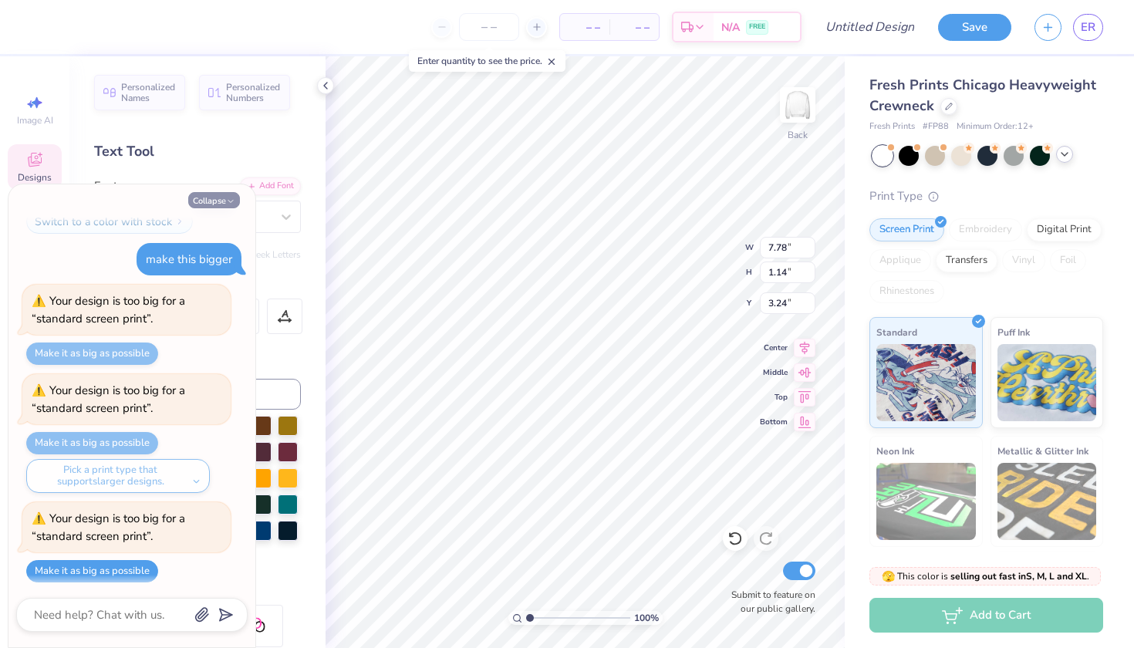
click at [224, 194] on button "Collapse" at bounding box center [214, 200] width 52 height 16
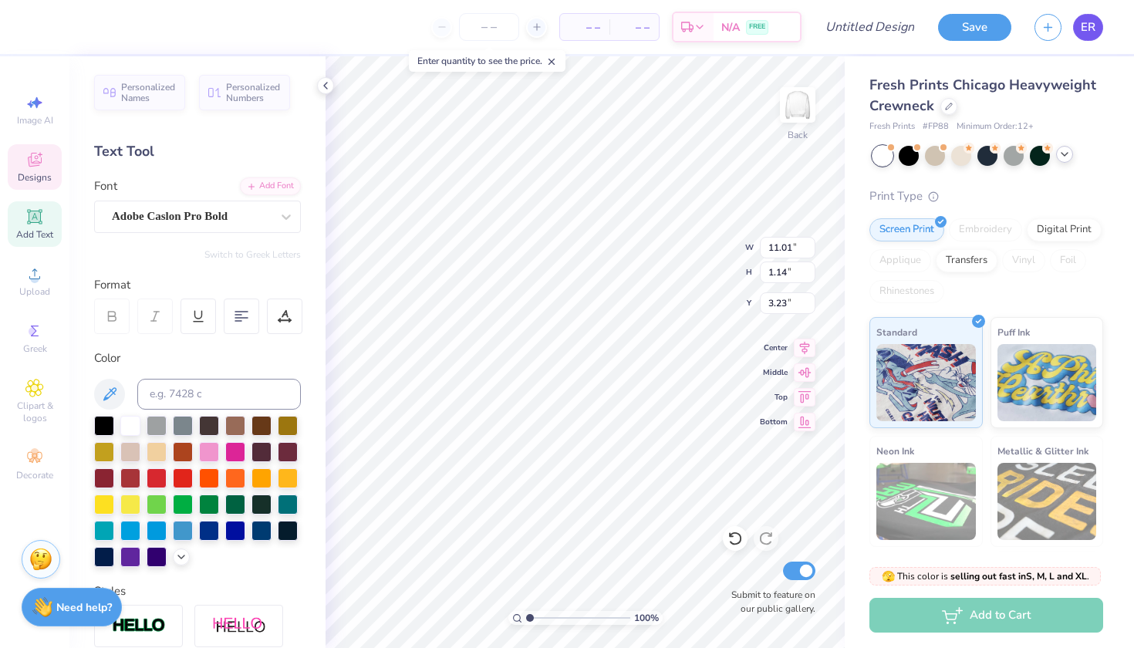
click at [1088, 21] on span "ER" at bounding box center [1088, 28] width 15 height 18
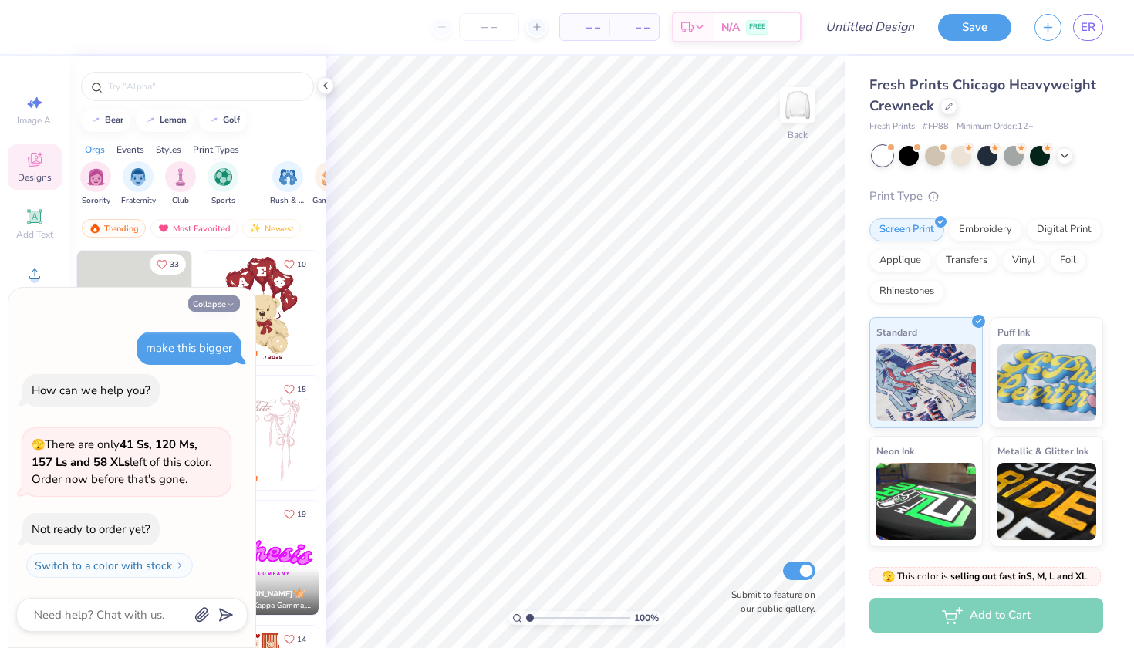
click at [208, 302] on button "Collapse" at bounding box center [214, 303] width 52 height 16
type textarea "x"
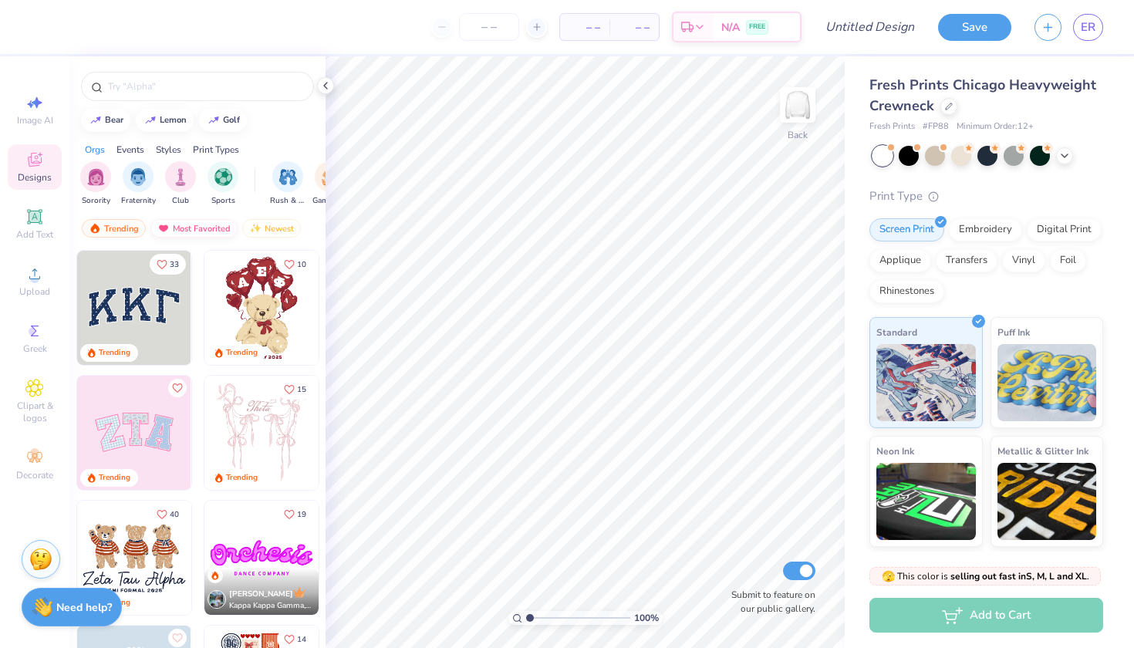
click at [189, 235] on div "Most Favorited" at bounding box center [193, 228] width 87 height 19
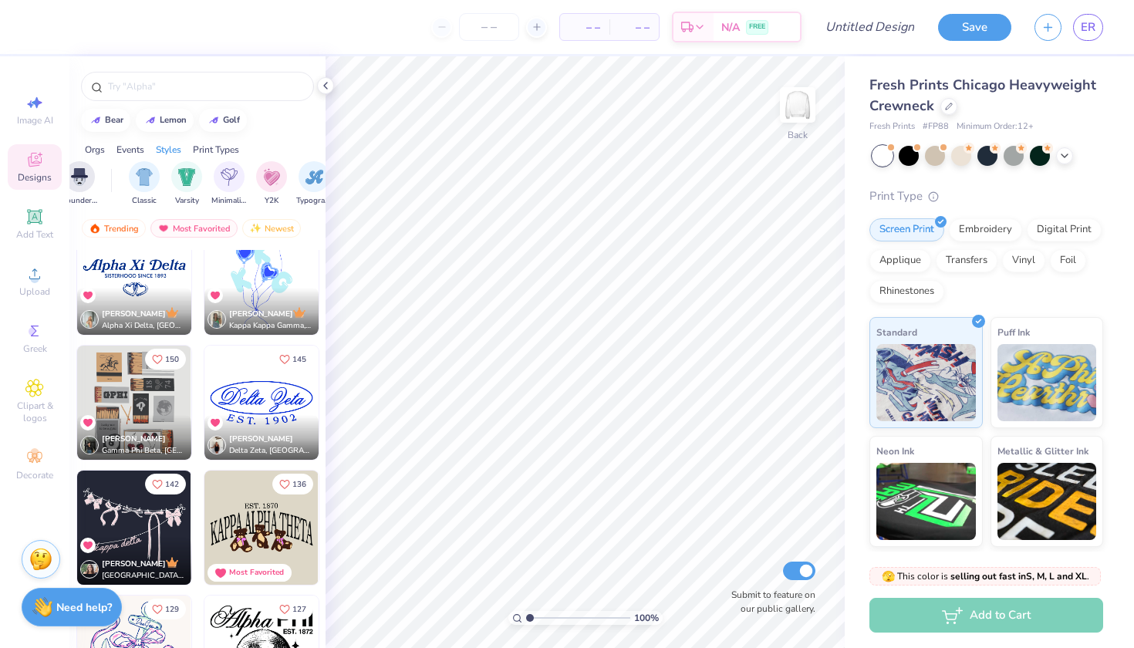
scroll to position [0, 762]
click at [174, 179] on div "filter for Varsity" at bounding box center [184, 175] width 31 height 31
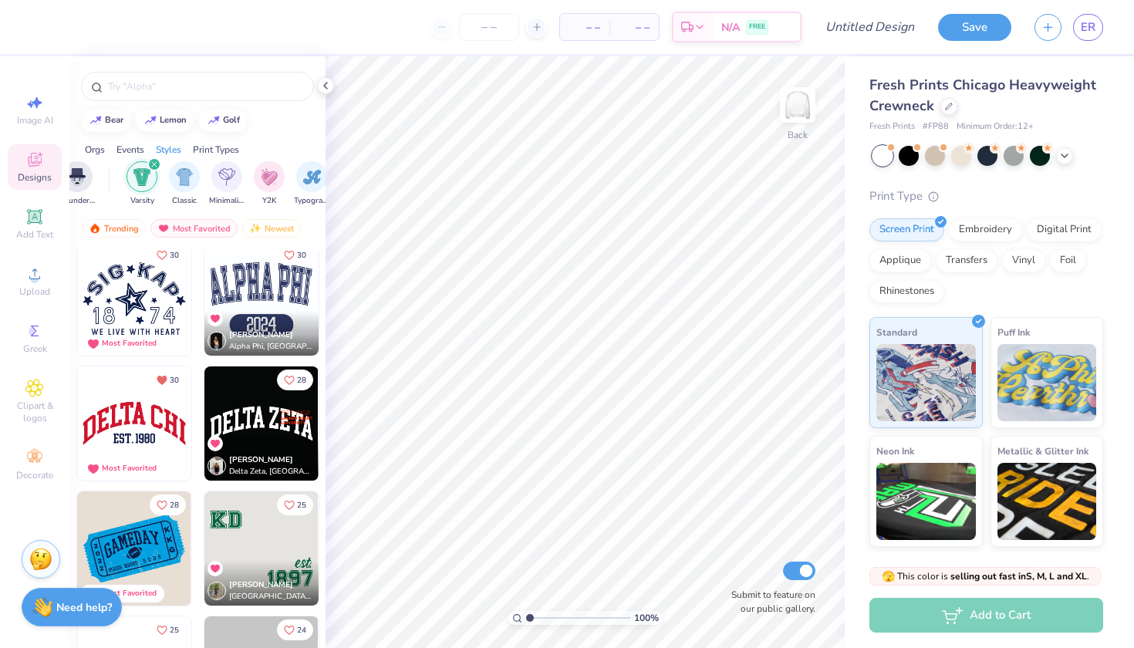
scroll to position [359, 0]
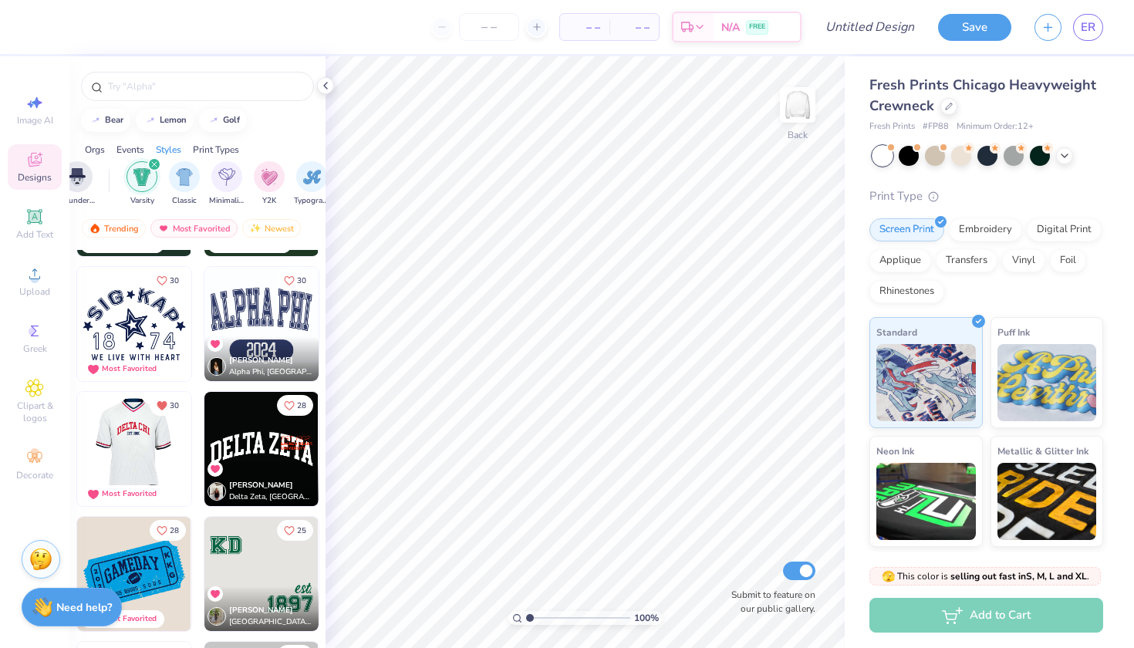
click at [179, 461] on div at bounding box center [134, 449] width 342 height 114
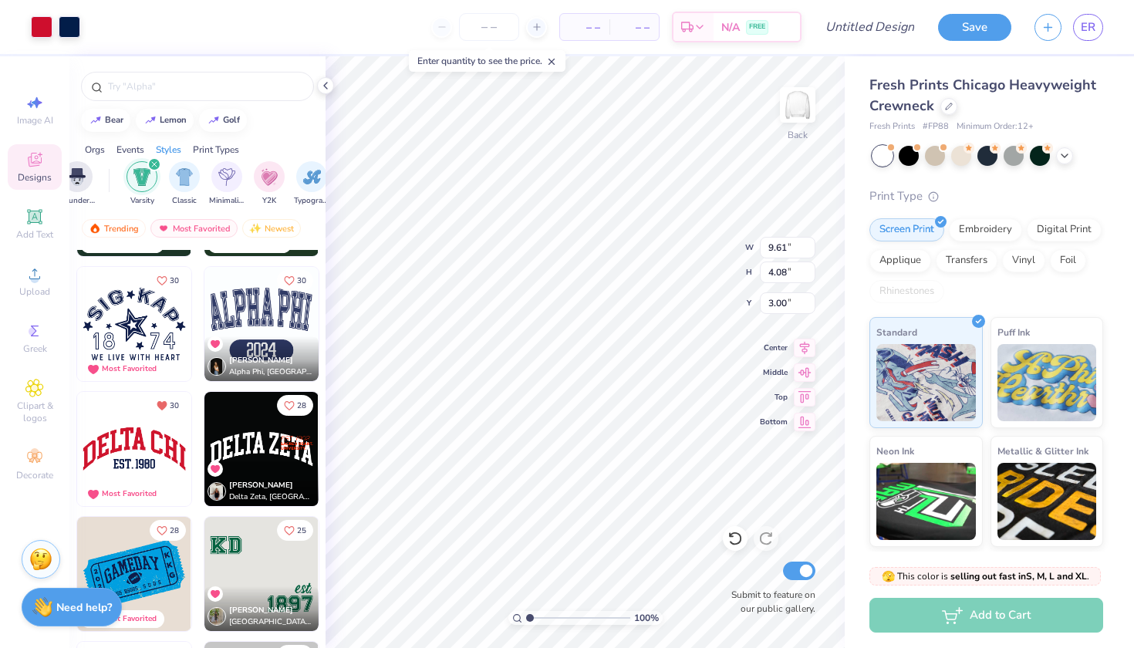
type input "13.15"
type input "5.59"
type input "1.49"
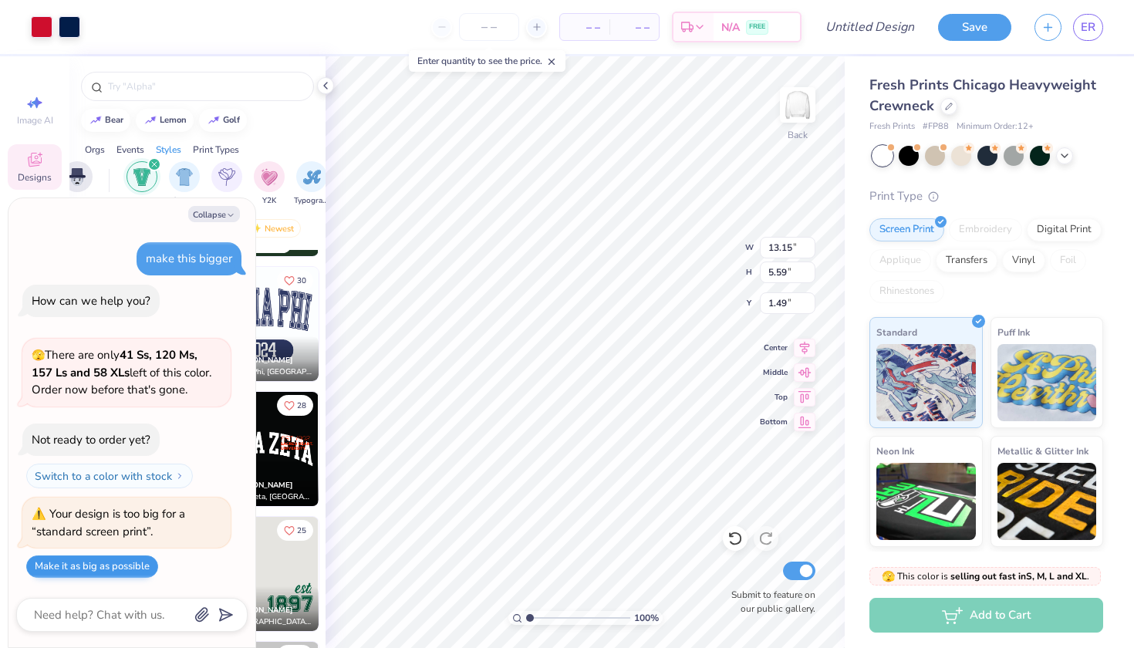
click at [126, 570] on button "Make it as big as possible" at bounding box center [92, 566] width 132 height 22
type textarea "x"
type input "16.62"
type input "7.06"
type input "-4.50"
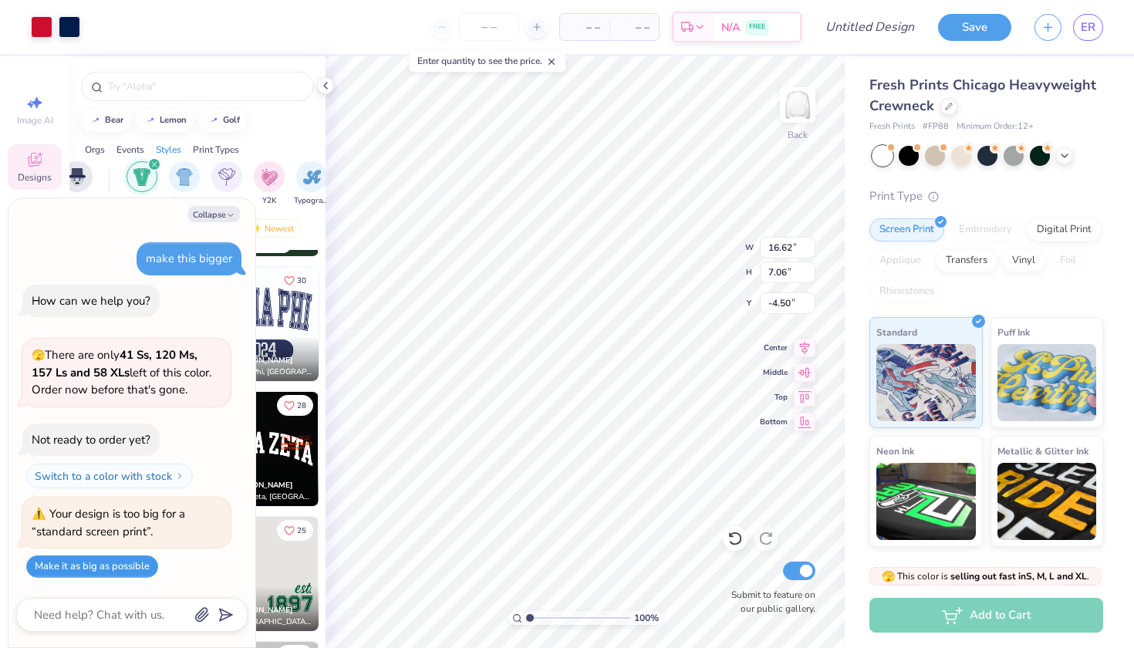
click at [125, 563] on button "Make it as big as possible" at bounding box center [92, 566] width 132 height 22
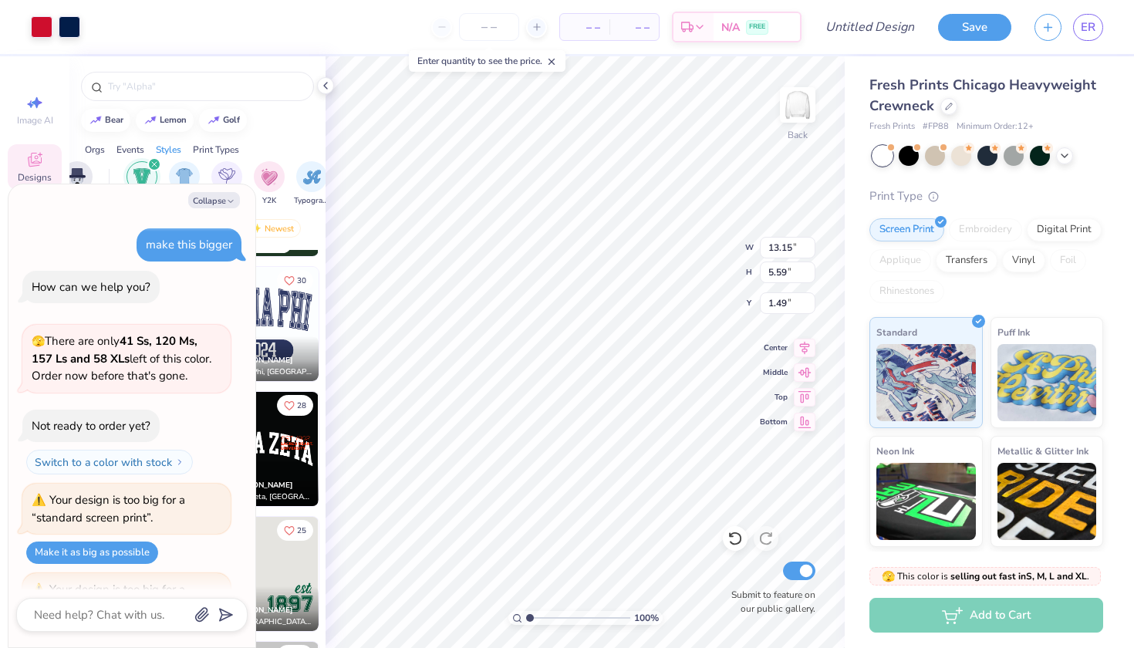
scroll to position [72, 0]
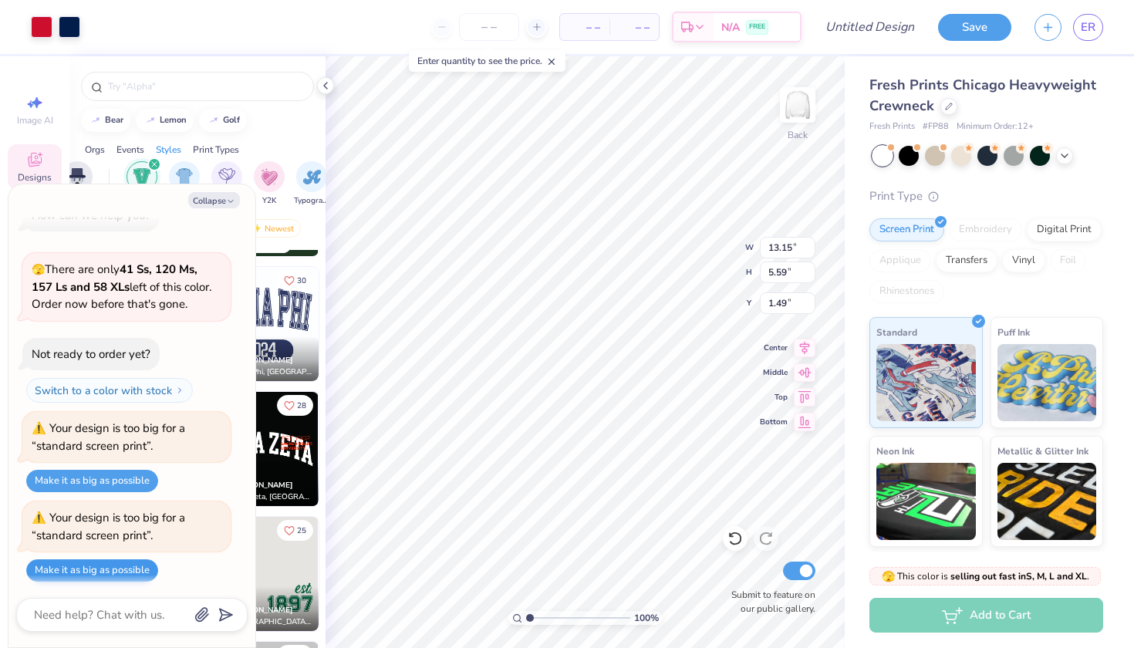
click at [144, 561] on button "Make it as big as possible" at bounding box center [92, 570] width 132 height 22
type textarea "x"
type input "16.73"
type input "7.11"
type input "-4.51"
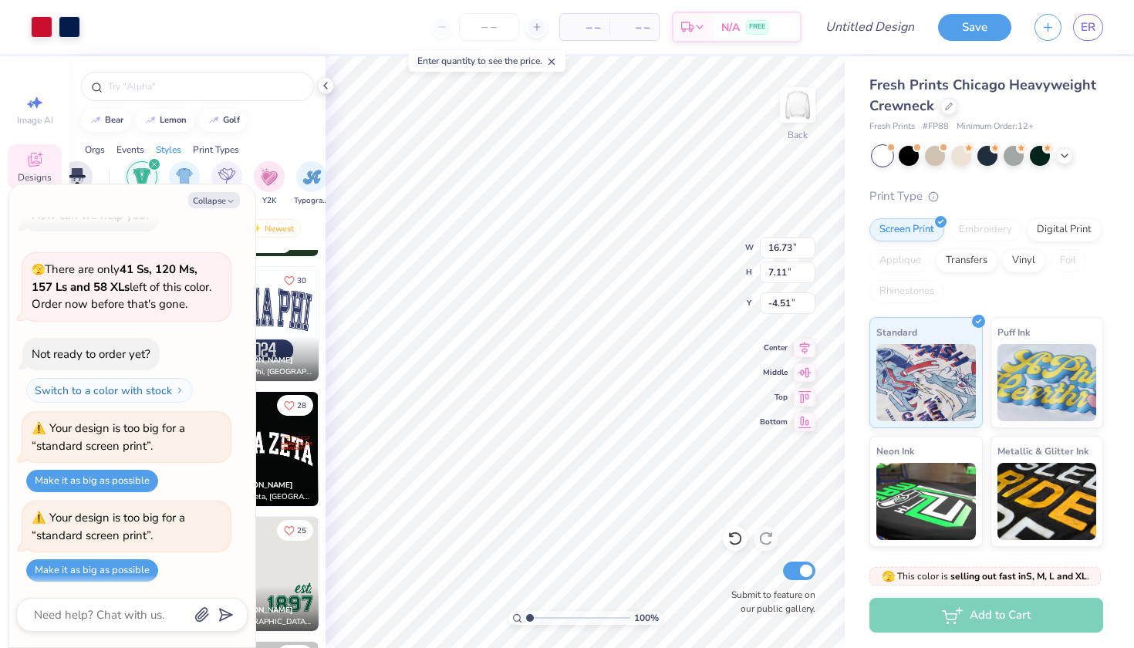
type textarea "x"
type input "13.15"
type input "5.59"
type input "1.49"
type textarea "x"
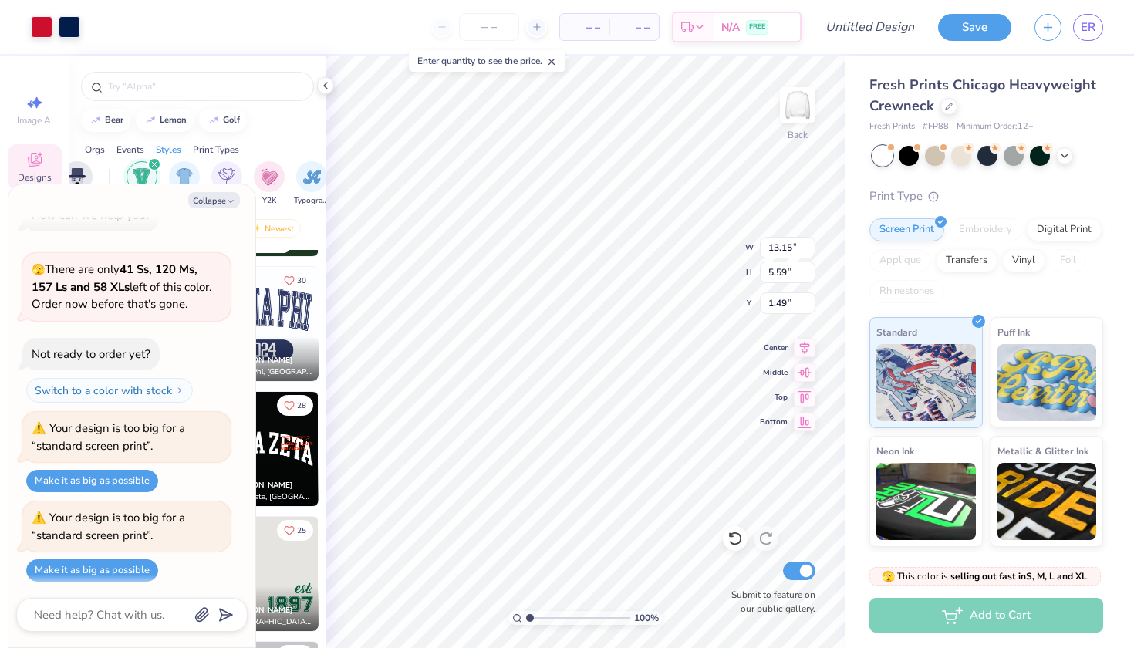
type input "3.00"
type textarea "x"
type input "14.73"
type input "6.25"
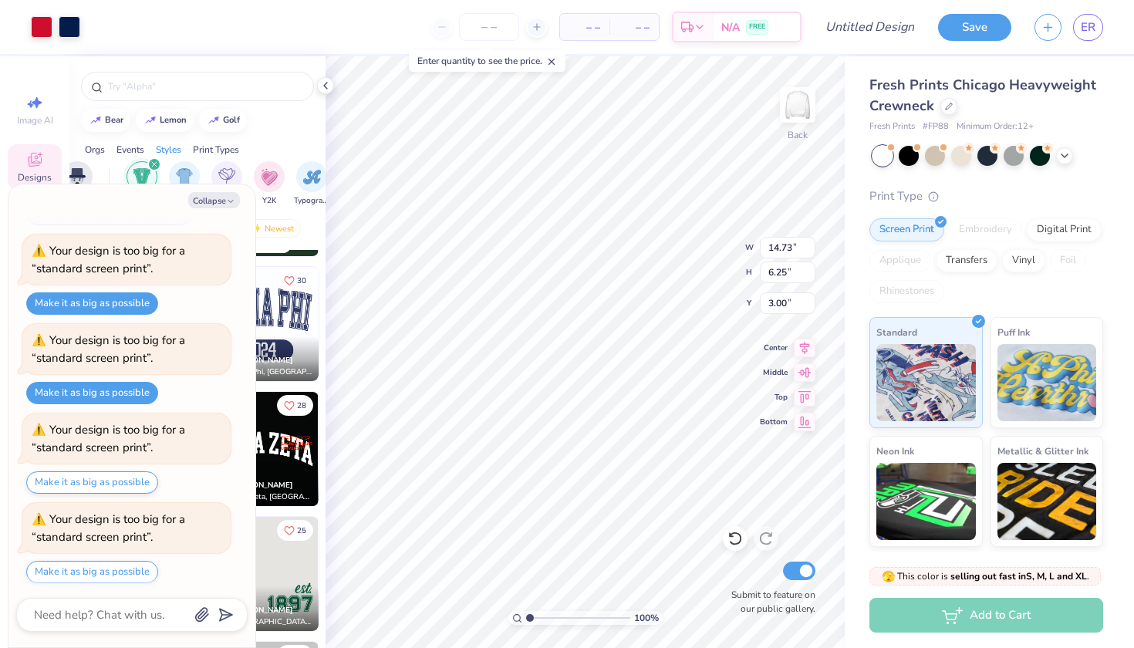
scroll to position [338, 0]
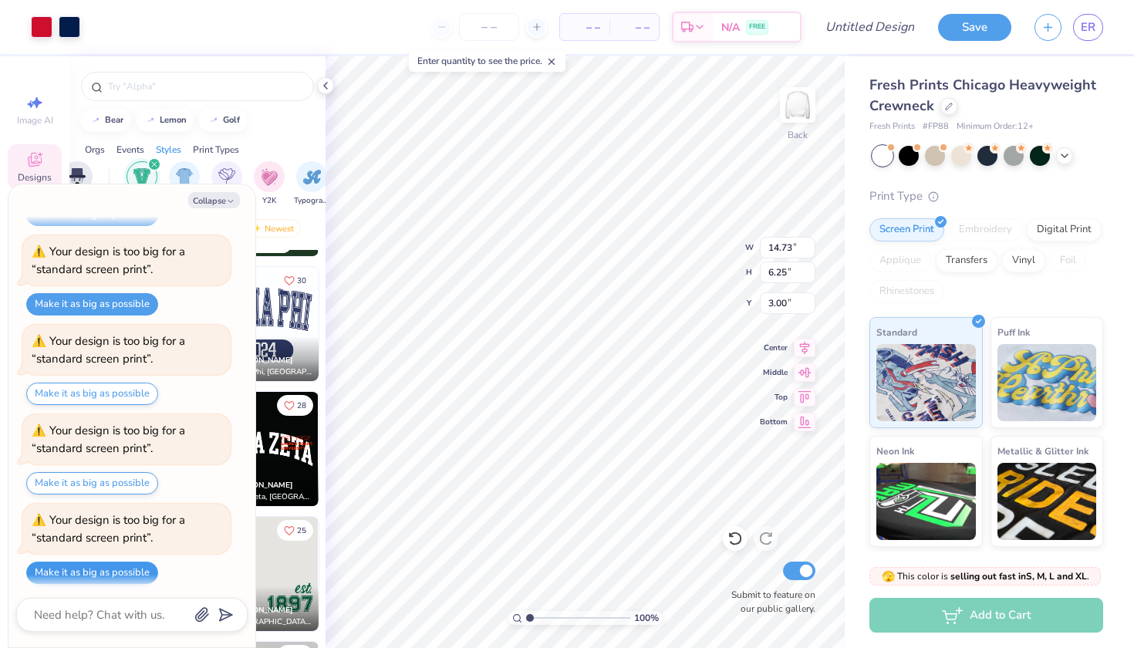
click at [105, 569] on button "Make it as big as possible" at bounding box center [92, 572] width 132 height 22
type textarea "x"
type input "16.68"
type input "7.08"
type input "-4.51"
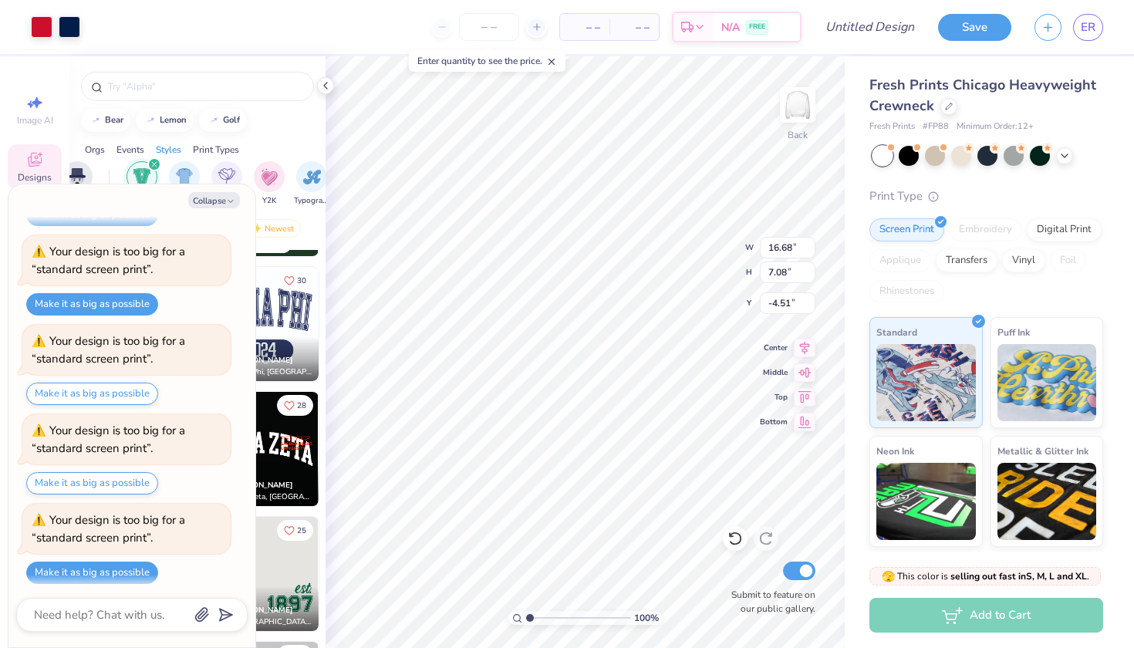
type textarea "x"
type input "14.73"
type input "6.25"
type input "3.00"
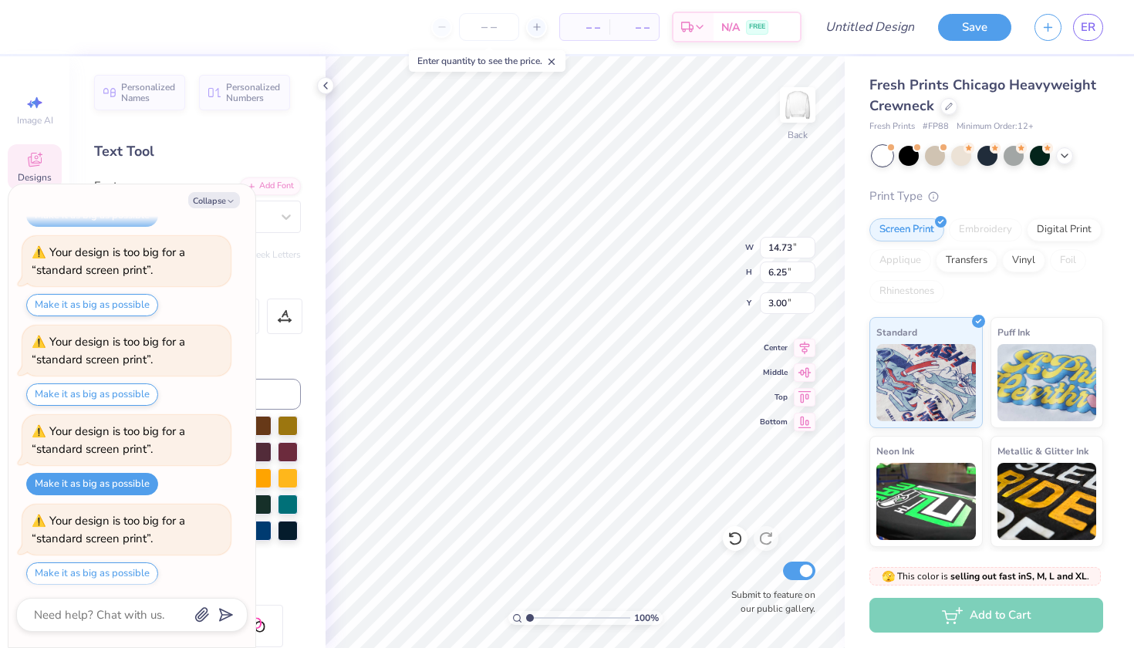
scroll to position [0, 2]
type textarea "x"
type textarea "Delta ch"
type textarea "x"
type textarea "Delta c"
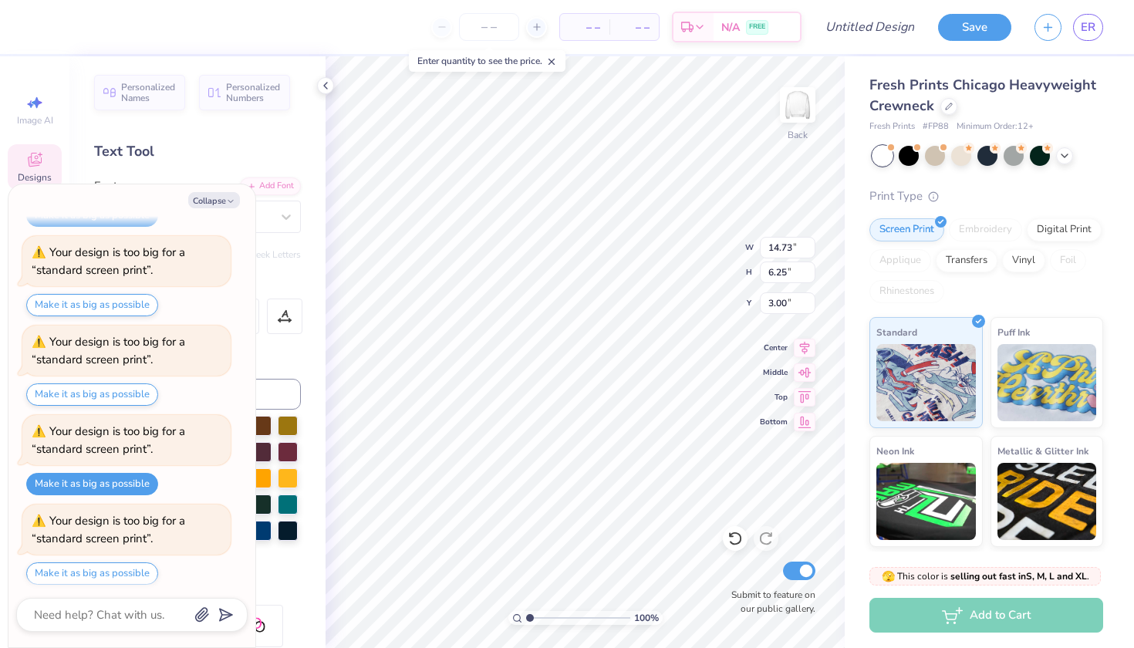
scroll to position [0, 1]
type textarea "x"
type textarea "Delta"
type textarea "x"
type textarea "Delta"
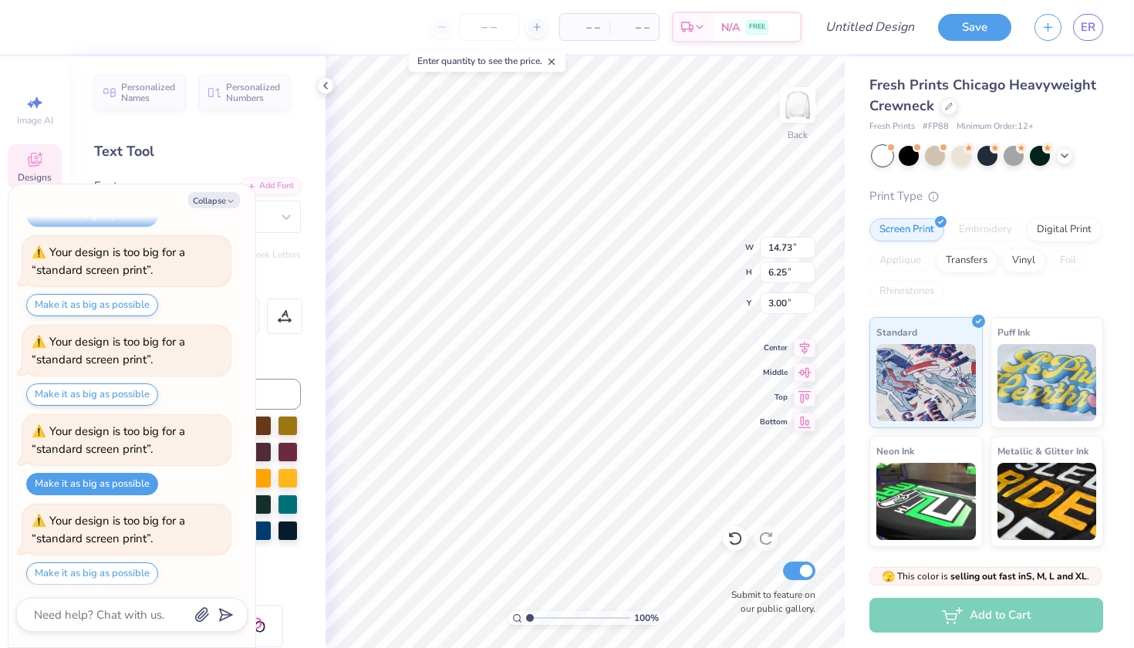
scroll to position [0, 0]
type textarea "x"
type textarea "Delt"
type textarea "x"
type textarea "Del"
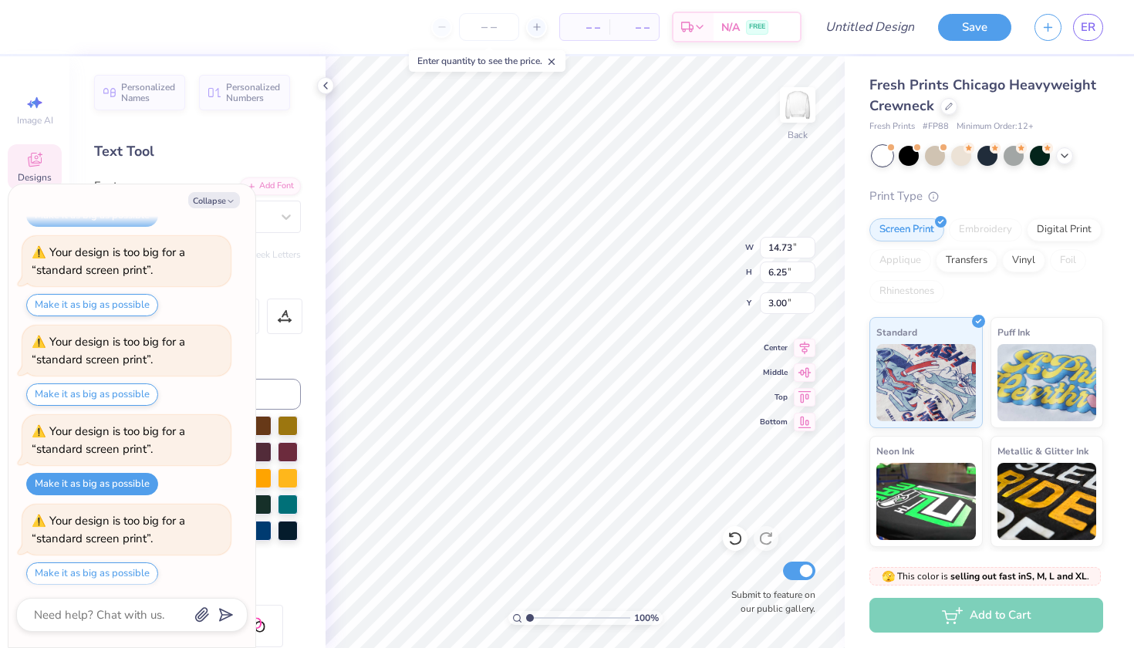
type textarea "x"
type textarea "De"
type textarea "x"
type textarea "D"
type textarea "x"
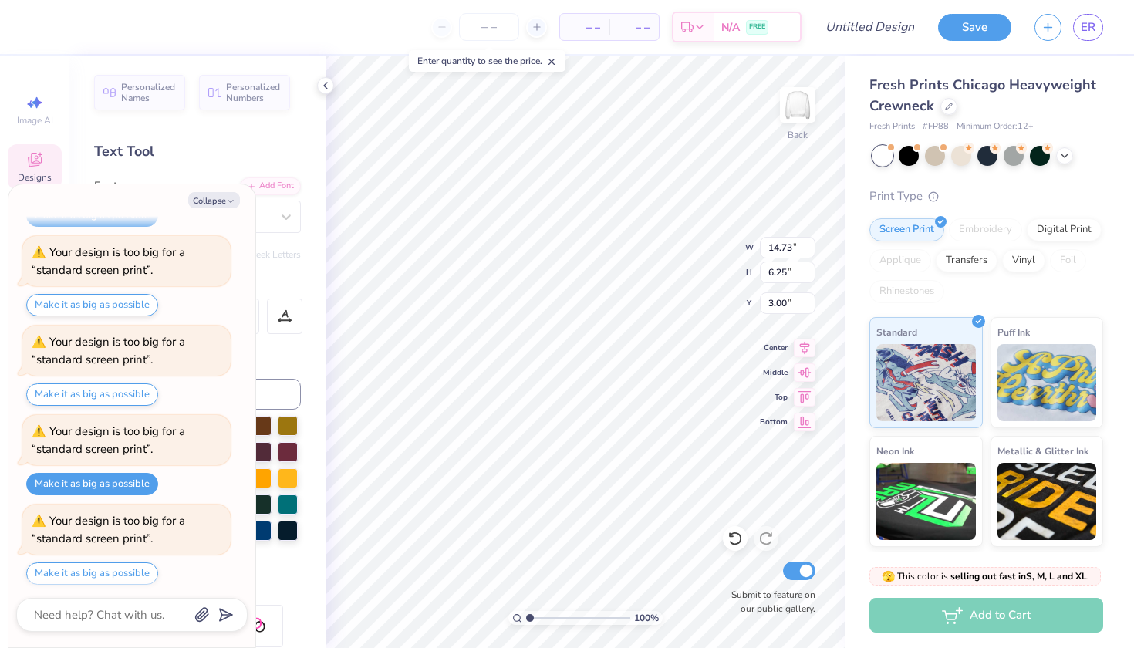
type textarea "x"
type textarea "H"
type textarea "x"
type textarea "HC"
type textarea "x"
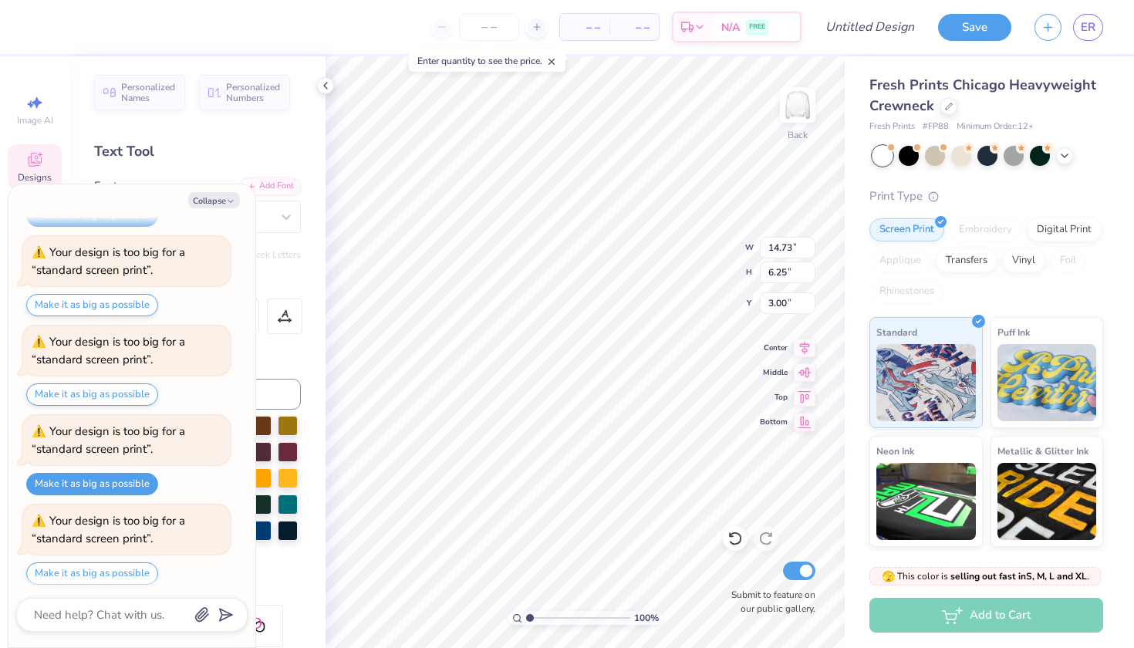
type textarea "HCH"
type textarea "x"
type textarea "HCHS"
type textarea "x"
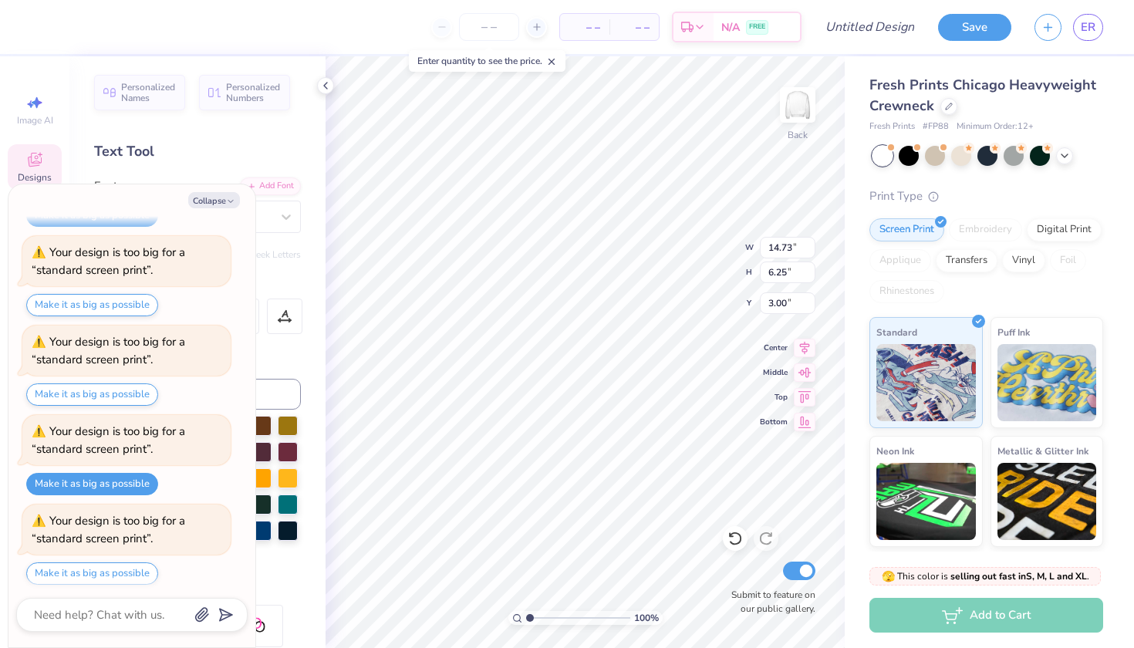
type textarea "HCHS"
type textarea "x"
type textarea "HCHS t"
type textarea "x"
type textarea "HCHS te"
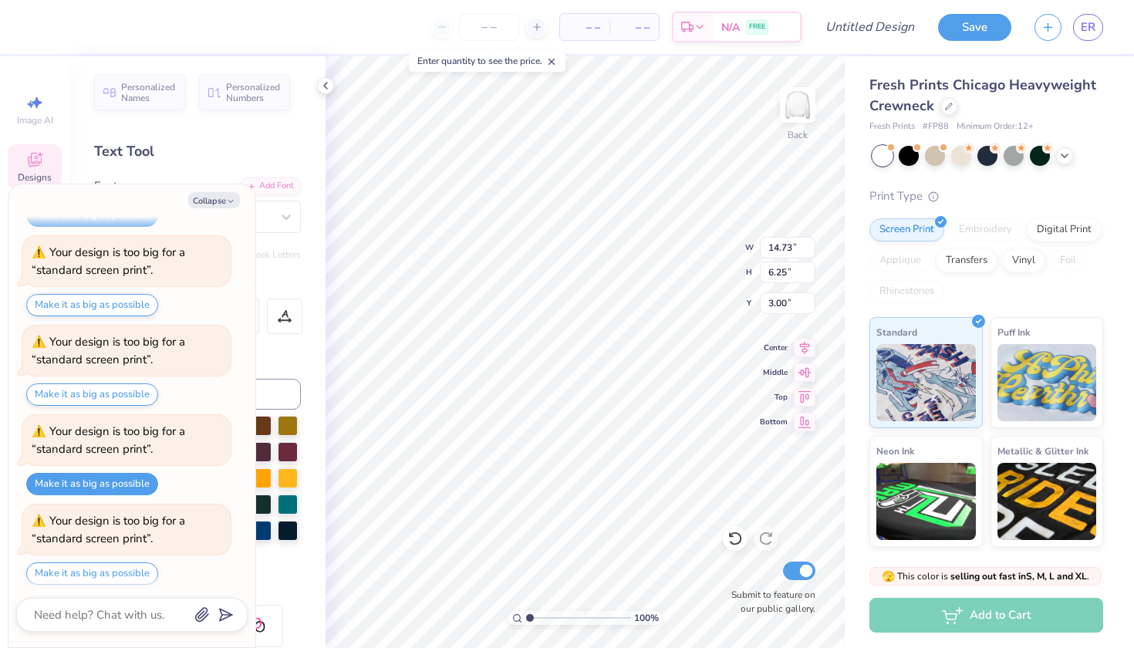
type textarea "x"
type textarea "HCHS ten"
type textarea "x"
type textarea "HCHS tenn"
type textarea "x"
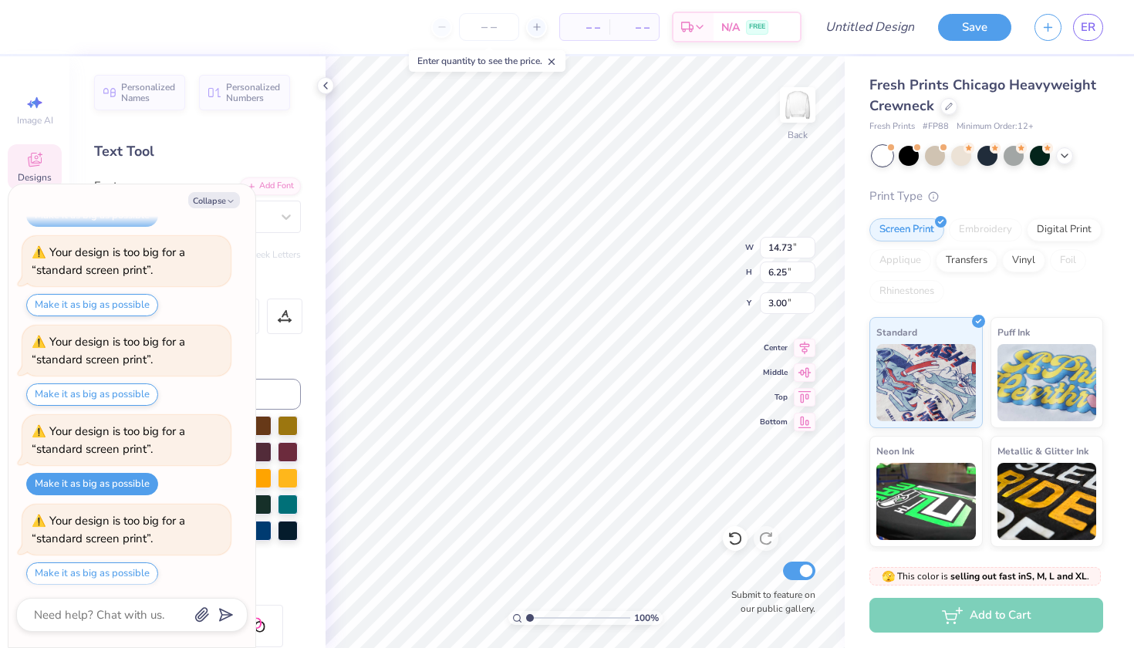
type textarea "HCHS tenni"
type textarea "x"
type textarea "HCHS tennis"
type textarea "x"
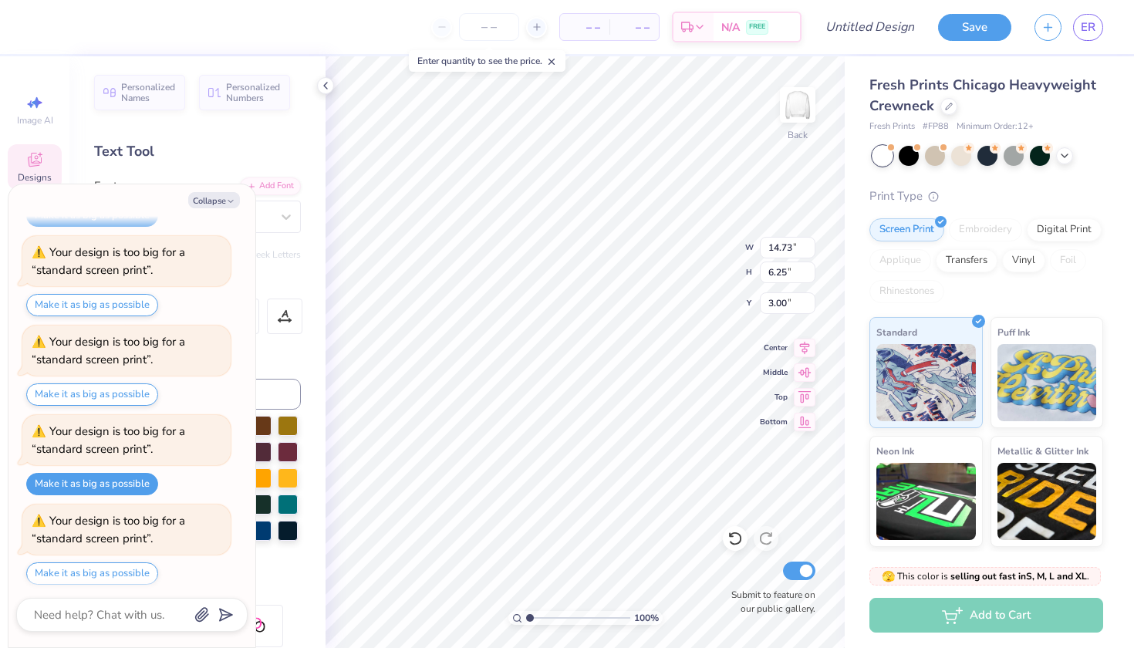
type textarea "HCHS tenni"
type textarea "x"
type textarea "HCHS tenn"
type textarea "x"
type textarea "HCHS ten"
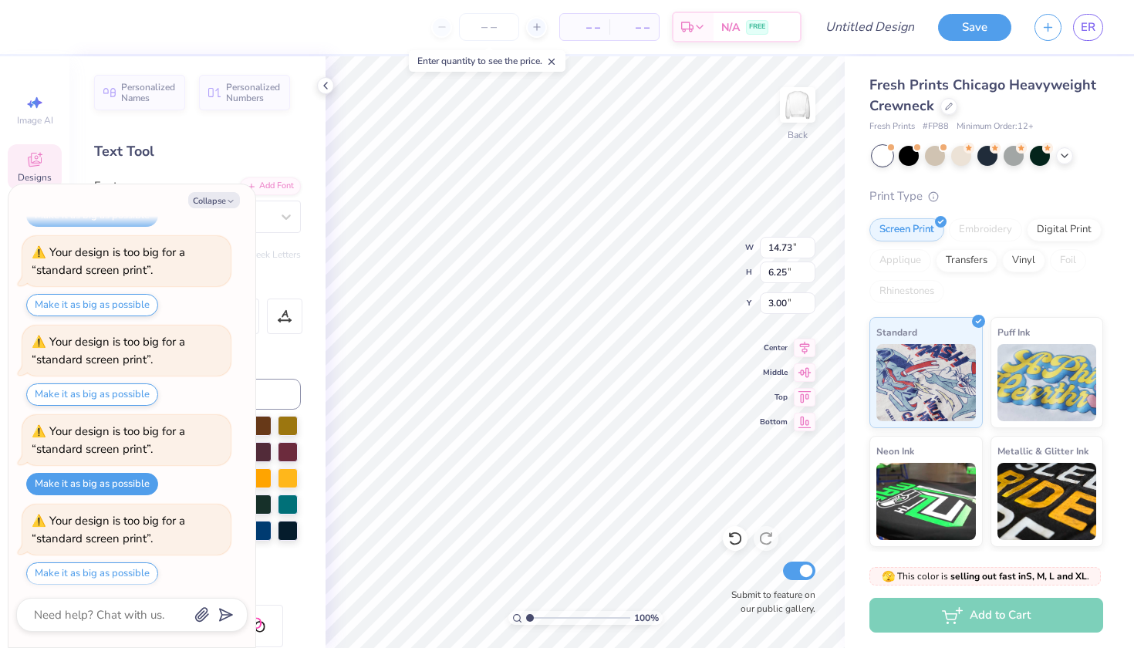
type textarea "x"
type textarea "HCHS te"
type textarea "x"
type textarea "HCHS t"
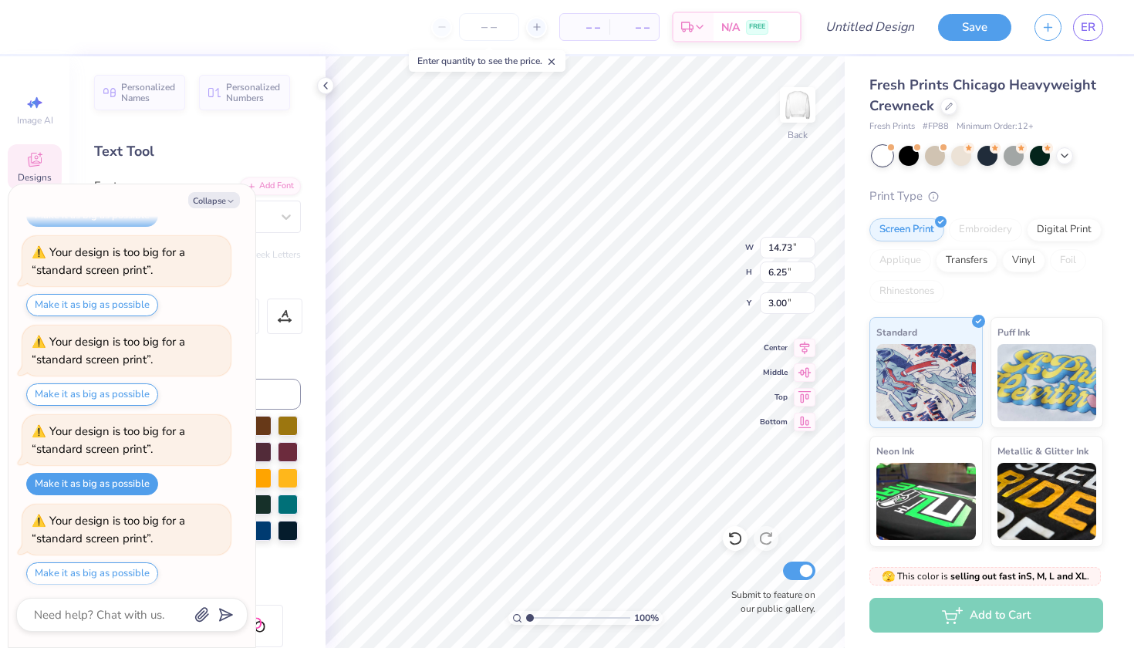
type textarea "x"
type textarea "HCHS"
type textarea "x"
type textarea "HCHS"
type textarea "x"
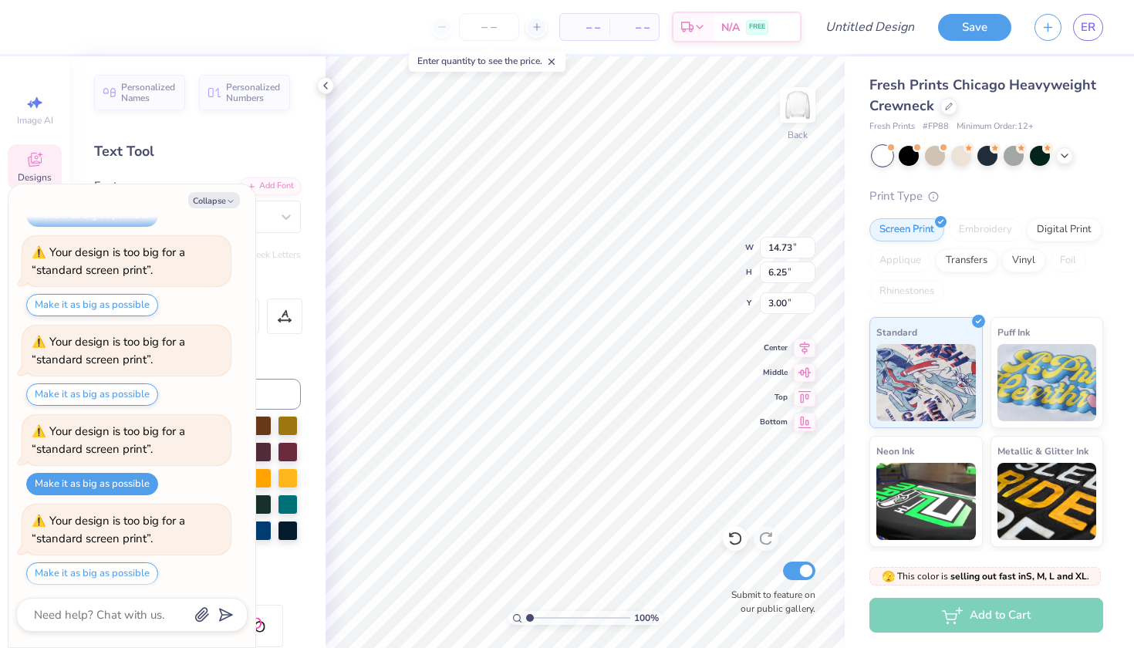
type textarea "HCH"
type textarea "x"
type textarea "HC"
type textarea "x"
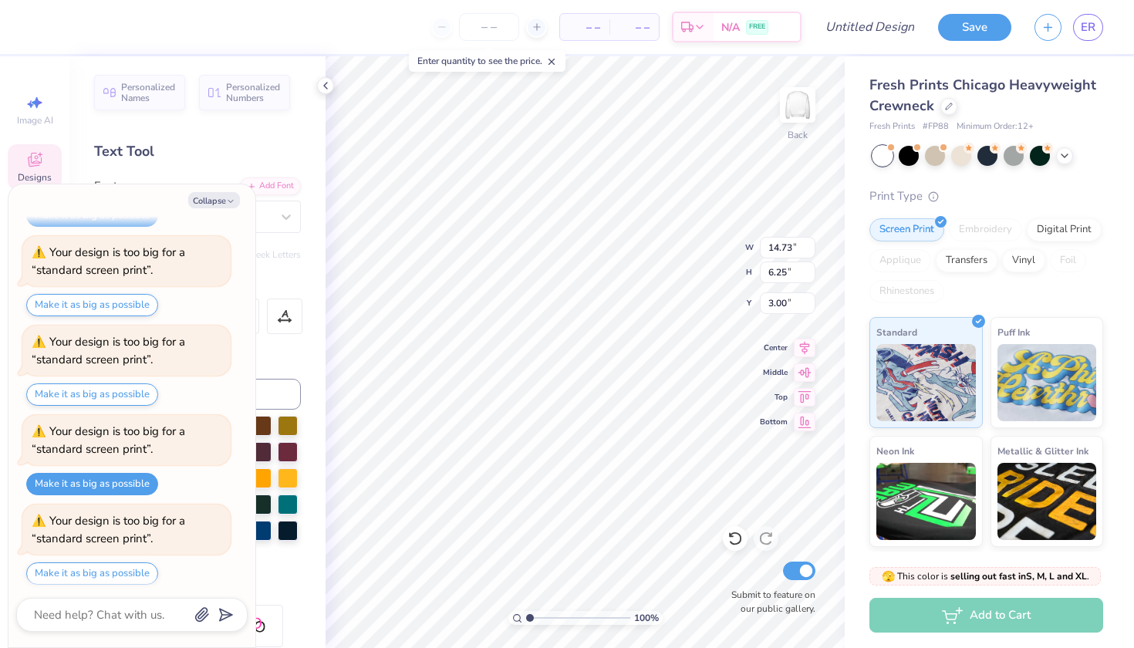
type textarea "H"
type textarea "x"
type textarea "t"
type textarea "x"
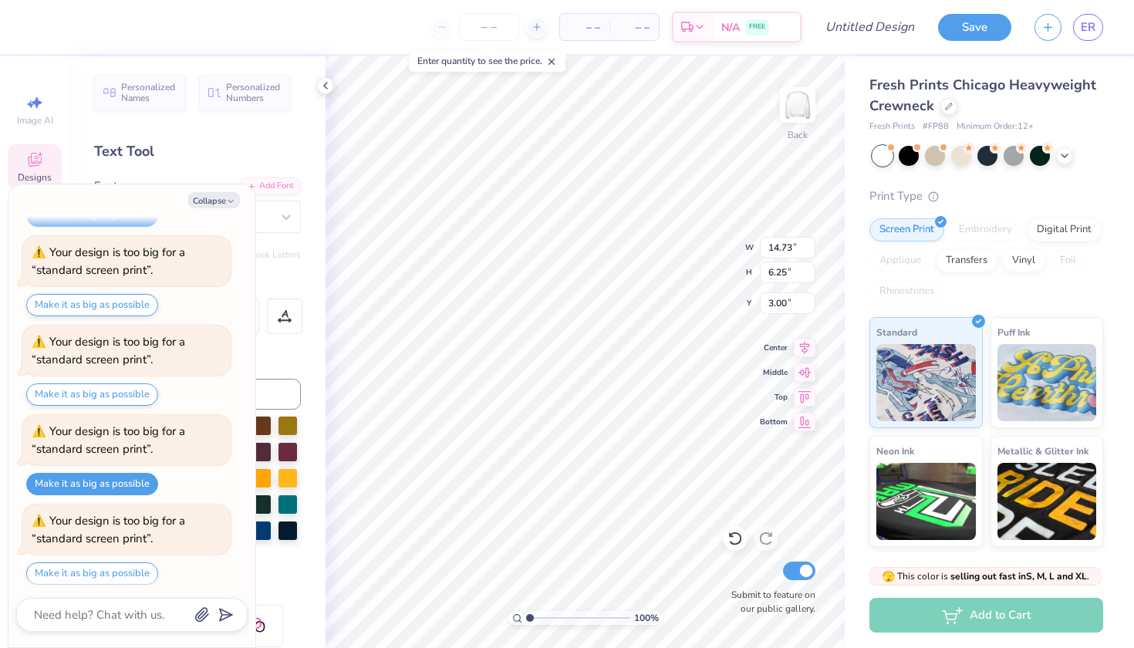
type textarea "te"
type textarea "x"
type textarea "ten"
type textarea "x"
type textarea "tenn"
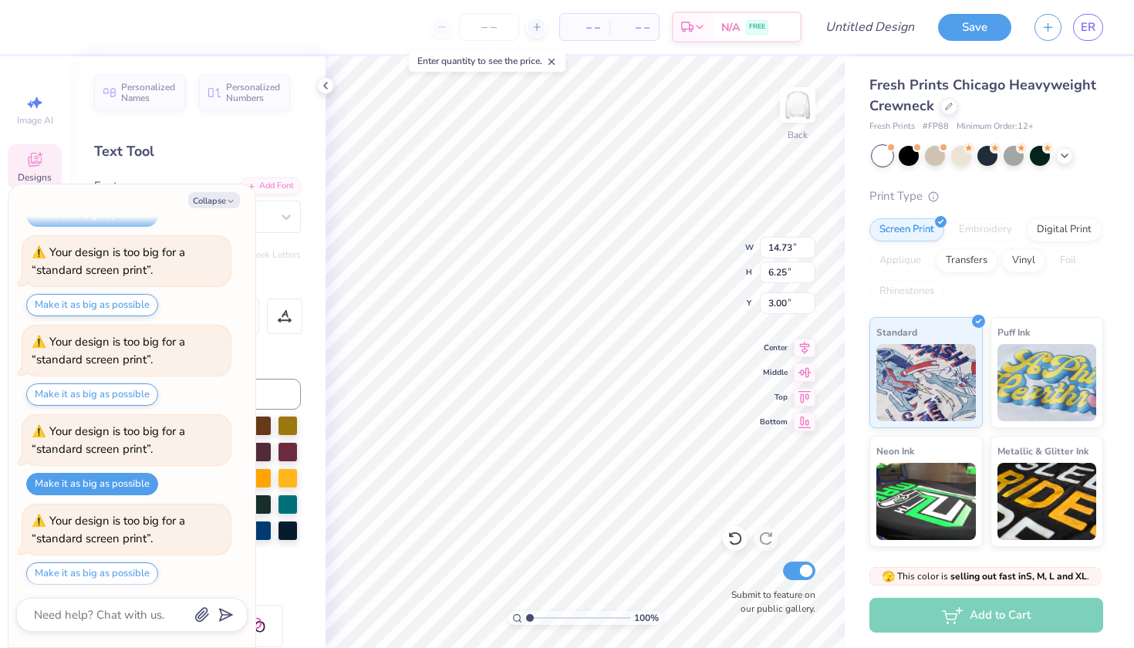
type textarea "x"
type textarea "tenni"
type textarea "x"
type textarea "tennis"
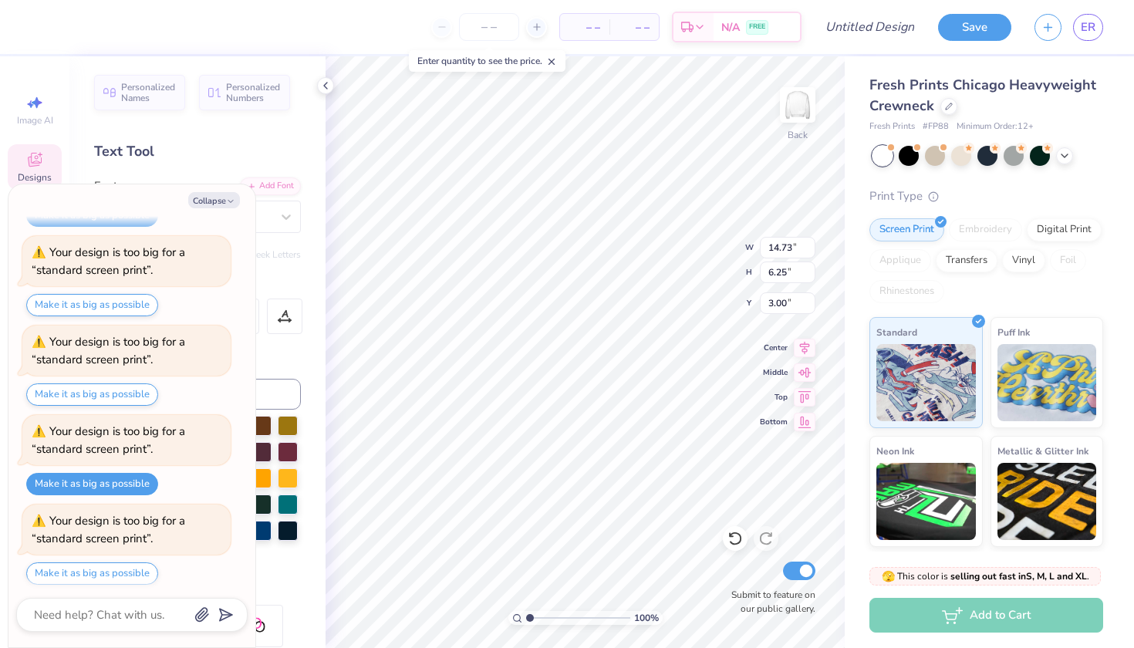
type textarea "x"
type textarea "tenni"
type textarea "x"
type textarea "tenn"
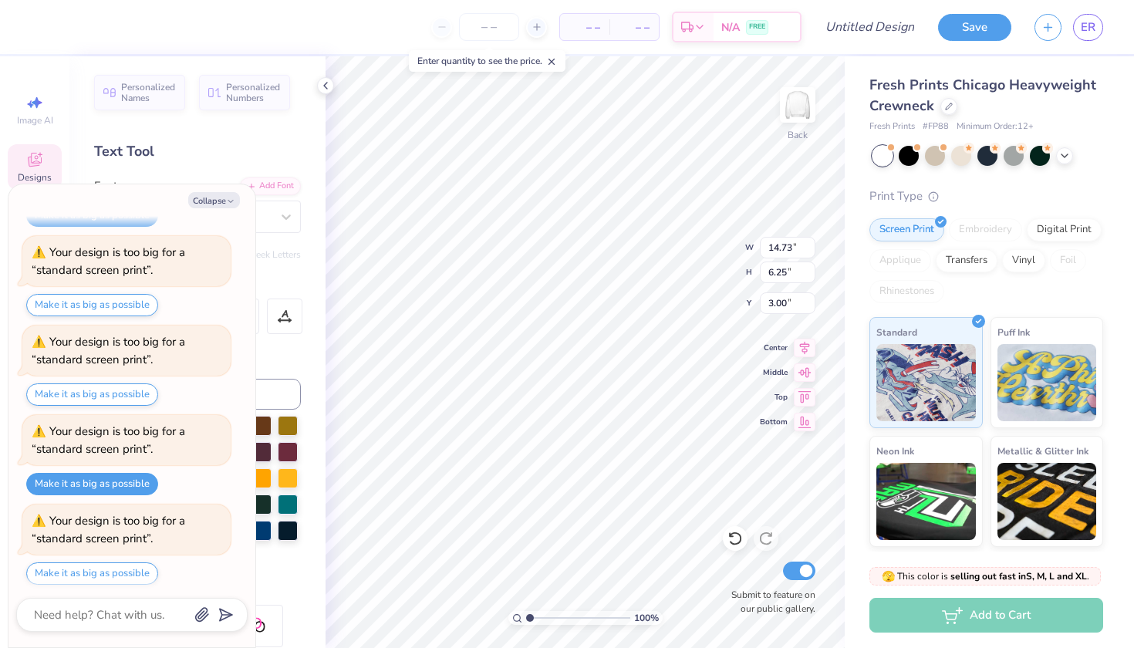
type textarea "x"
type textarea "ten"
type textarea "x"
type textarea "te"
type textarea "x"
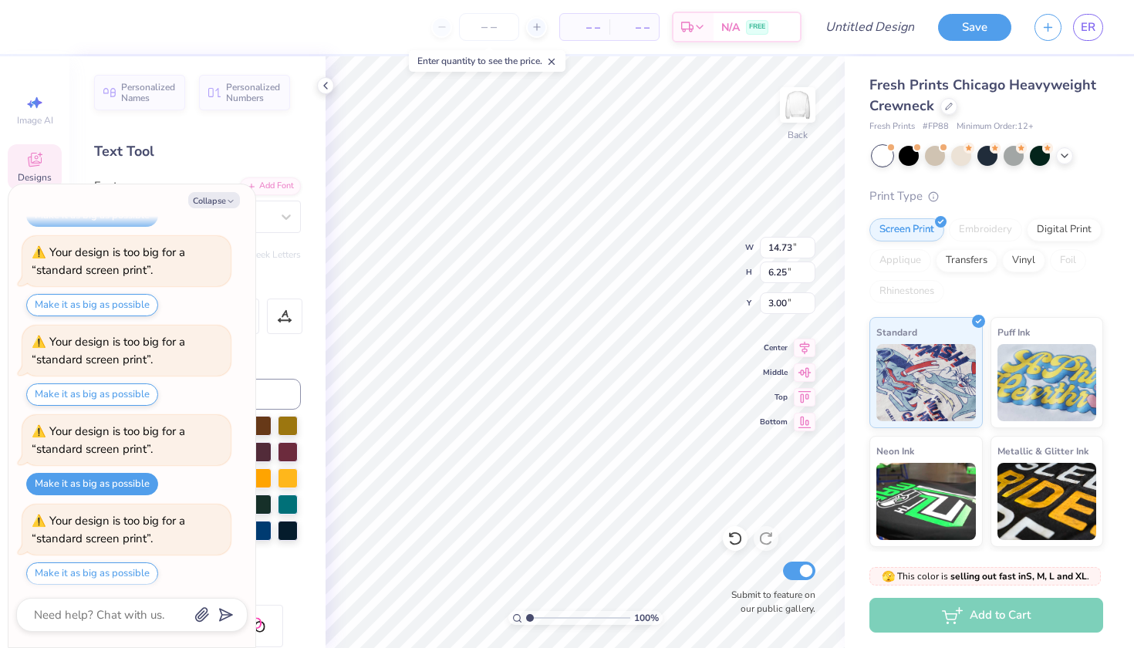
type textarea "t"
type textarea "x"
type textarea "d"
type textarea "x"
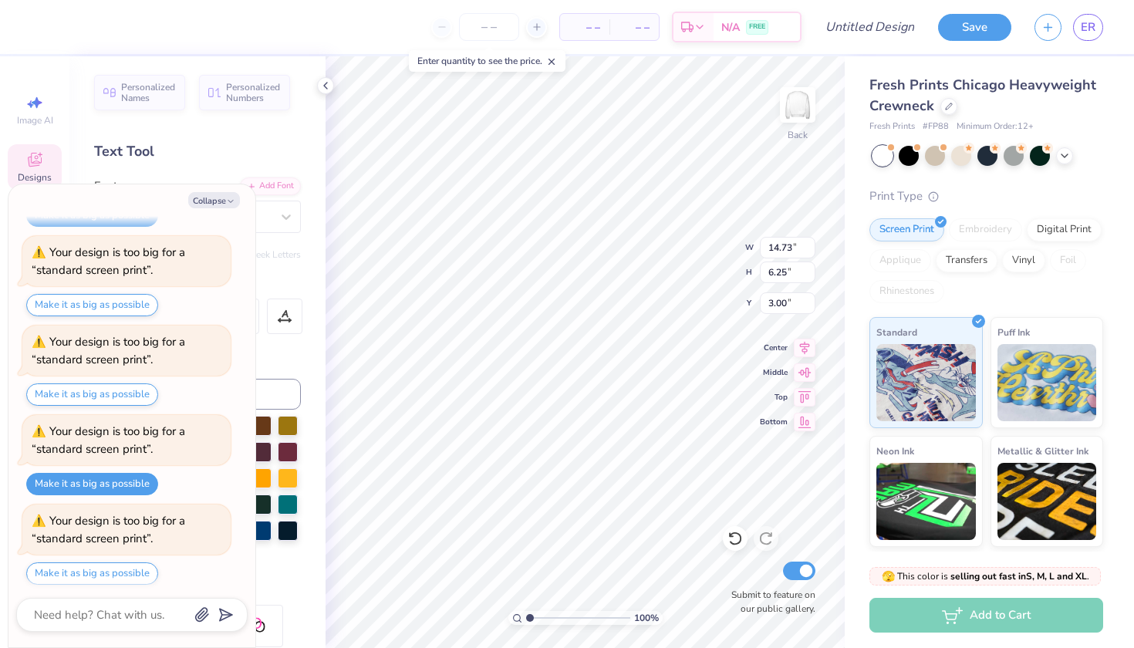
type textarea "de"
type textarea "x"
type textarea "dev"
type textarea "x"
type textarea "de"
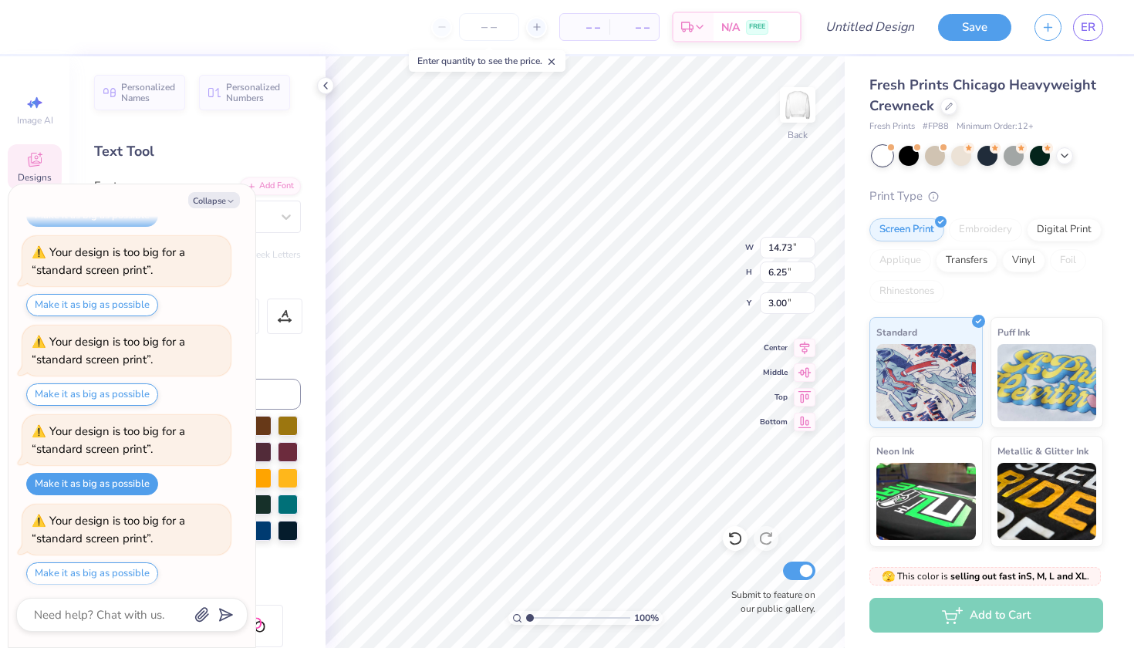
type textarea "x"
type textarea "dev"
type textarea "x"
type textarea "devi"
type textarea "x"
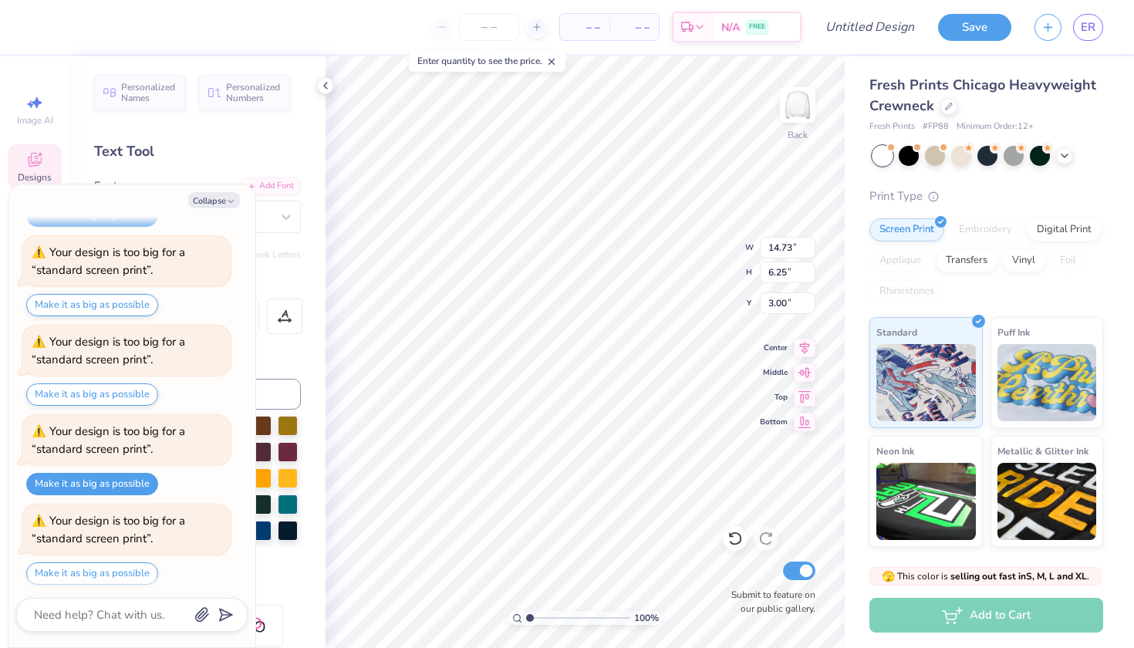
type textarea "devils"
type textarea "x"
type textarea "devil"
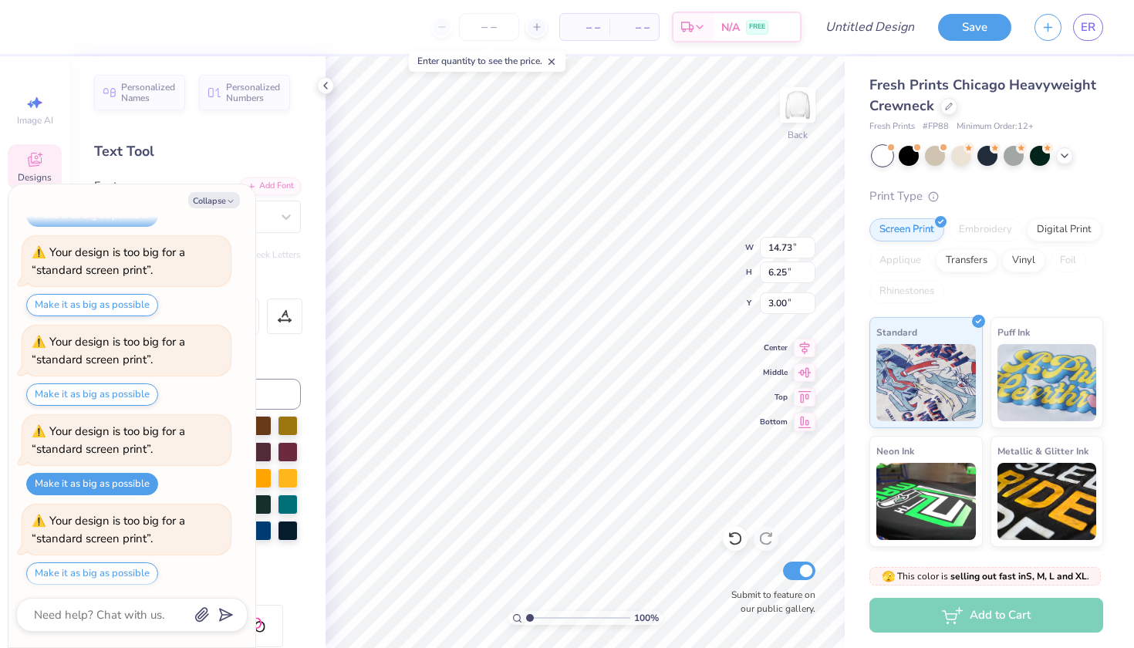
type textarea "x"
type textarea "devi"
type textarea "x"
type textarea "dev"
type textarea "x"
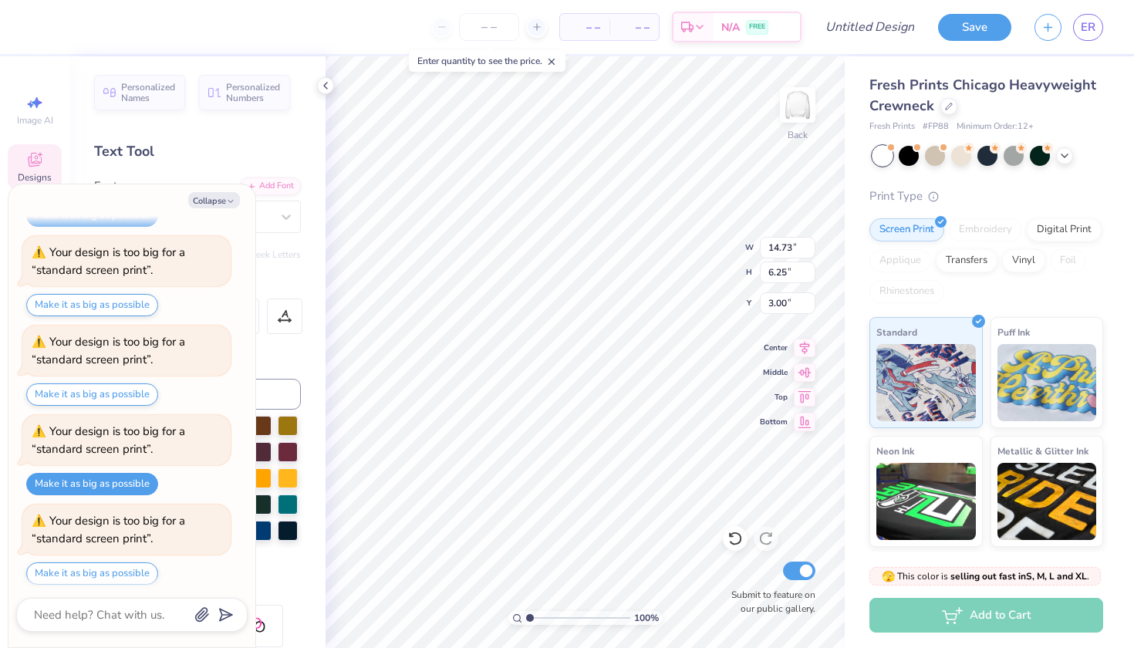
type textarea "de"
type textarea "x"
type textarea "d"
type textarea "x"
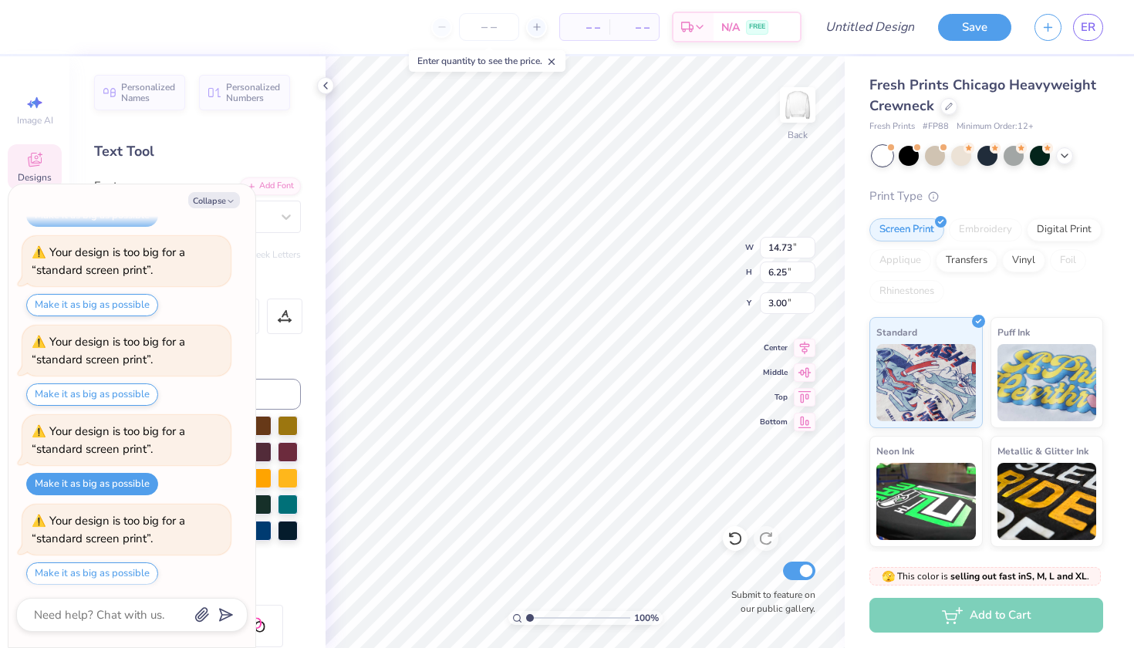
type textarea "h"
type textarea "x"
type textarea "hc"
type textarea "x"
type textarea "hch"
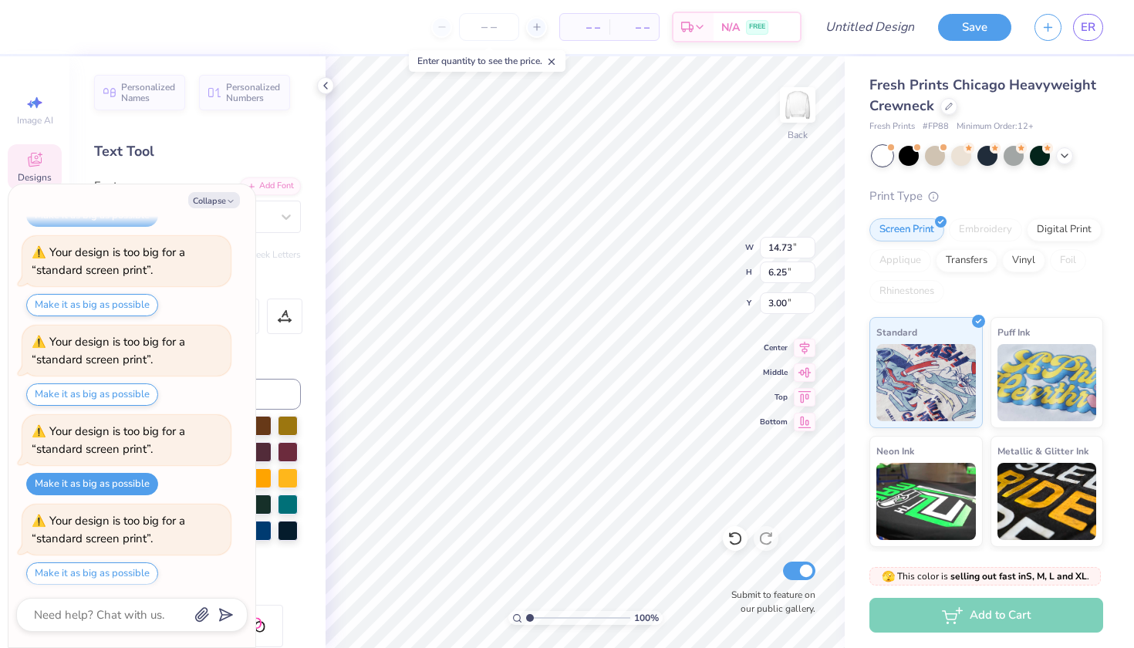
type textarea "x"
type textarea "hchs"
type textarea "x"
type textarea "hchs"
type textarea "x"
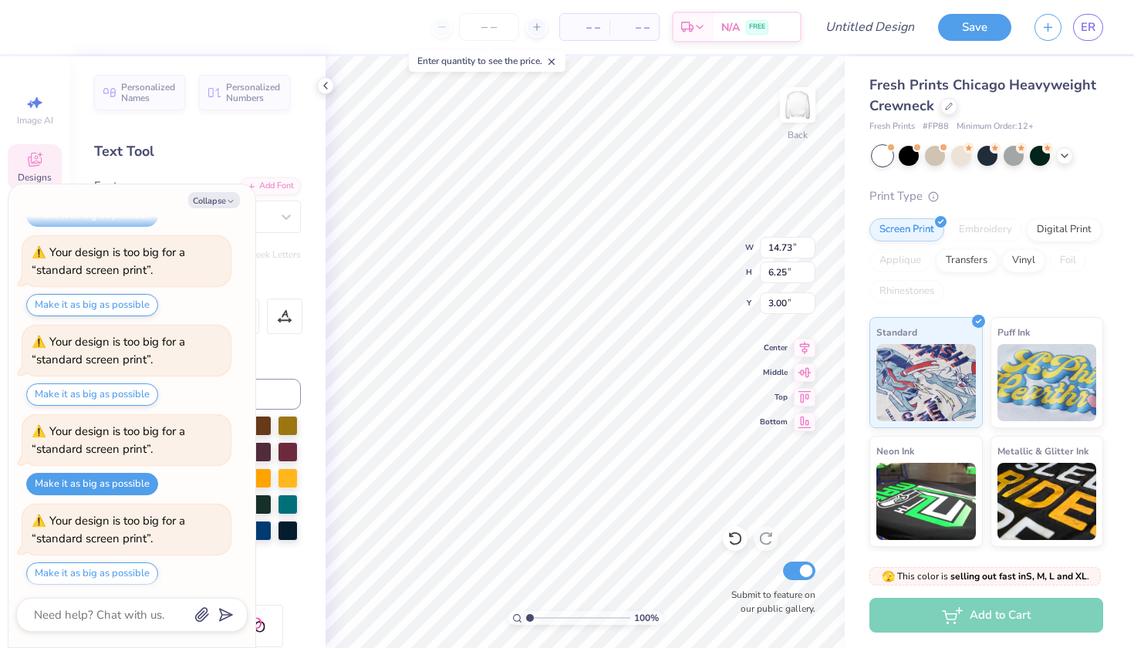
type textarea "hchs t"
type textarea "x"
type textarea "hchs te"
type textarea "x"
type textarea "hchs ten"
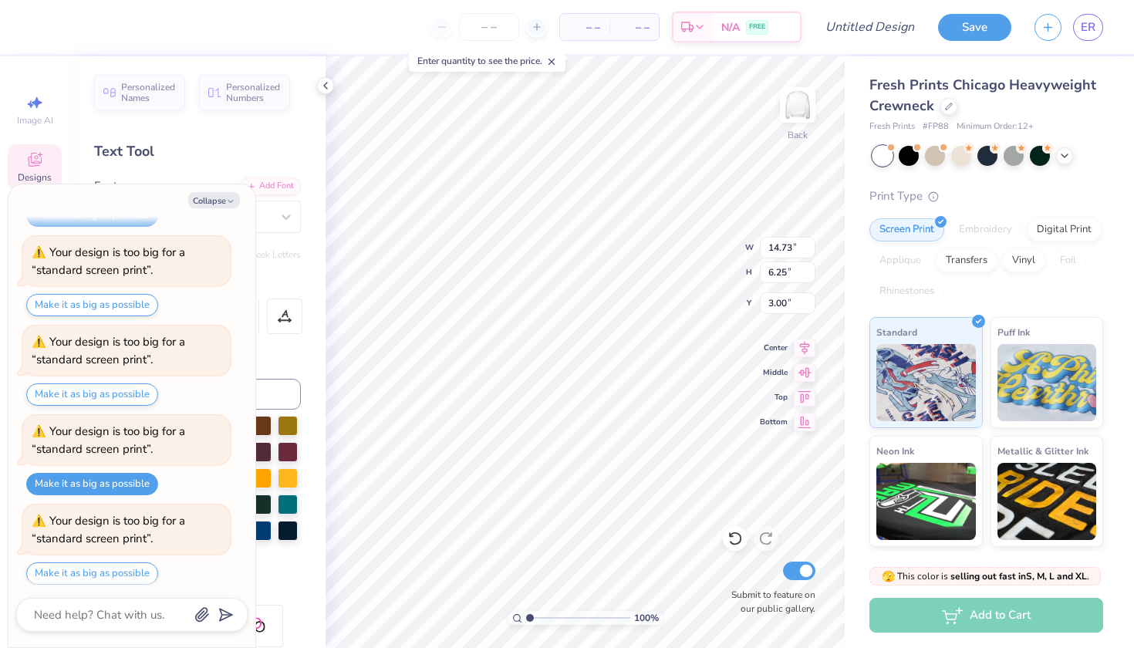
type textarea "x"
type textarea "hchs tenn"
type textarea "x"
type textarea "hchs tenni"
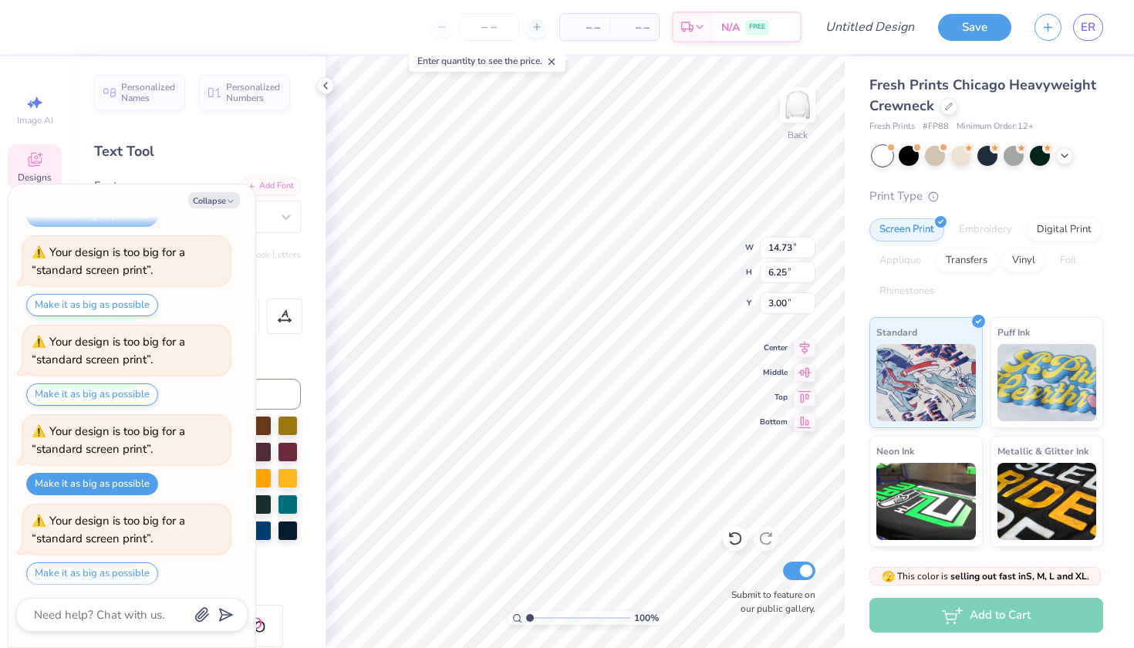
type textarea "x"
type textarea "hchs tennis"
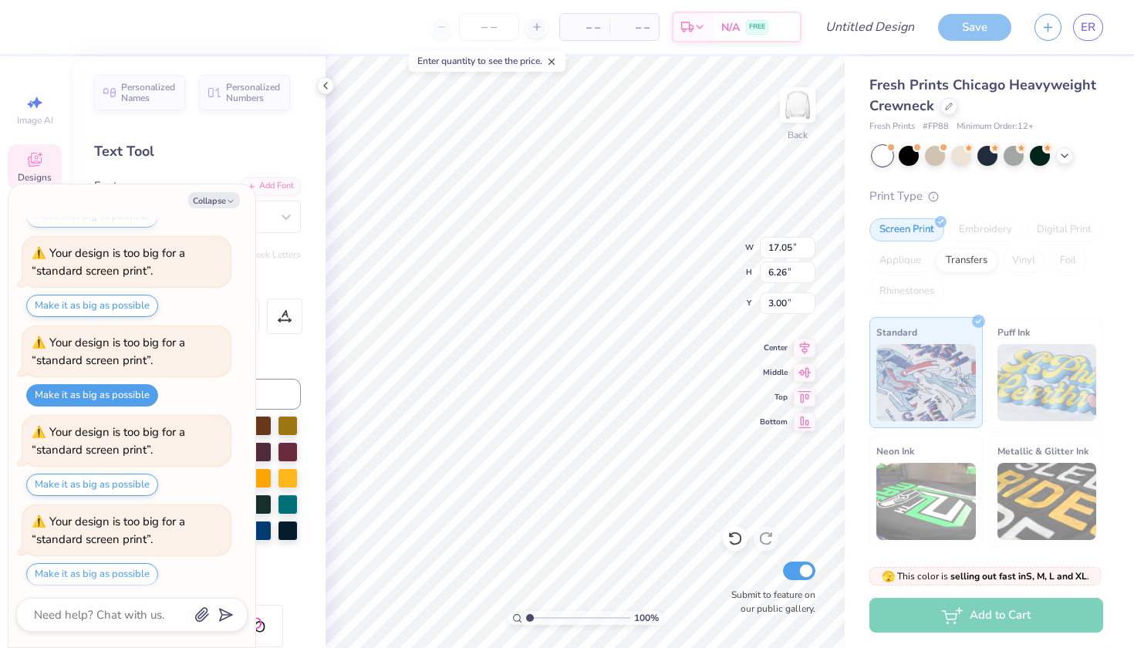
type textarea "x"
type textarea "r"
type textarea "x"
type textarea "re"
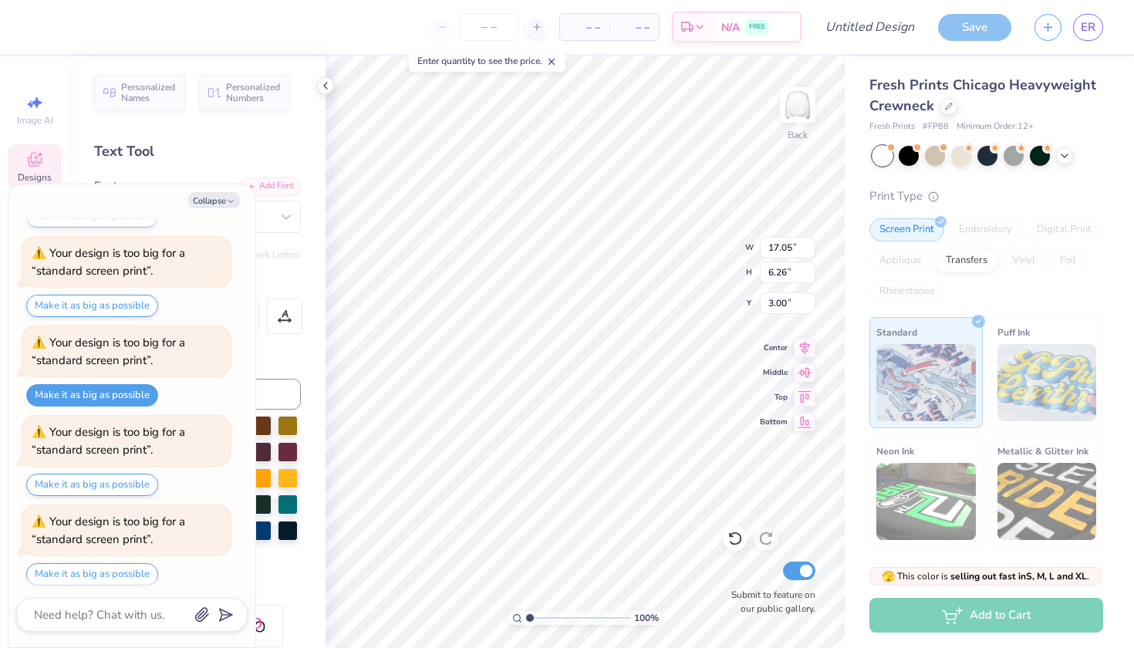
type textarea "x"
type textarea "red"
type textarea "x"
type textarea "red"
type textarea "x"
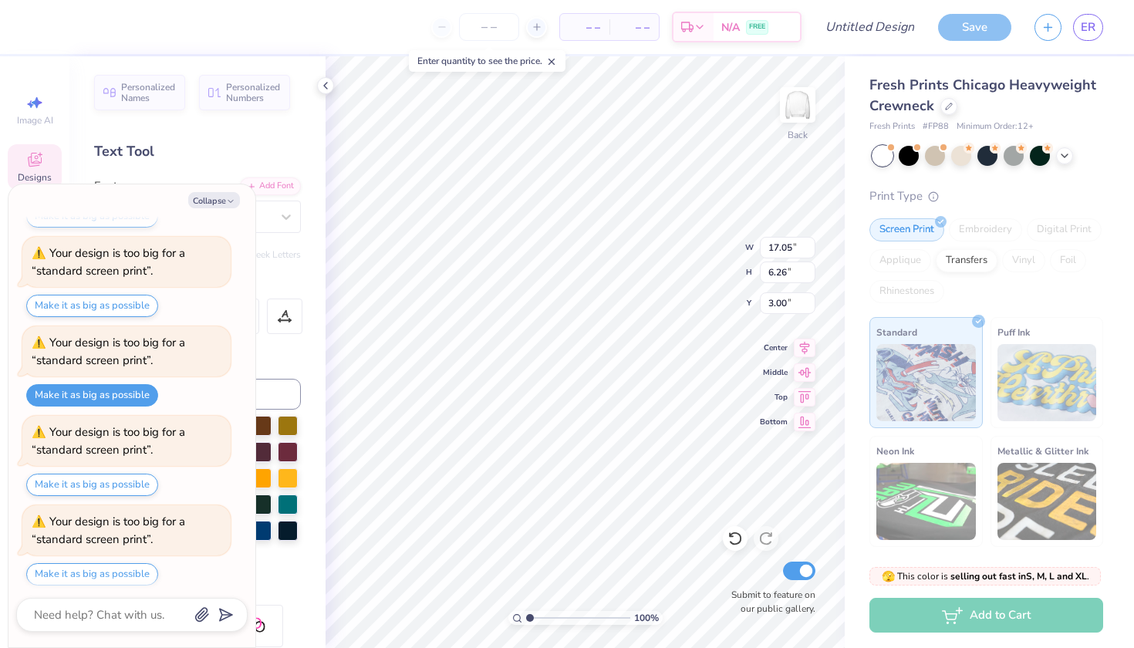
type textarea "red d"
type textarea "x"
type textarea "red de"
type textarea "x"
type textarea "red dev"
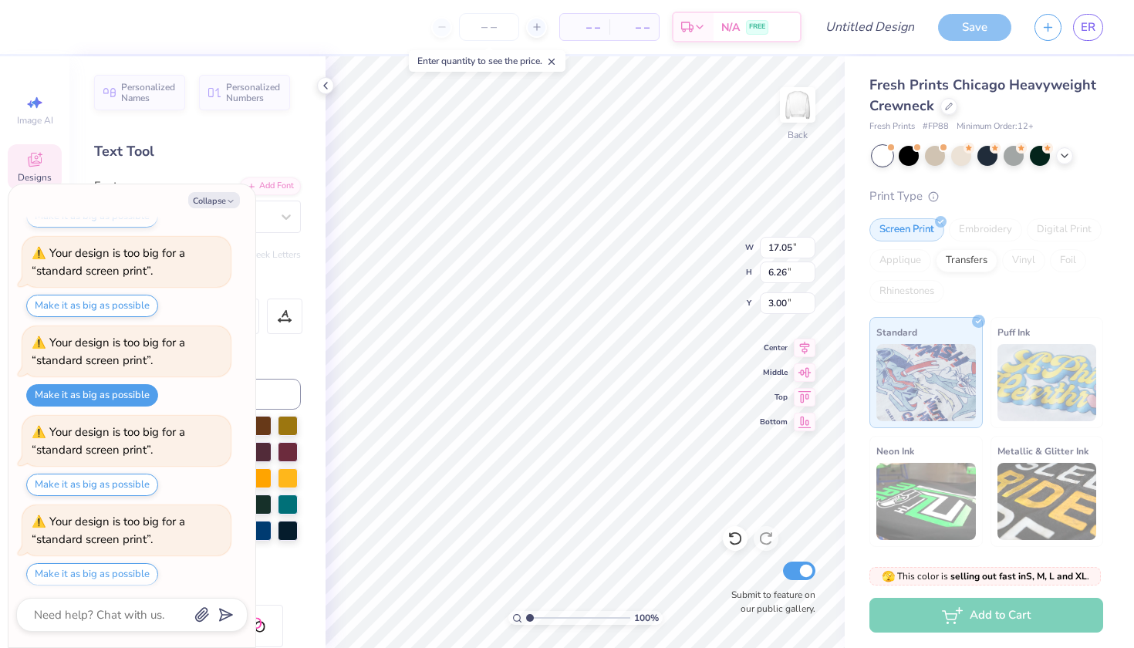
type textarea "x"
type textarea "red devi"
type textarea "x"
type textarea "red devil"
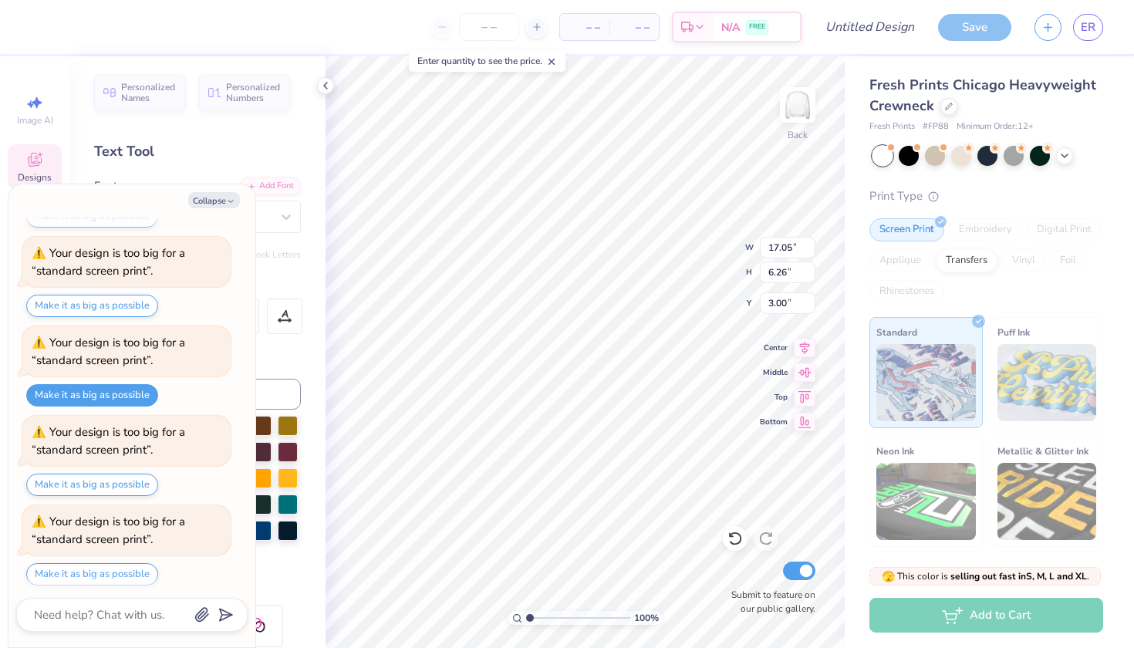
type textarea "x"
type textarea "red devils"
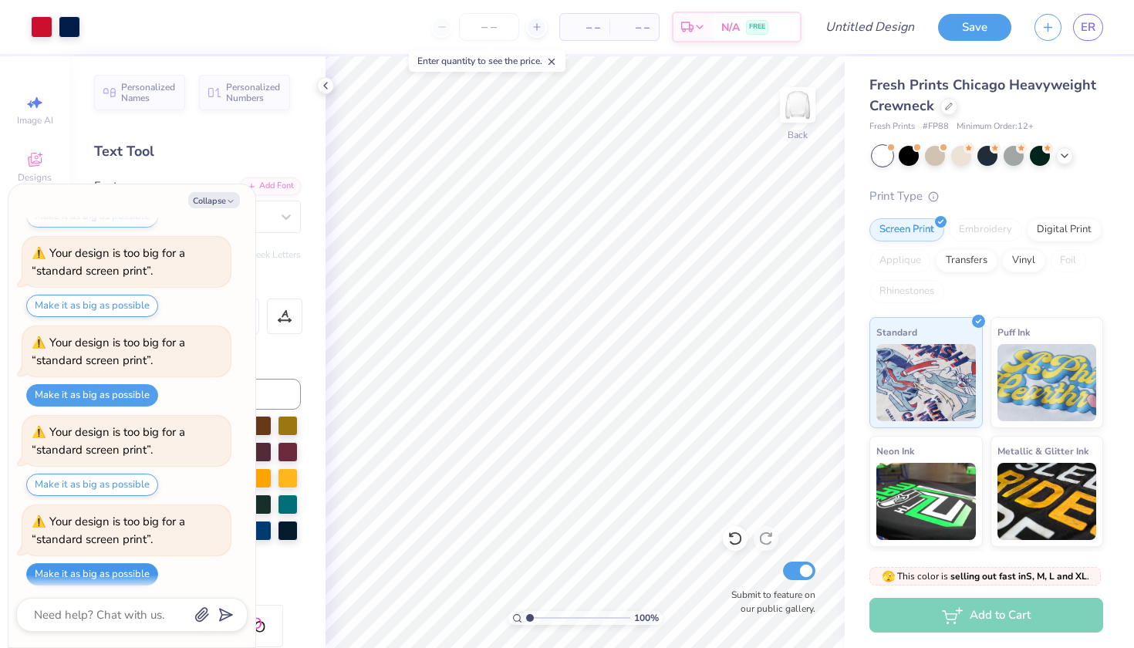
click at [120, 563] on button "Make it as big as possible" at bounding box center [92, 574] width 132 height 22
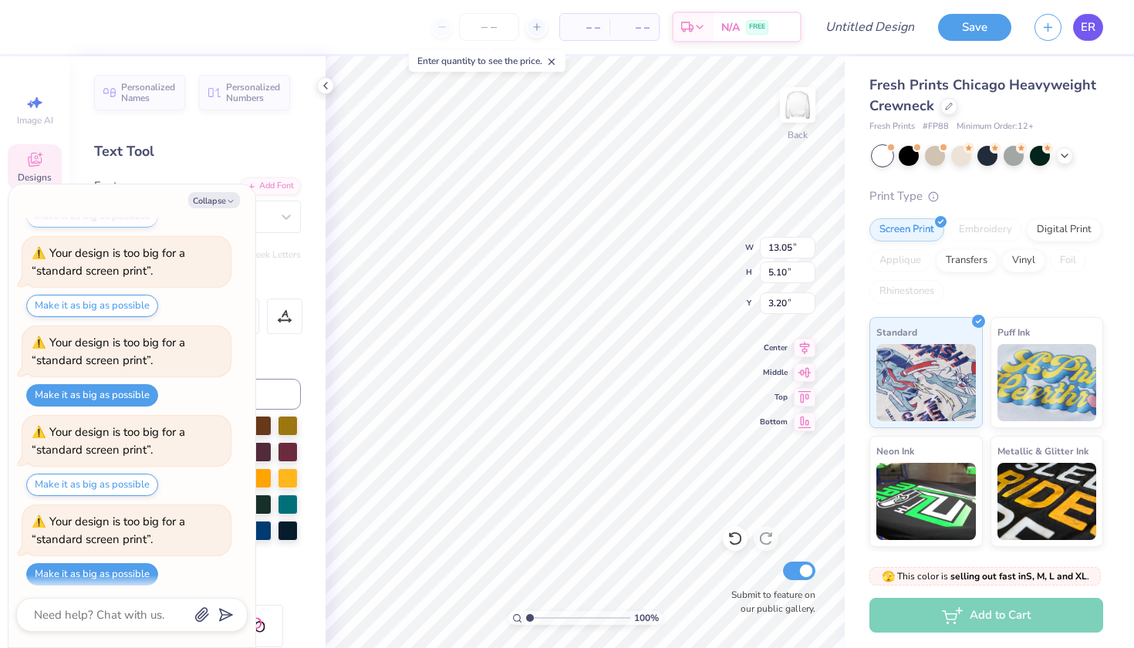
click at [1094, 29] on span "ER" at bounding box center [1088, 28] width 15 height 18
type textarea "x"
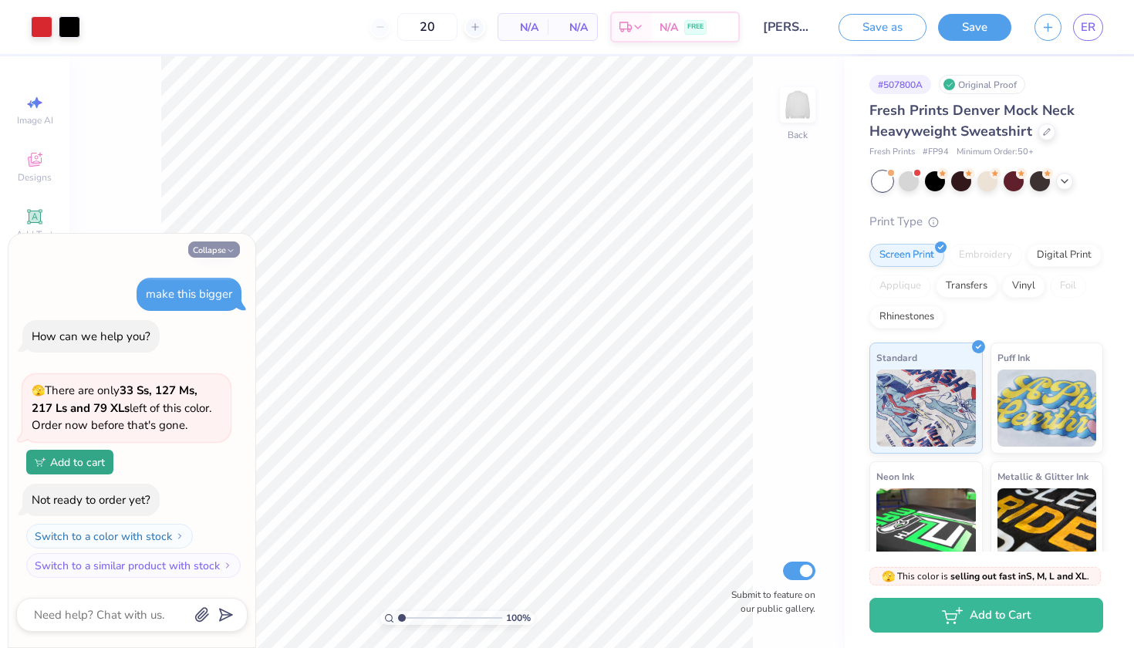
click at [219, 250] on button "Collapse" at bounding box center [214, 249] width 52 height 16
type textarea "x"
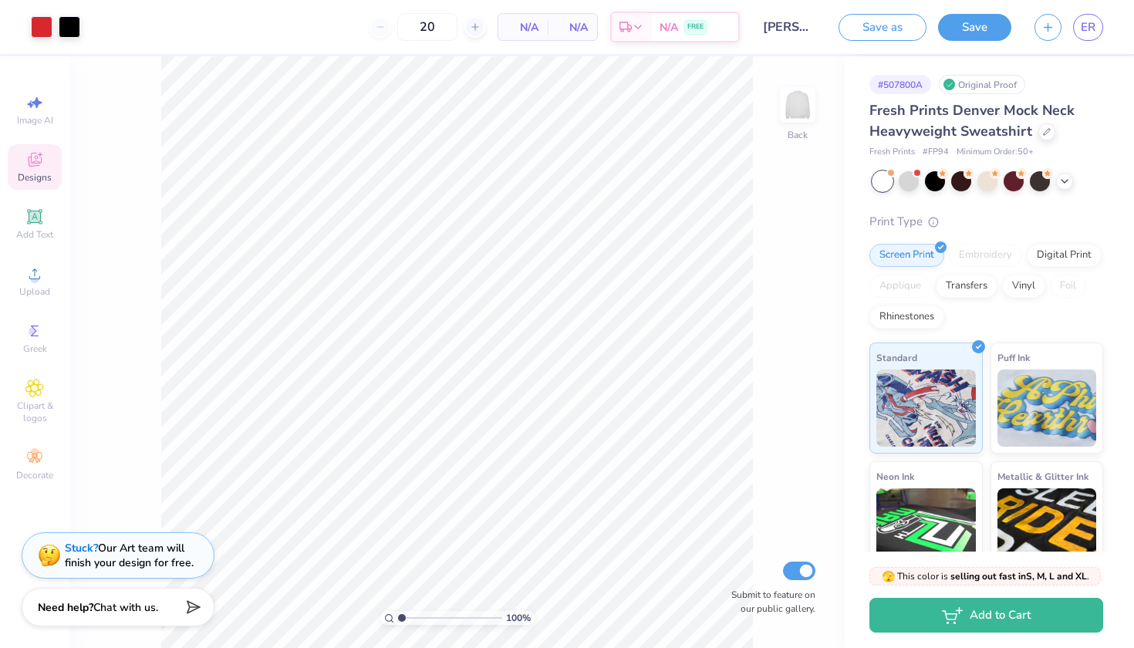
click at [43, 162] on icon at bounding box center [34, 159] width 19 height 19
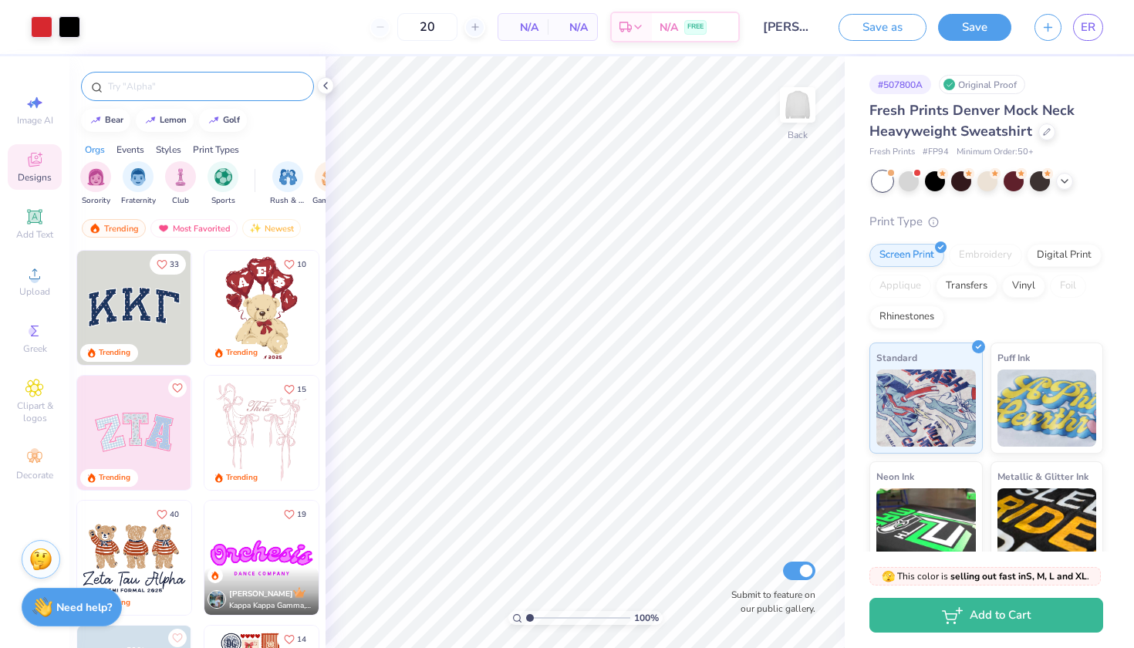
click at [180, 90] on input "text" at bounding box center [204, 86] width 197 height 15
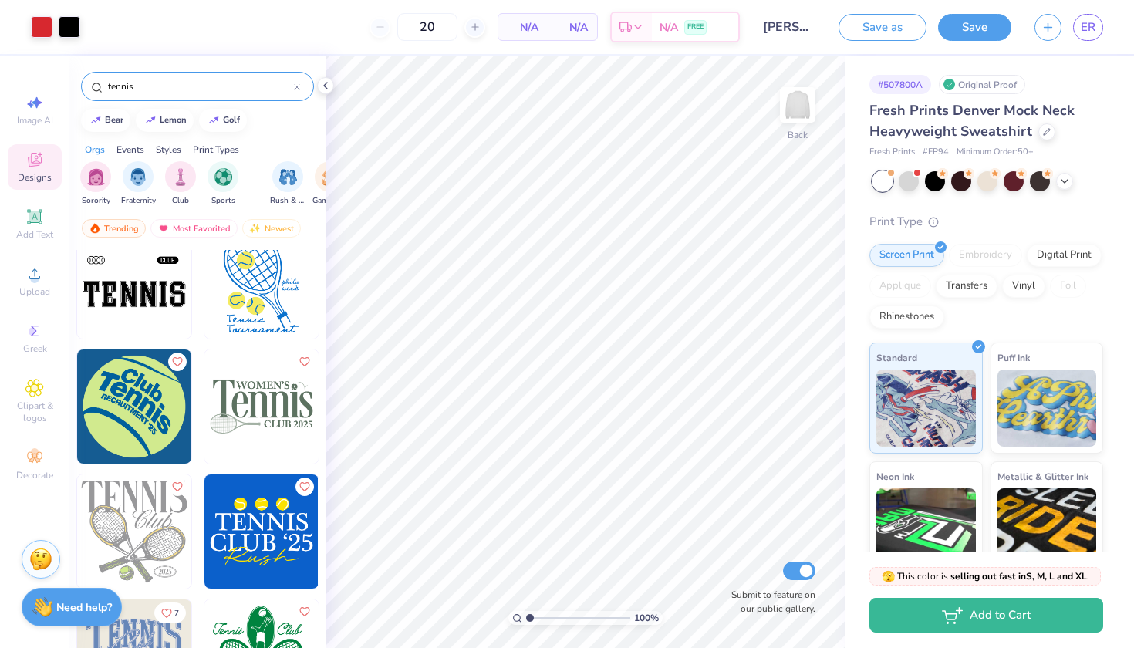
scroll to position [528, 0]
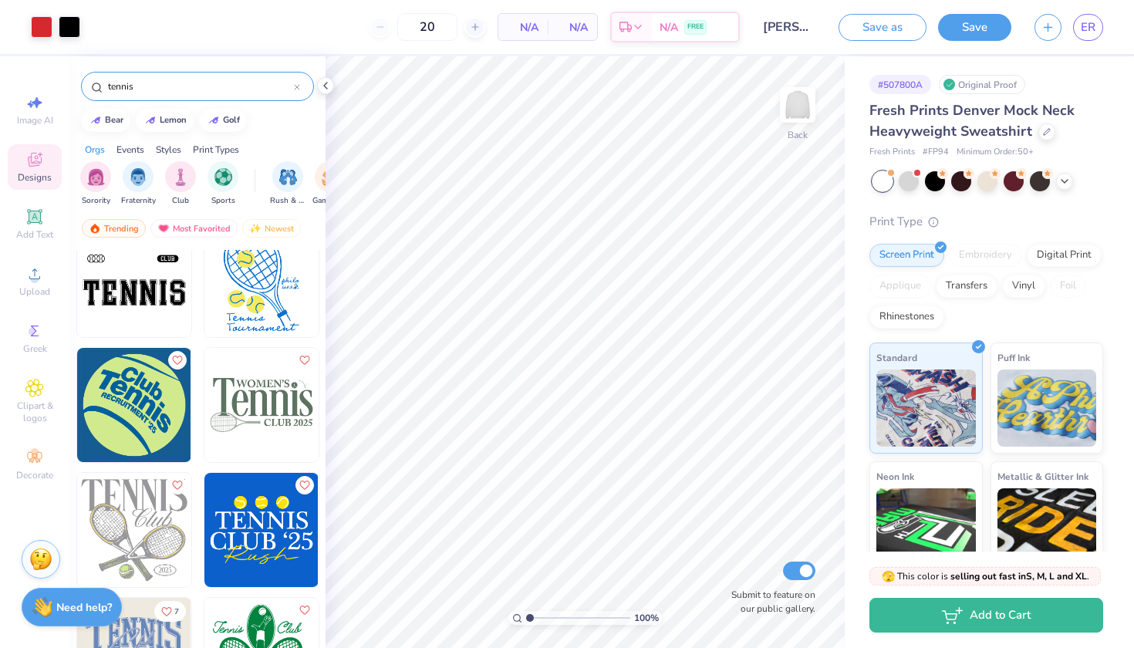
type input "tennis"
click at [275, 416] on img at bounding box center [261, 405] width 114 height 114
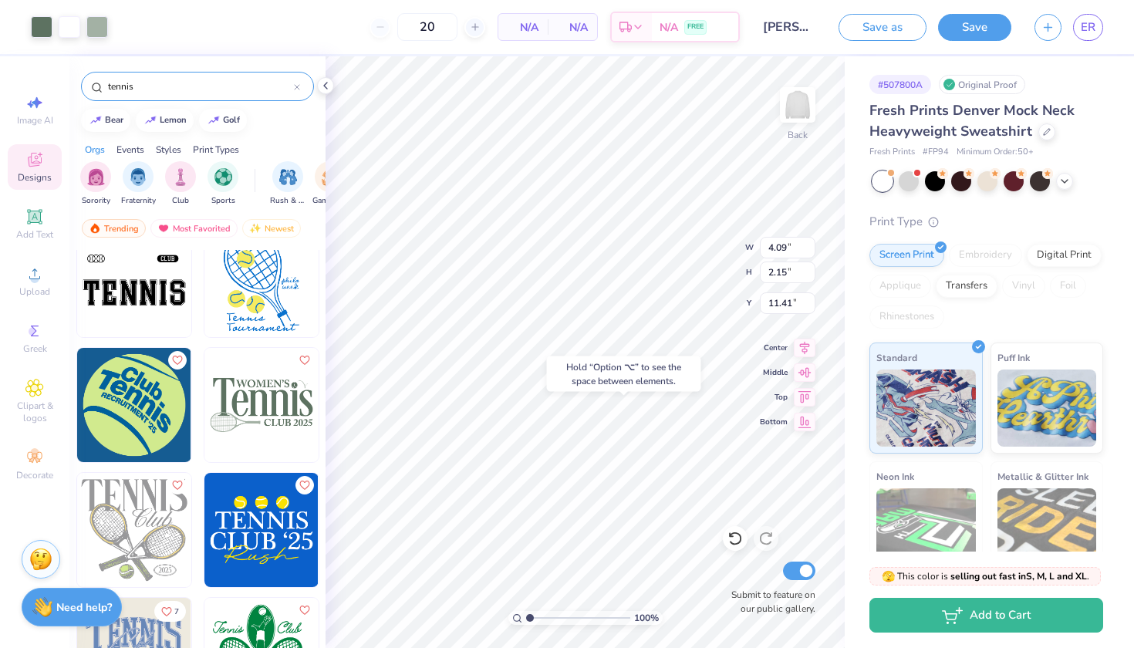
type input "11.41"
type input "7.82"
type input "4.12"
type input "9.45"
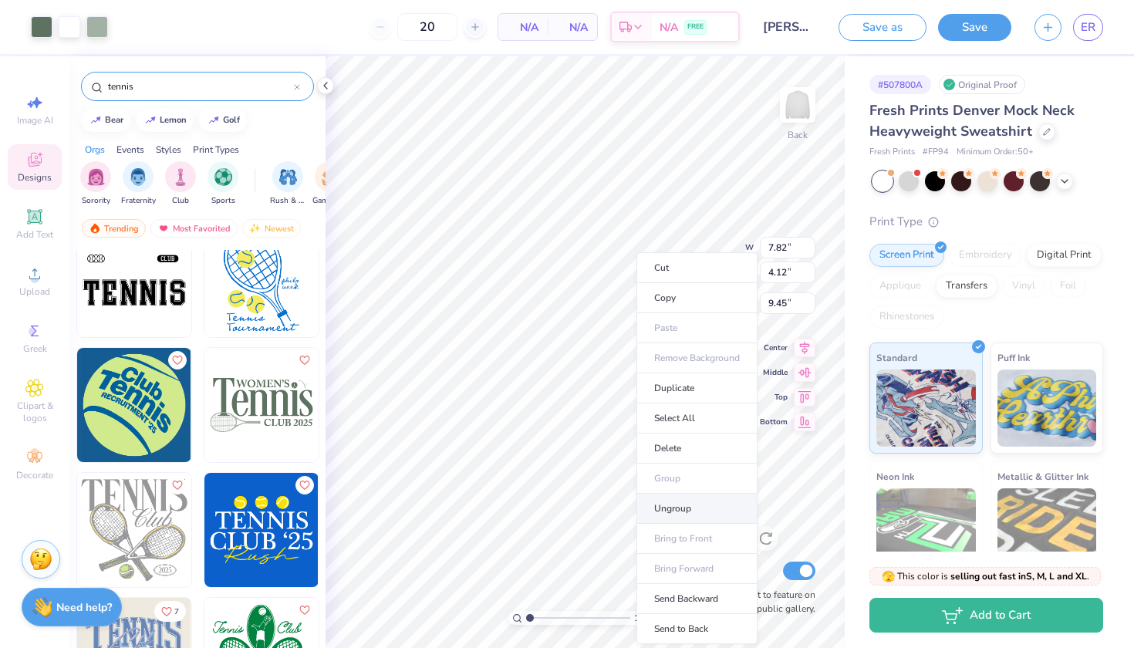
click at [659, 501] on li "Ungroup" at bounding box center [696, 509] width 121 height 30
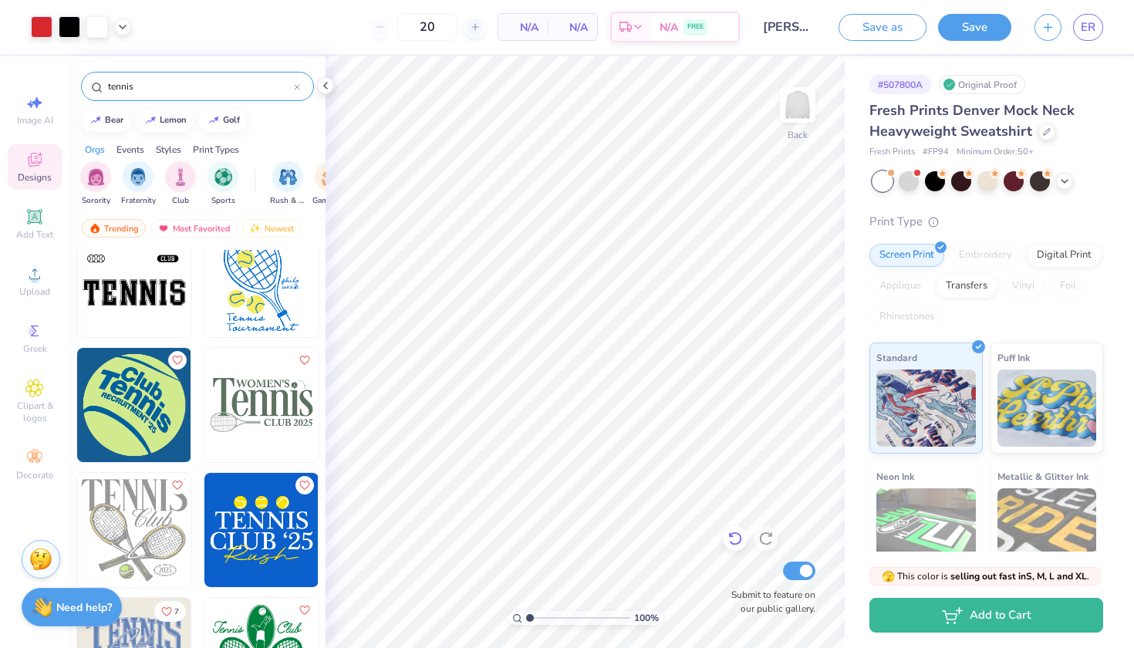
click at [733, 536] on icon at bounding box center [734, 538] width 15 height 15
click at [741, 538] on icon at bounding box center [734, 539] width 13 height 14
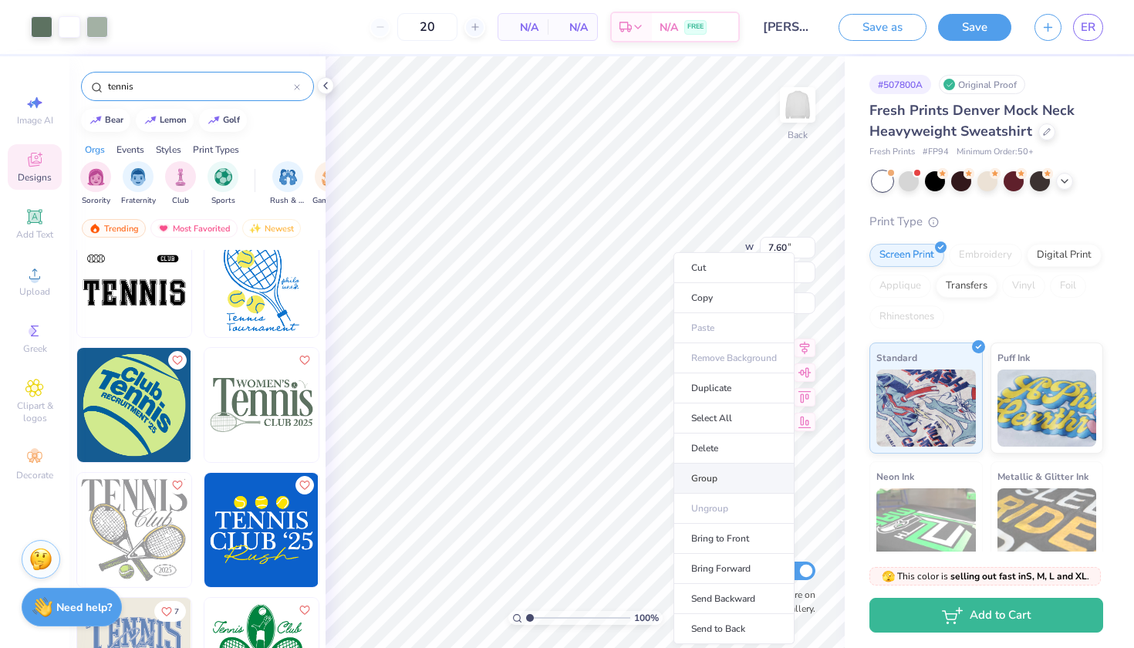
click at [705, 474] on li "Group" at bounding box center [733, 479] width 121 height 30
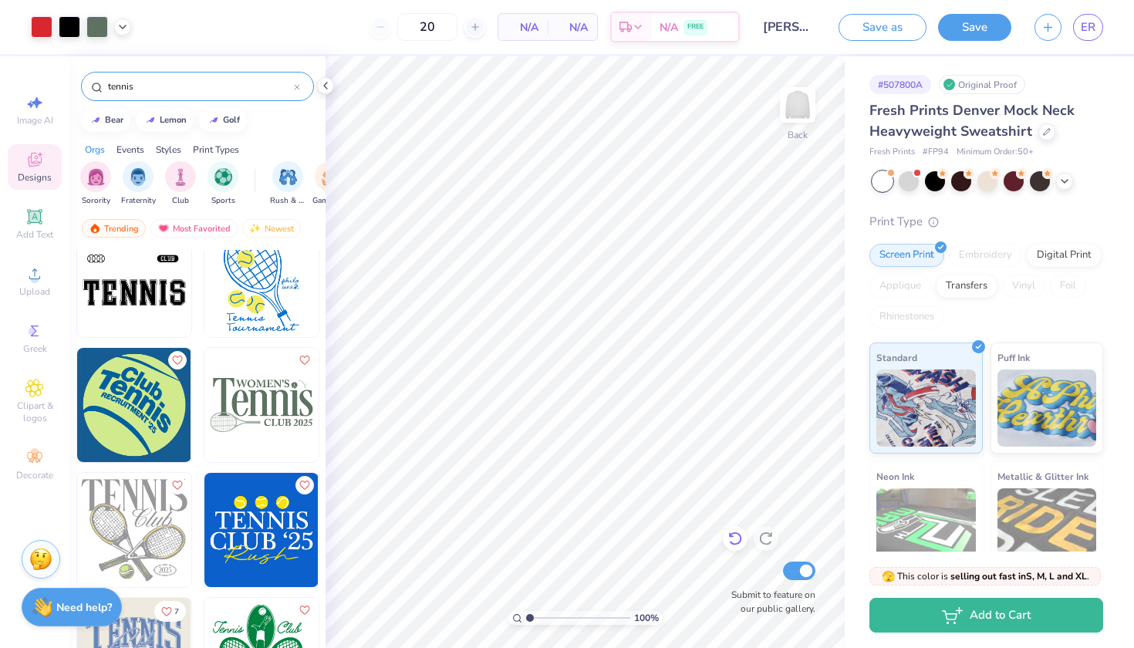
click at [731, 541] on icon at bounding box center [734, 538] width 15 height 15
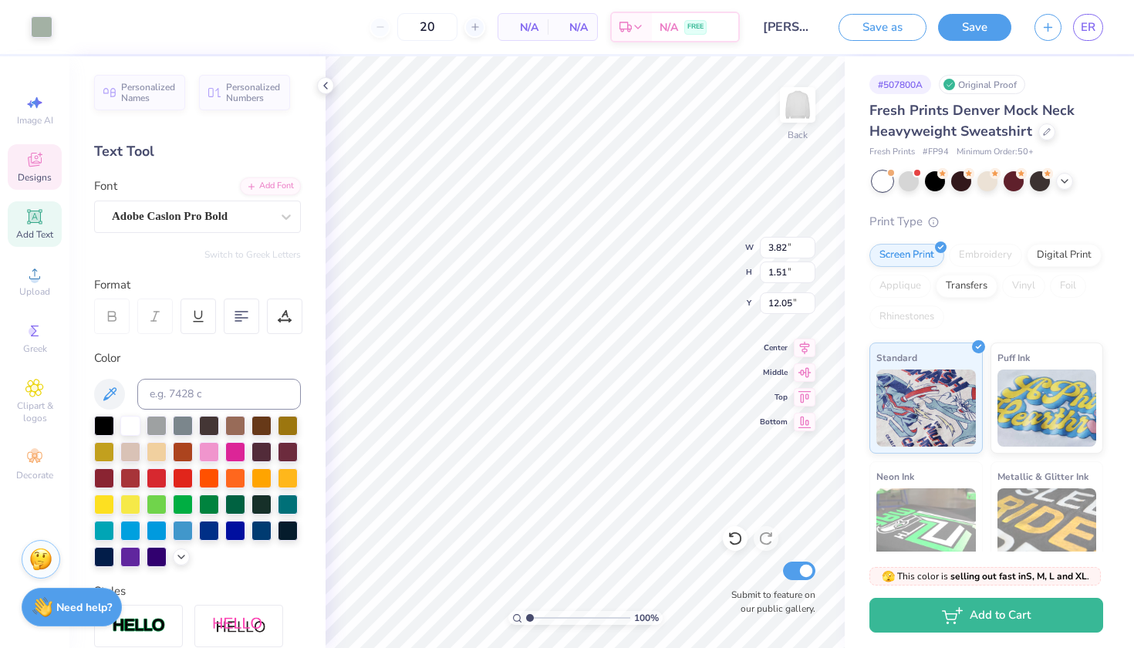
type input "8.23"
type input "3.26"
type input "7.95"
type input "18.49"
type input "6.74"
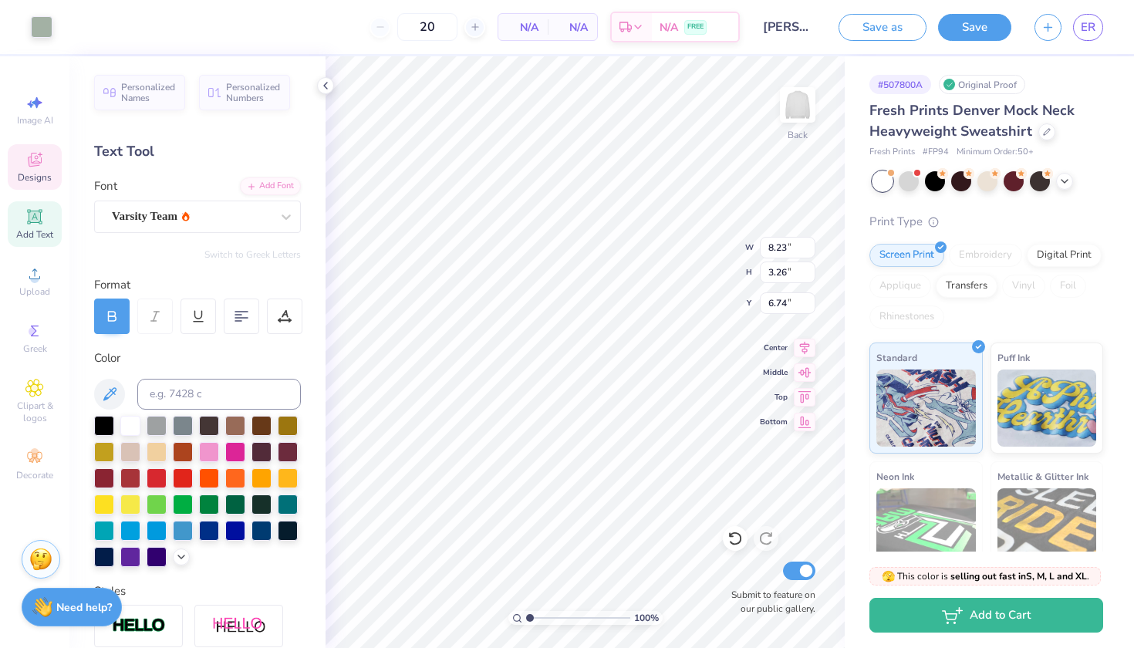
type input "6.69"
click at [32, 25] on div at bounding box center [42, 26] width 22 height 22
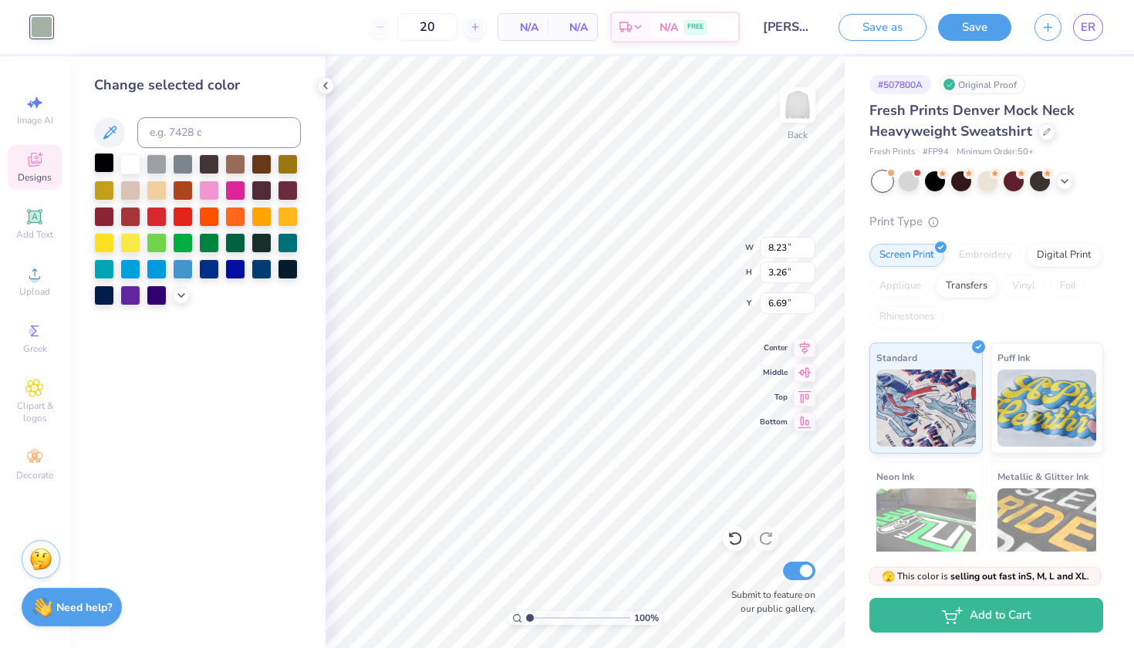
click at [100, 159] on div at bounding box center [104, 163] width 20 height 20
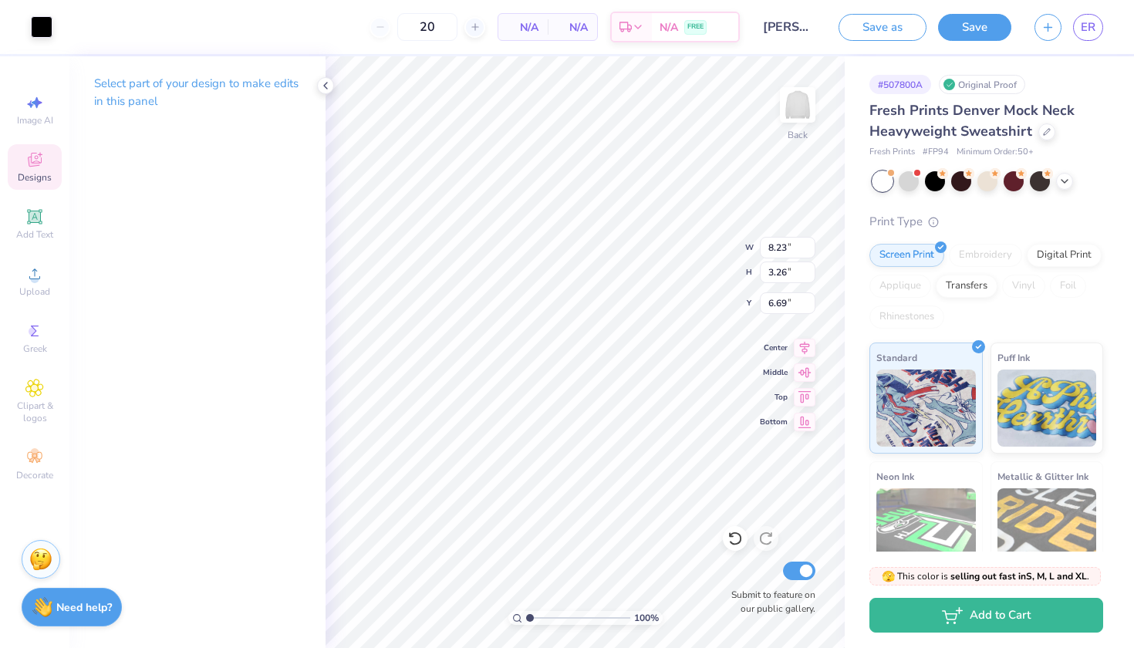
type input "10.00"
click at [561, 298] on li "Copy" at bounding box center [569, 298] width 121 height 30
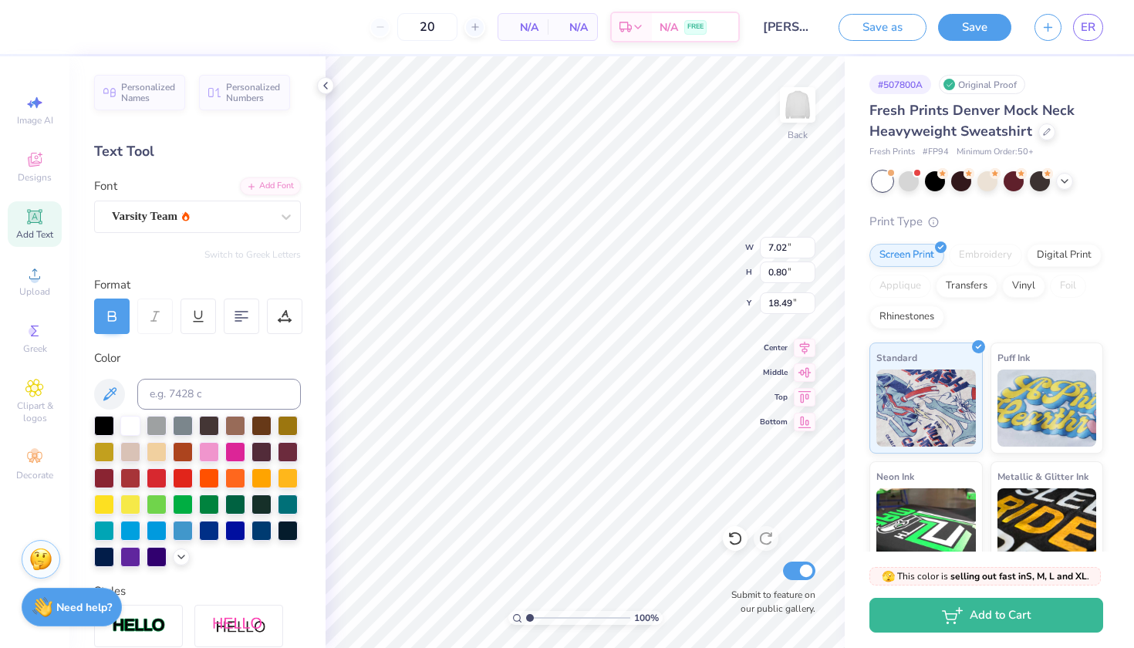
type input "14.47"
click at [804, 112] on img at bounding box center [798, 105] width 62 height 62
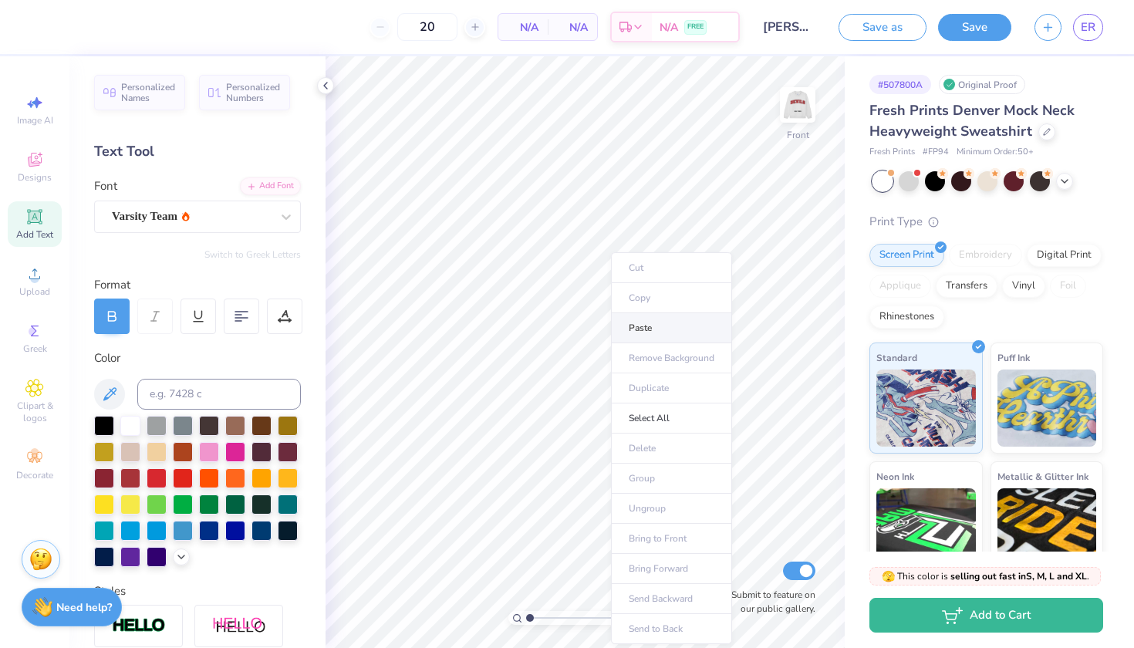
click at [629, 319] on li "Paste" at bounding box center [671, 328] width 121 height 30
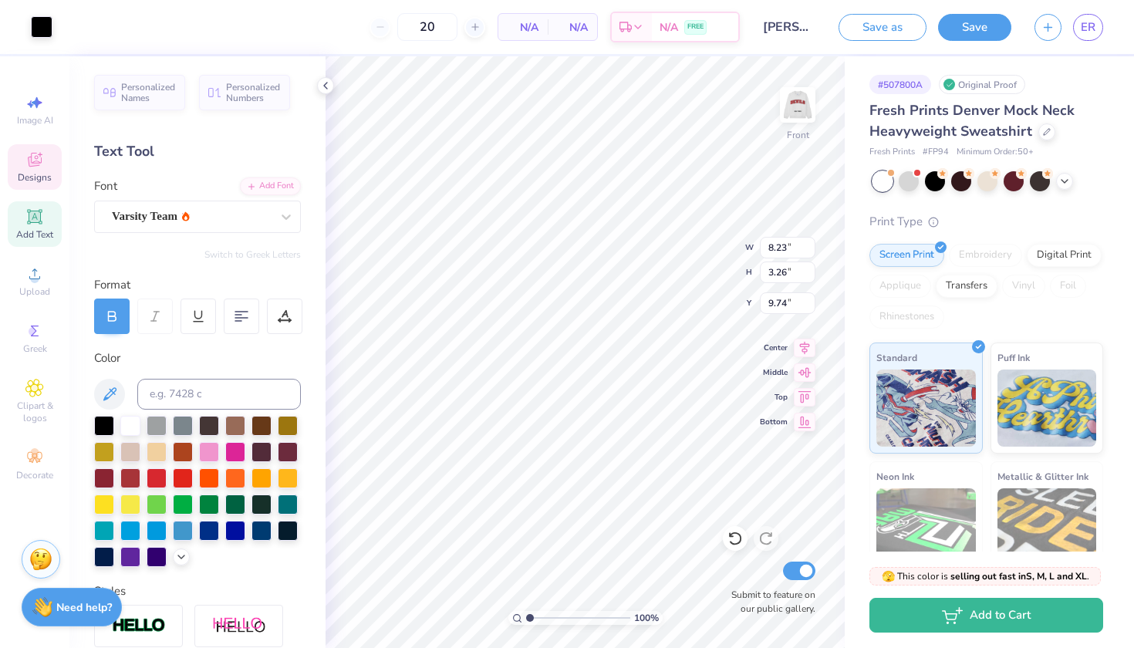
type input "12.63"
type input "3.26"
type input "8.23"
type input "10.20"
type input "4.43"
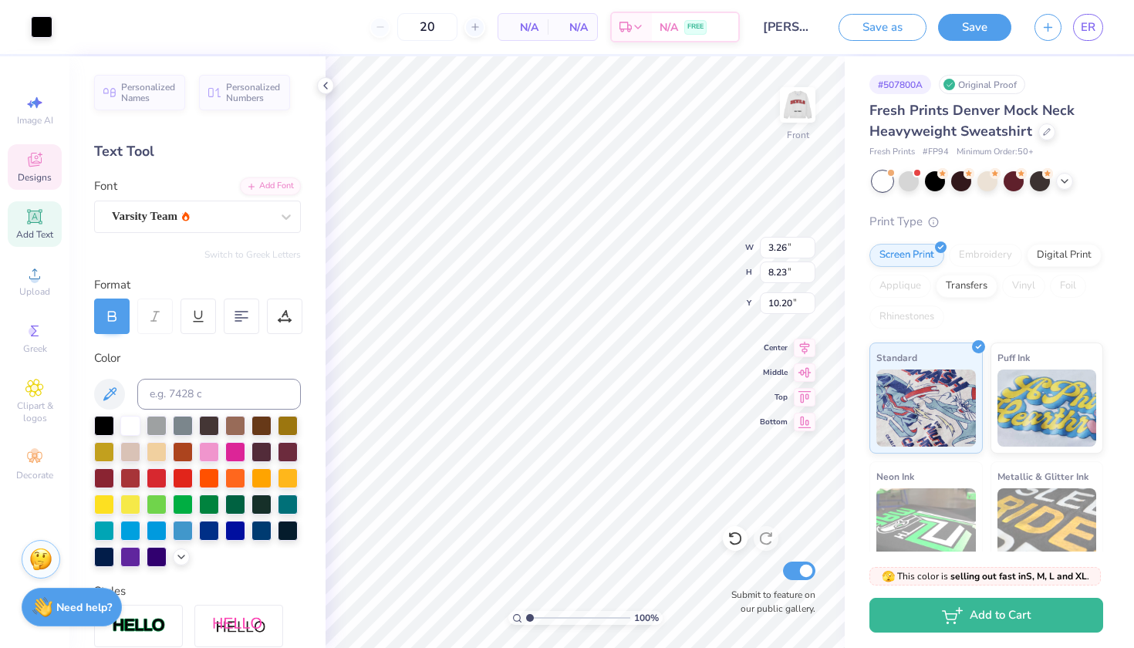
type input "11.20"
click at [803, 377] on icon at bounding box center [805, 370] width 22 height 19
type input "6.65"
click at [805, 113] on img at bounding box center [798, 105] width 62 height 62
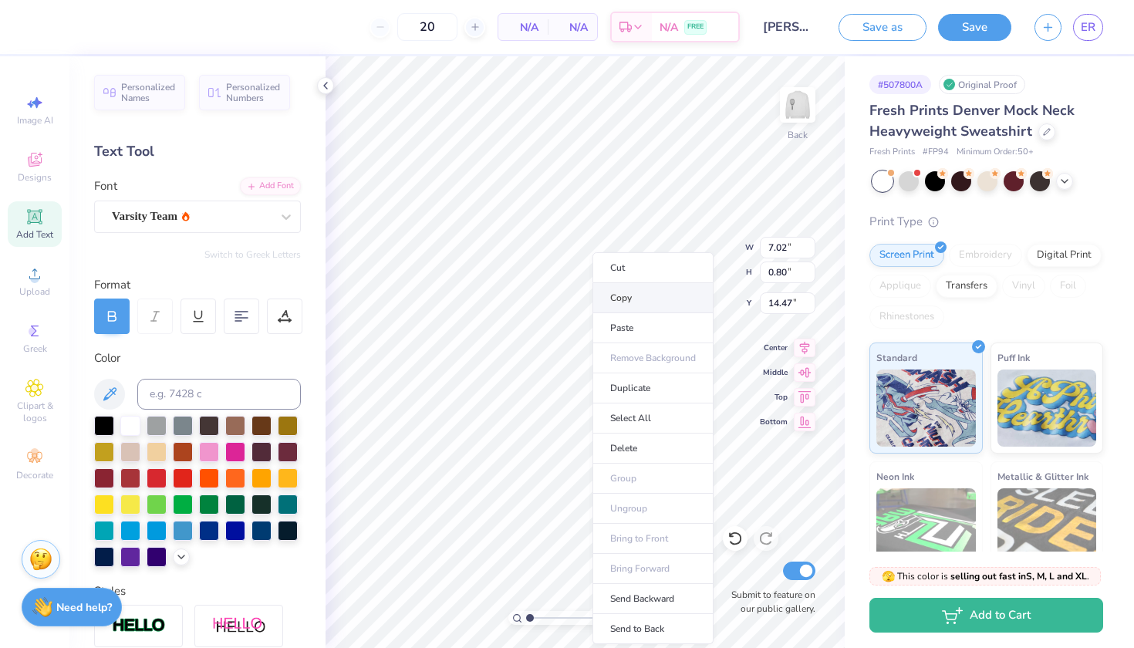
click at [631, 296] on li "Copy" at bounding box center [652, 298] width 121 height 30
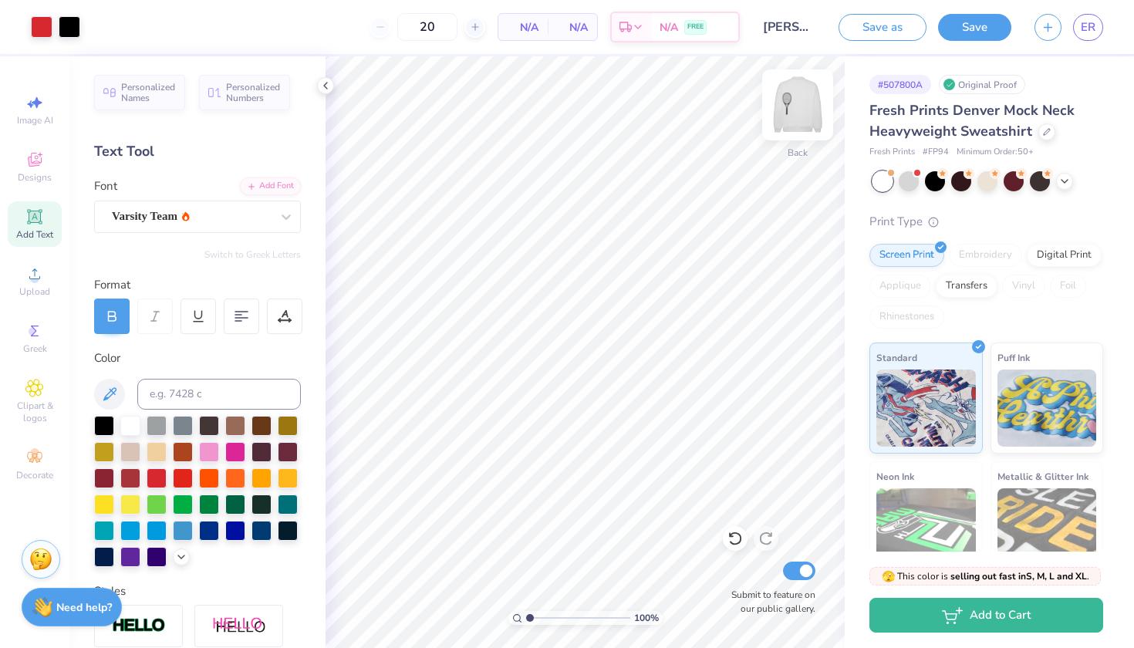
click at [799, 99] on img at bounding box center [798, 105] width 62 height 62
type input "7.53"
type textarea "g"
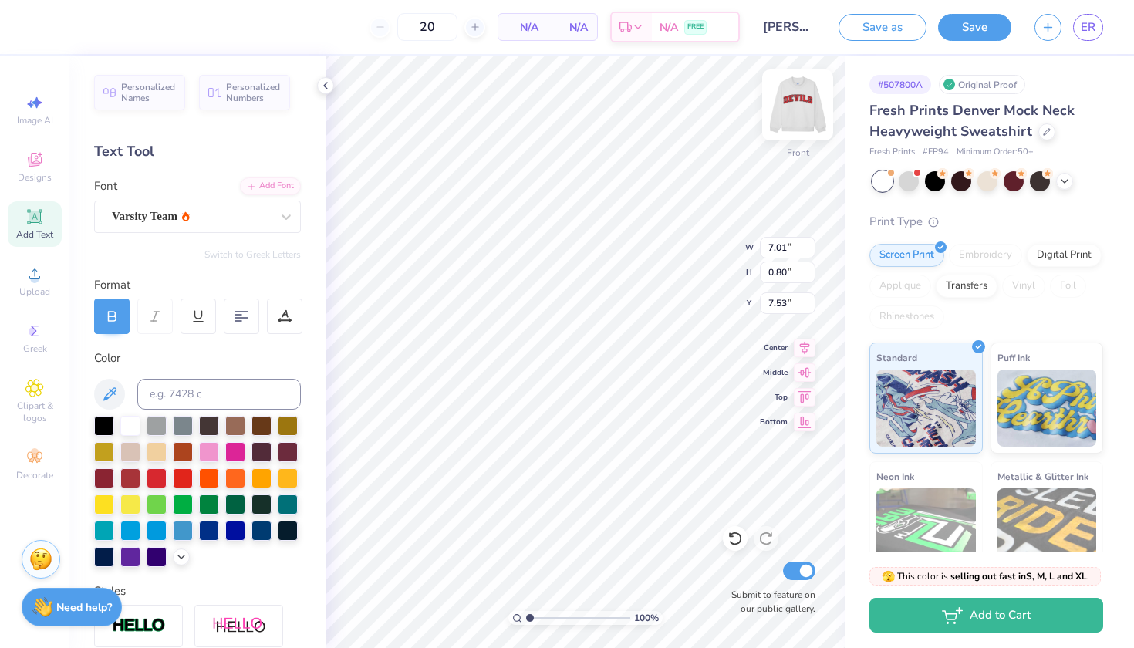
type textarea "Hinsdale Central girls tennis [DATE]-[DATE]"
click at [1063, 185] on div at bounding box center [1064, 179] width 17 height 17
type input "10.13"
type input "3.56"
type input "6.16"
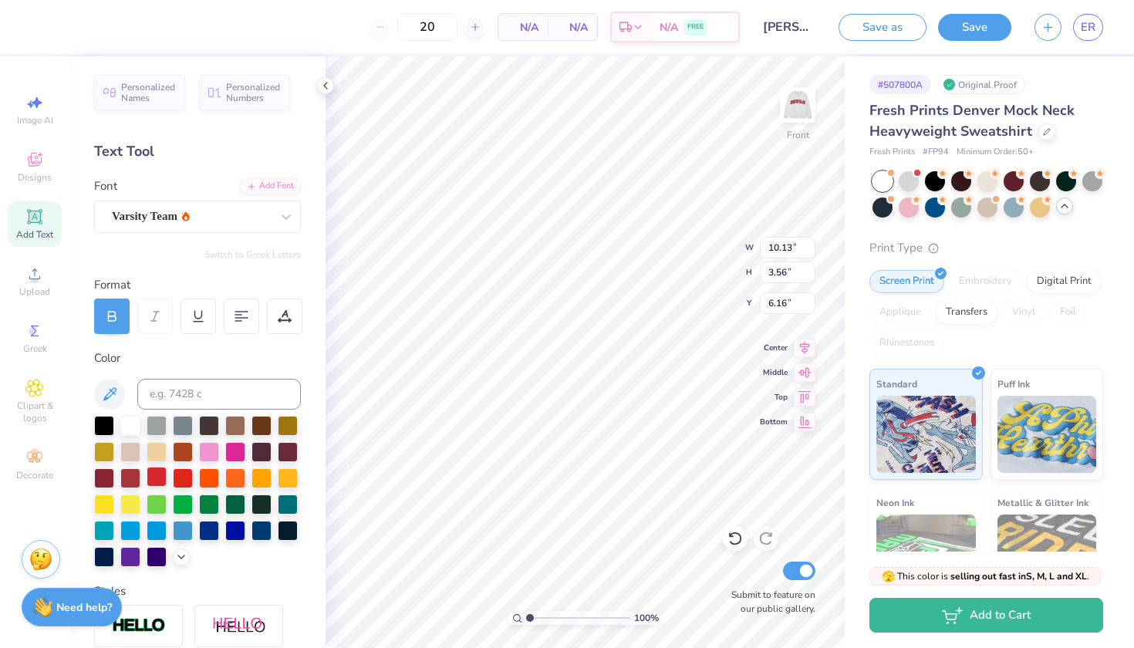
click at [147, 473] on div at bounding box center [157, 477] width 20 height 20
click at [134, 472] on div at bounding box center [130, 477] width 20 height 20
type input "14.29"
type input "11.20"
type input "4.43"
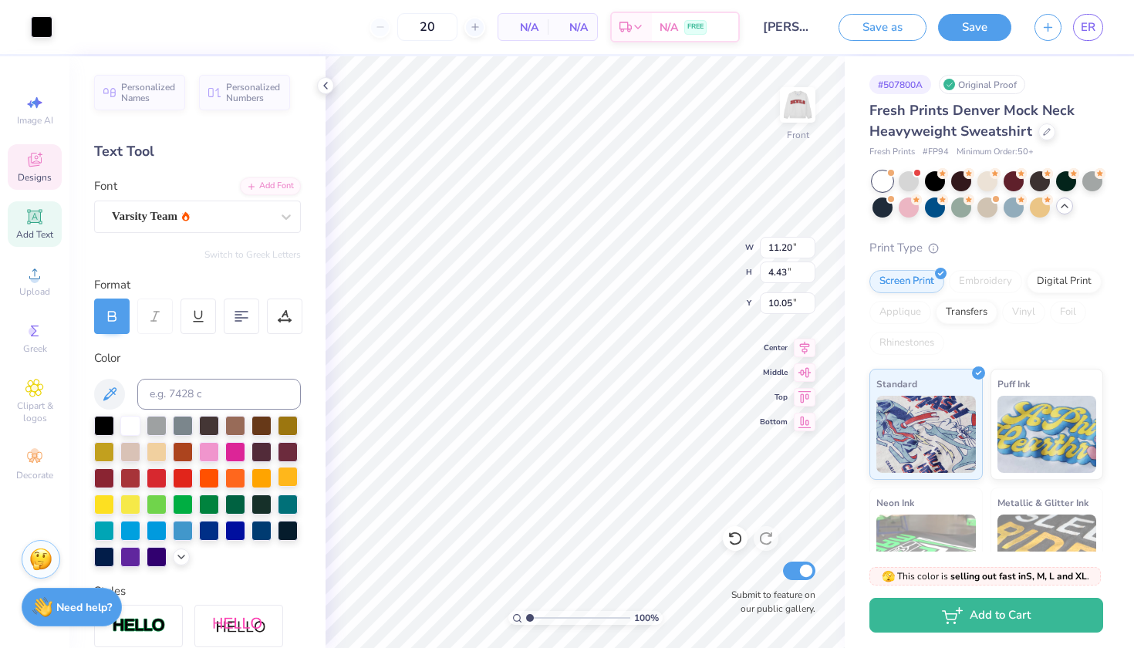
type input "16.84"
type input "10.13"
type input "3.56"
type input "9.16"
type input "11.88"
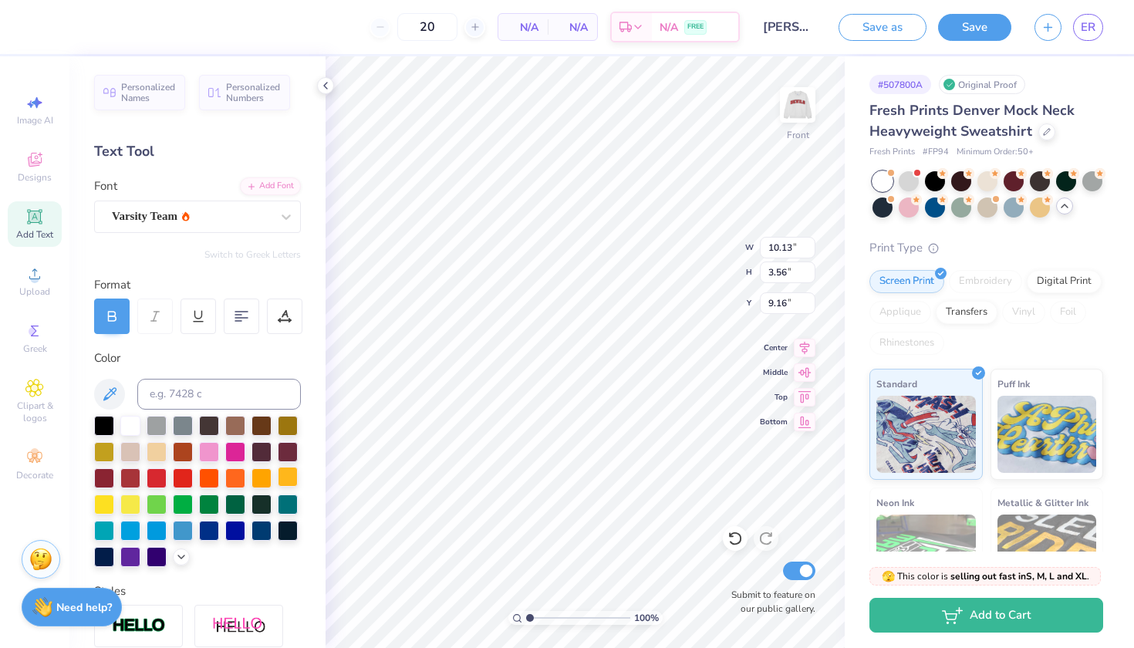
type input "4.17"
click at [801, 400] on icon at bounding box center [804, 395] width 13 height 12
click at [807, 369] on icon at bounding box center [805, 370] width 22 height 19
type input "10.16"
type input "13.12"
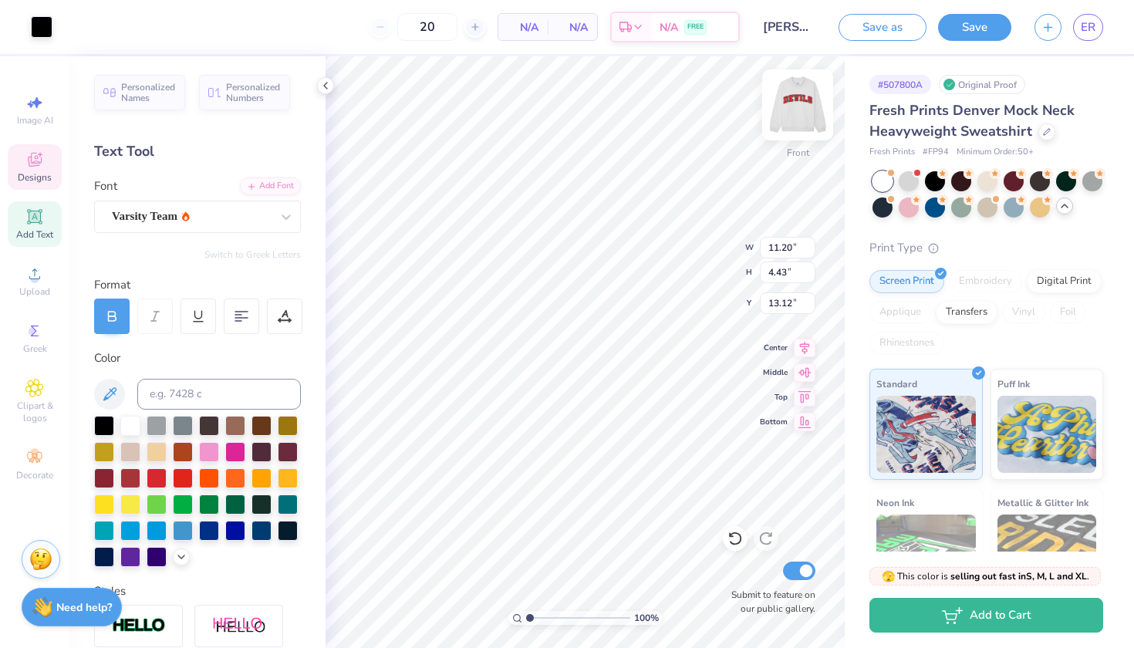
click at [801, 105] on img at bounding box center [798, 105] width 62 height 62
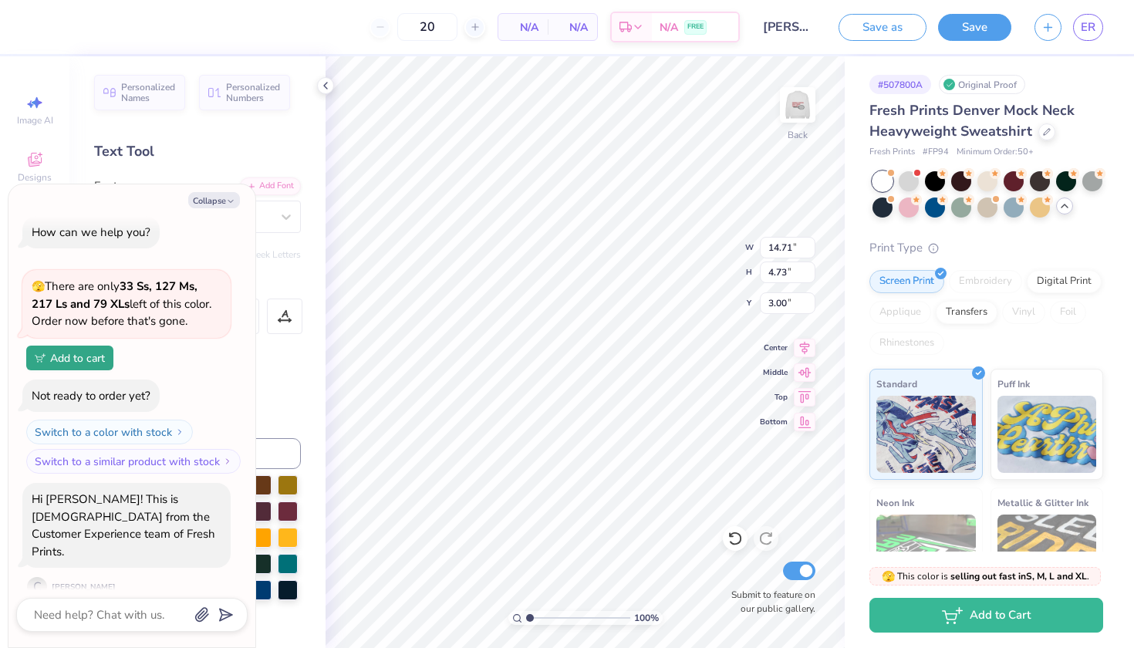
scroll to position [0, 1]
type textarea "x"
type textarea "C"
type textarea "x"
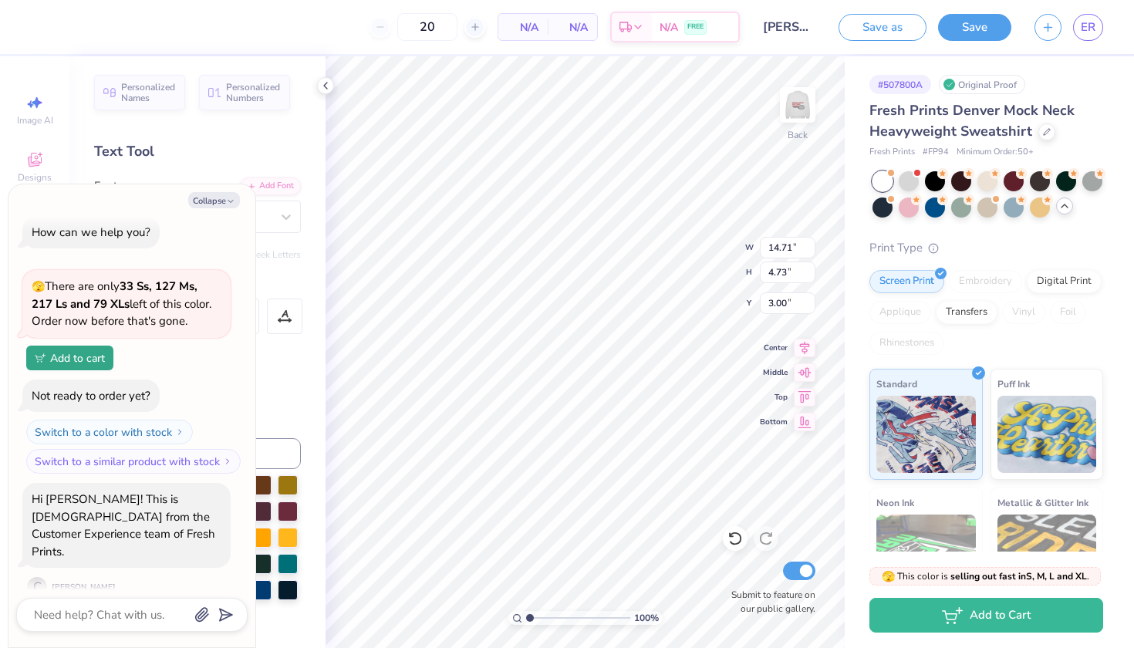
type textarea "Ce"
type textarea "x"
type textarea "Cen"
type textarea "x"
type textarea "Cent"
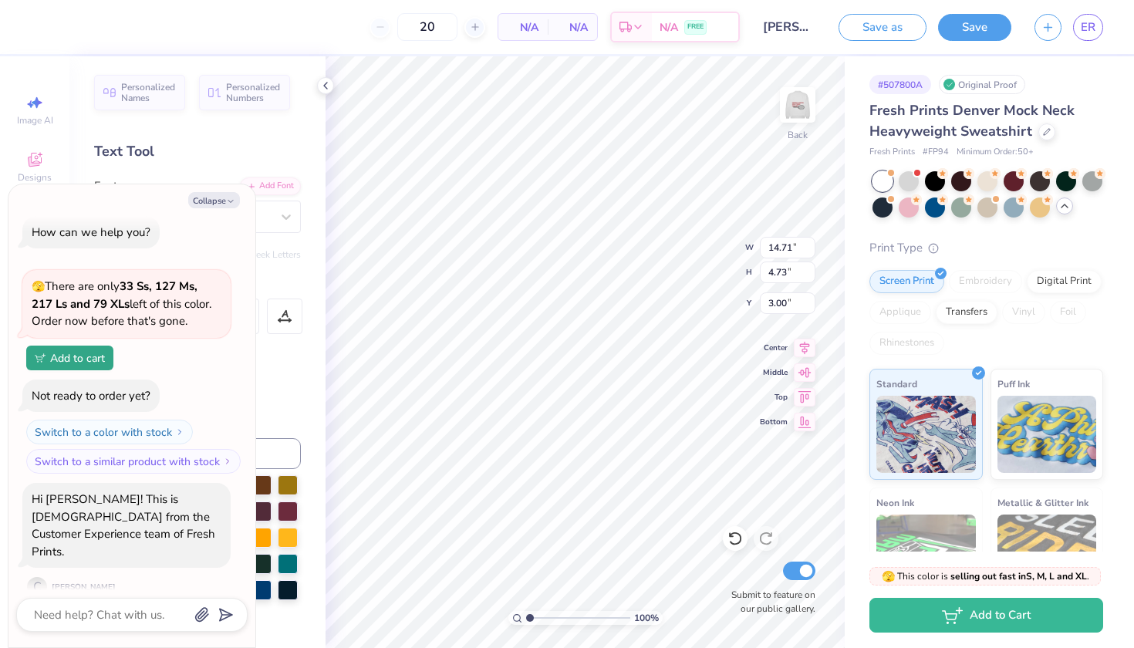
type textarea "x"
type textarea "Centr"
type textarea "x"
type textarea "Centra"
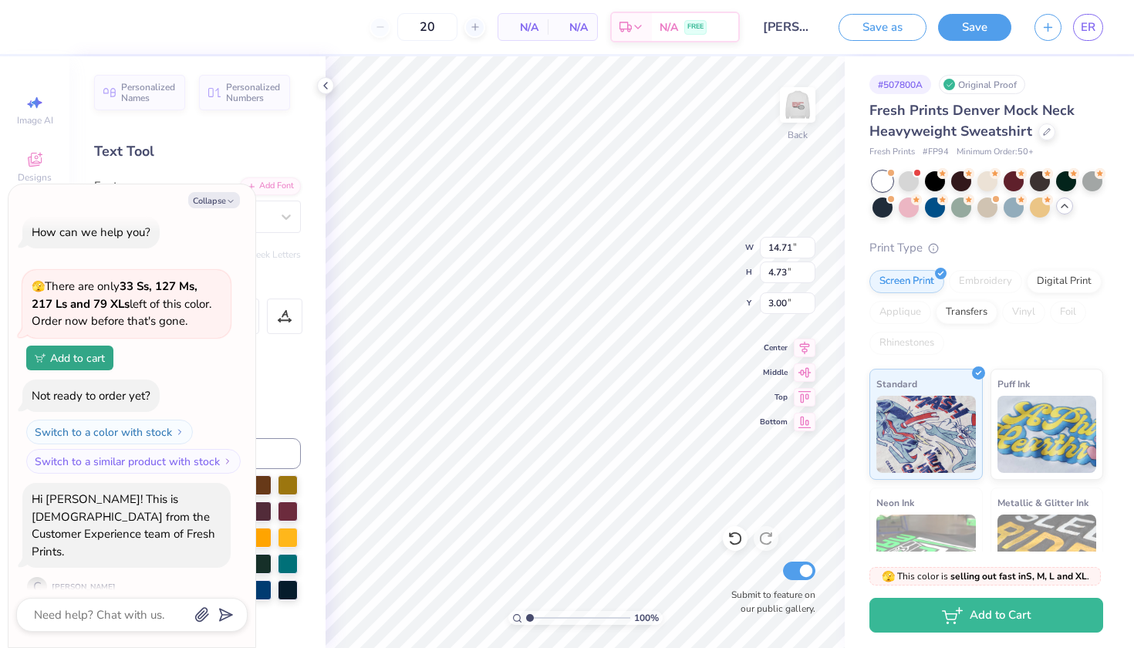
type textarea "x"
type textarea "Central"
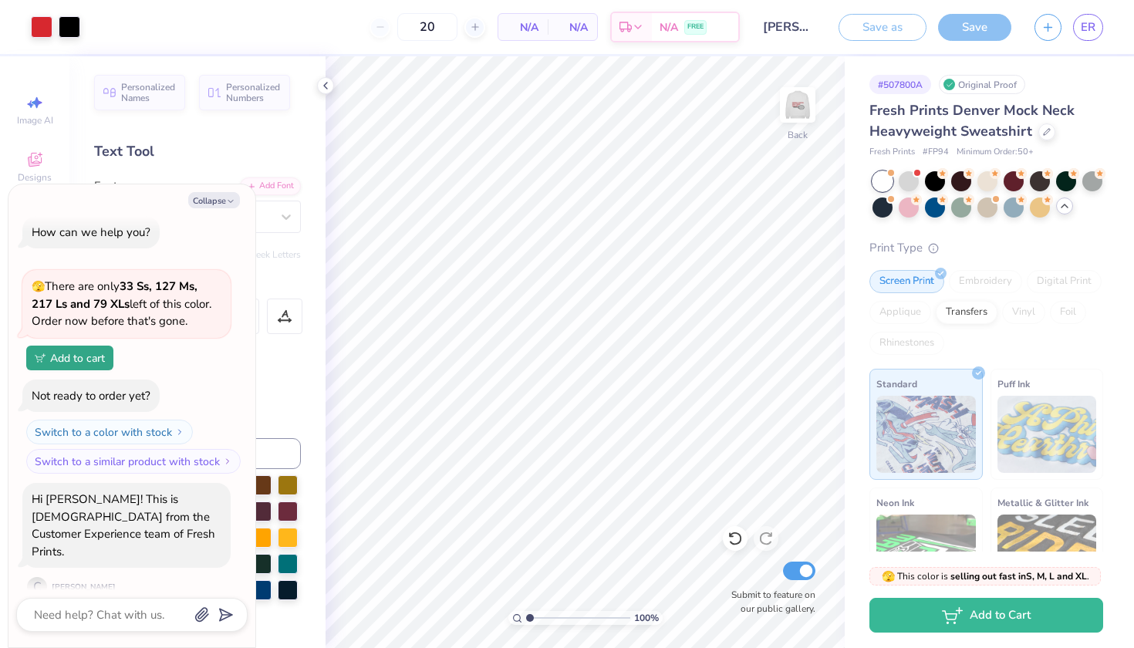
scroll to position [144, 0]
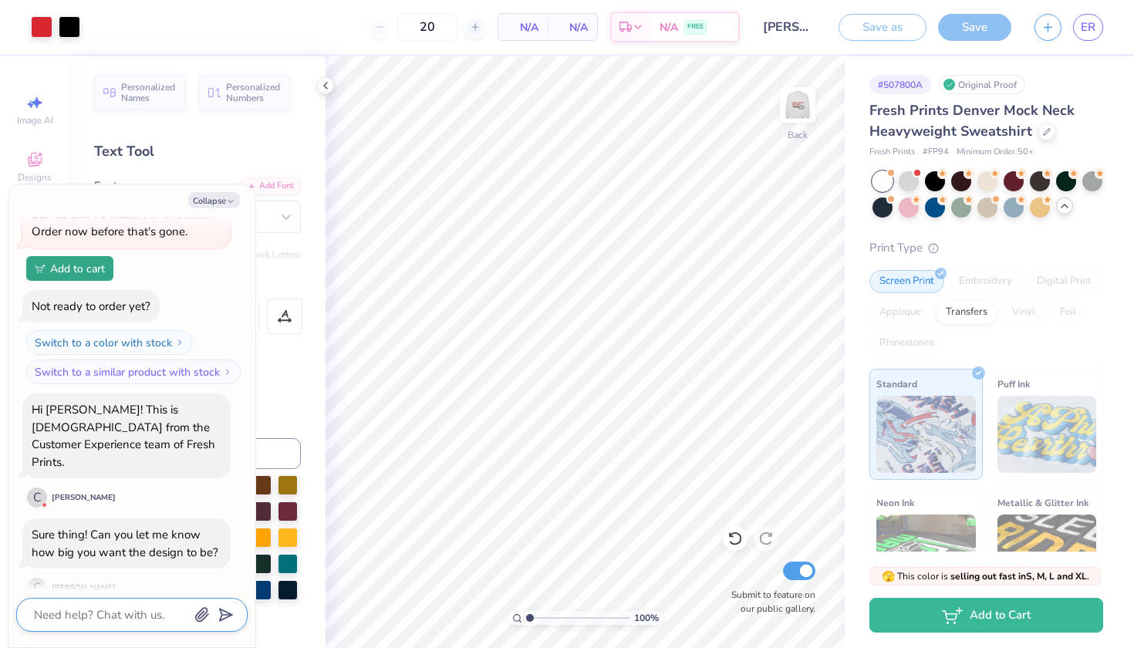
click at [101, 617] on textarea at bounding box center [110, 615] width 157 height 20
type textarea "x"
type textarea "I"
type textarea "x"
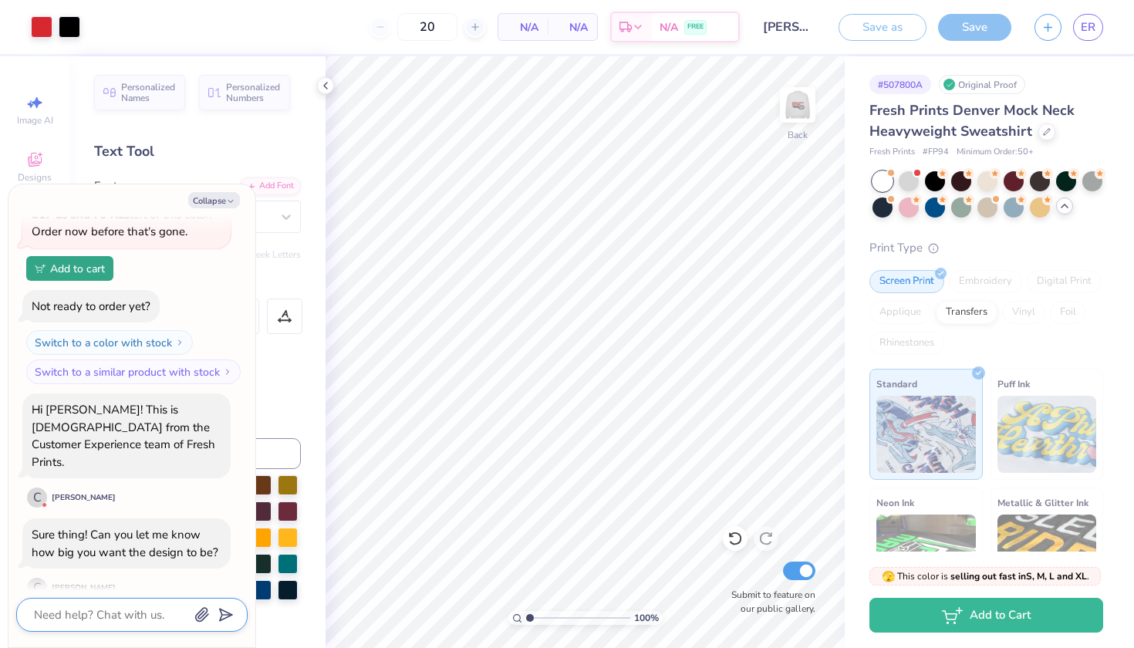
type textarea "H"
type textarea "x"
type textarea "Hi"
type textarea "x"
type textarea "Hi"
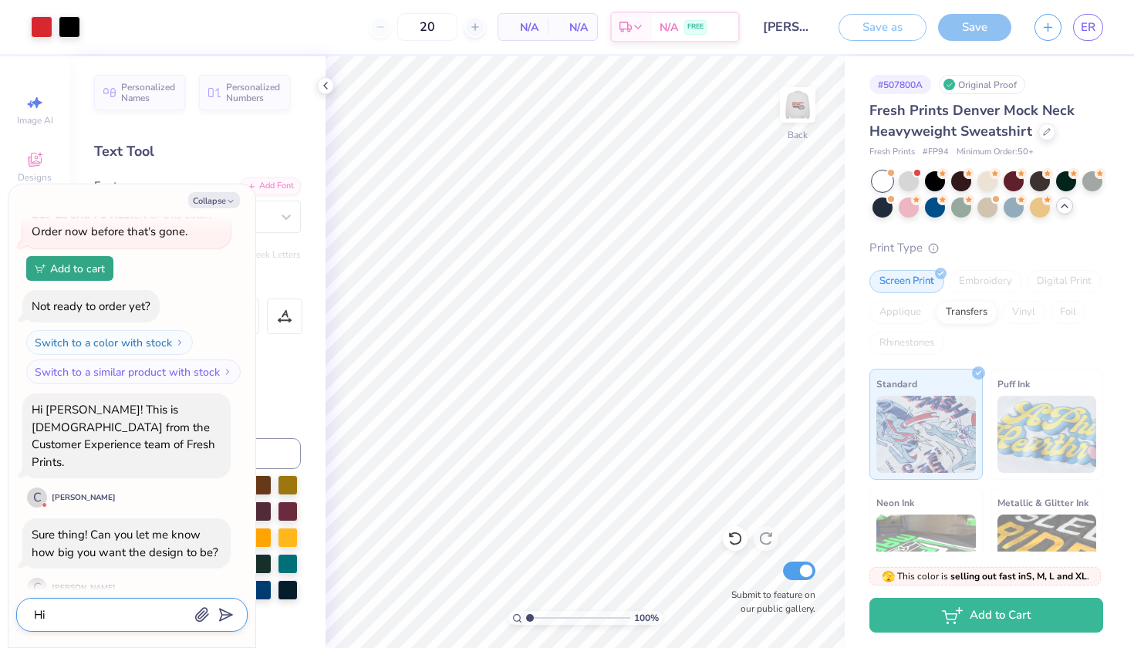
type textarea "x"
type textarea "Hi"
type textarea "x"
type textarea "Hi,"
type textarea "x"
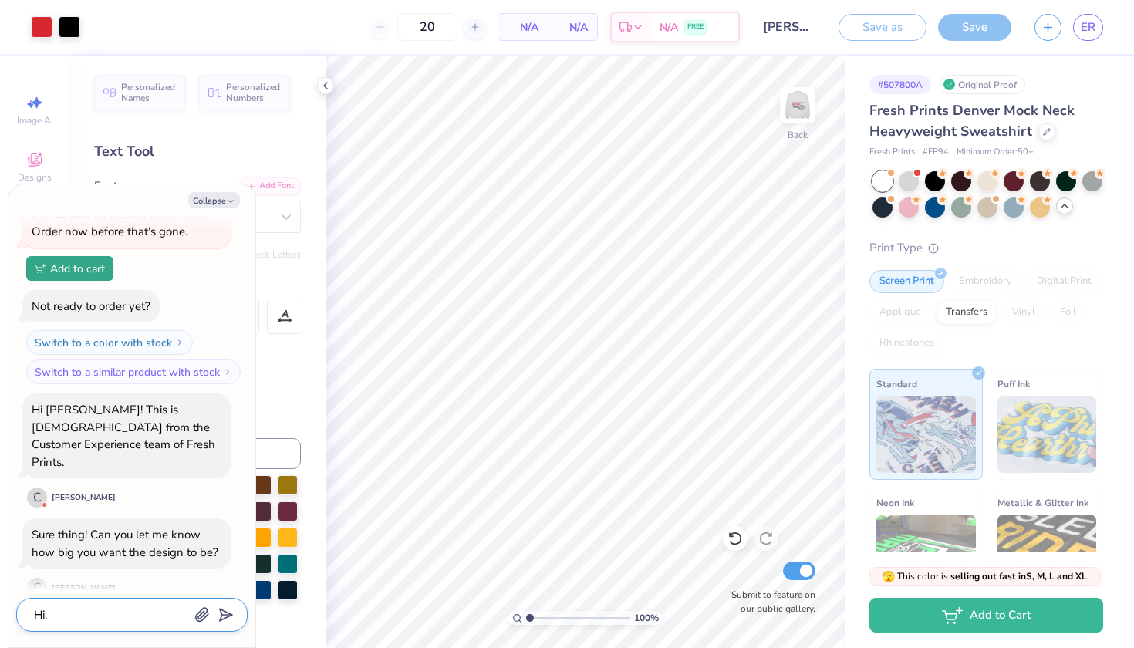
type textarea "Hi,"
type textarea "x"
type textarea "Hi, I"
type textarea "x"
type textarea "Hi, I"
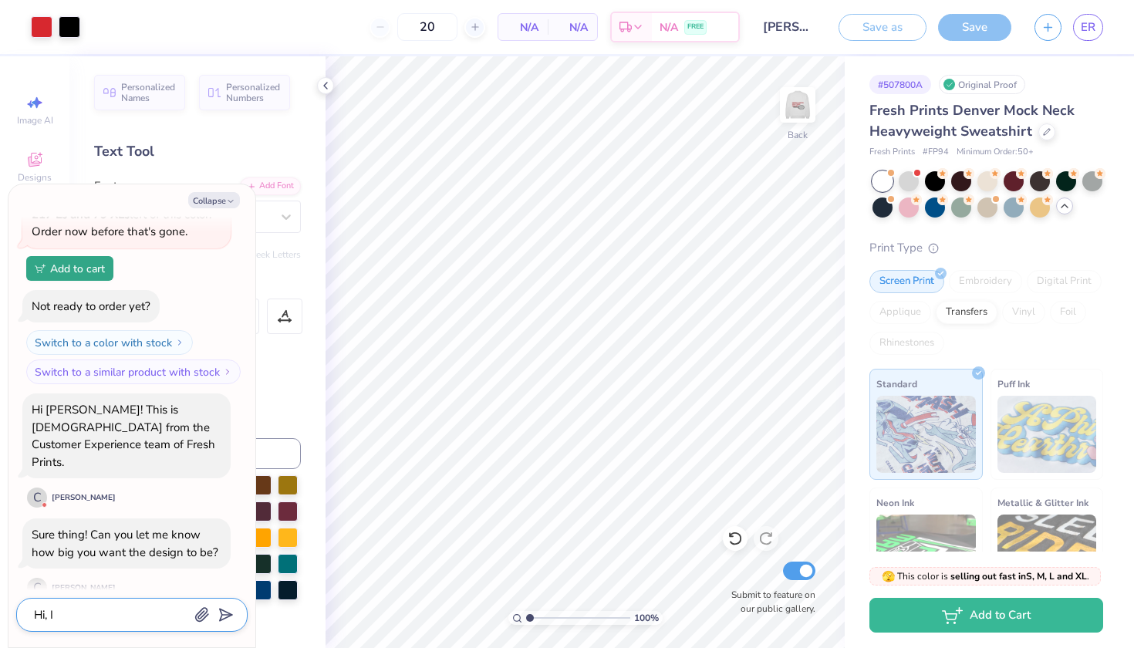
type textarea "x"
type textarea "Hi, I w"
type textarea "x"
type textarea "Hi, I wa"
type textarea "x"
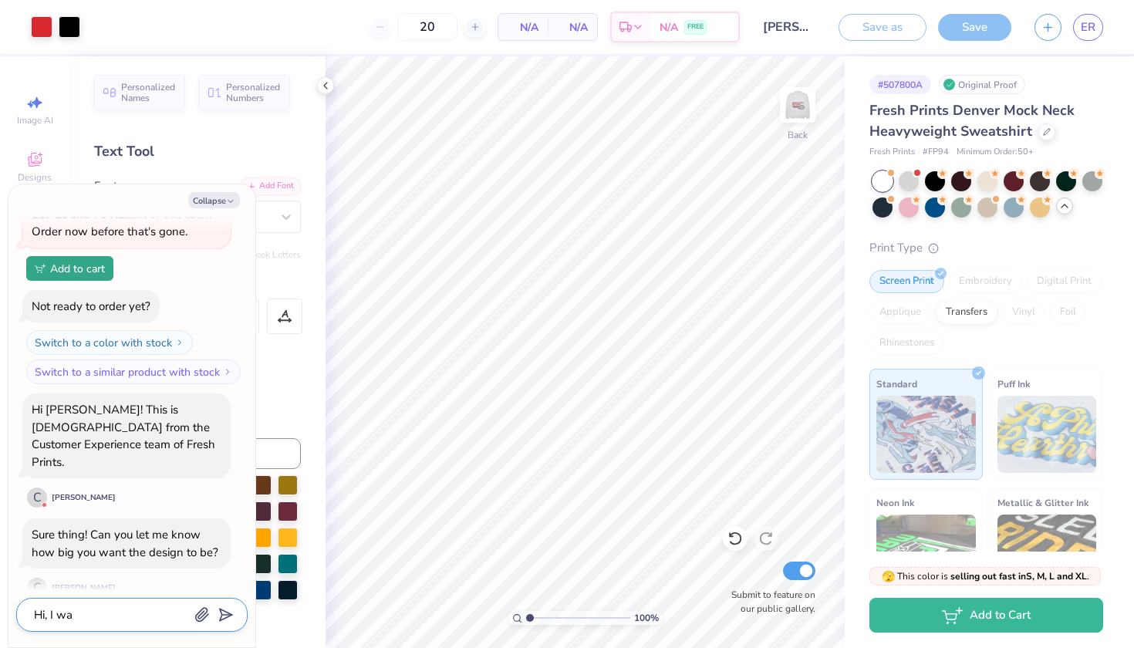
type textarea "Hi, I wab"
type textarea "x"
type textarea "Hi, I wabt"
type textarea "x"
type textarea "Hi, I want t"
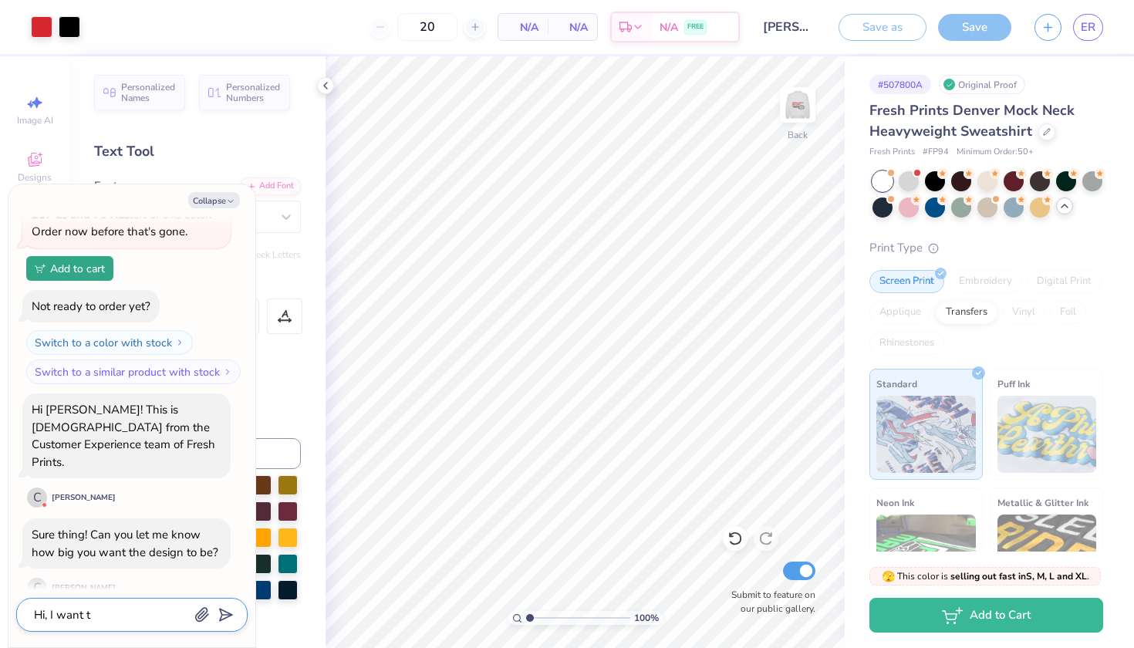
type textarea "x"
type textarea "Hi, I want tg"
type textarea "x"
type textarea "Hi, I want tgu"
type textarea "x"
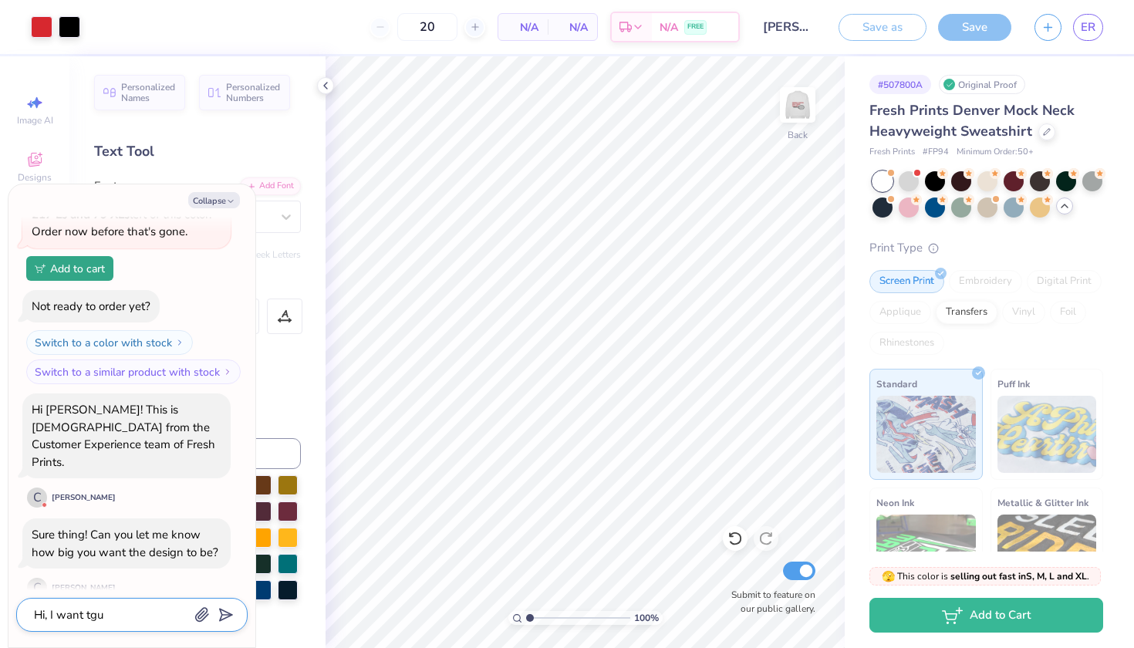
type textarea "Hi, I want tgus"
type textarea "x"
type textarea "Hi, I want thus"
type textarea "x"
type textarea "Hi, I want thus t"
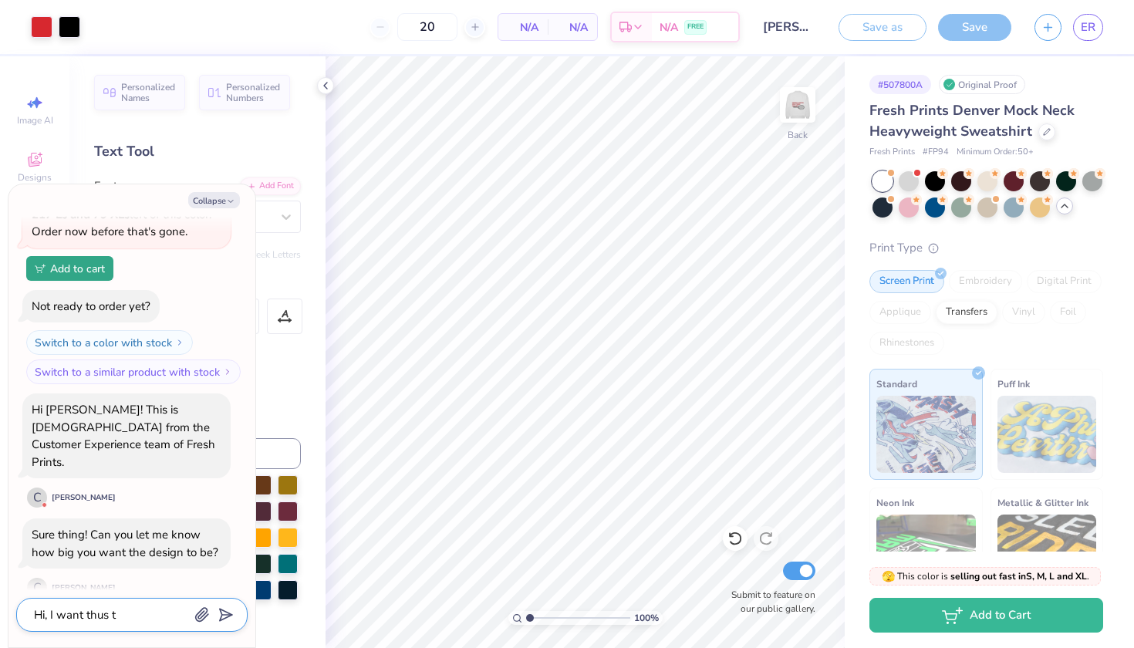
type textarea "x"
type textarea "Hi, I want thus ti"
type textarea "x"
type textarea "Hi, I want thus t"
type textarea "x"
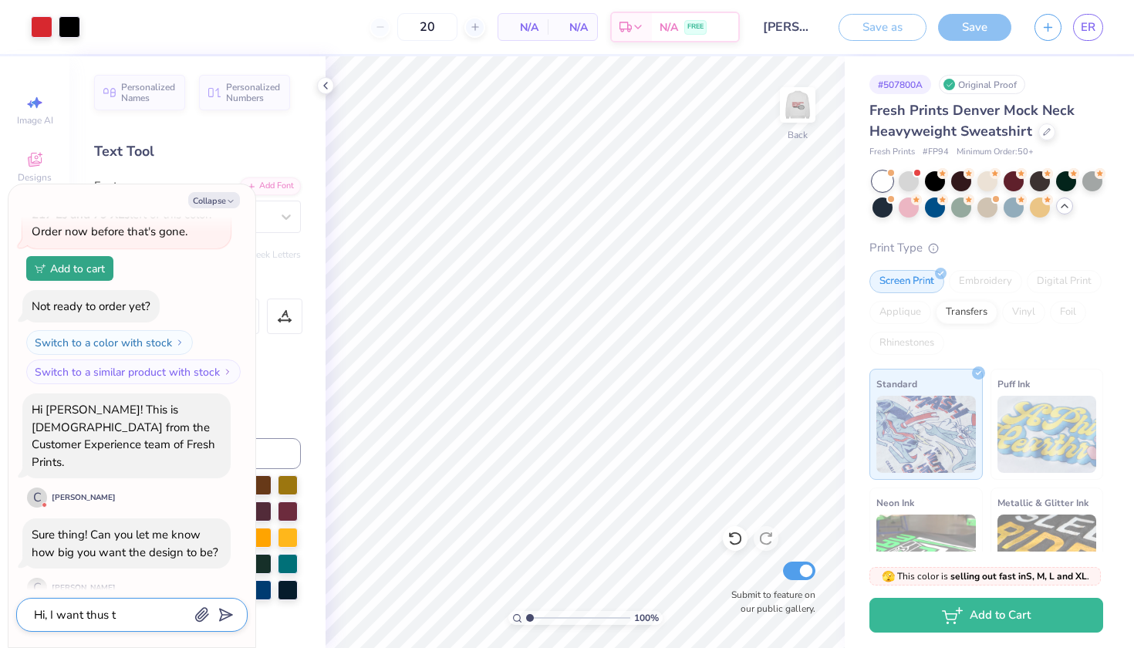
type textarea "Hi, I want thus"
type textarea "x"
type textarea "Hi, I want thus"
type textarea "x"
type textarea "Hi, I want thu"
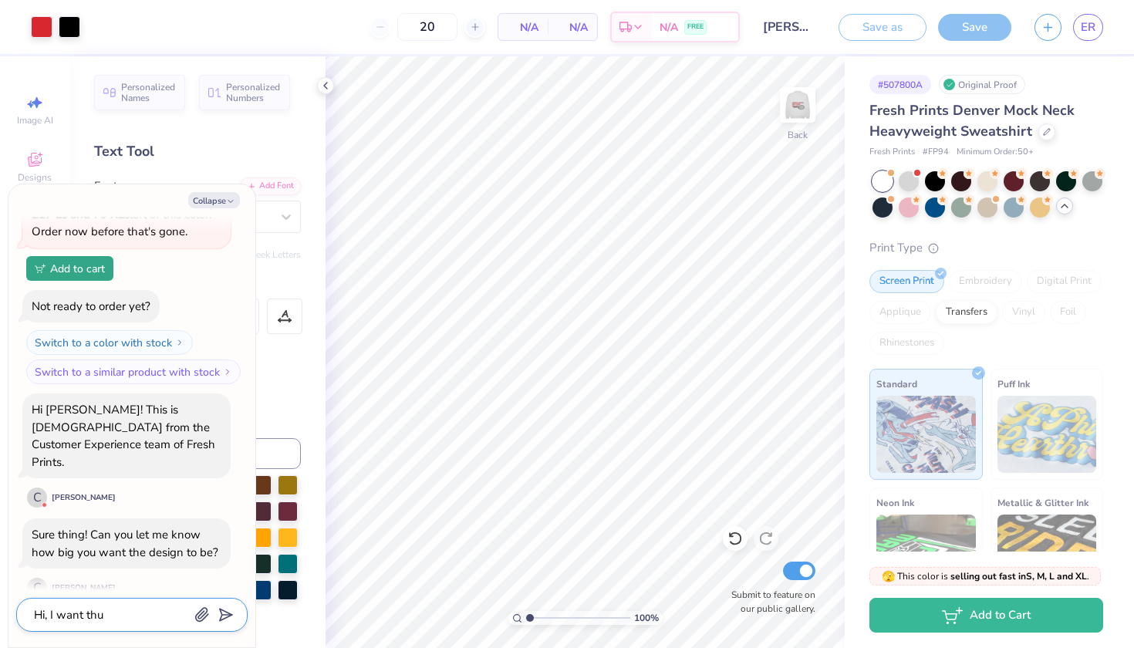
type textarea "x"
type textarea "Hi, I want th"
type textarea "x"
type textarea "Hi, I want thi"
type textarea "x"
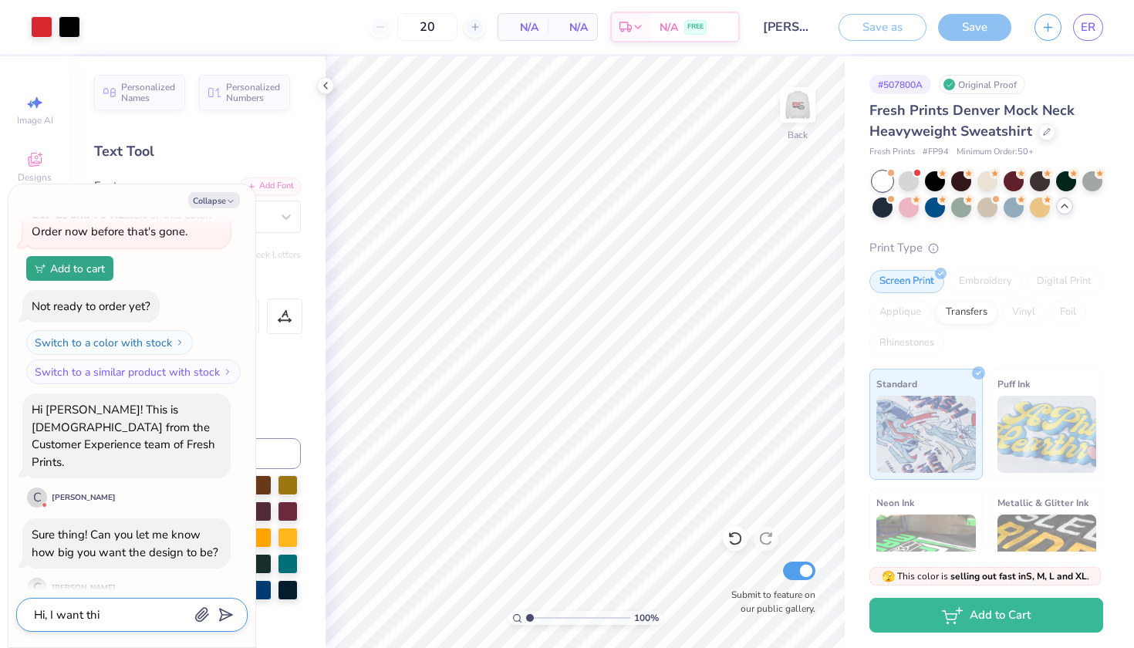
type textarea "Hi, I want this"
type textarea "x"
type textarea "Hi, I want this"
type textarea "x"
type textarea "Hi, I want this t"
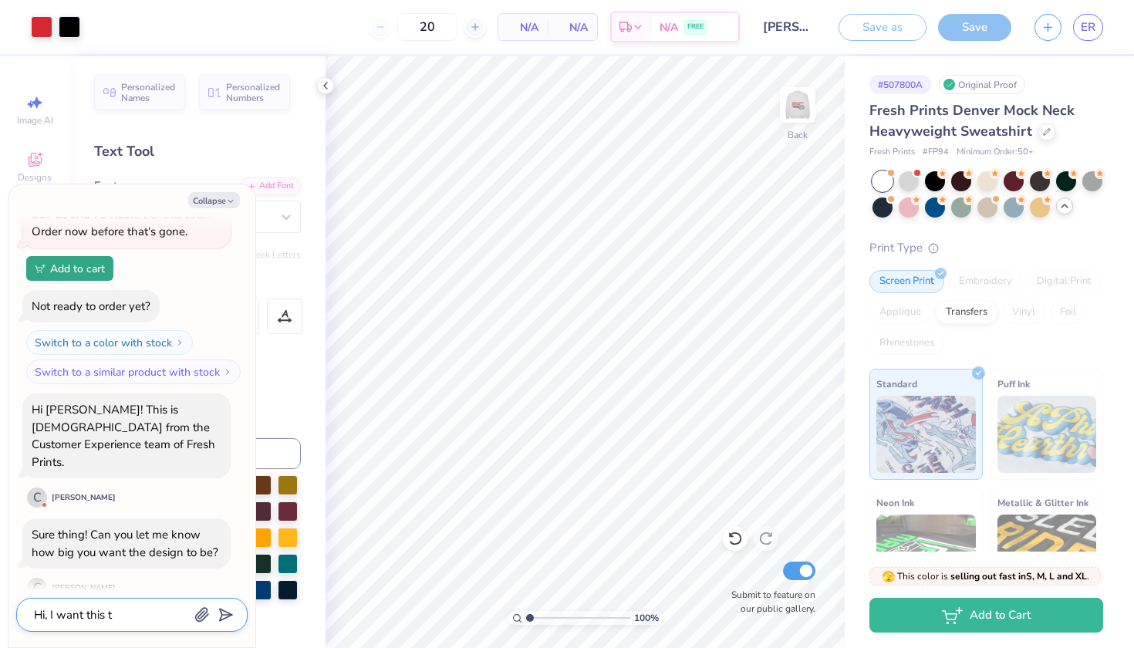
type textarea "x"
type textarea "Hi, I want this to"
type textarea "x"
type textarea "Hi, I want this to"
type textarea "x"
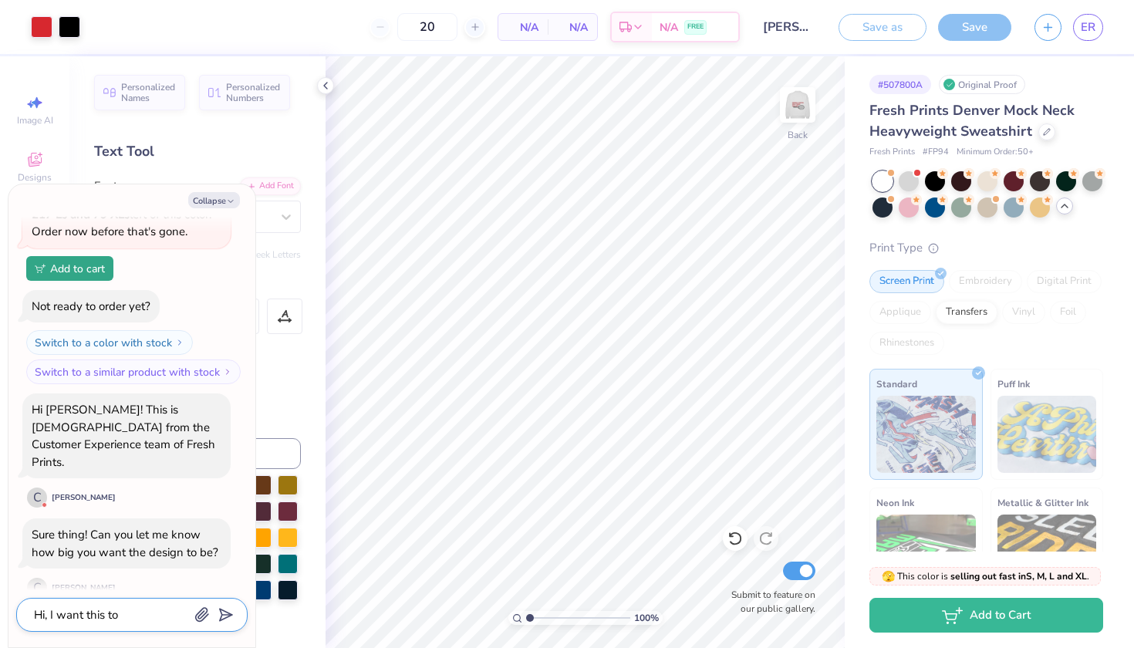
type textarea "Hi, I want this to l"
type textarea "x"
type textarea "Hi, I want this to lo"
type textarea "x"
type textarea "Hi, I want this to loo"
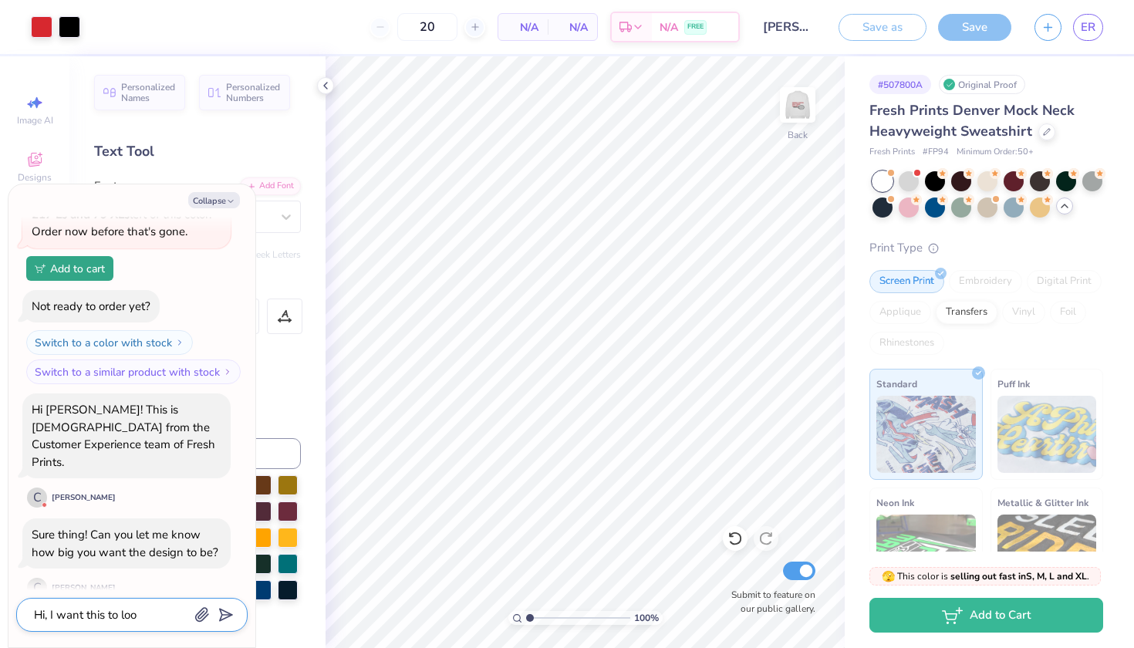
type textarea "x"
type textarea "Hi, I want this to look"
type textarea "x"
type textarea "Hi, I want this to look"
type textarea "x"
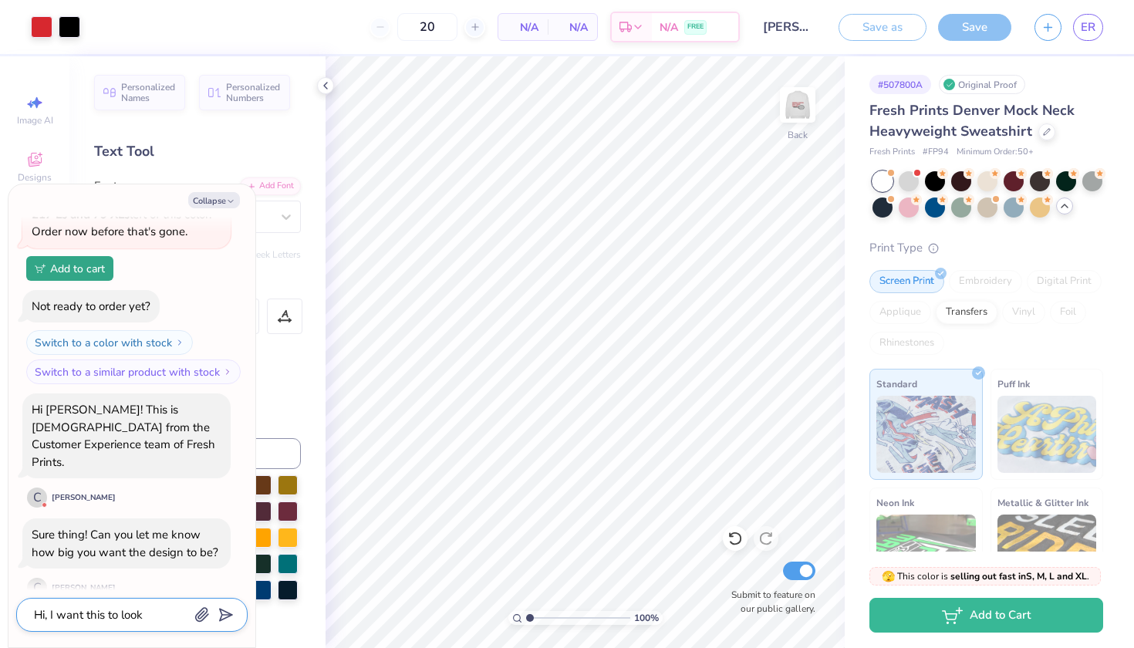
type textarea "Hi, I want this to look l"
type textarea "x"
type textarea "Hi, I want this to look li"
type textarea "x"
type textarea "Hi, I want this to look lik"
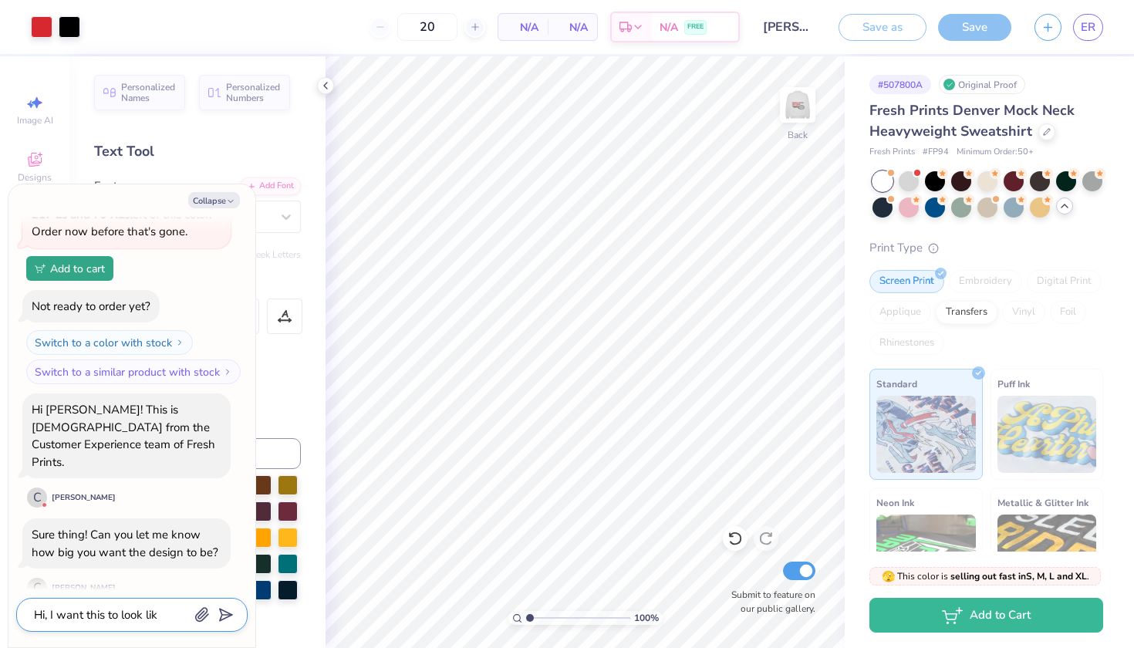
type textarea "x"
type textarea "Hi, I want this to look like"
type textarea "x"
type textarea "Hi, I want this to look like"
type textarea "x"
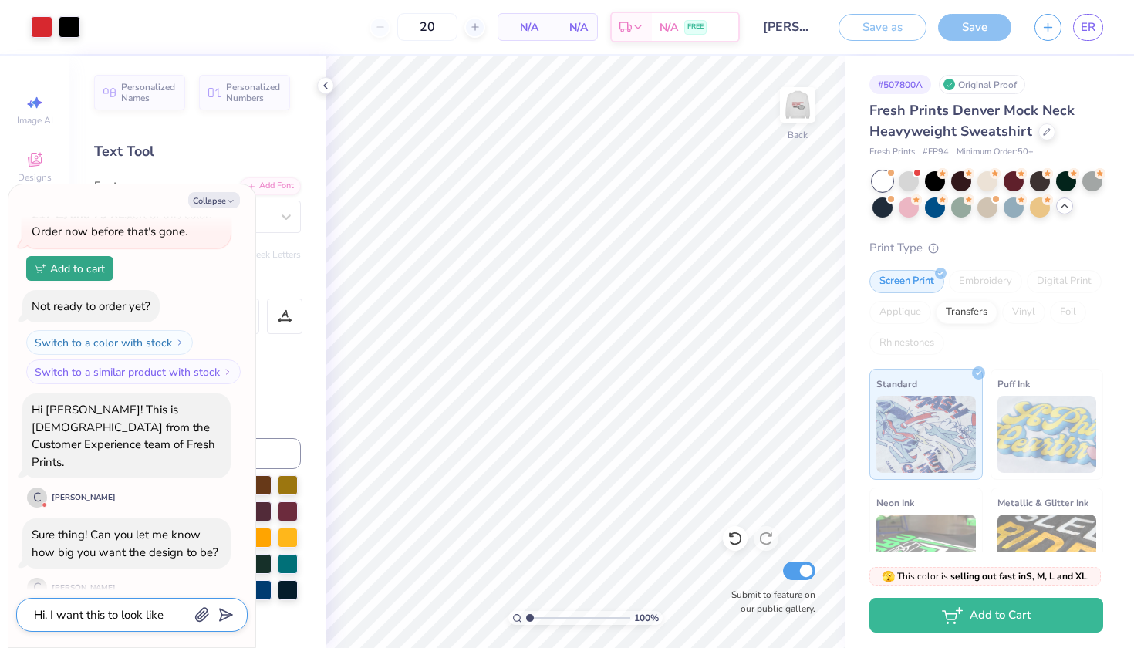
type textarea "Hi, I want this to look like t"
type textarea "x"
type textarea "Hi, I want this to look like th"
type textarea "x"
type textarea "Hi, I want this to look like the"
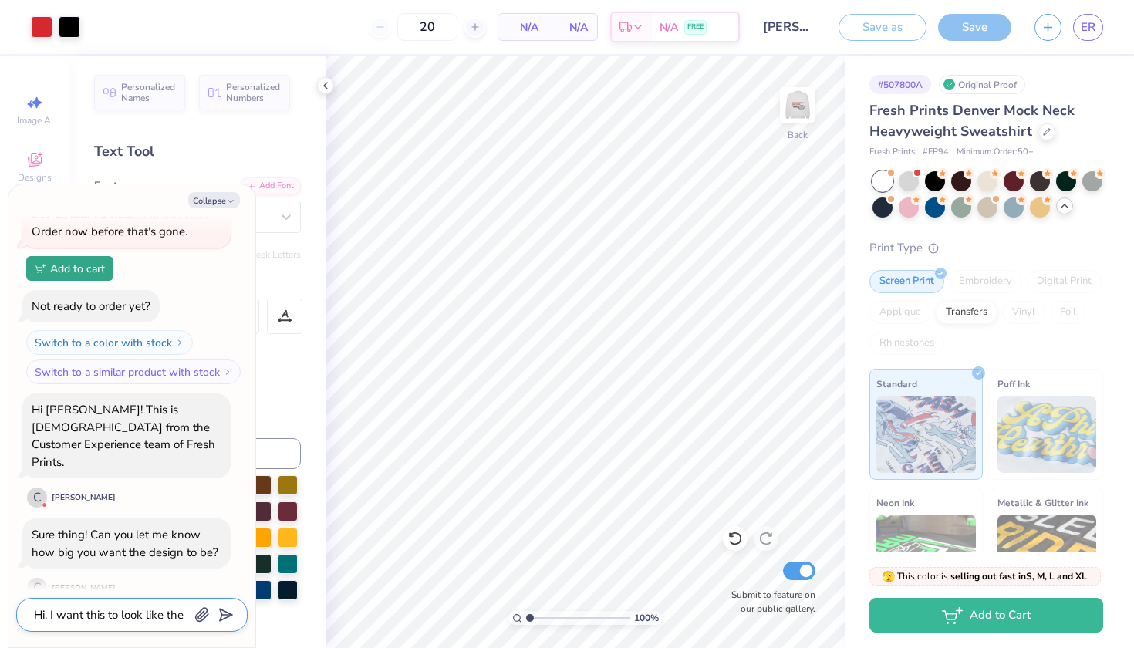
type textarea "x"
type textarea "Hi, I want this to look like the"
type textarea "x"
type textarea "Hi, I want this to look like the P"
type textarea "x"
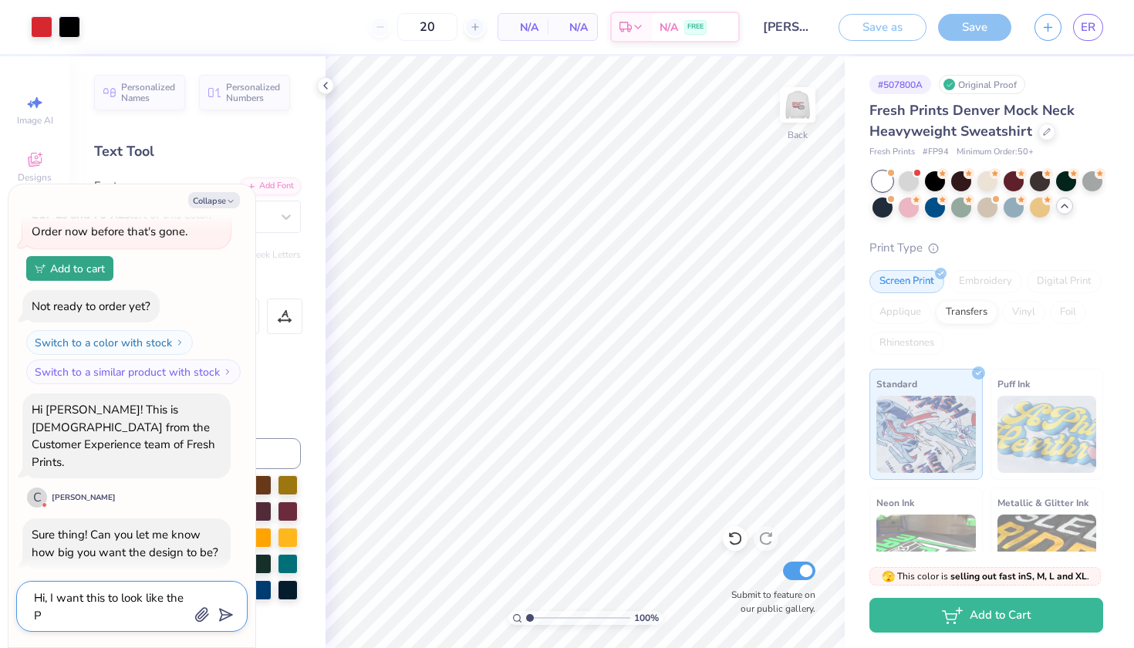
type textarea "Hi, I want this to look like the PA"
type textarea "x"
type textarea "Hi, I want this to look like the PAR"
type textarea "x"
type textarea "Hi, I want this to look like the PARK"
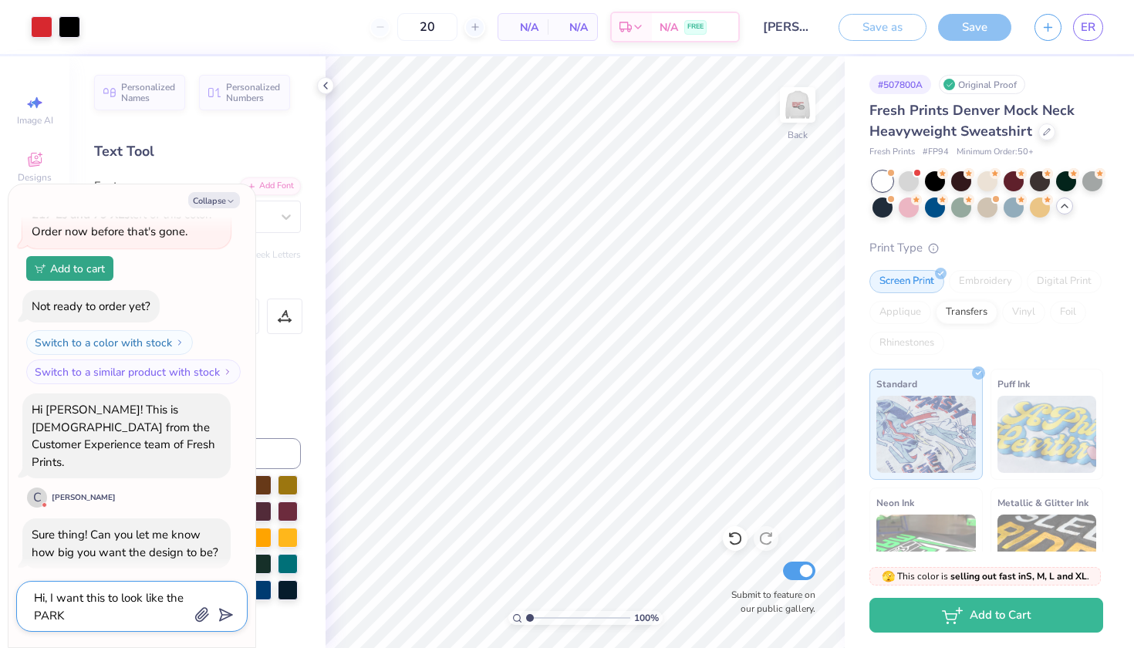
type textarea "x"
type textarea "Hi, I want this to look like the [PERSON_NAME]"
type textarea "x"
type textarea "Hi, I want this to look like the [PERSON_NAME]"
type textarea "x"
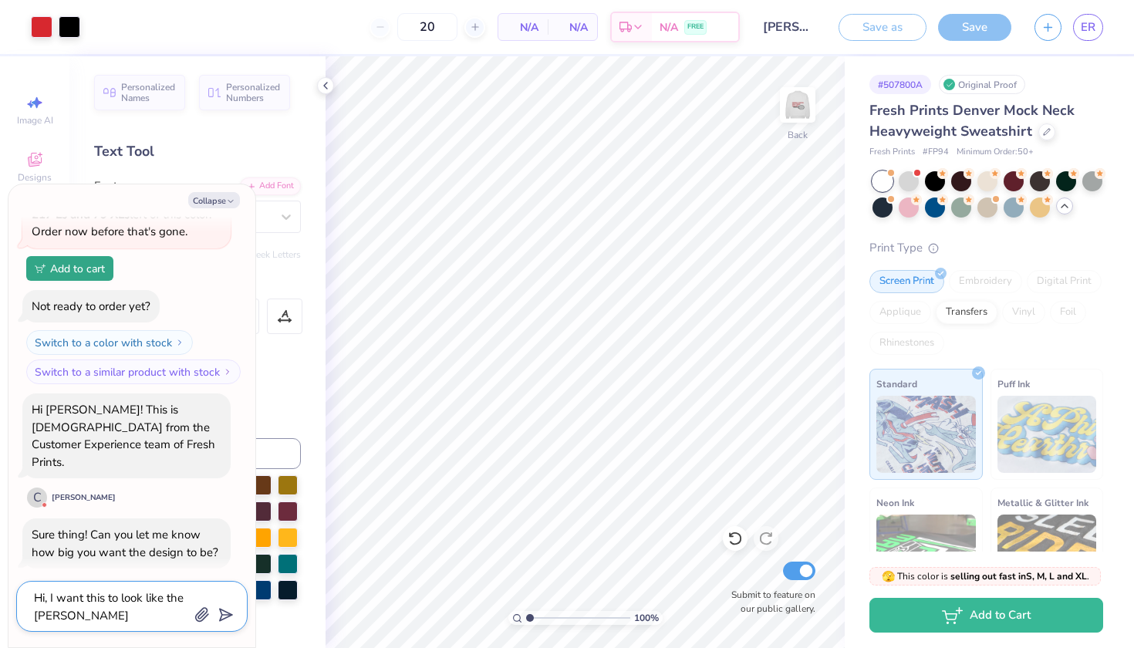
type textarea "Hi, I want this to look like the [PERSON_NAME] h"
type textarea "x"
type textarea "Hi, I want this to look like the [PERSON_NAME]"
type textarea "x"
type textarea "Hi, I want this to look like the PARKE hoo"
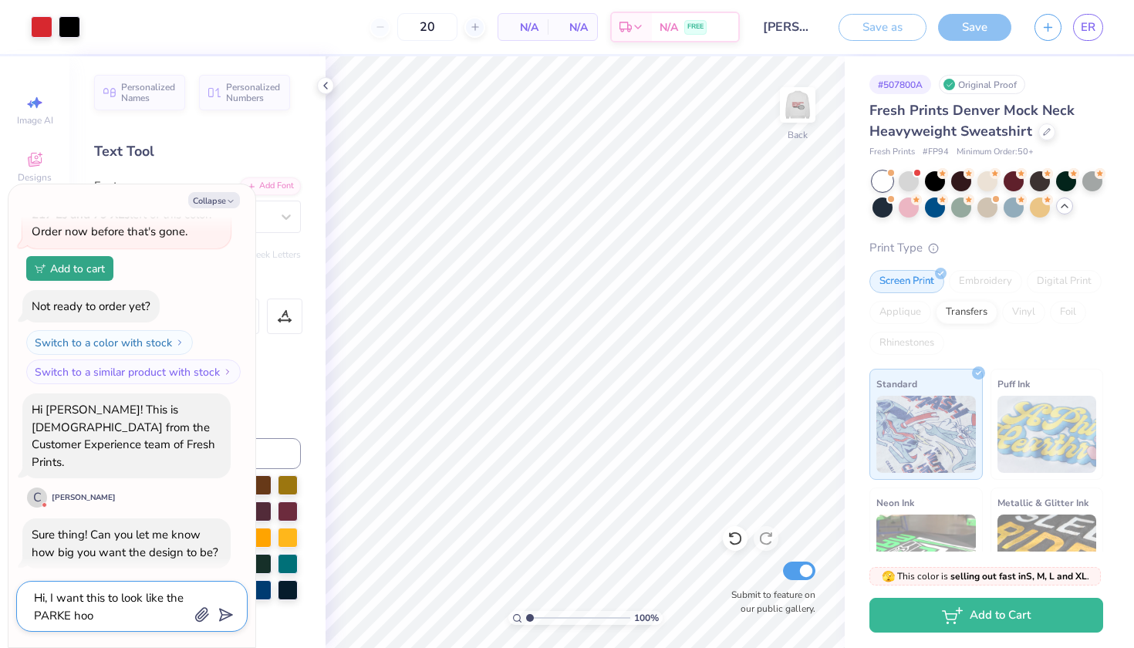
type textarea "x"
type textarea "Hi, I want this to look like the [PERSON_NAME]"
type textarea "x"
type textarea "Hi, I want this to look like the [PERSON_NAME] hoodi"
type textarea "x"
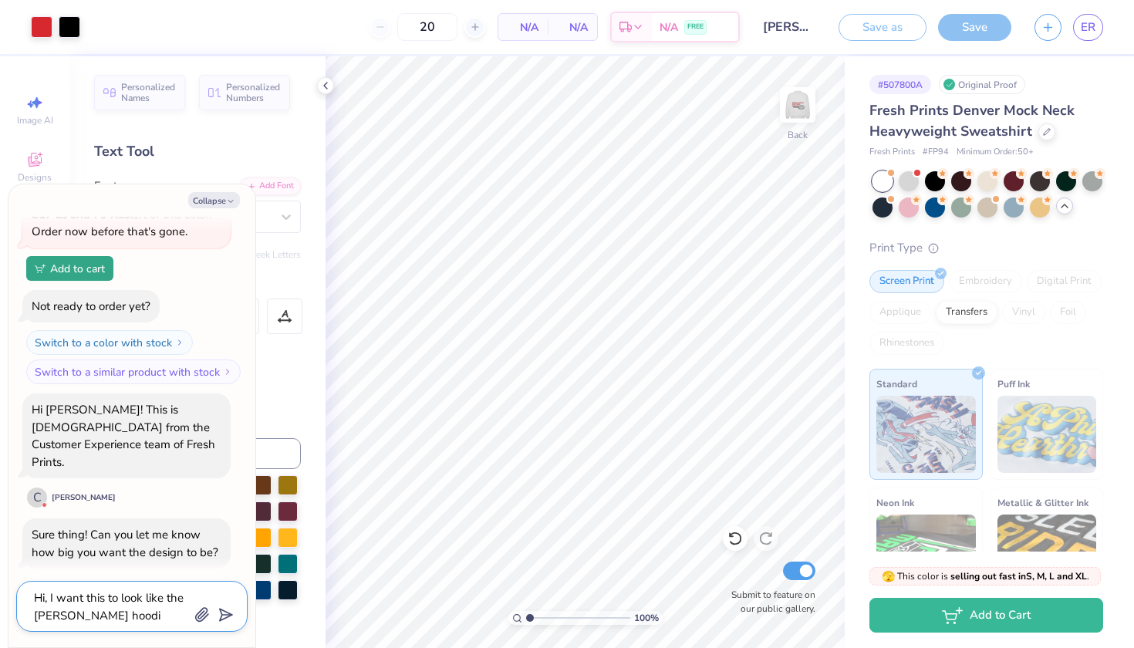
type textarea "Hi, I want this to look like the [PERSON_NAME] hoodie"
type textarea "x"
type textarea "Hi, I want this to look like the [PERSON_NAME] hoodies"
type textarea "x"
type textarea "Hi, I want this to look like the [PERSON_NAME] hoodies"
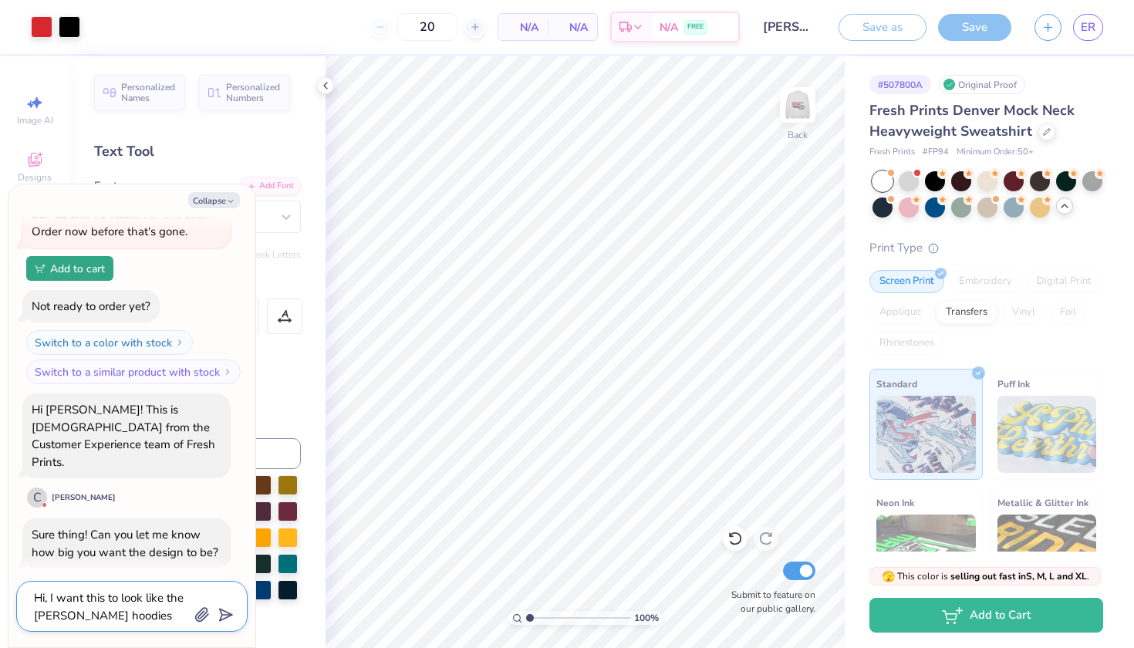
type textarea "x"
type textarea "Hi, I want this to look like the [PERSON_NAME] hoodies t"
type textarea "x"
type textarea "Hi, I want this to look like the [PERSON_NAME] hoodies th"
type textarea "x"
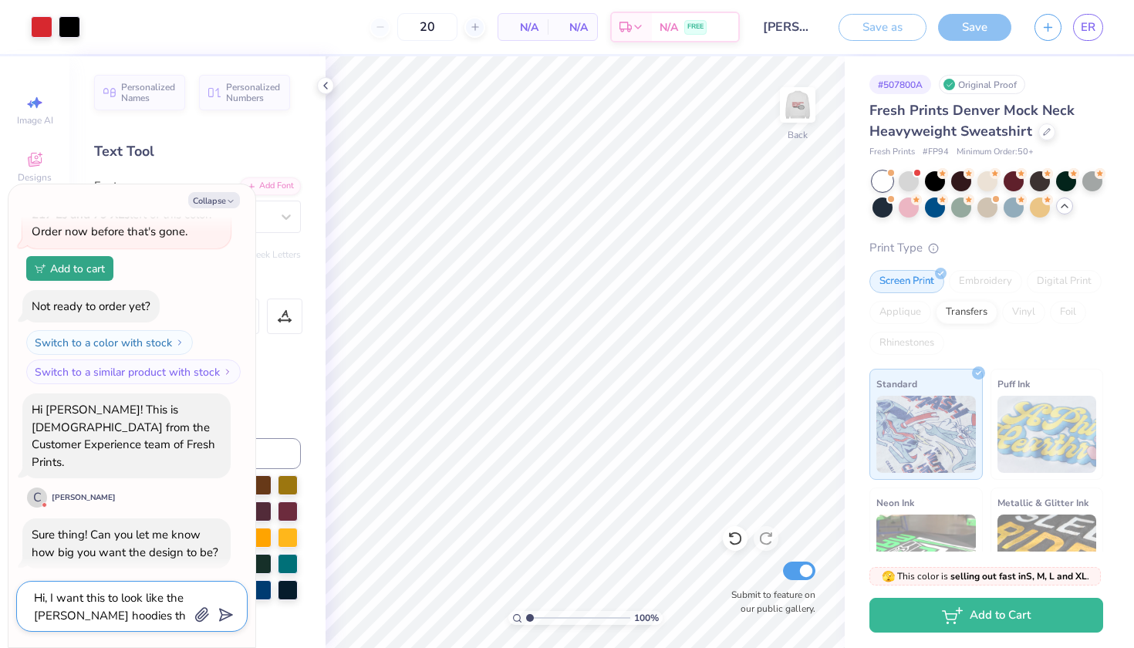
type textarea "Hi, I want this to look like the [PERSON_NAME] hoodies tha"
type textarea "x"
type textarea "Hi, I want this to look like the [PERSON_NAME] hoodies that"
type textarea "x"
type textarea "Hi, I want this to look like the [PERSON_NAME] hoodies that"
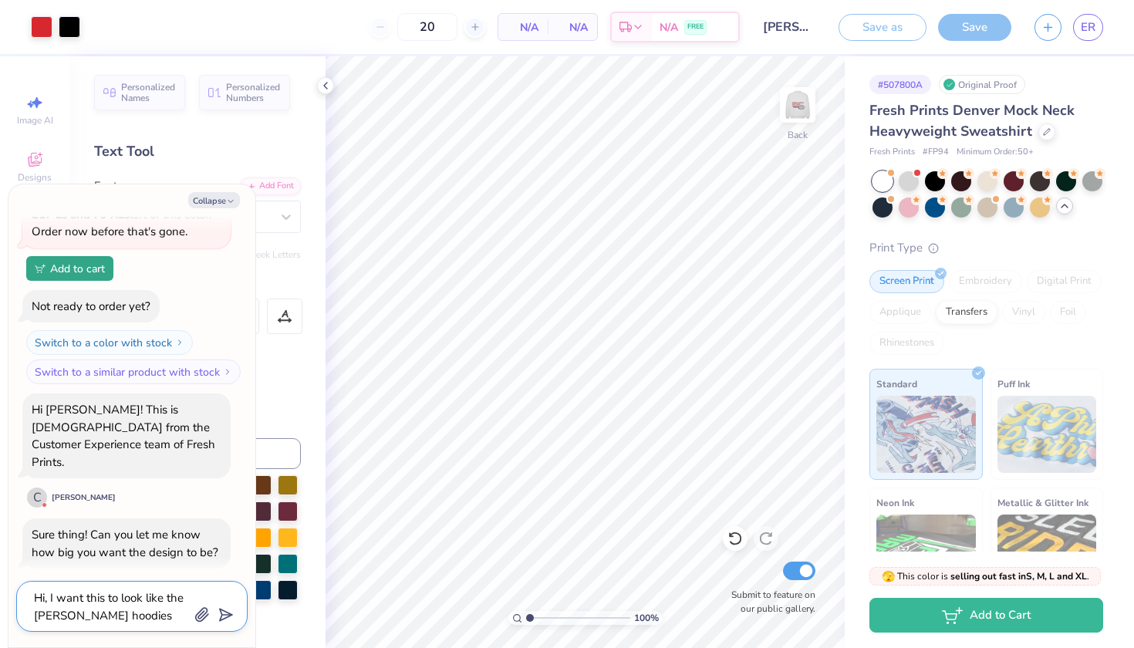
type textarea "x"
type textarea "Hi, I want this to look like the [PERSON_NAME] hoodies that a"
type textarea "x"
type textarea "Hi, I want this to look like the [PERSON_NAME] hoodies that ar"
type textarea "x"
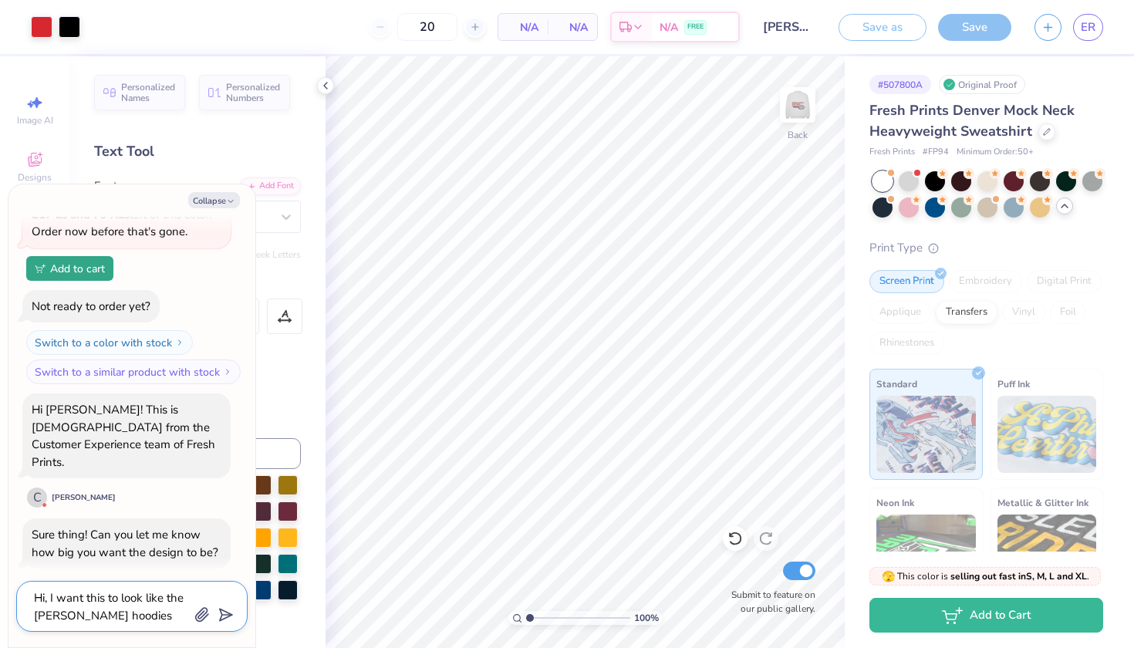
type textarea "Hi, I want this to look like the [PERSON_NAME] hoodies that are"
type textarea "x"
type textarea "Hi, I want this to look like the [PERSON_NAME] hoodies that are"
type textarea "x"
type textarea "Hi, I want this to look like the [PERSON_NAME] hoodies that are v"
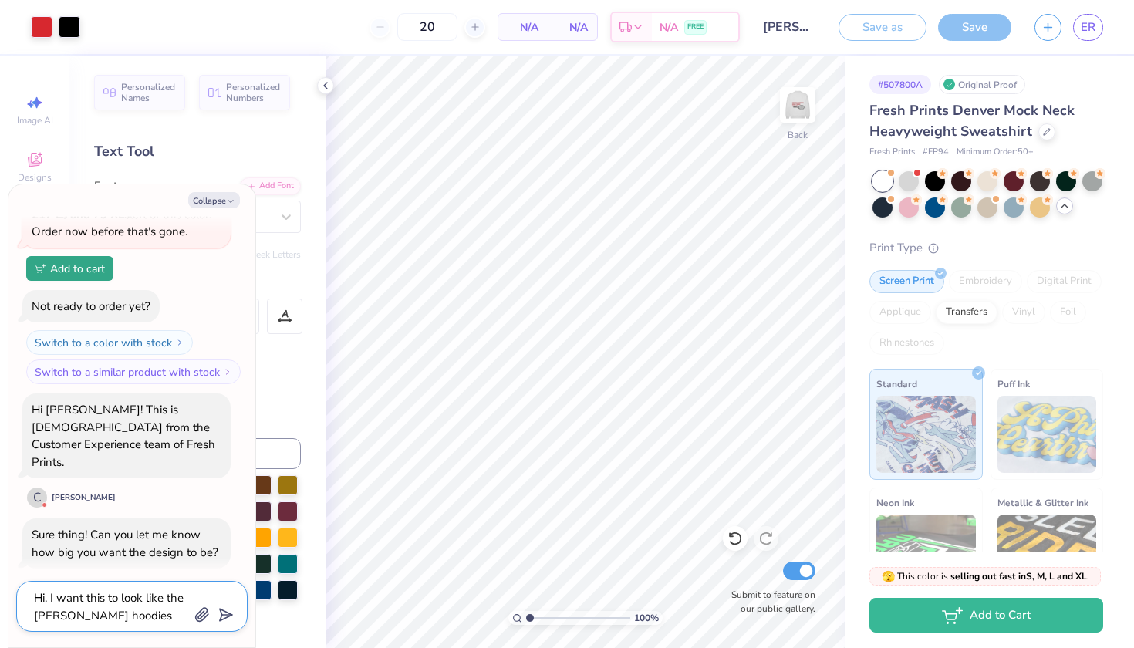
type textarea "x"
type textarea "Hi, I want this to look like the [PERSON_NAME] hoodies that are vi"
type textarea "x"
type textarea "Hi, I want this to look like the [PERSON_NAME] hoodies that are vir"
type textarea "x"
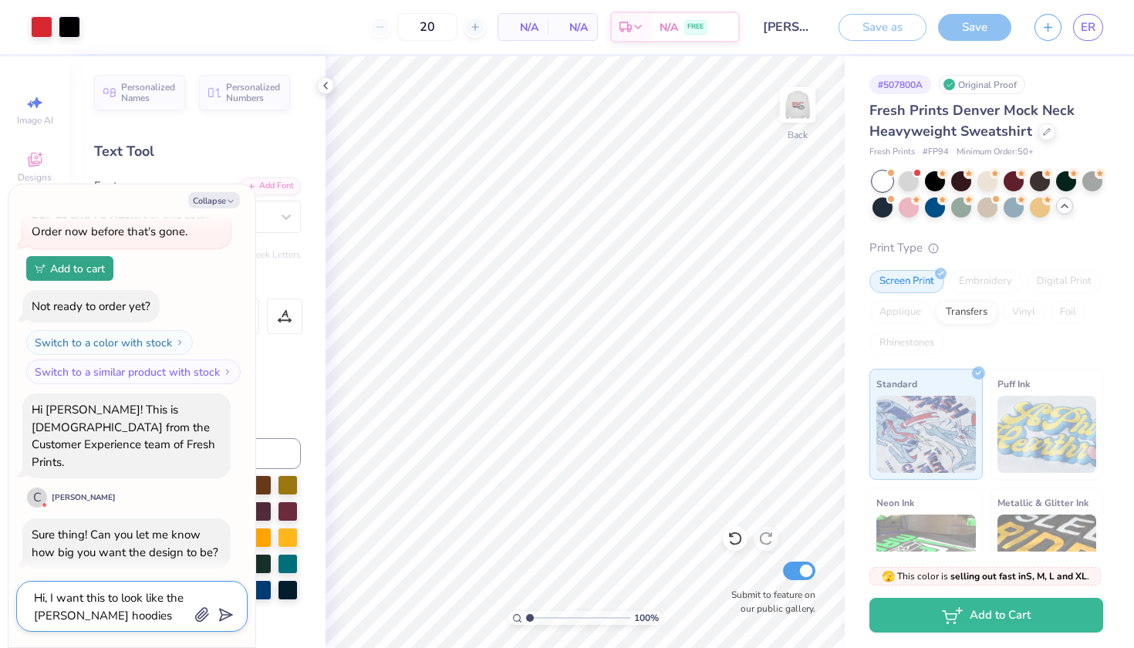
type textarea "Hi, I want this to look like the [PERSON_NAME] hoodies that are virl"
type textarea "x"
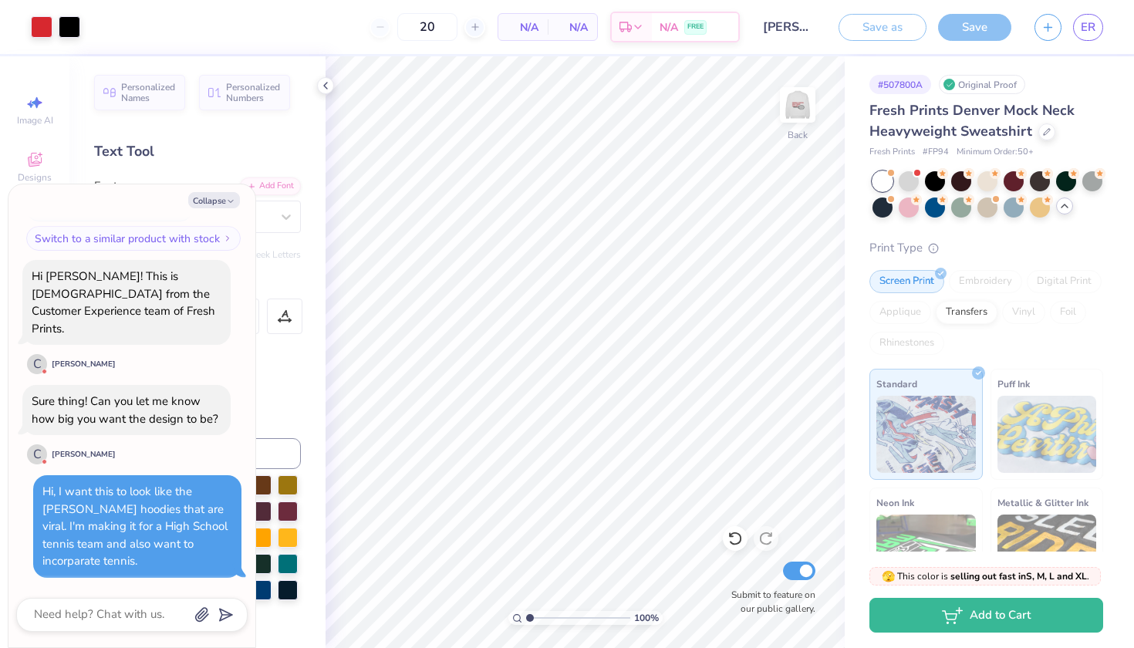
scroll to position [254, 0]
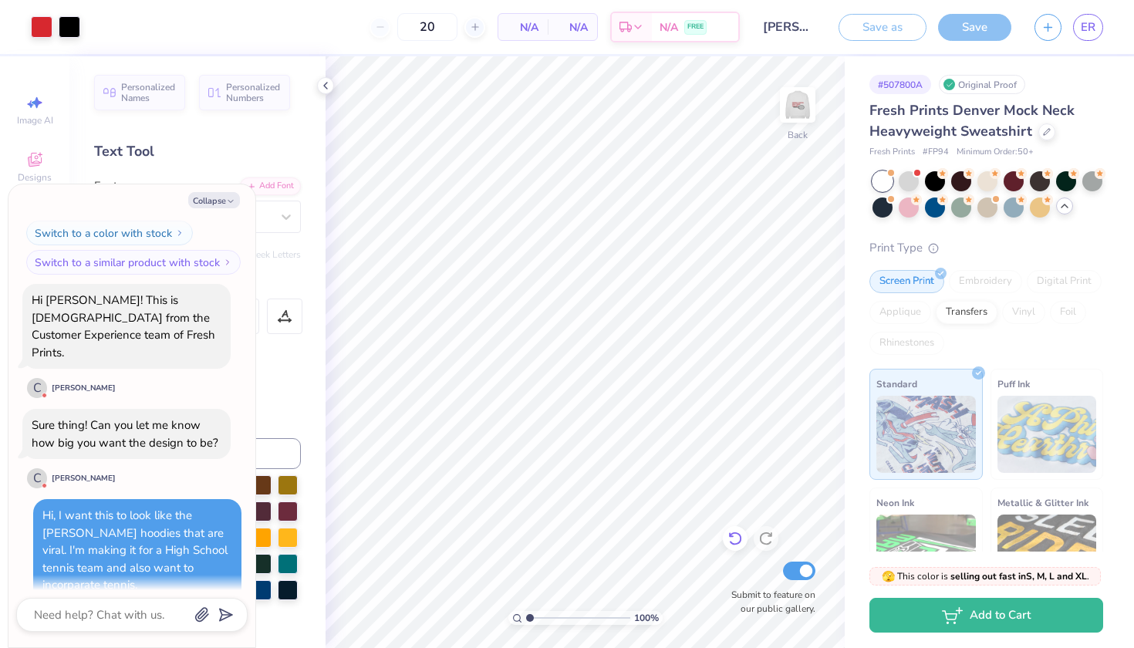
click at [737, 532] on icon at bounding box center [734, 538] width 15 height 15
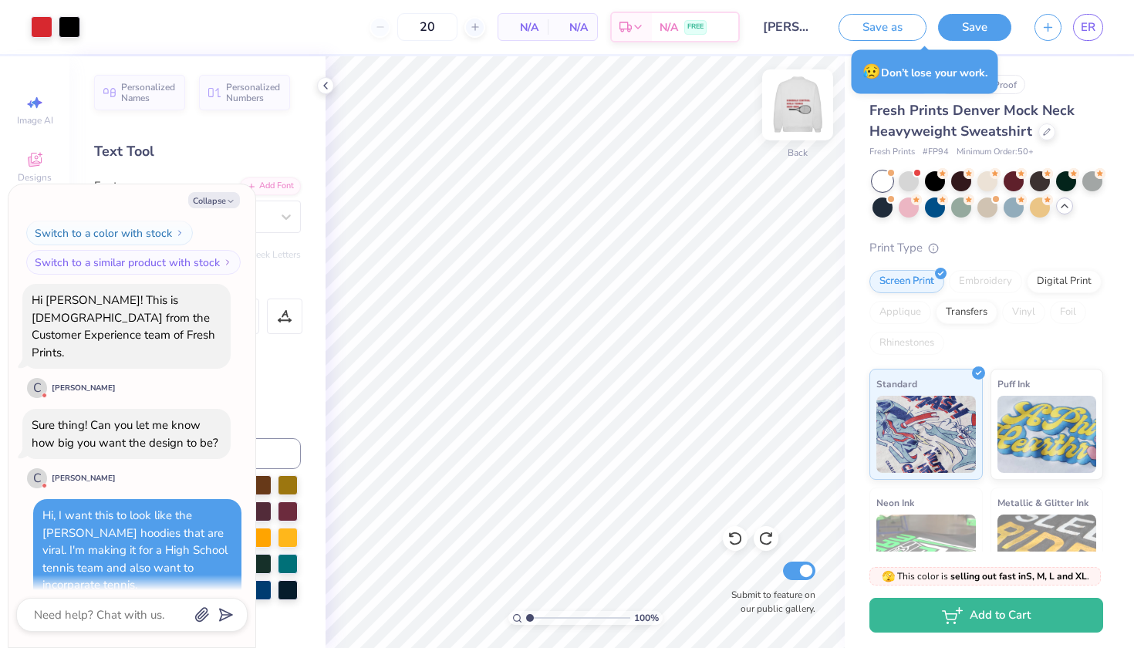
click at [789, 103] on img at bounding box center [798, 105] width 62 height 62
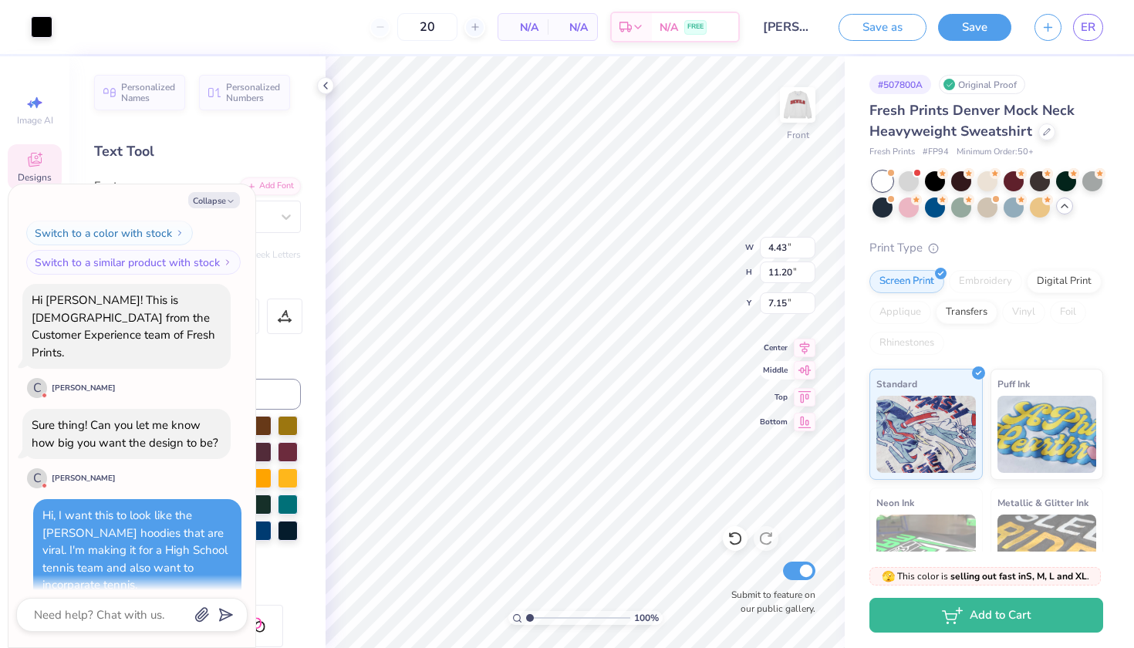
click at [801, 374] on icon at bounding box center [805, 370] width 22 height 19
click at [797, 342] on icon at bounding box center [805, 345] width 22 height 19
click at [804, 373] on icon at bounding box center [805, 370] width 22 height 19
click at [803, 373] on icon at bounding box center [805, 370] width 22 height 19
